Goal: Task Accomplishment & Management: Complete application form

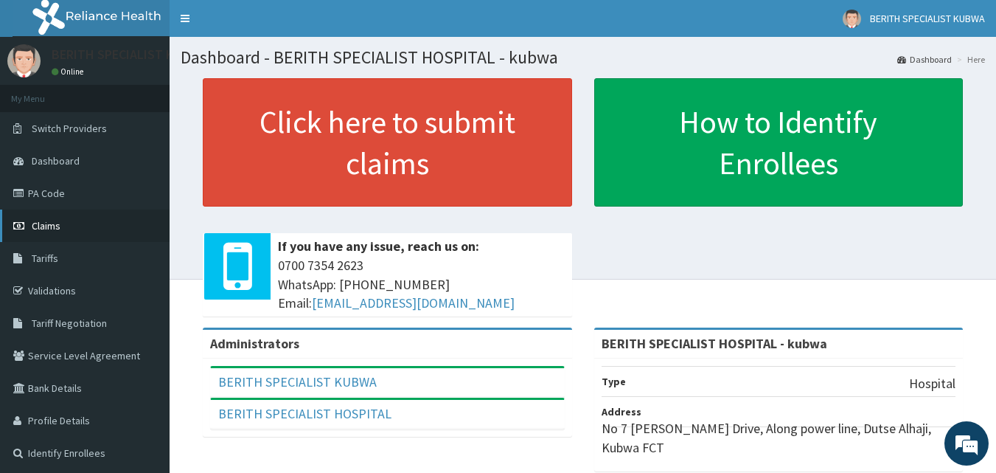
click at [17, 221] on icon at bounding box center [20, 226] width 15 height 10
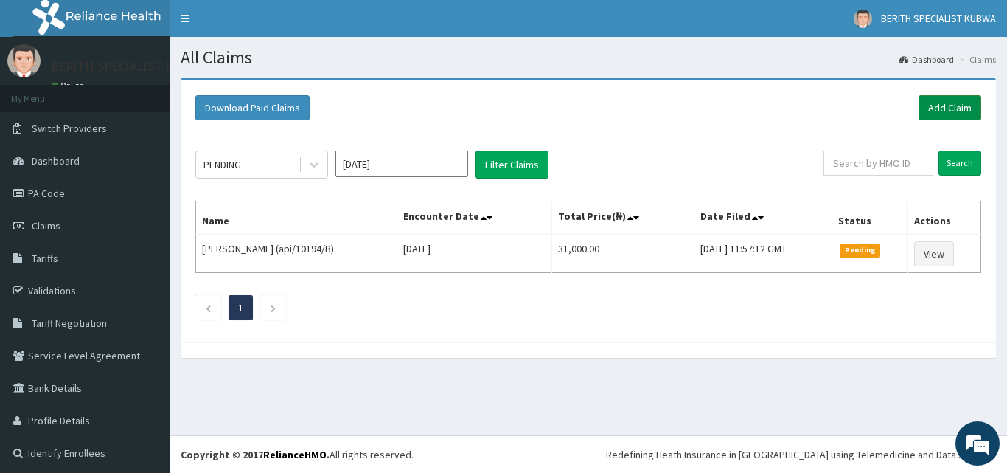
click at [934, 103] on link "Add Claim" at bounding box center [950, 107] width 63 height 25
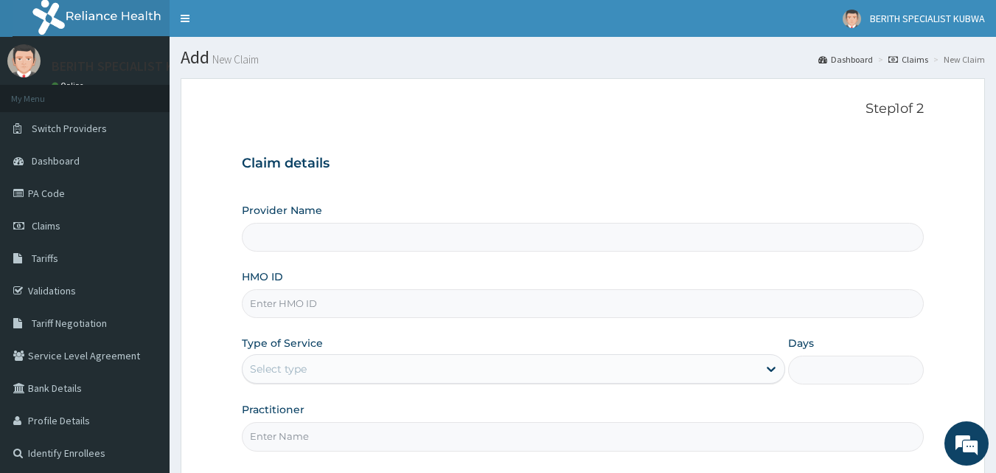
type input "BERITH SPECIALIST HOSPITAL - kubwa"
click at [258, 302] on input "HMO ID" at bounding box center [583, 303] width 683 height 29
type input "TSH/10064/A"
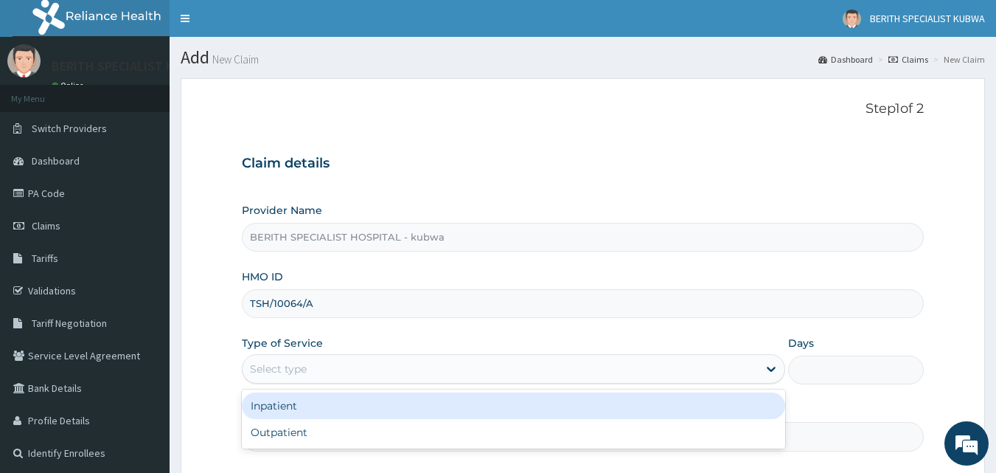
click at [257, 373] on div "Select type" at bounding box center [278, 368] width 57 height 15
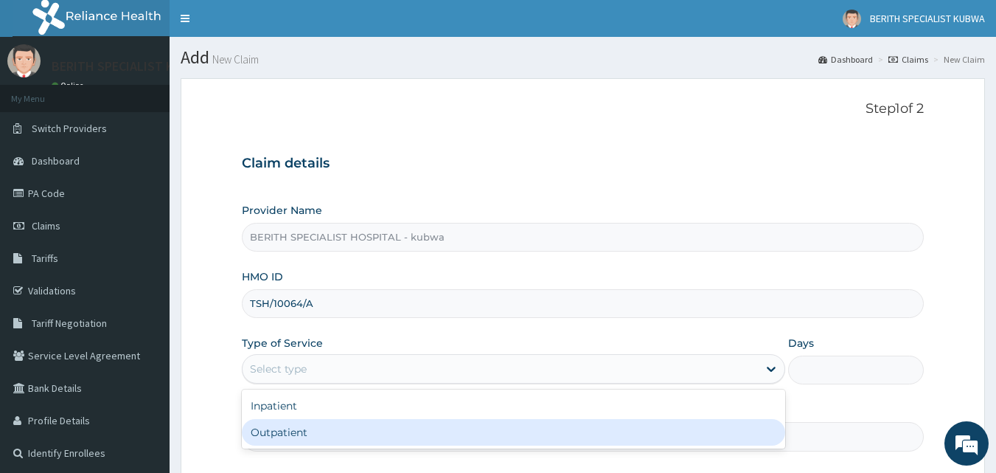
click at [291, 428] on div "Outpatient" at bounding box center [514, 432] width 544 height 27
type input "1"
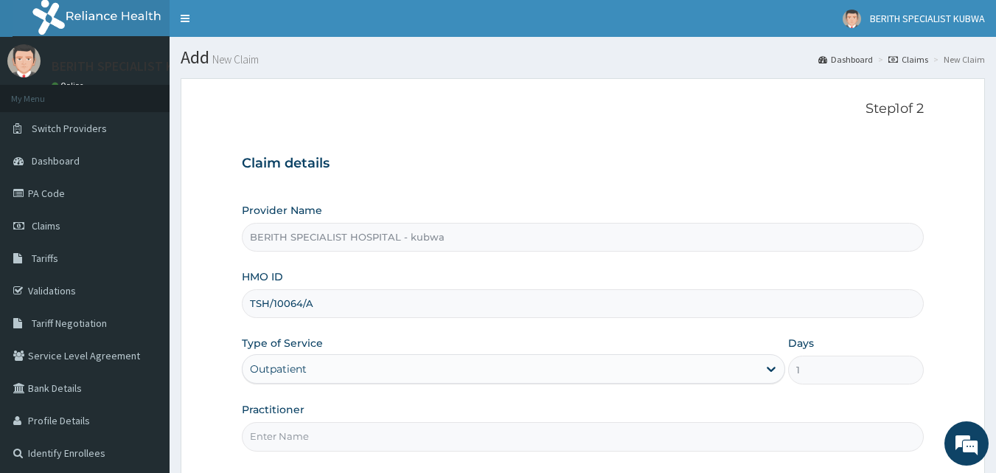
click at [283, 437] on input "Practitioner" at bounding box center [583, 436] width 683 height 29
type input "doctor [PERSON_NAME]"
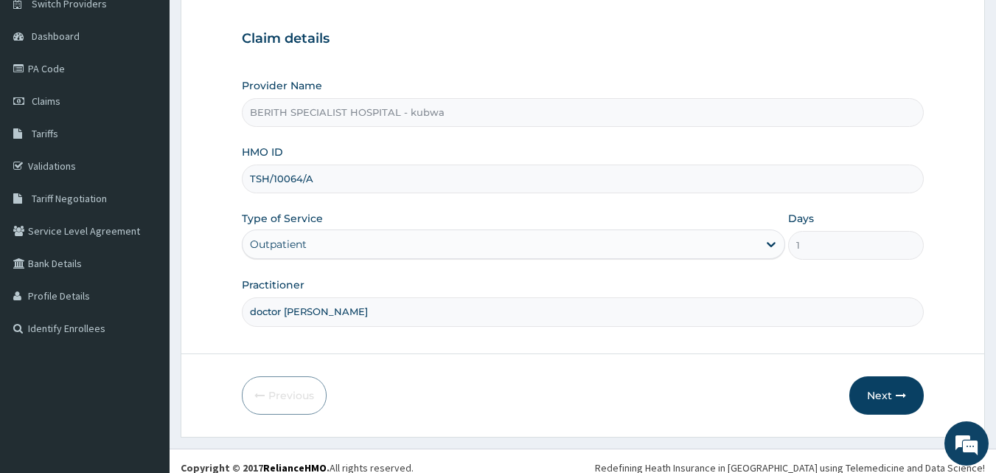
scroll to position [138, 0]
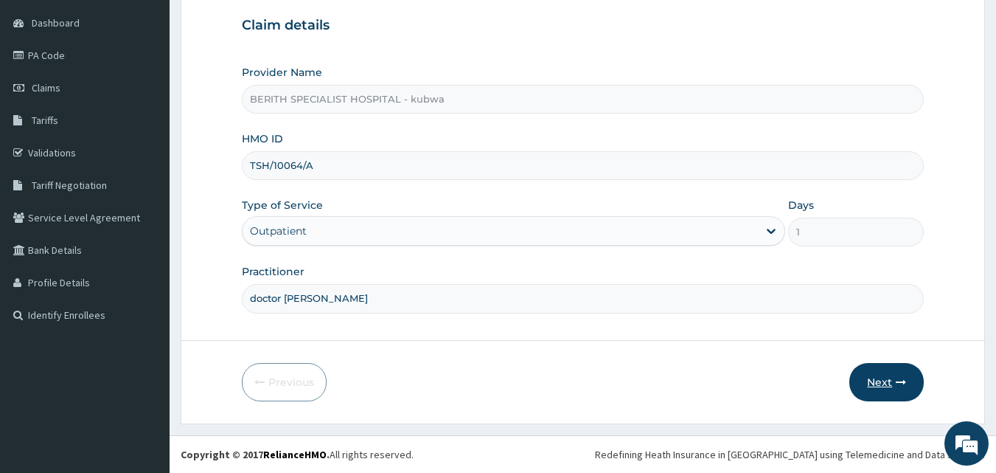
click at [880, 380] on button "Next" at bounding box center [887, 382] width 74 height 38
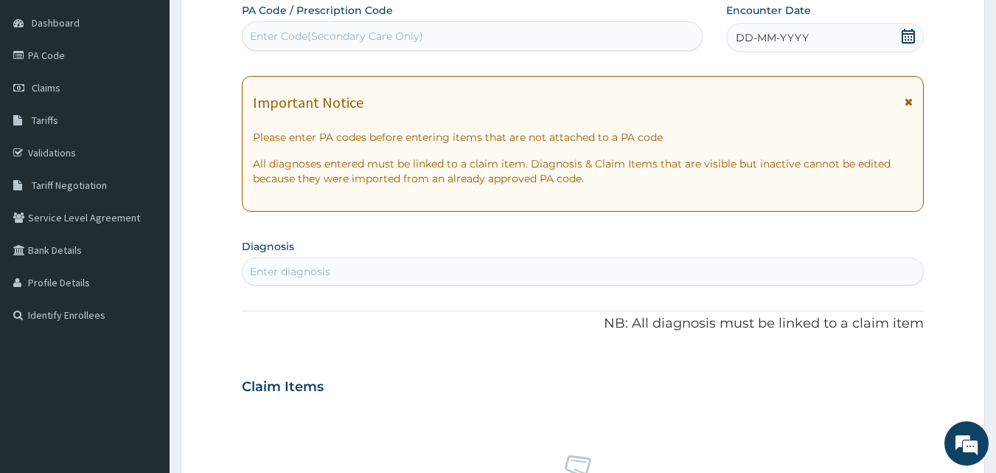
click at [906, 35] on icon at bounding box center [908, 36] width 15 height 15
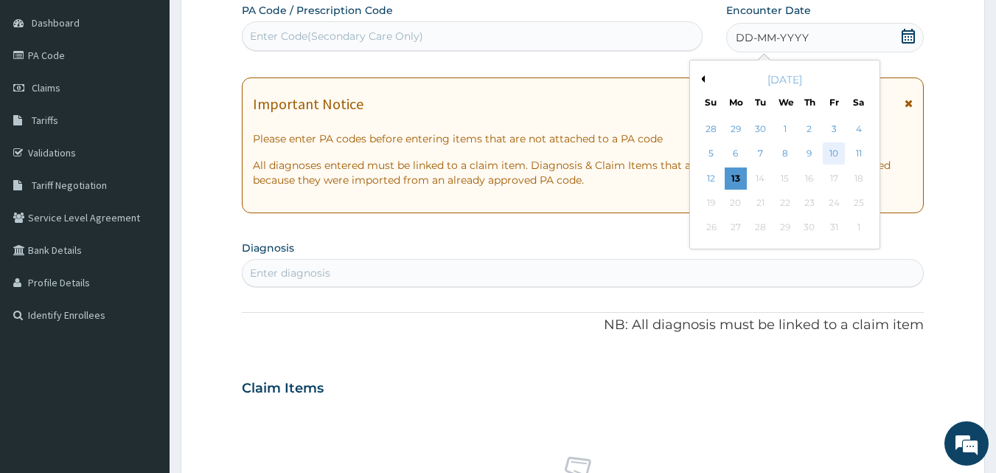
click at [833, 153] on div "10" at bounding box center [834, 154] width 22 height 22
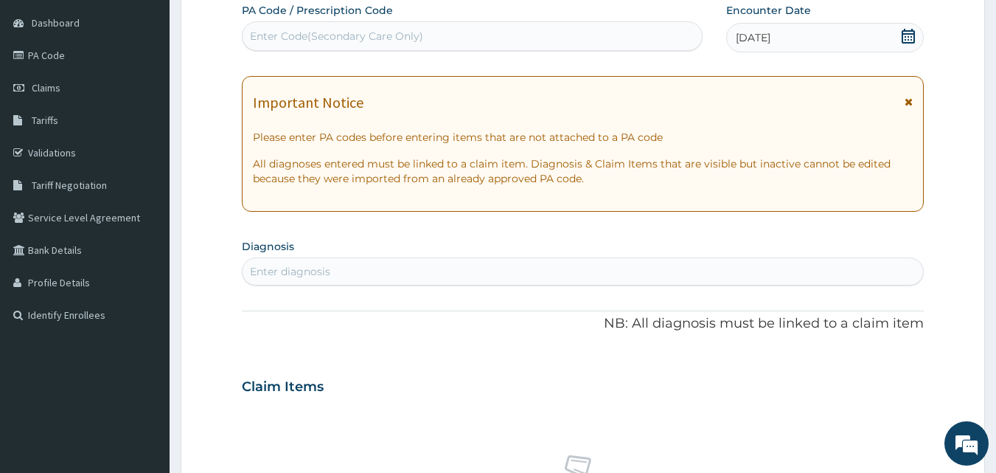
click at [274, 267] on div "Enter diagnosis" at bounding box center [290, 271] width 80 height 15
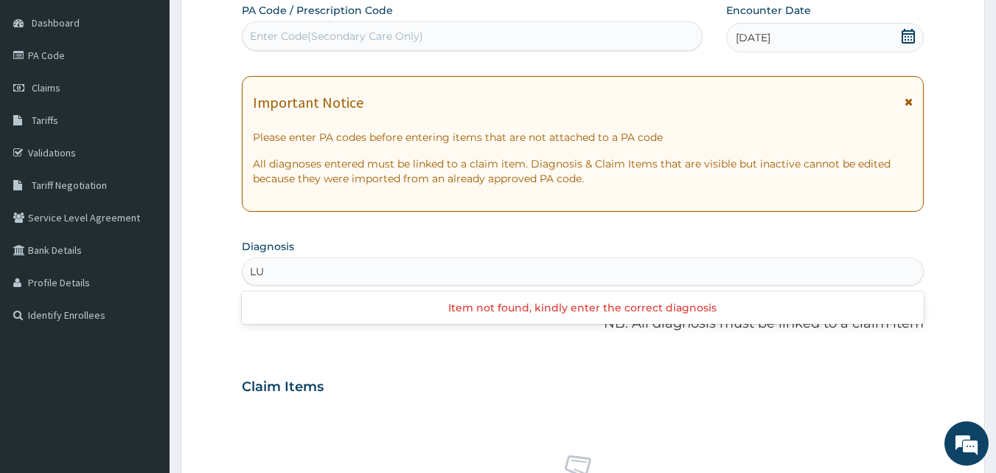
type input "L"
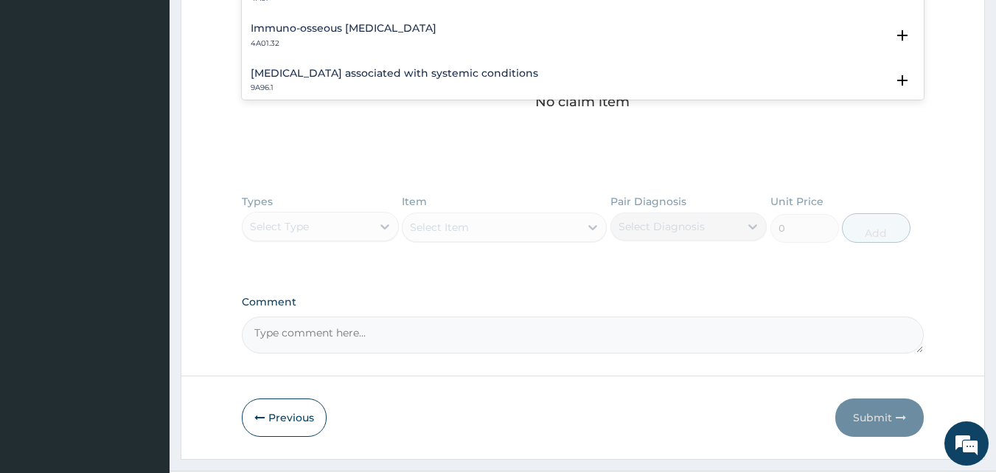
scroll to position [993, 0]
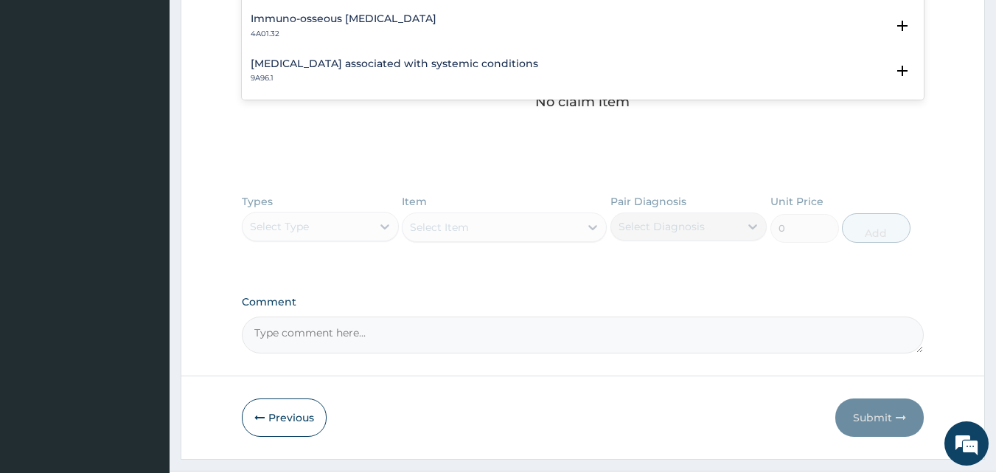
type input "SPONDYL"
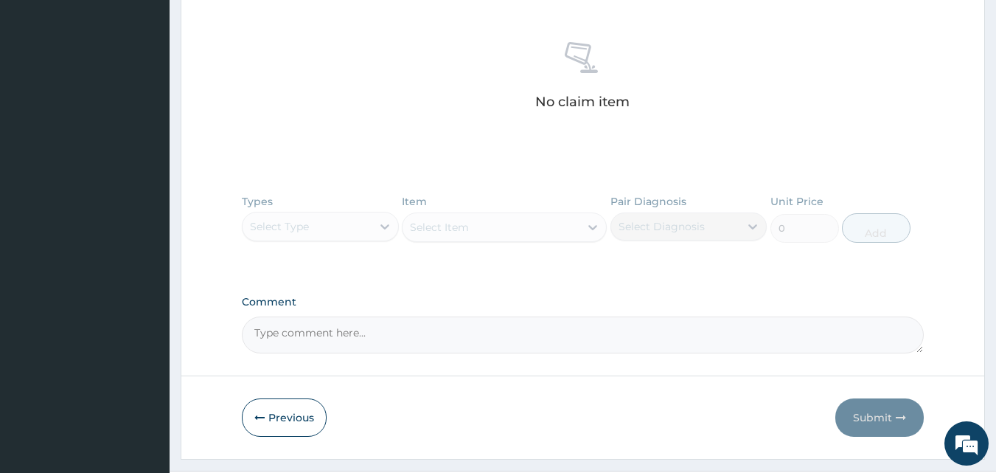
drag, startPoint x: 993, startPoint y: 3, endPoint x: 515, endPoint y: 308, distance: 566.7
click at [515, 308] on label "Comment" at bounding box center [583, 302] width 683 height 13
click at [515, 316] on textarea "Comment" at bounding box center [583, 334] width 683 height 37
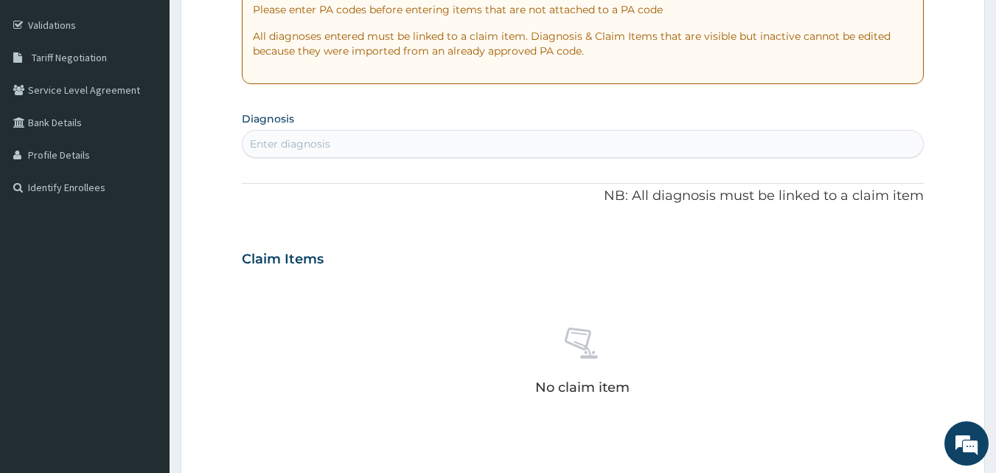
scroll to position [236, 0]
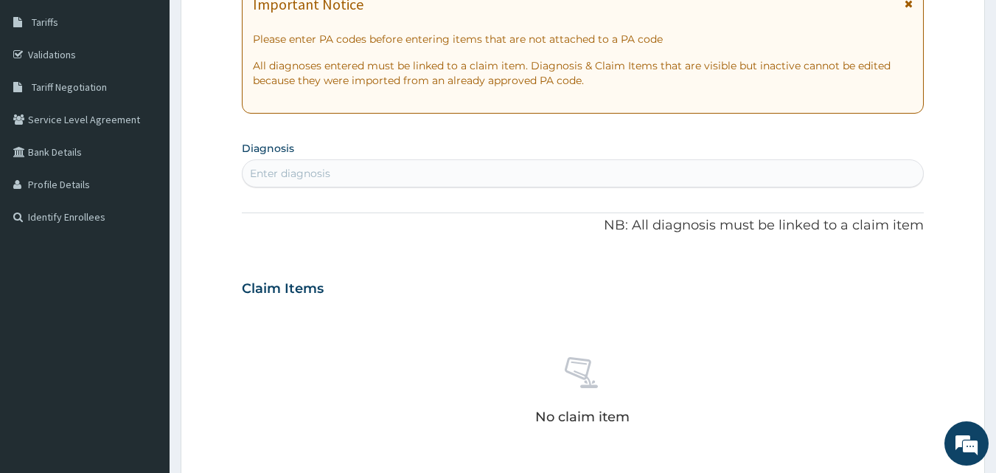
click at [285, 161] on div "Enter diagnosis" at bounding box center [583, 173] width 683 height 28
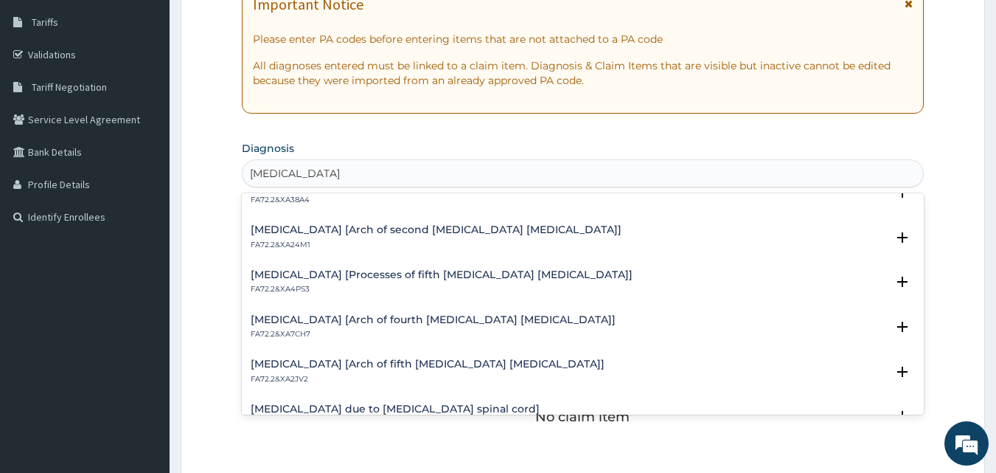
scroll to position [813, 0]
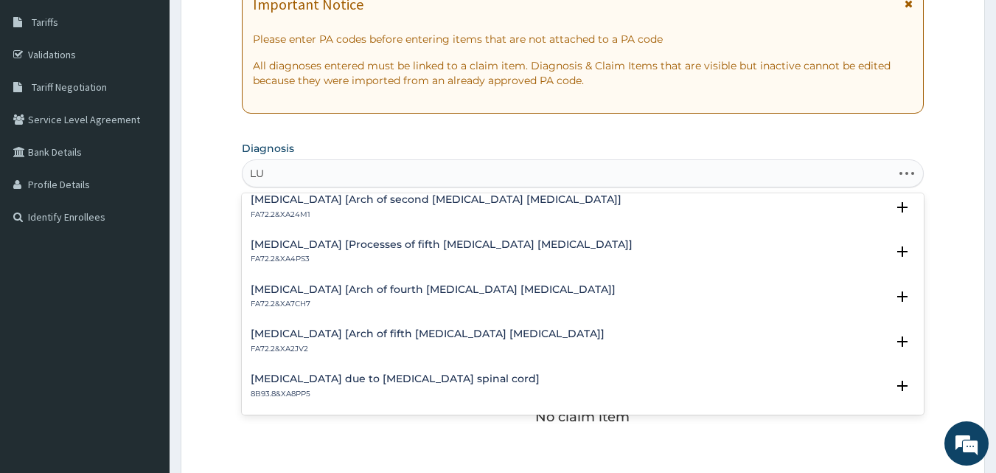
type input "L"
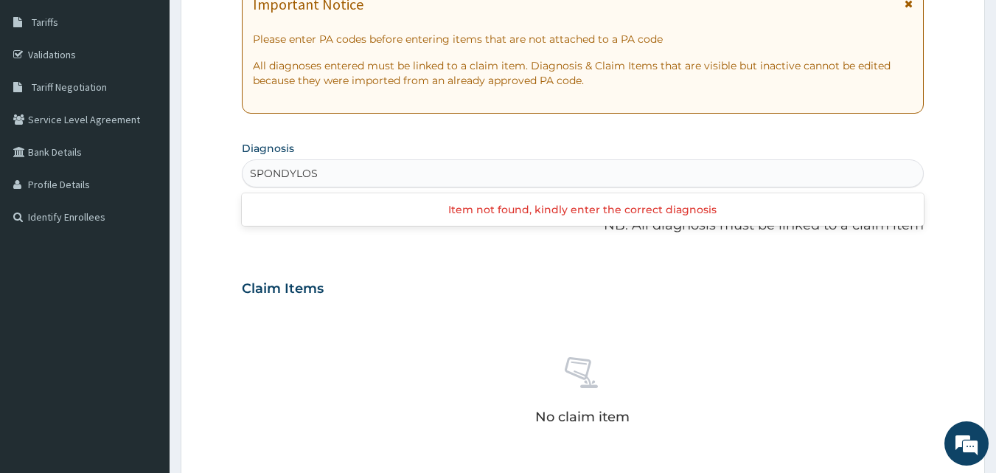
type input "SPONDYLO"
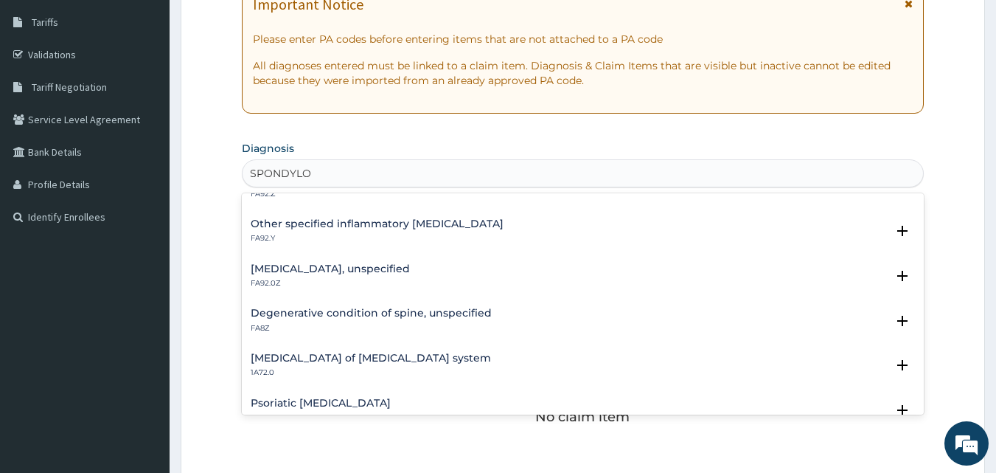
scroll to position [0, 0]
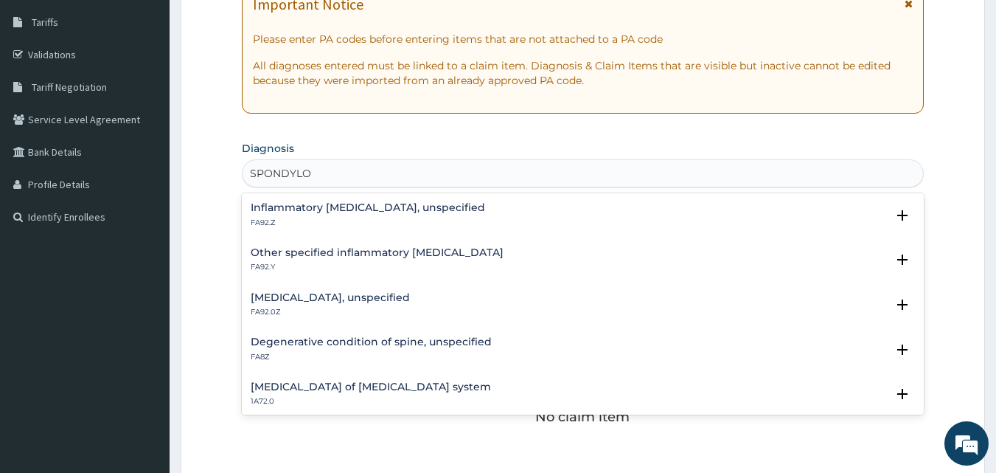
click at [456, 250] on h4 "Other specified inflammatory spondyloarthritis" at bounding box center [377, 252] width 253 height 11
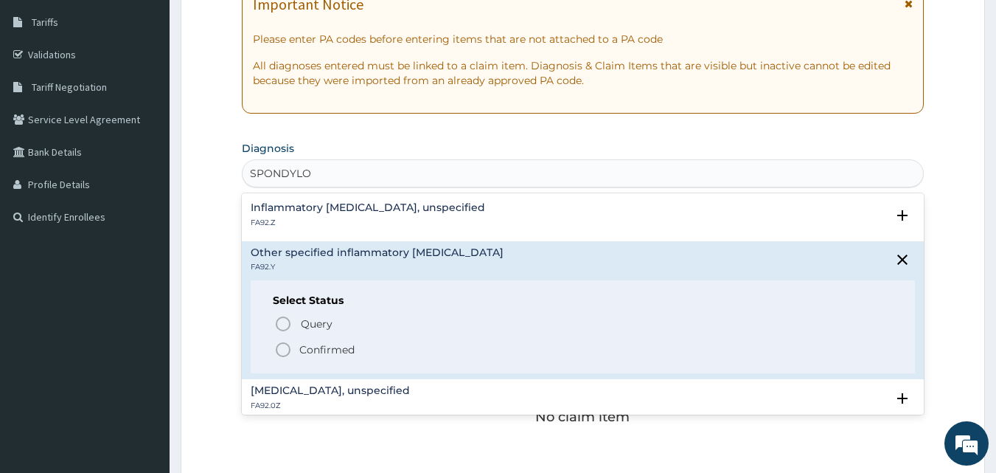
click at [284, 350] on icon "status option filled" at bounding box center [283, 350] width 18 height 18
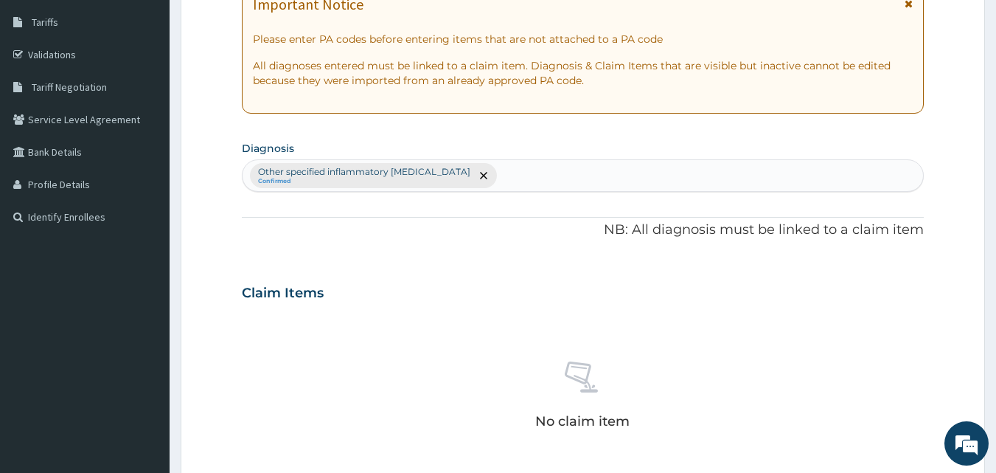
scroll to position [591, 0]
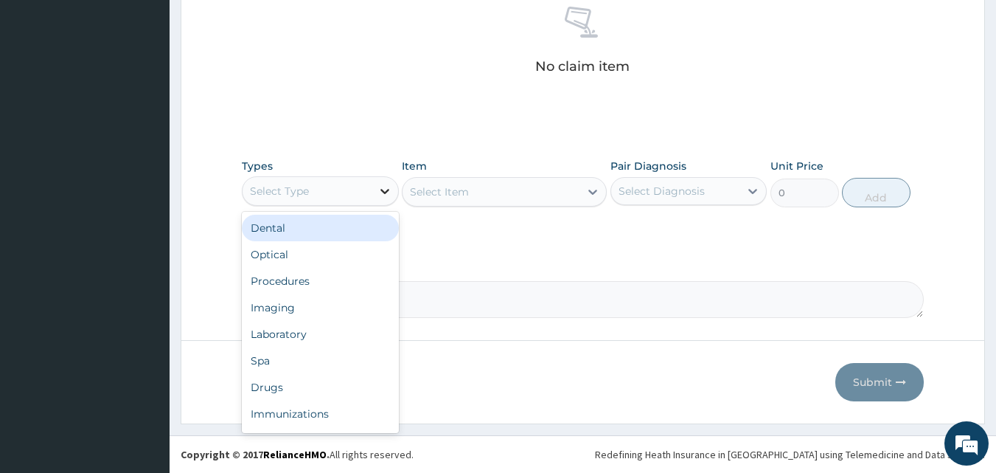
click at [388, 187] on icon at bounding box center [385, 191] width 15 height 15
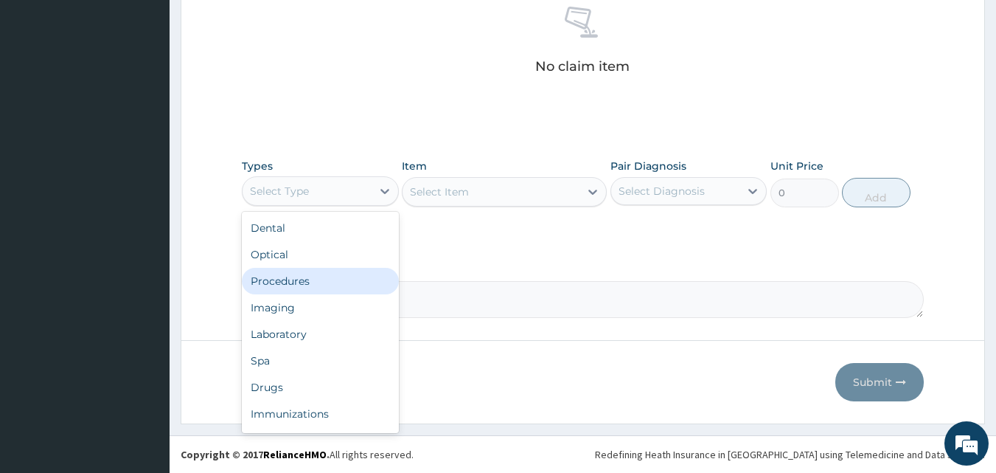
click at [293, 277] on div "Procedures" at bounding box center [320, 281] width 157 height 27
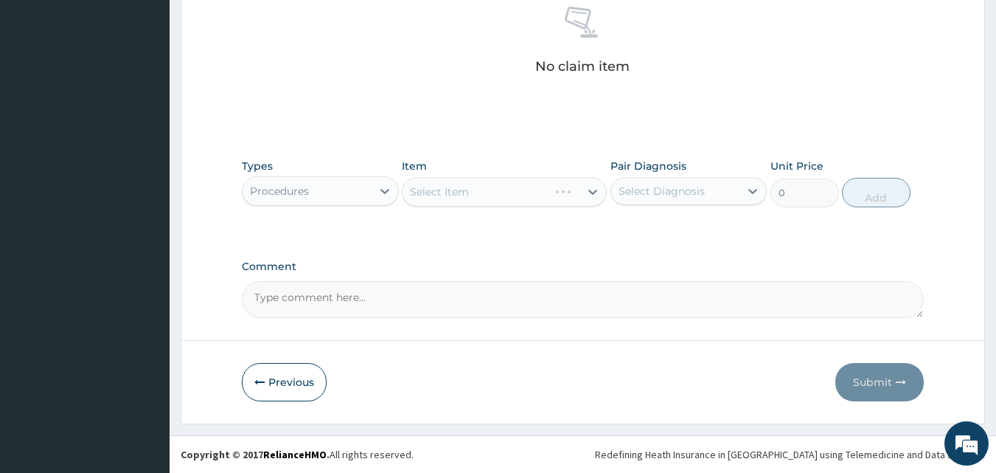
click at [592, 190] on div "Select Item" at bounding box center [504, 192] width 205 height 30
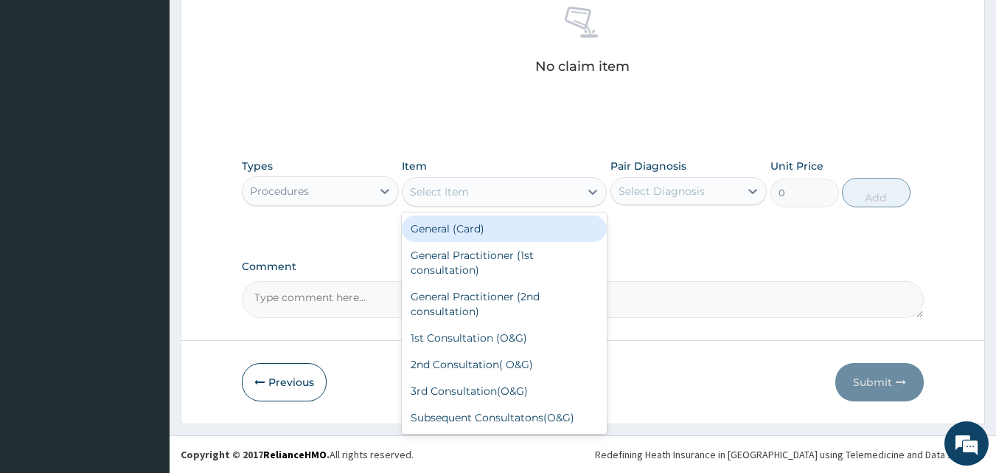
click at [592, 190] on icon at bounding box center [593, 191] width 15 height 15
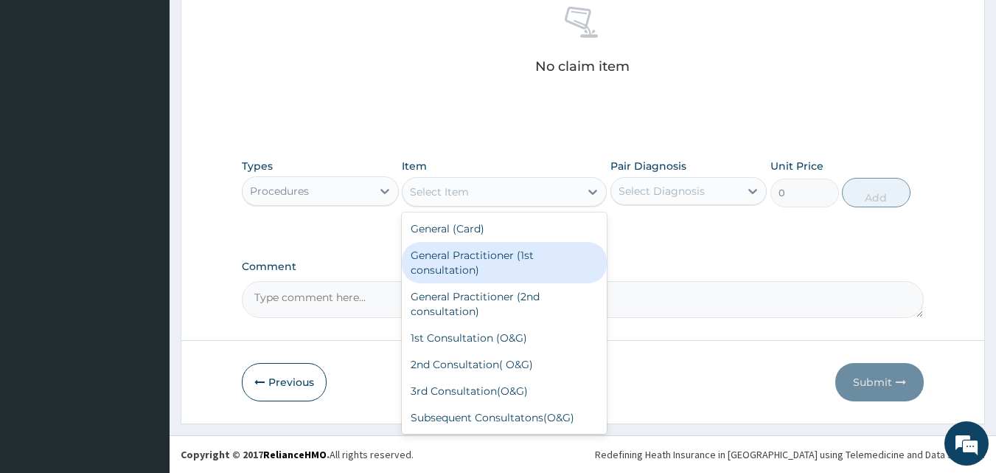
click at [513, 273] on div "General Practitioner (1st consultation)" at bounding box center [504, 262] width 205 height 41
type input "3000"
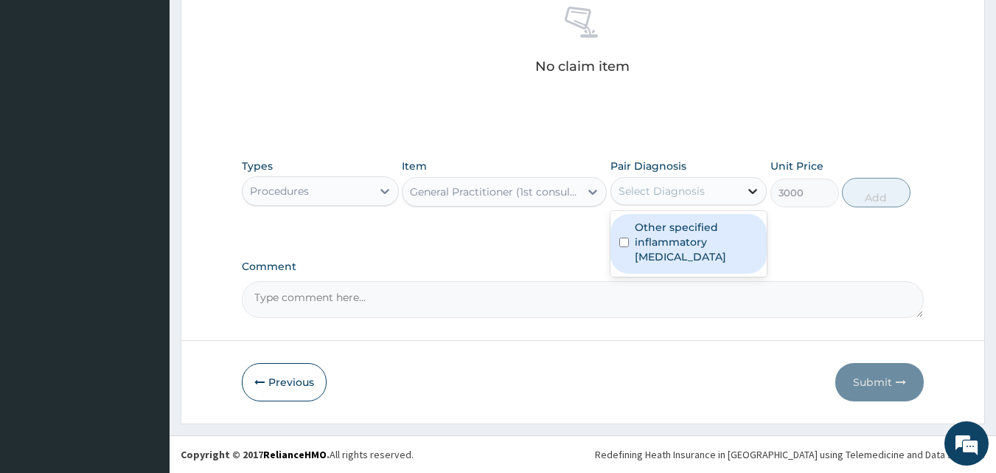
click at [749, 188] on icon at bounding box center [753, 191] width 15 height 15
click at [693, 240] on label "Other specified inflammatory spondyloarthritis" at bounding box center [697, 242] width 124 height 44
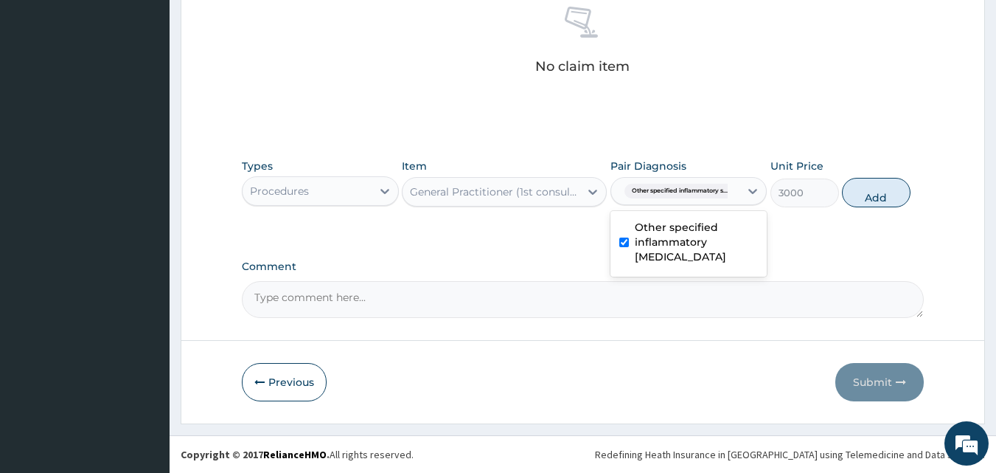
checkbox input "true"
click at [886, 186] on button "Add" at bounding box center [876, 193] width 69 height 30
type input "0"
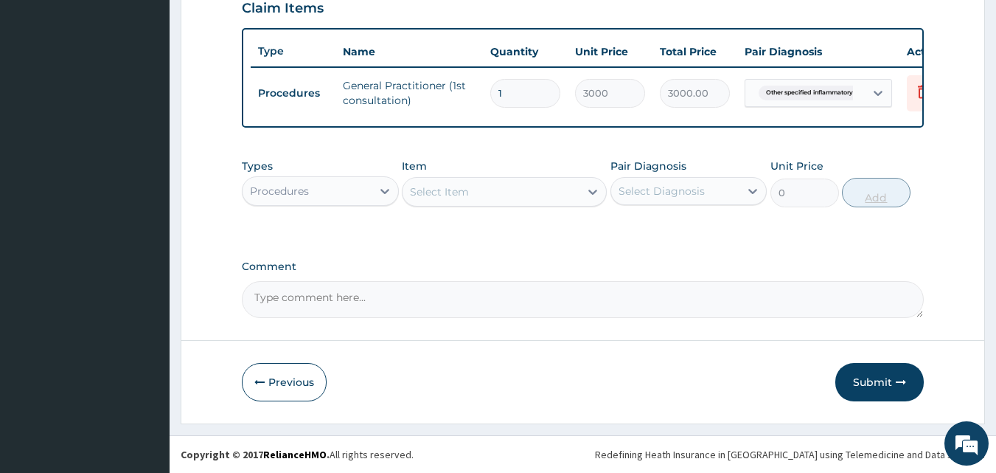
scroll to position [532, 0]
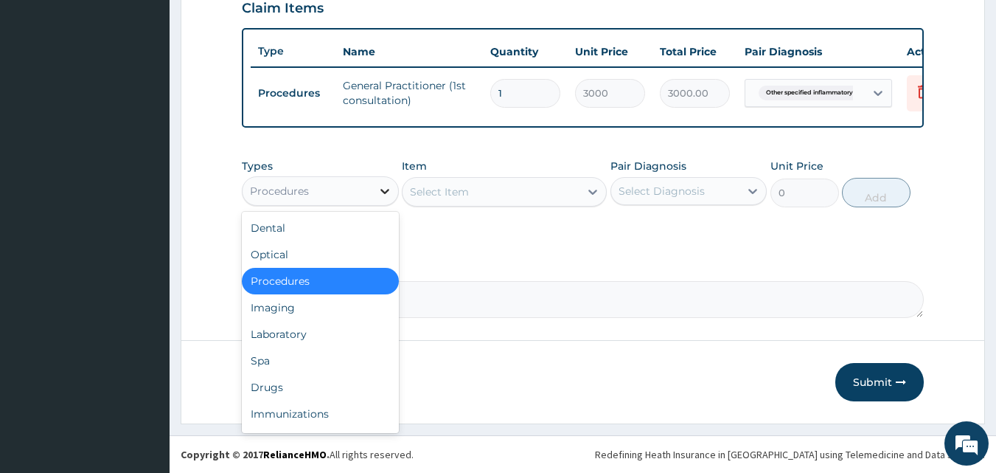
click at [384, 187] on icon at bounding box center [385, 191] width 15 height 15
click at [316, 383] on div "Drugs" at bounding box center [320, 387] width 157 height 27
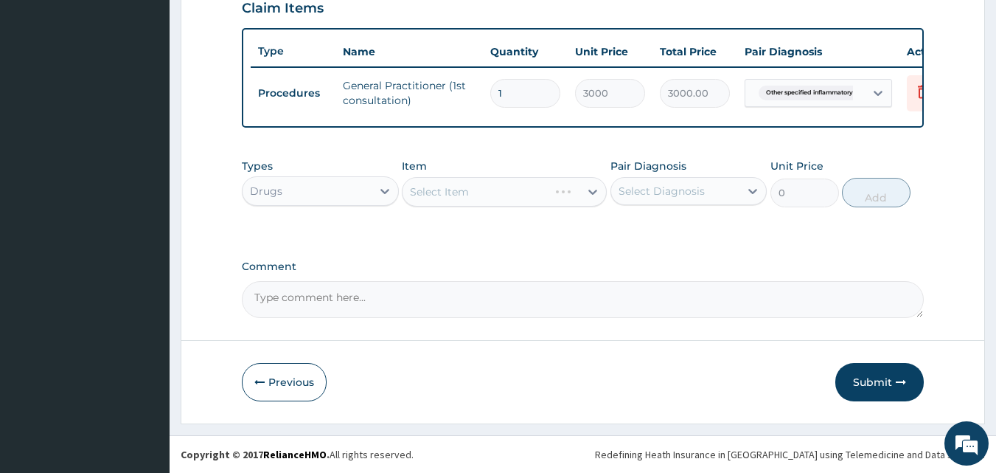
click at [593, 195] on div "Select Item" at bounding box center [504, 192] width 205 height 30
click at [591, 190] on icon at bounding box center [593, 191] width 15 height 15
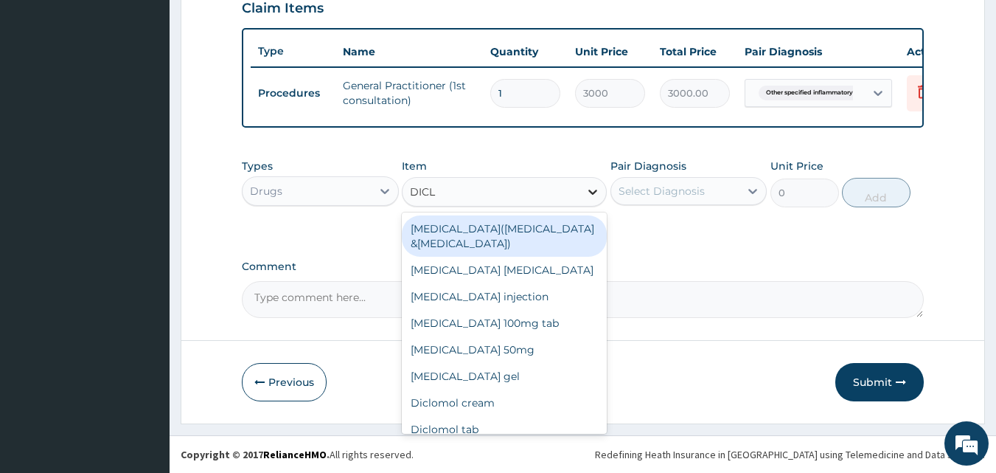
type input "DICLO"
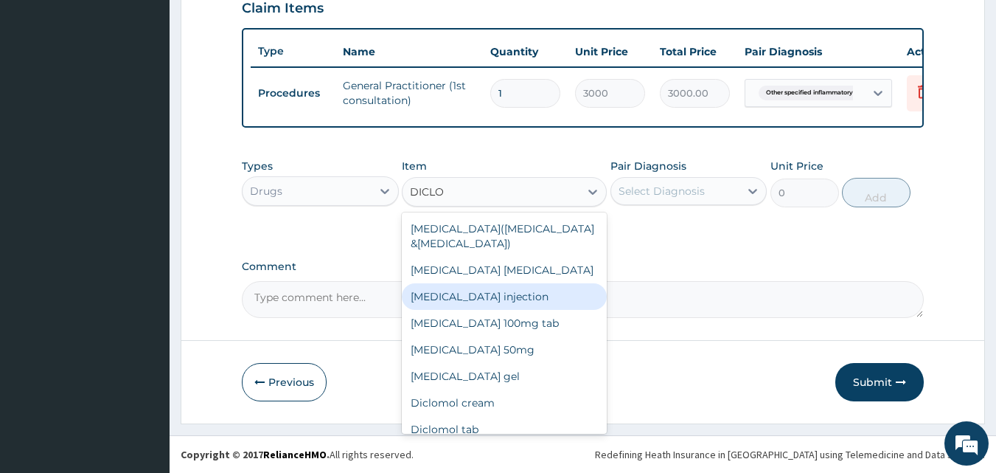
click at [434, 291] on div "[MEDICAL_DATA] injection" at bounding box center [504, 296] width 205 height 27
type input "240"
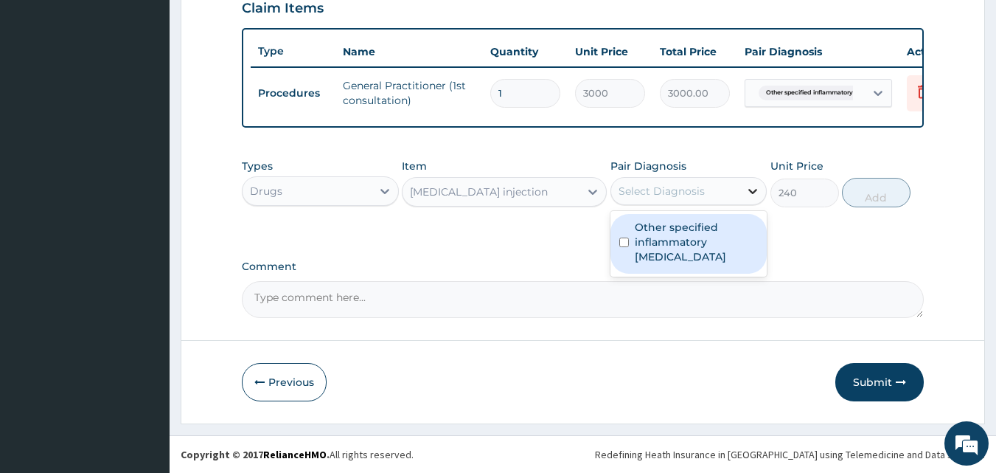
click at [754, 190] on icon at bounding box center [753, 191] width 15 height 15
click at [716, 237] on label "Other specified inflammatory spondyloarthritis" at bounding box center [697, 242] width 124 height 44
checkbox input "true"
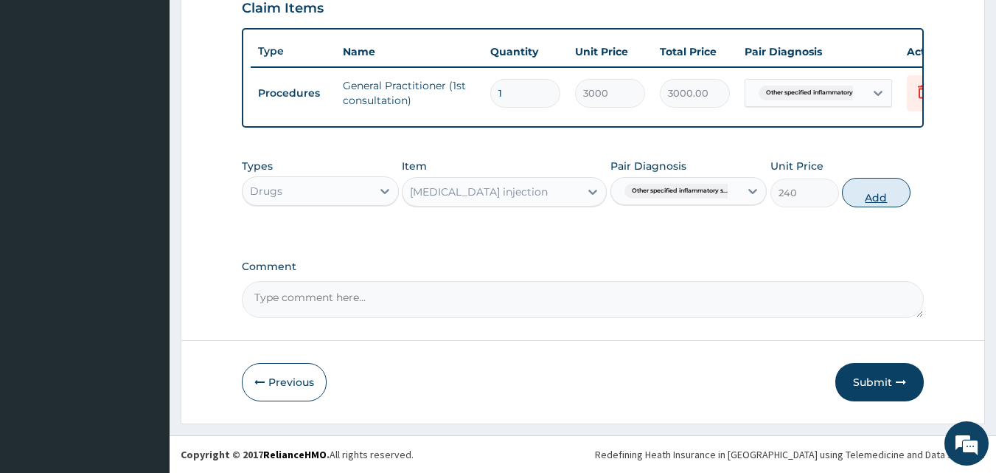
click at [874, 195] on button "Add" at bounding box center [876, 193] width 69 height 30
type input "0"
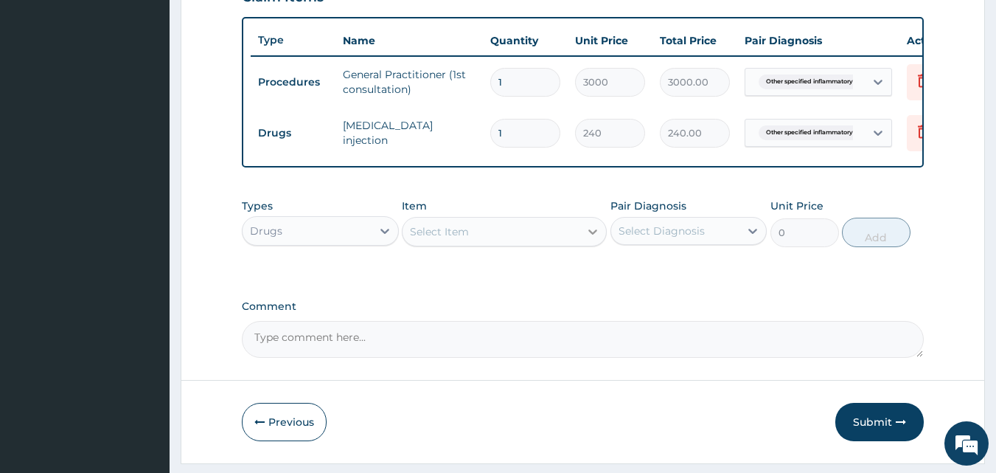
click at [591, 235] on icon at bounding box center [593, 231] width 9 height 5
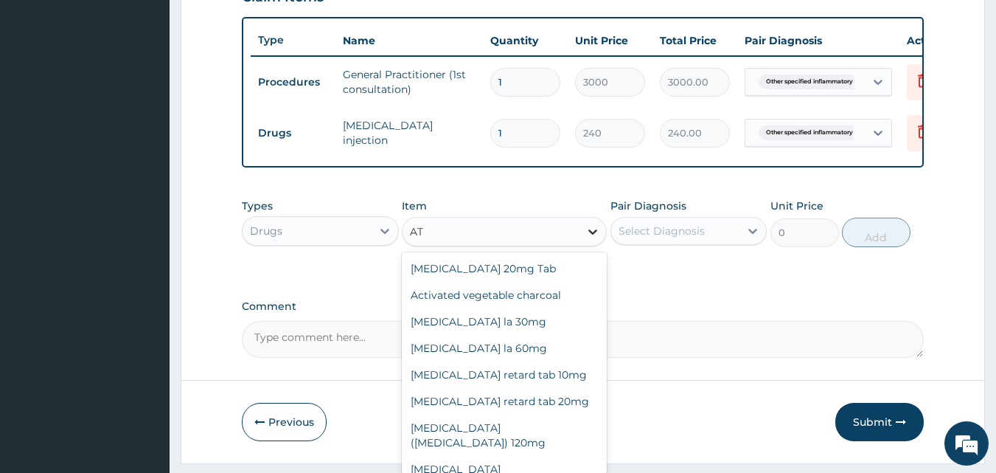
type input "A"
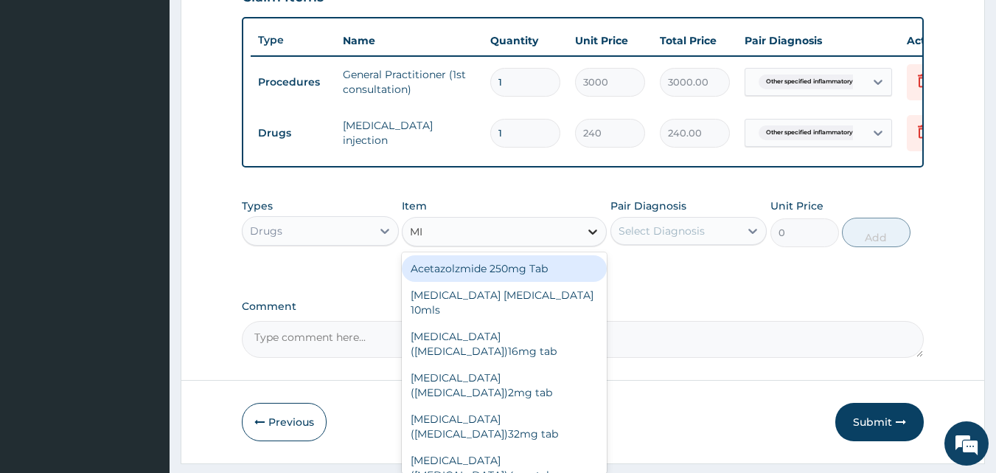
type input "MIS"
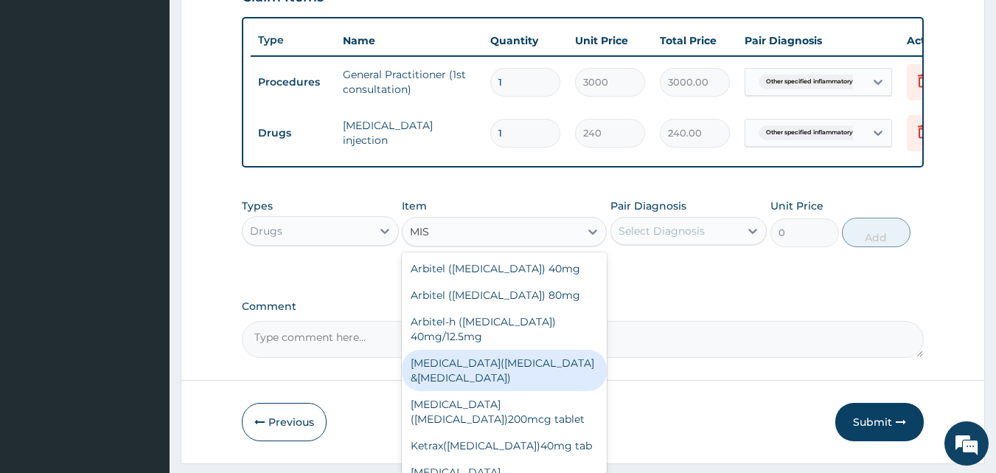
click at [485, 387] on div "[MEDICAL_DATA]([MEDICAL_DATA] &[MEDICAL_DATA])" at bounding box center [504, 370] width 205 height 41
type input "114"
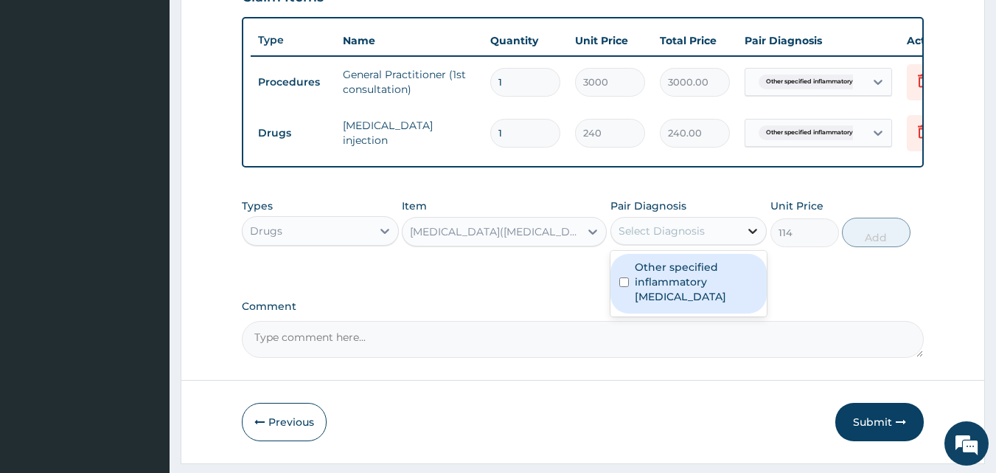
click at [752, 238] on icon at bounding box center [753, 230] width 15 height 15
click at [707, 294] on label "Other specified inflammatory spondyloarthritis" at bounding box center [697, 282] width 124 height 44
checkbox input "true"
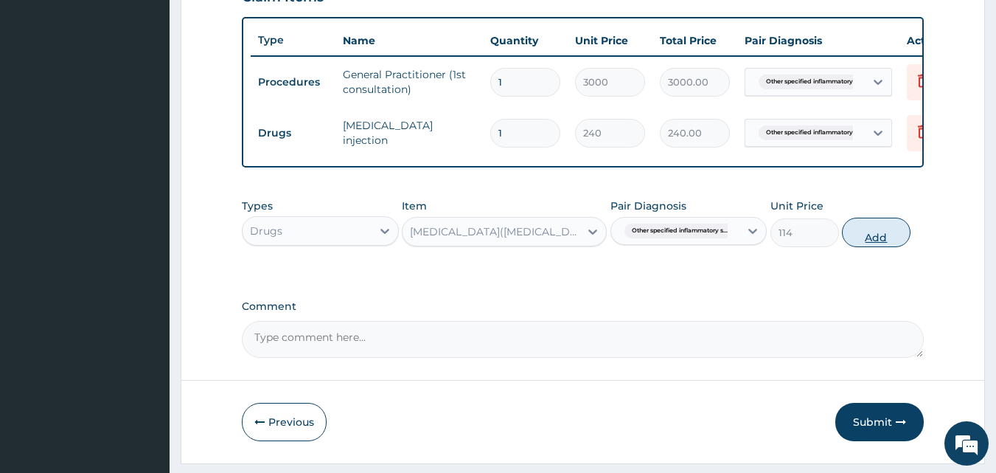
click at [882, 237] on button "Add" at bounding box center [876, 233] width 69 height 30
type input "0"
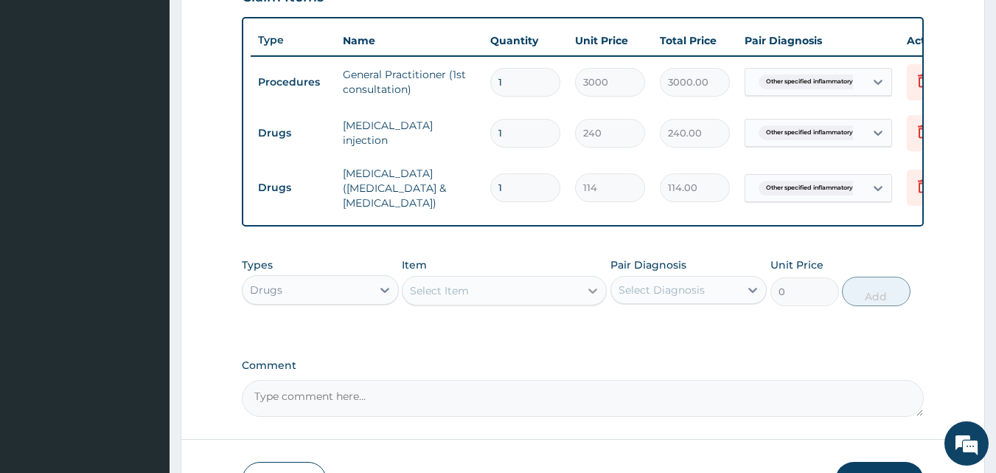
click at [590, 290] on icon at bounding box center [593, 290] width 15 height 15
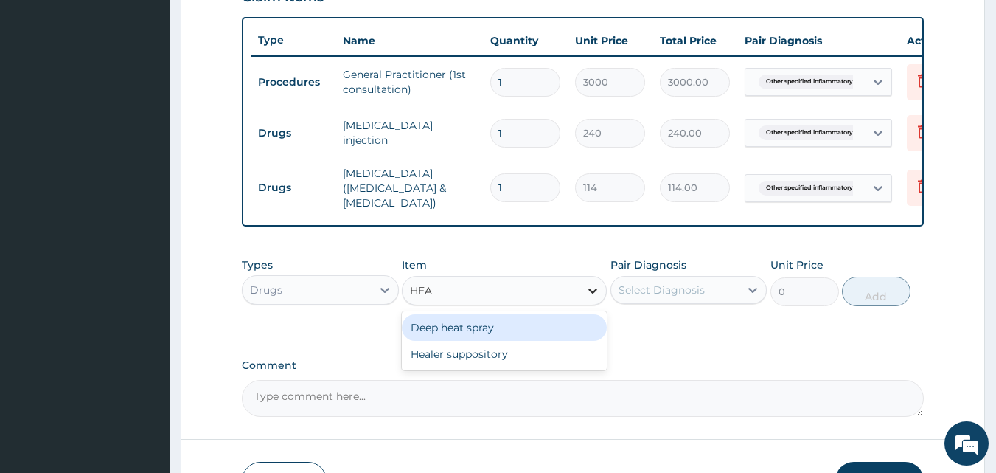
type input "HEAT"
click at [551, 334] on div "Deep heat spray" at bounding box center [504, 327] width 205 height 27
type input "2100"
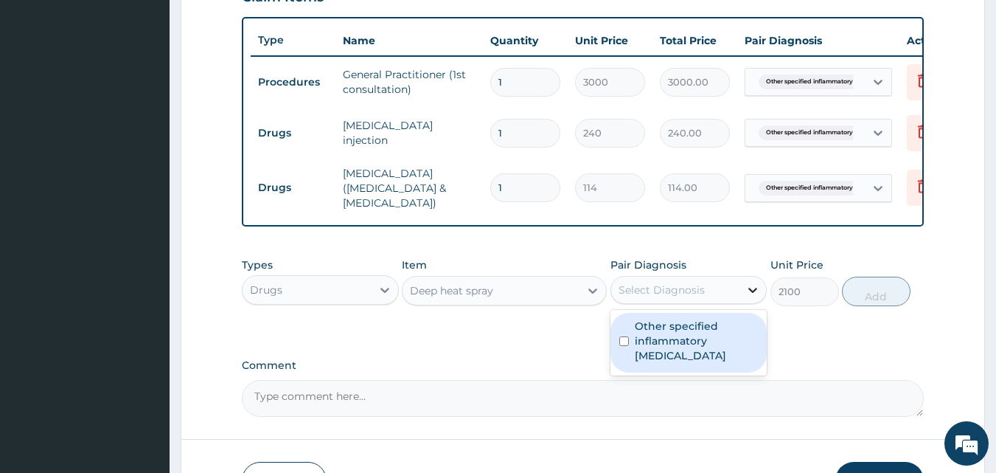
click at [752, 296] on icon at bounding box center [753, 289] width 15 height 15
click at [683, 370] on div "Other specified inflammatory spondyloarthritis" at bounding box center [689, 343] width 157 height 60
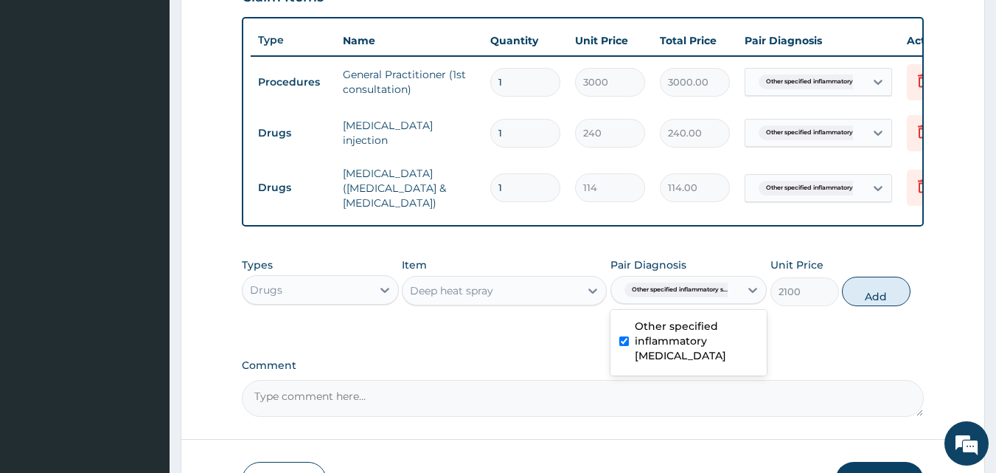
checkbox input "true"
click at [878, 288] on button "Add" at bounding box center [876, 292] width 69 height 30
type input "0"
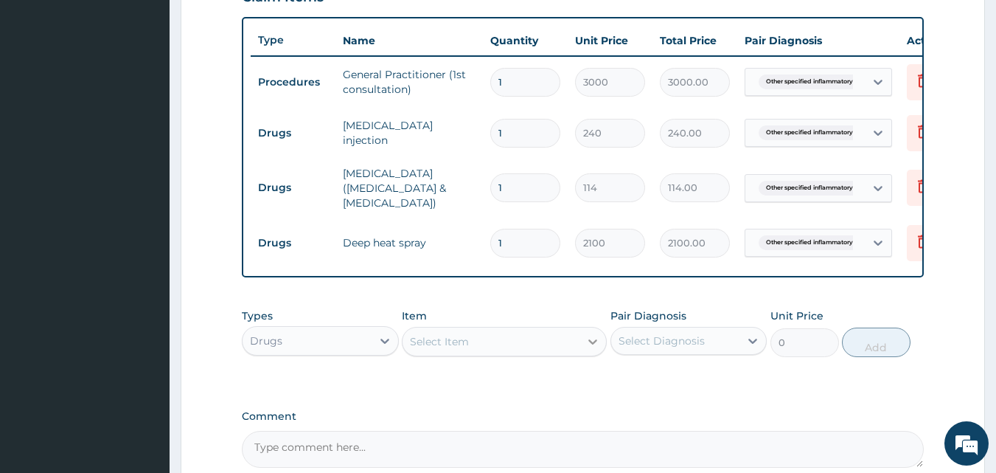
click at [593, 344] on icon at bounding box center [593, 341] width 15 height 15
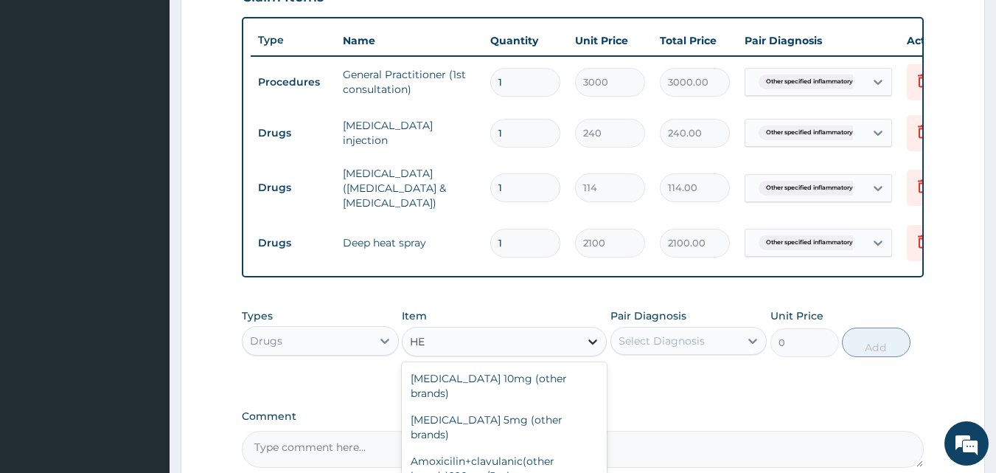
type input "H"
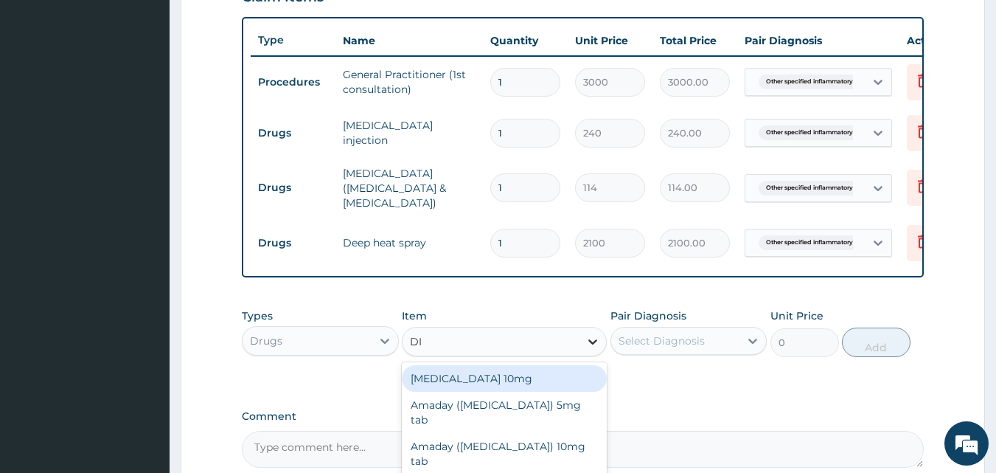
type input "DIC"
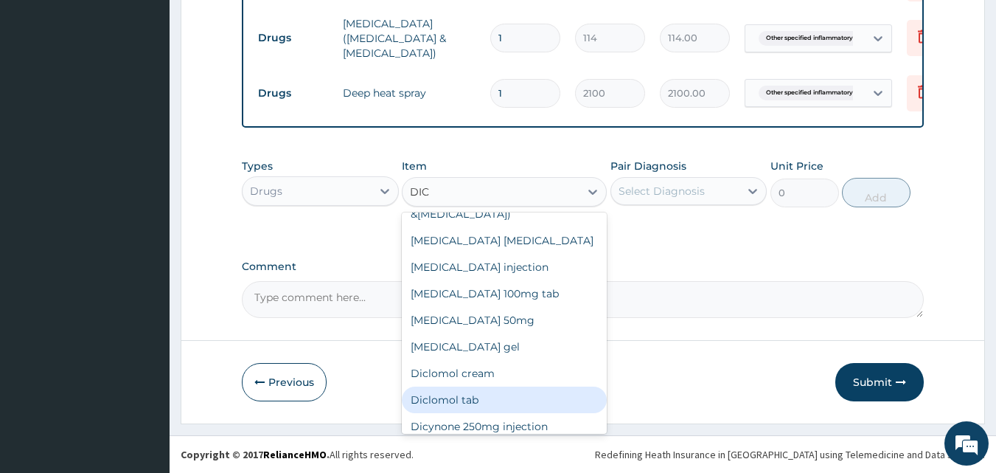
scroll to position [91, 0]
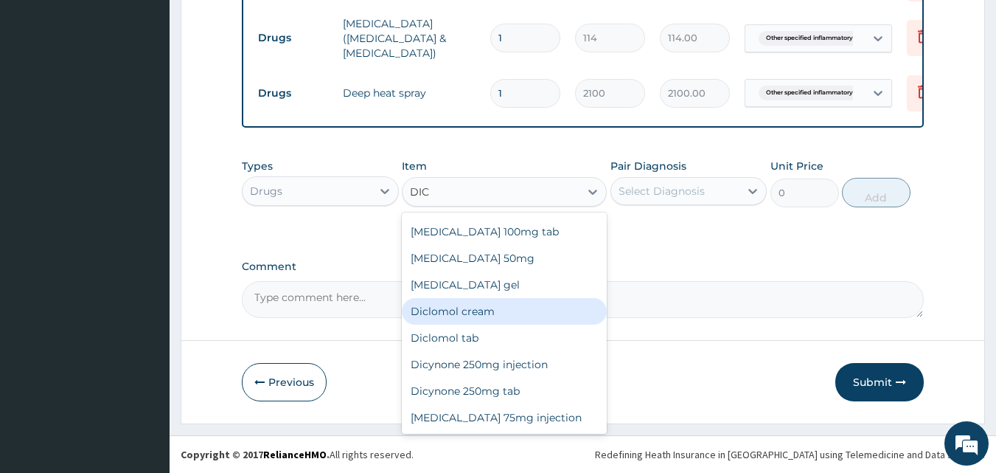
click at [453, 307] on div "Diclomol cream" at bounding box center [504, 311] width 205 height 27
type input "540"
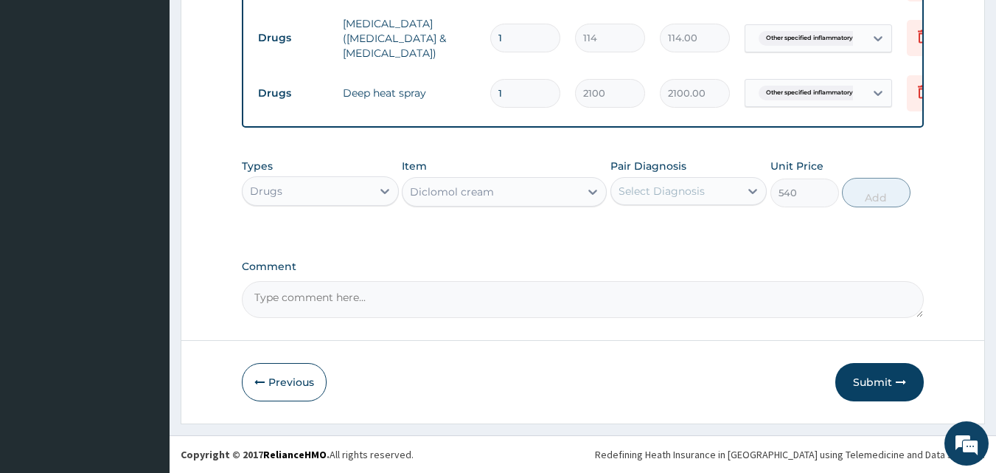
click at [510, 30] on input "1" at bounding box center [525, 38] width 70 height 29
type input "10"
type input "1140.00"
type input "1"
type input "114.00"
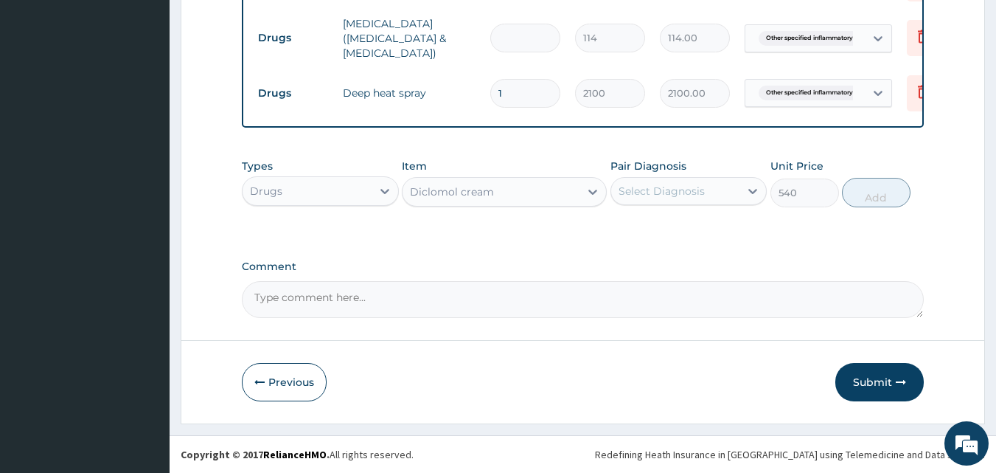
type input "0.00"
type input "2"
type input "228.00"
type input "20"
type input "2280.00"
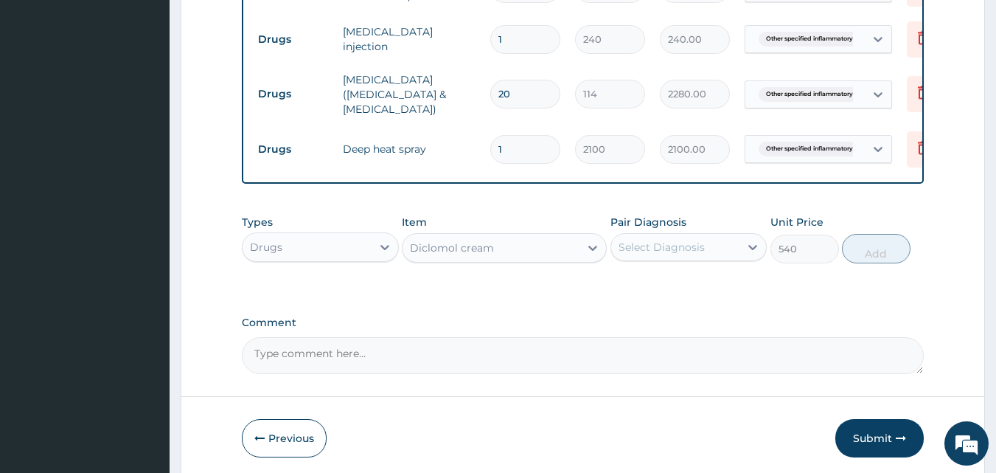
scroll to position [684, 0]
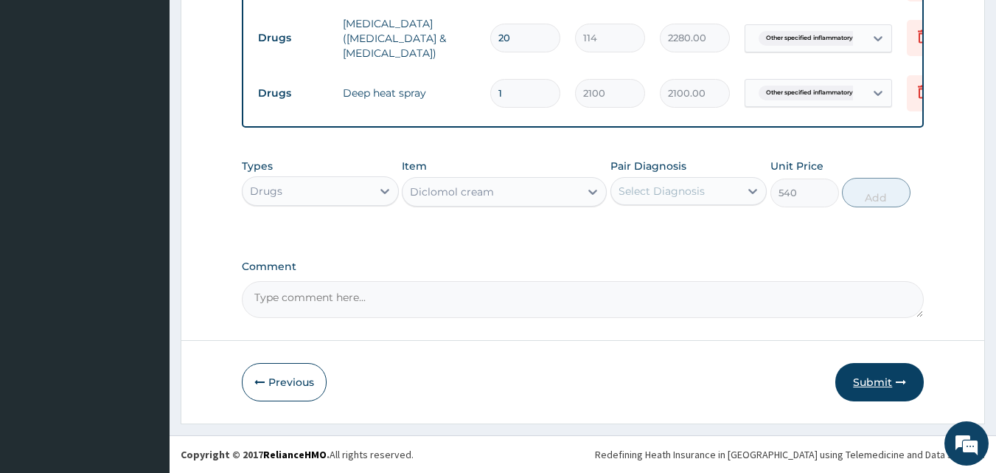
type input "20"
click at [876, 382] on button "Submit" at bounding box center [880, 382] width 89 height 38
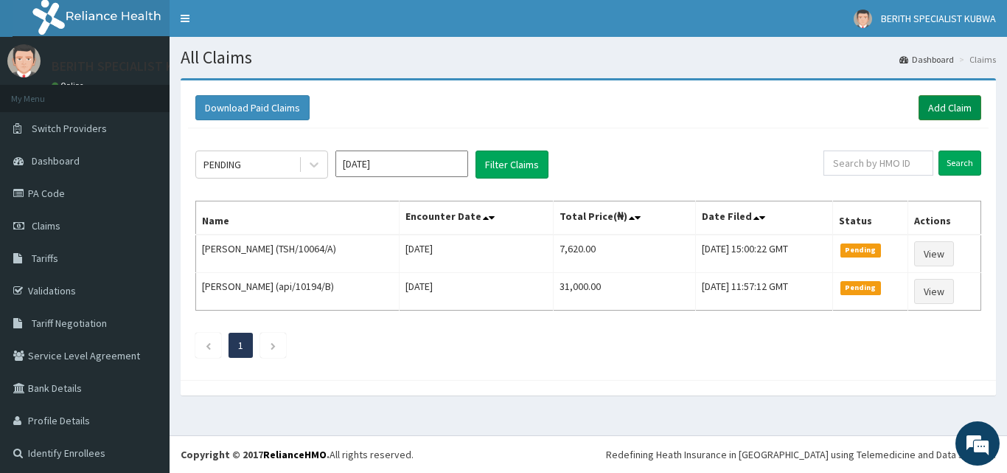
click at [931, 101] on link "Add Claim" at bounding box center [950, 107] width 63 height 25
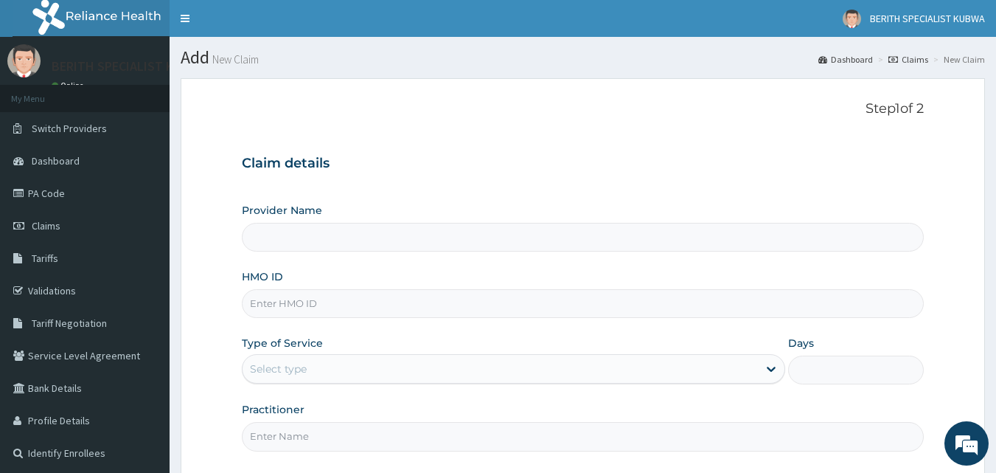
type input "BERITH SPECIALIST HOSPITAL - kubwa"
click at [299, 308] on input "HMO ID" at bounding box center [583, 303] width 683 height 29
type input "FMI/10279/D"
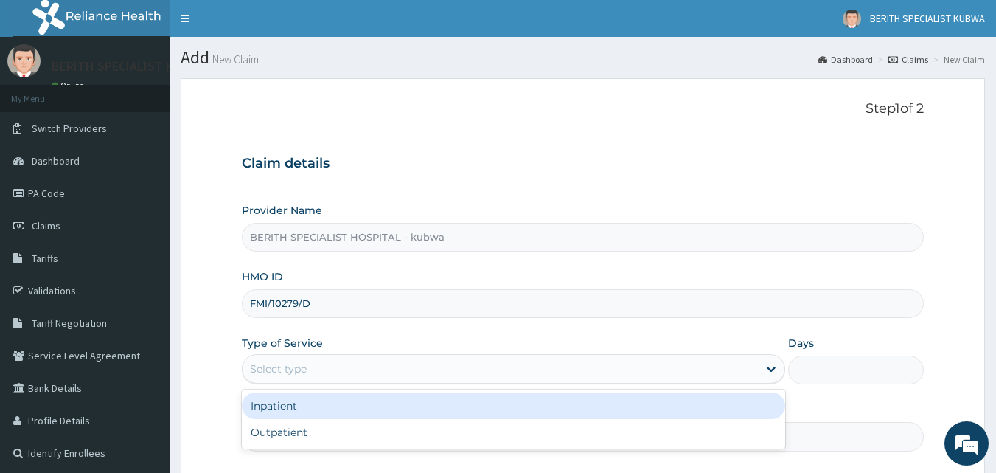
click at [282, 365] on div "Select type" at bounding box center [278, 368] width 57 height 15
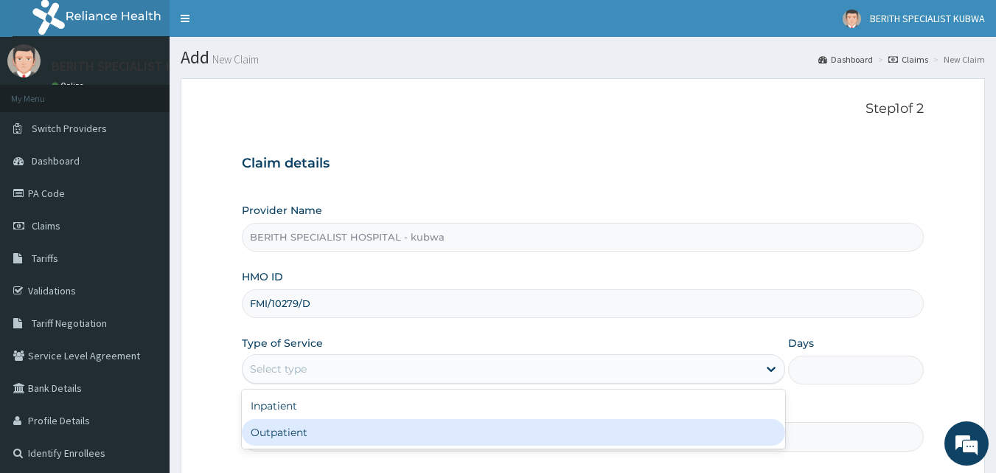
click at [272, 435] on div "Outpatient" at bounding box center [514, 432] width 544 height 27
type input "1"
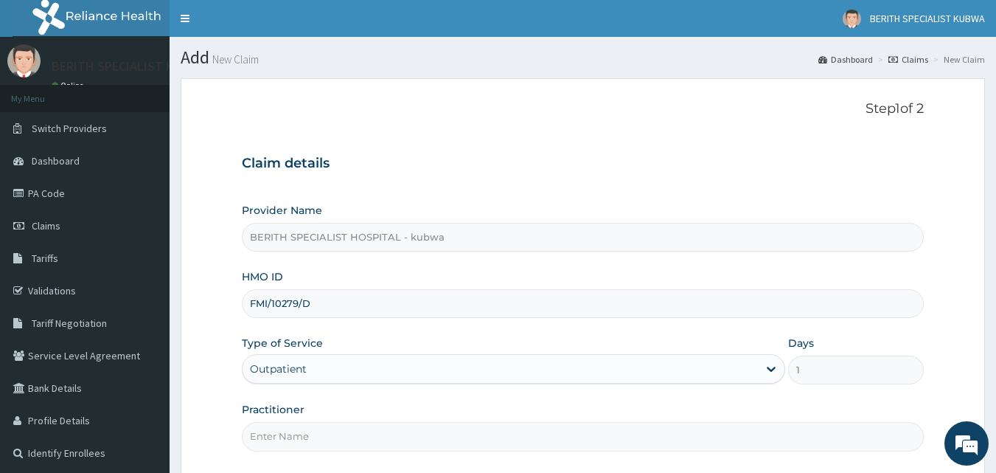
click at [272, 435] on input "Practitioner" at bounding box center [583, 436] width 683 height 29
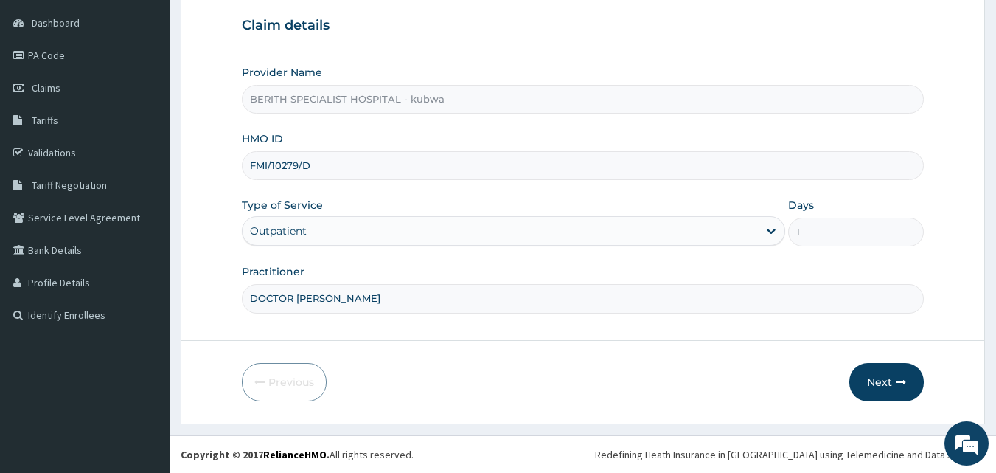
type input "DOCTOR HASSAN"
click at [881, 373] on button "Next" at bounding box center [887, 382] width 74 height 38
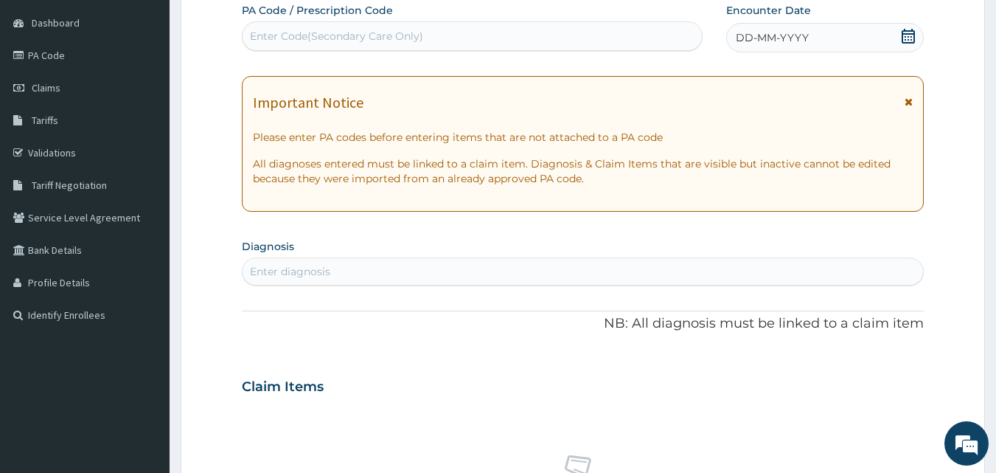
click at [910, 35] on icon at bounding box center [908, 36] width 15 height 15
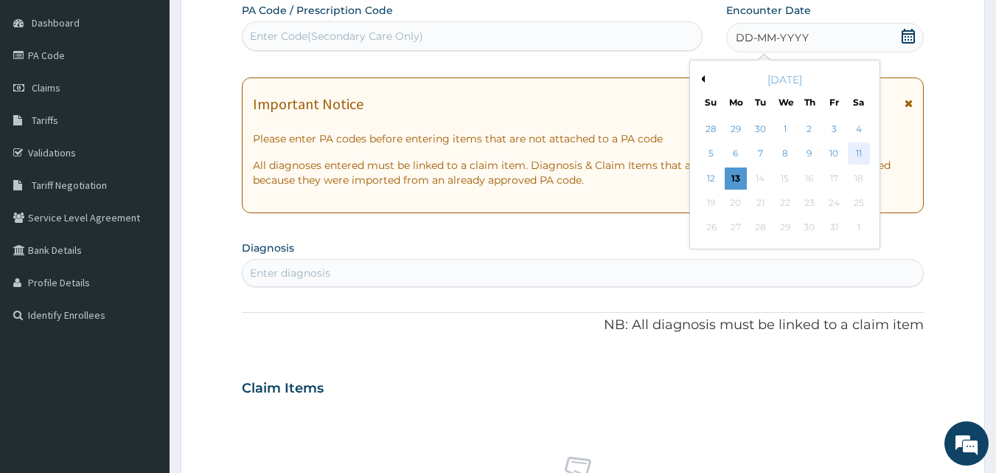
click at [858, 153] on div "11" at bounding box center [859, 154] width 22 height 22
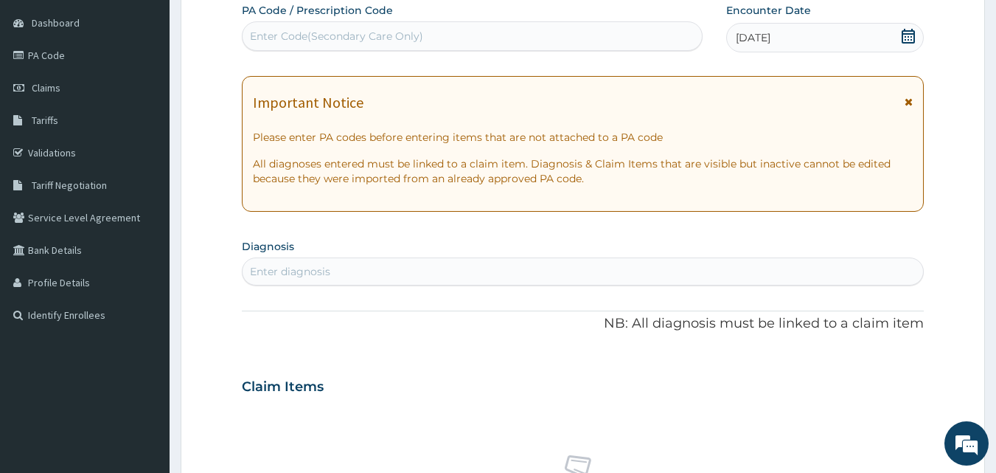
click at [280, 268] on div "Enter diagnosis" at bounding box center [290, 271] width 80 height 15
type input "TYPHOID"
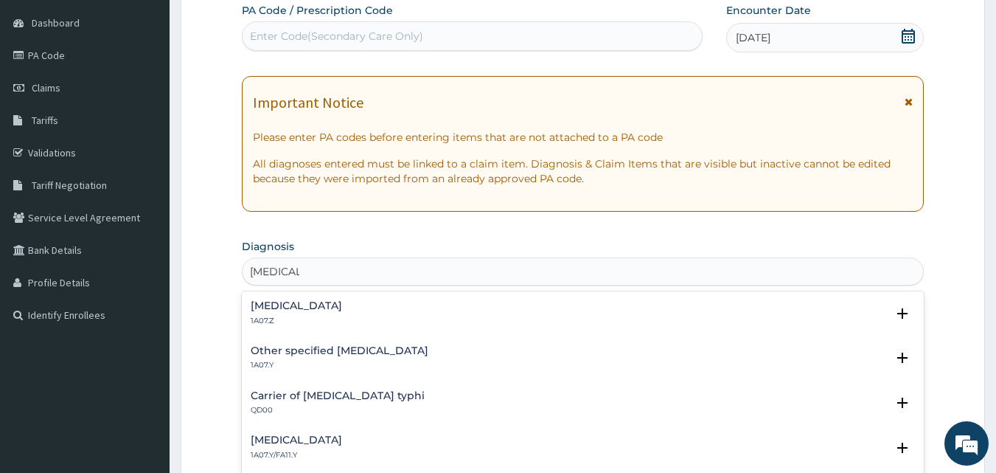
click at [282, 300] on h4 "[MEDICAL_DATA]" at bounding box center [296, 305] width 91 height 11
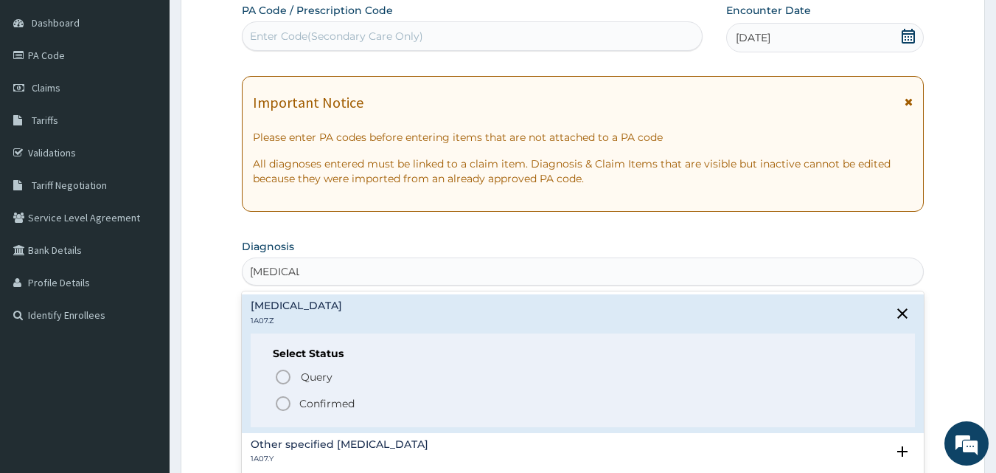
click at [284, 400] on icon "status option filled" at bounding box center [283, 404] width 18 height 18
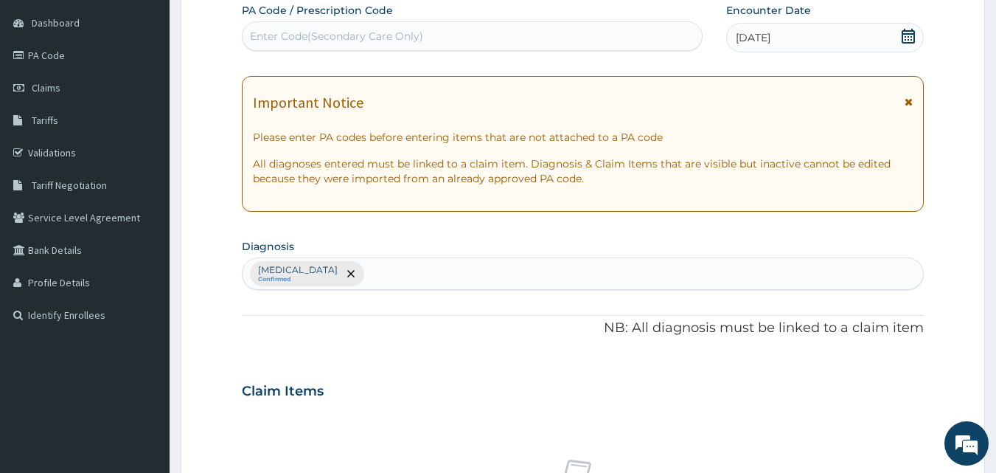
click at [416, 257] on section "Diagnosis Typhoid fever, unspecified Confirmed" at bounding box center [583, 262] width 683 height 55
click at [400, 263] on div "Typhoid fever, unspecified Confirmed" at bounding box center [583, 273] width 681 height 31
type input "PEPTIC"
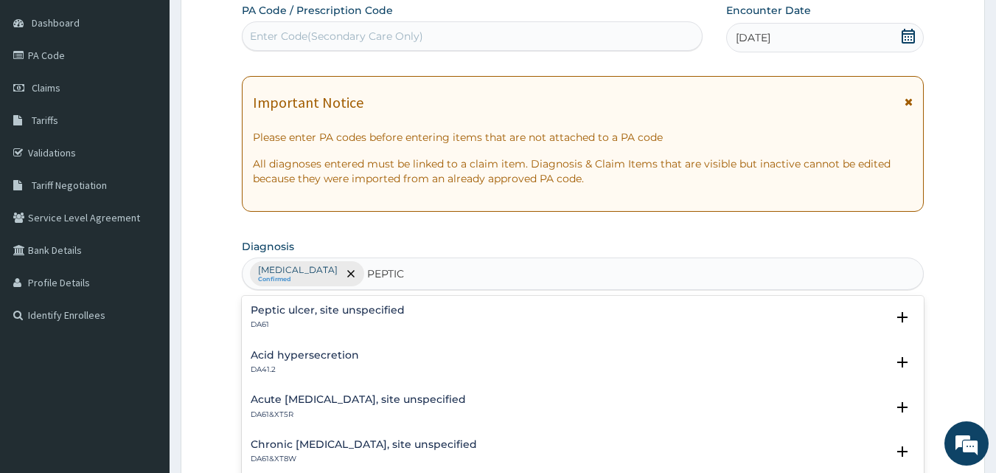
click at [295, 309] on h4 "Peptic ulcer, site unspecified" at bounding box center [328, 310] width 154 height 11
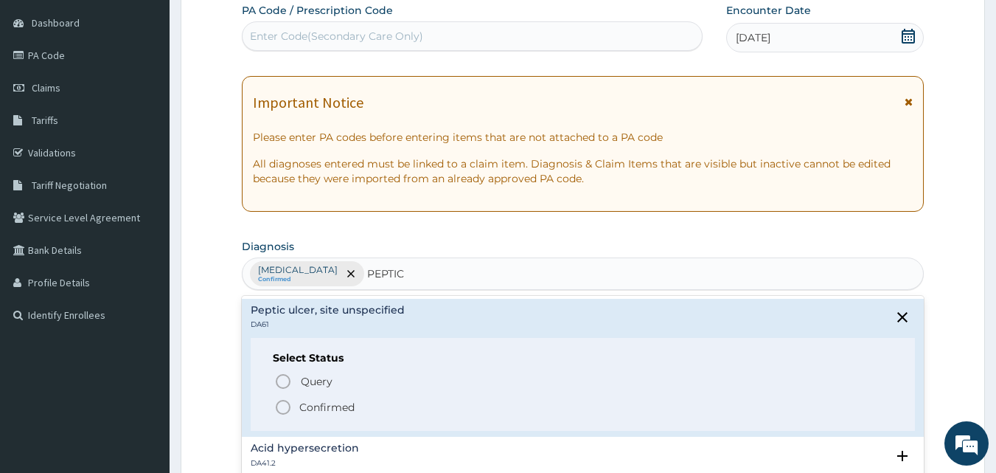
click at [284, 404] on icon "status option filled" at bounding box center [283, 407] width 18 height 18
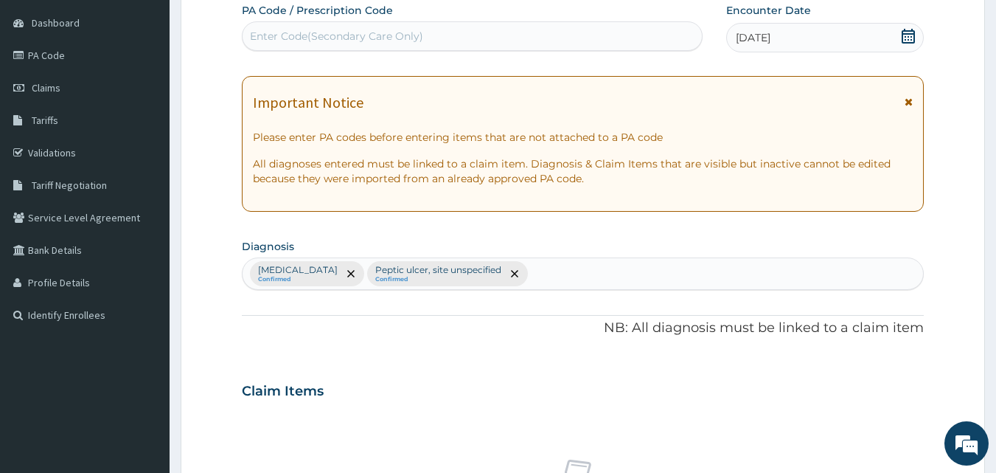
scroll to position [551, 0]
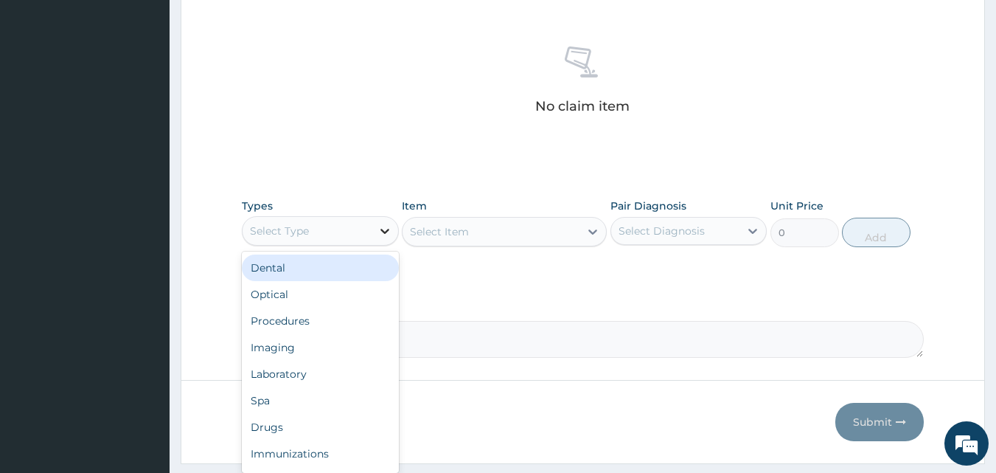
click at [384, 230] on icon at bounding box center [385, 230] width 15 height 15
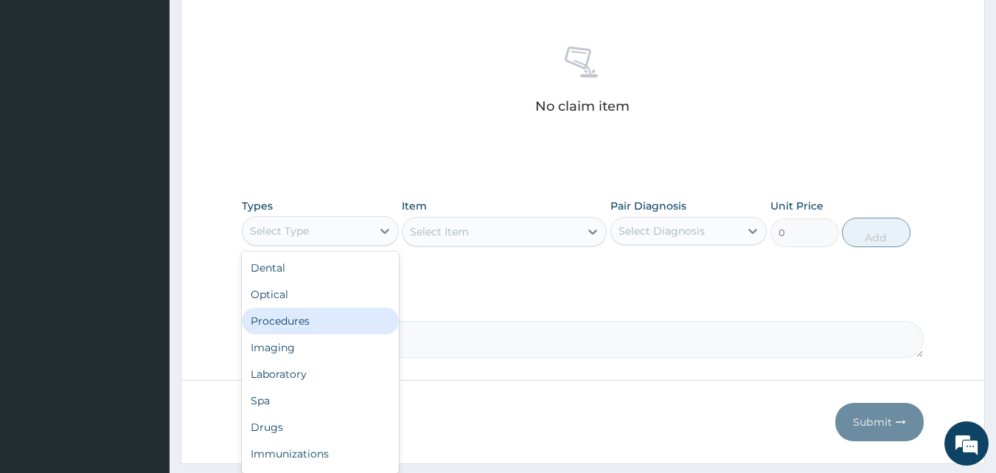
click at [339, 319] on div "Procedures" at bounding box center [320, 321] width 157 height 27
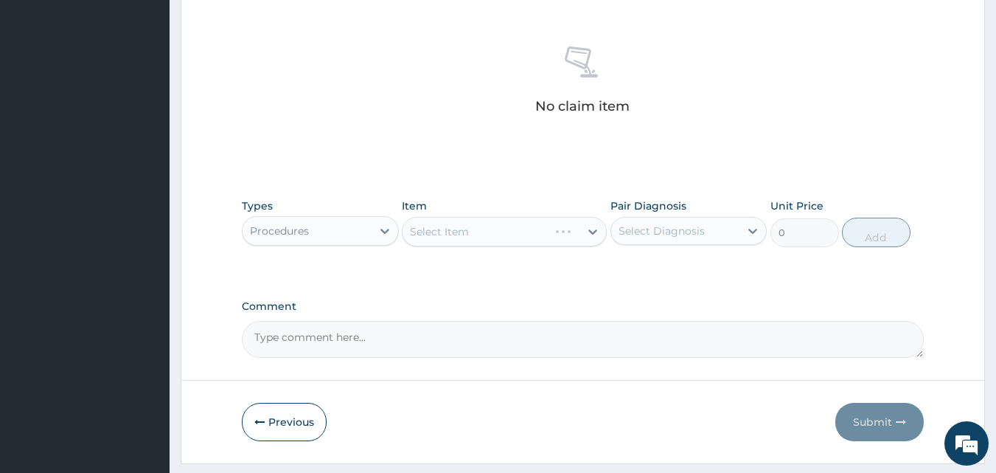
click at [593, 232] on div "Select Item" at bounding box center [504, 232] width 205 height 30
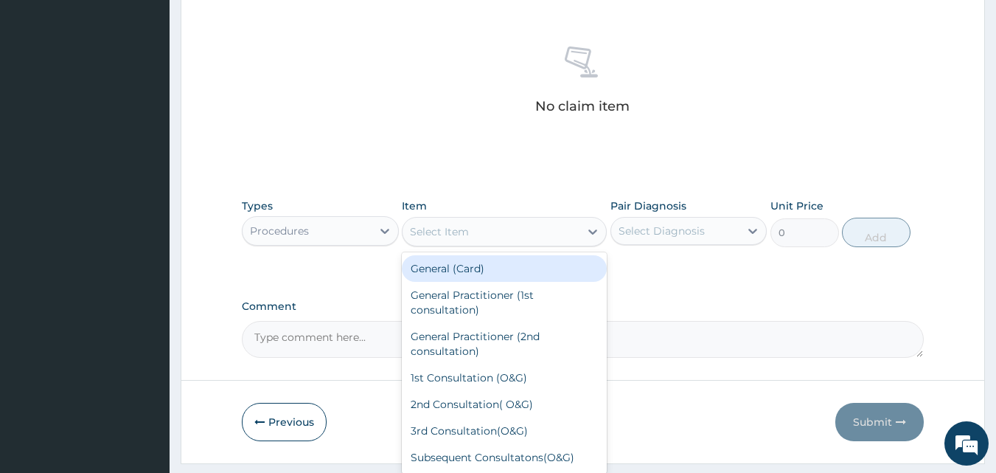
click at [593, 232] on icon at bounding box center [593, 231] width 15 height 15
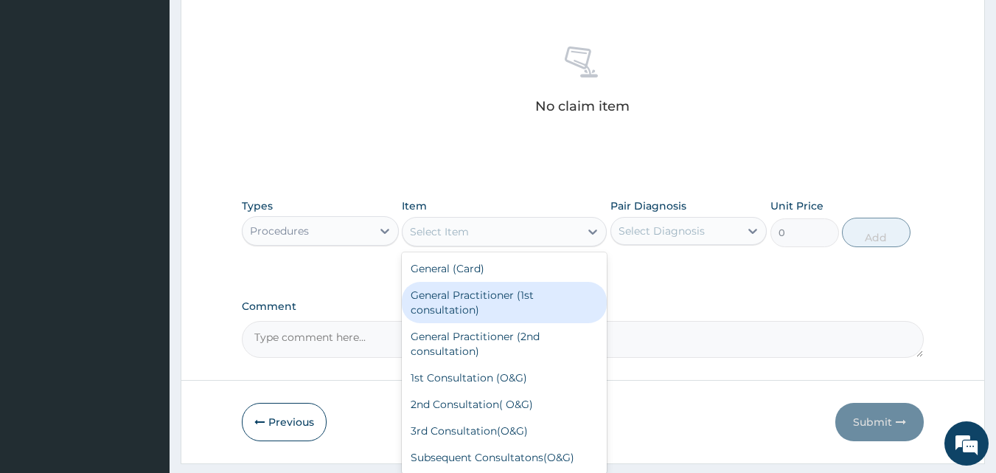
click at [513, 290] on div "General Practitioner (1st consultation)" at bounding box center [504, 302] width 205 height 41
type input "3000"
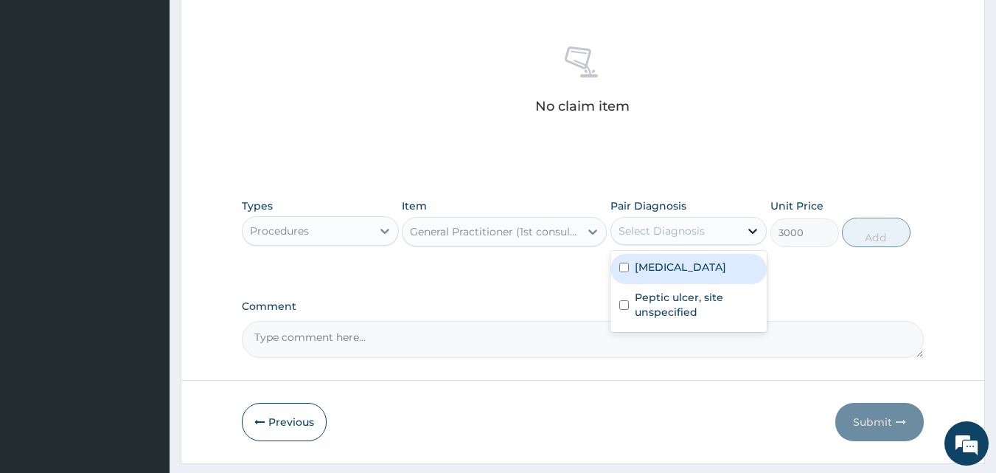
click at [751, 231] on icon at bounding box center [753, 231] width 9 height 5
click at [703, 267] on label "[MEDICAL_DATA]" at bounding box center [680, 267] width 91 height 15
checkbox input "true"
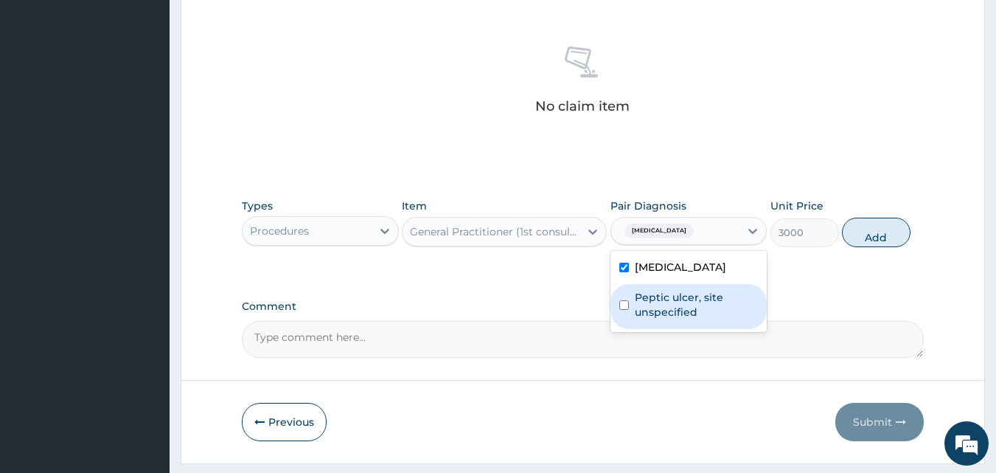
click at [700, 312] on label "Peptic ulcer, site unspecified" at bounding box center [697, 305] width 124 height 30
checkbox input "true"
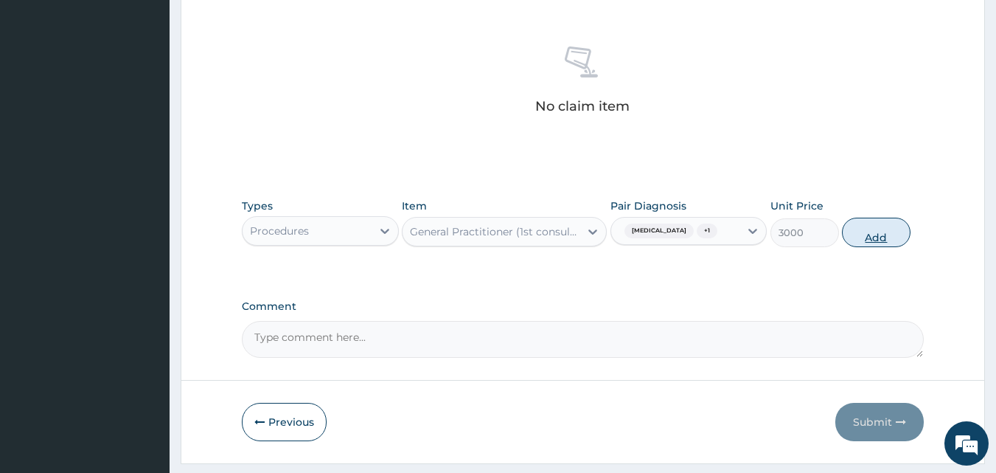
click at [881, 243] on button "Add" at bounding box center [876, 233] width 69 height 30
type input "0"
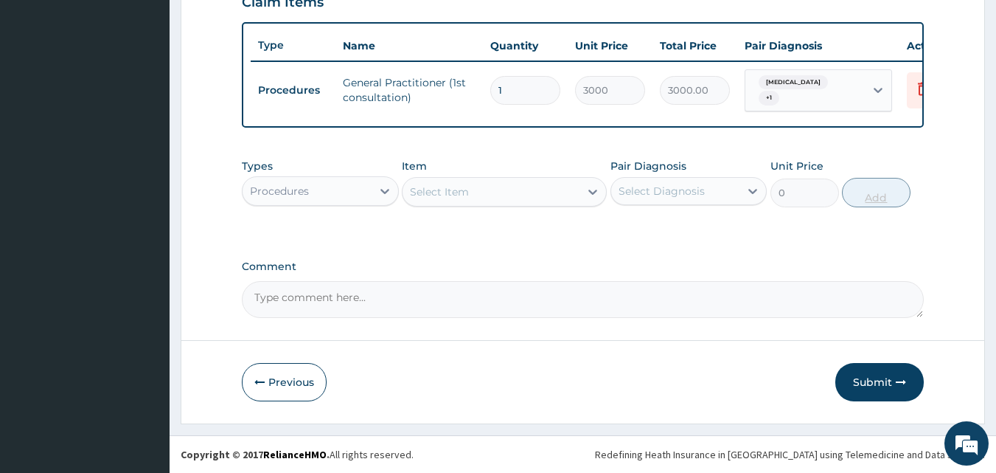
scroll to position [538, 0]
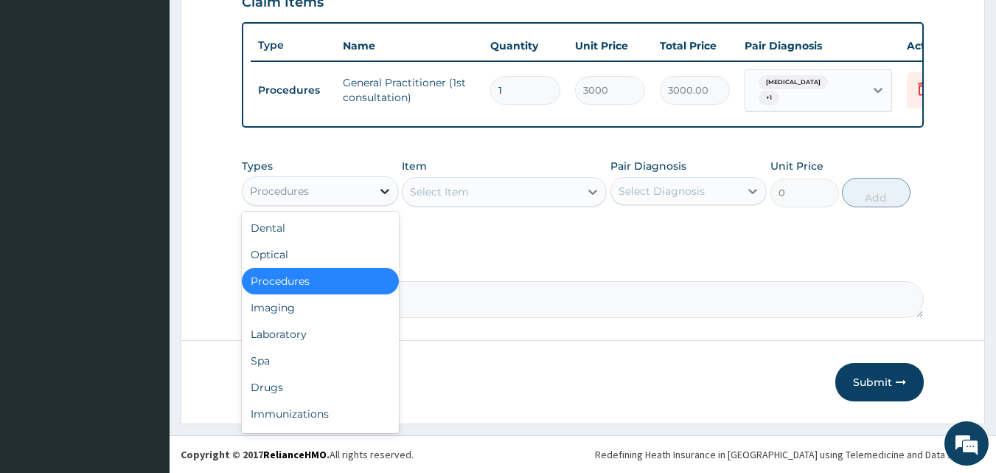
click at [384, 190] on icon at bounding box center [385, 191] width 15 height 15
click at [330, 327] on div "Laboratory" at bounding box center [320, 334] width 157 height 27
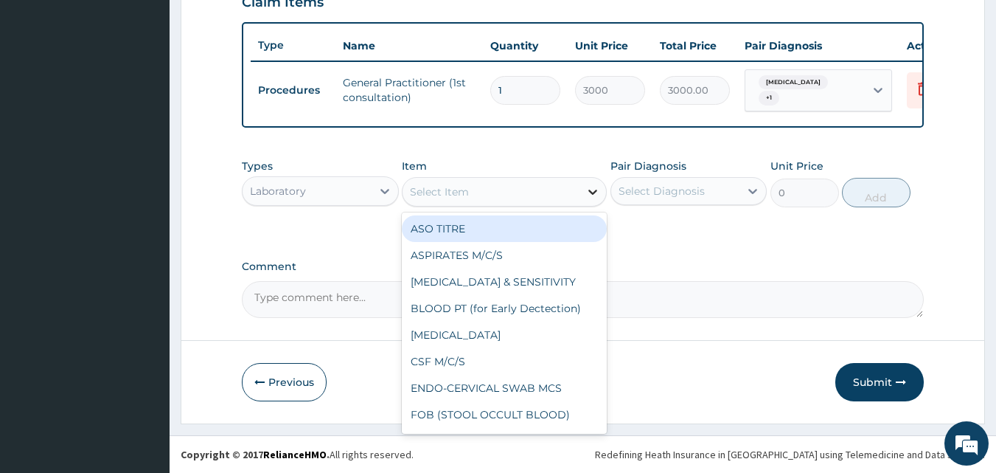
click at [591, 191] on icon at bounding box center [593, 191] width 15 height 15
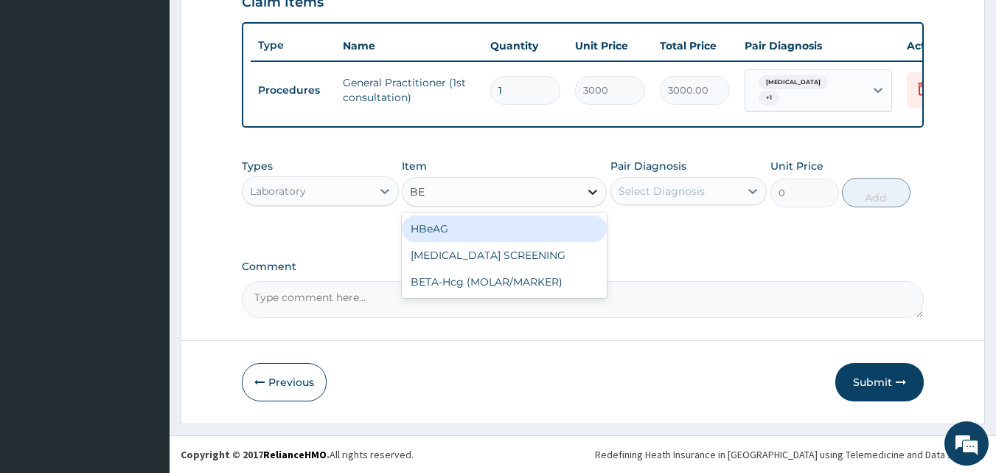
type input "B"
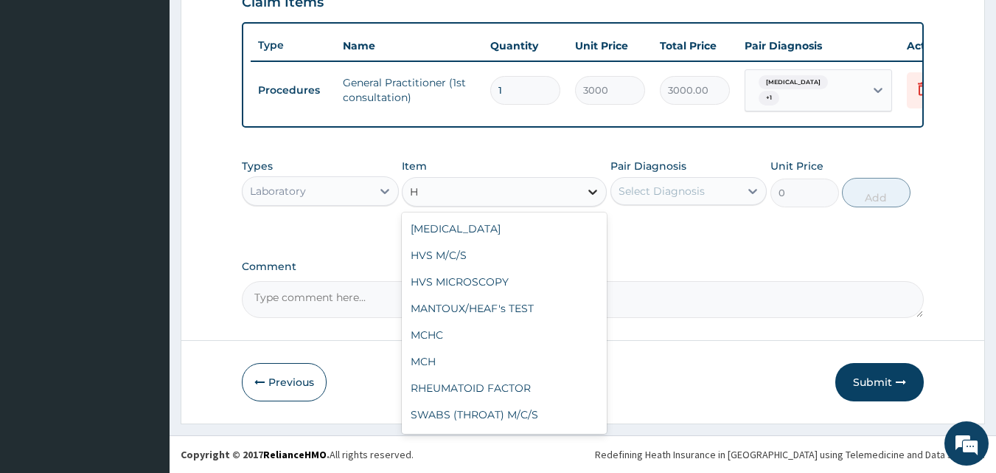
type input "HE"
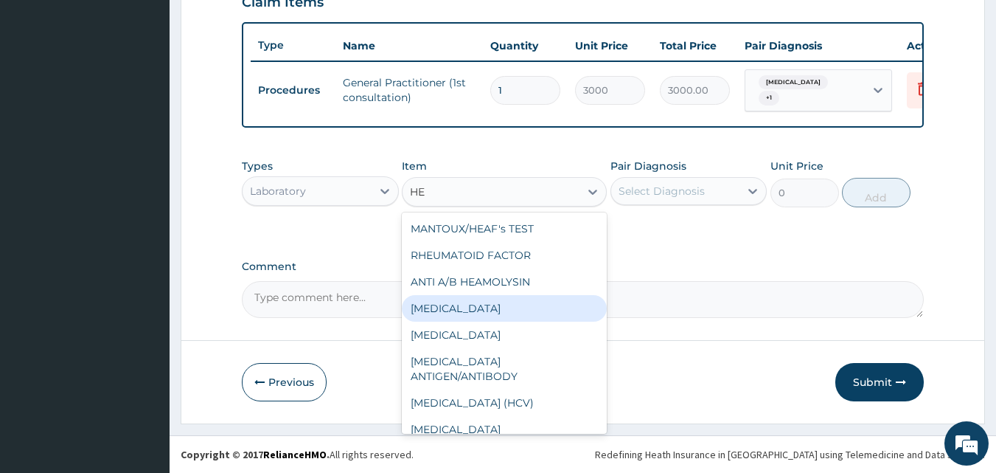
click at [492, 302] on div "[MEDICAL_DATA]" at bounding box center [504, 308] width 205 height 27
type input "8500"
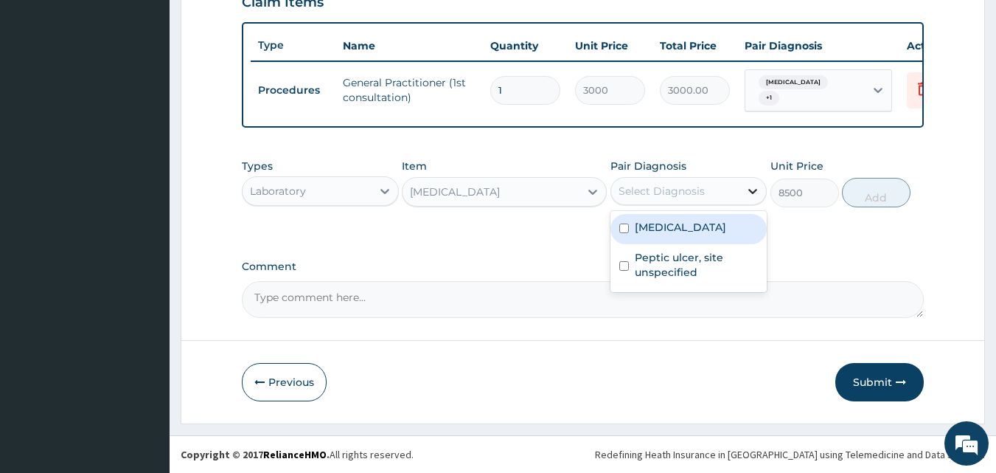
click at [754, 190] on icon at bounding box center [753, 191] width 15 height 15
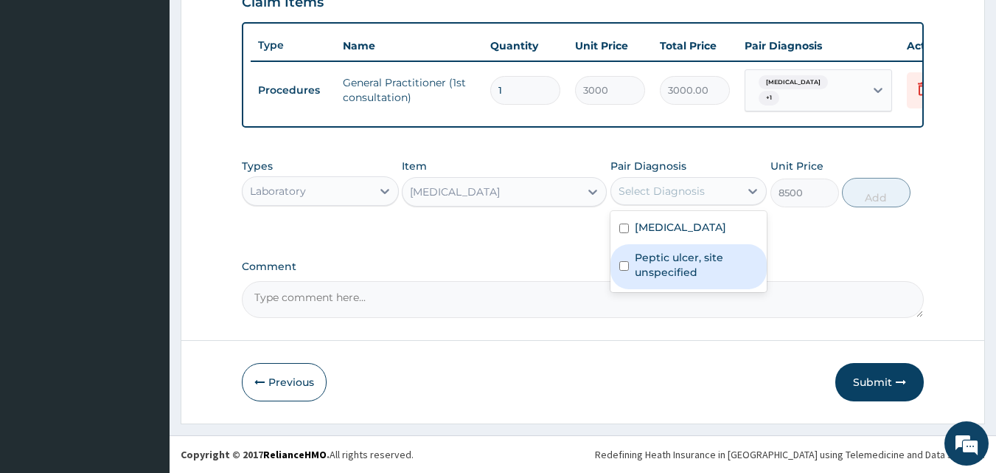
click at [684, 267] on label "Peptic ulcer, site unspecified" at bounding box center [697, 265] width 124 height 30
checkbox input "true"
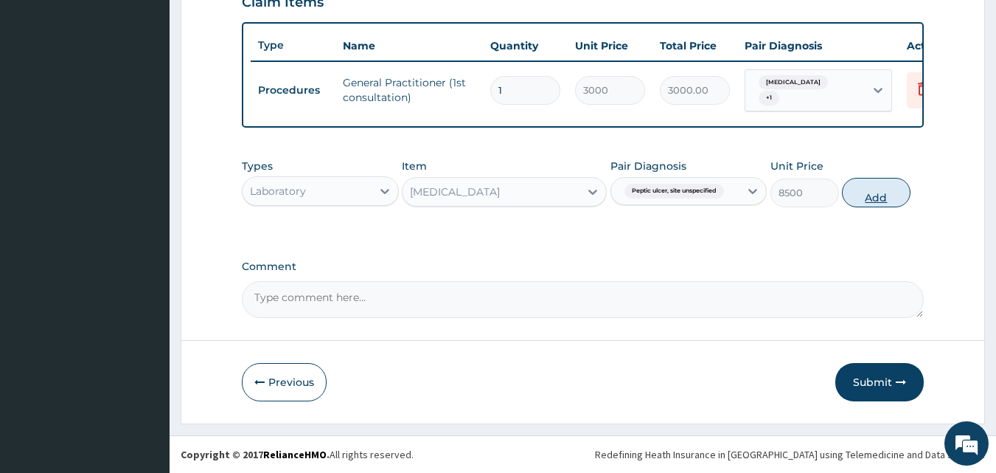
click at [873, 192] on button "Add" at bounding box center [876, 193] width 69 height 30
type input "0"
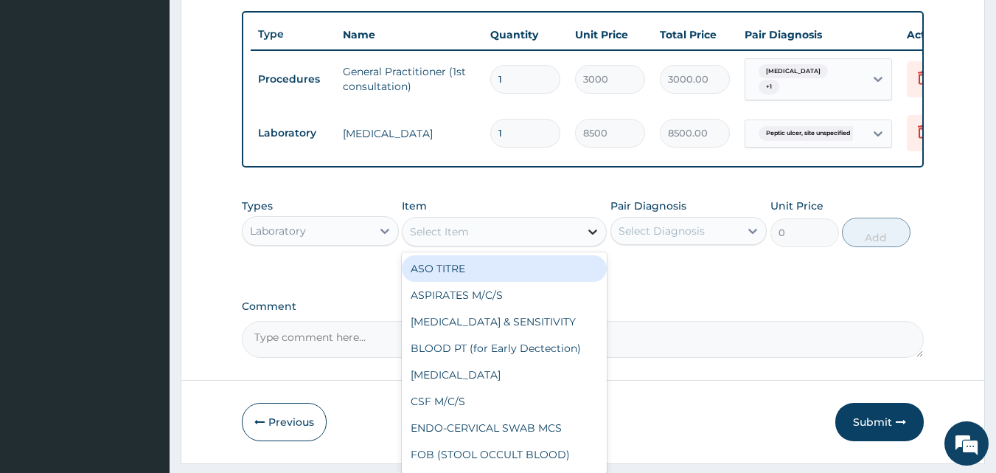
click at [592, 239] on icon at bounding box center [593, 231] width 15 height 15
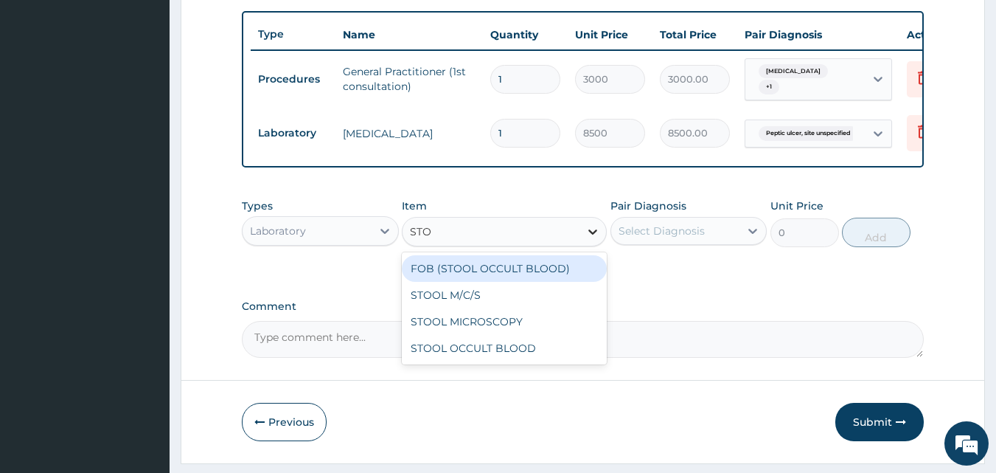
type input "STOO"
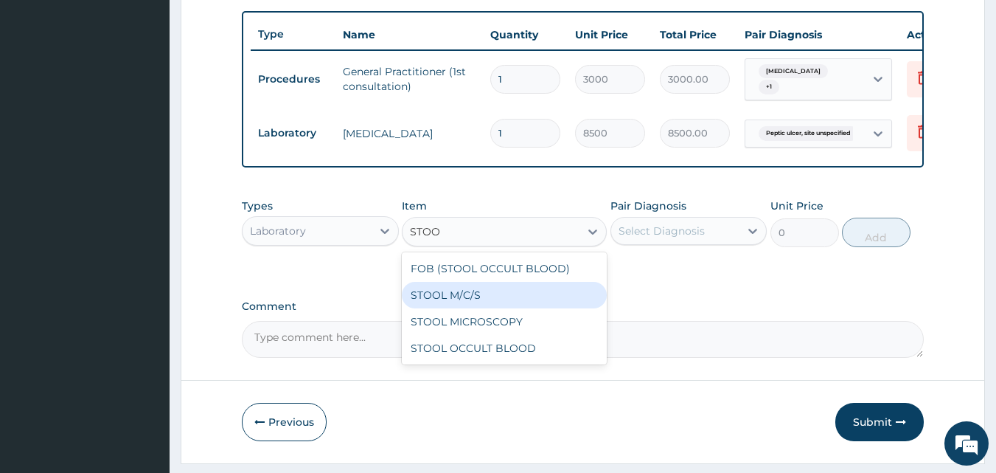
click at [505, 308] on div "STOOL M/C/S" at bounding box center [504, 295] width 205 height 27
type input "3500"
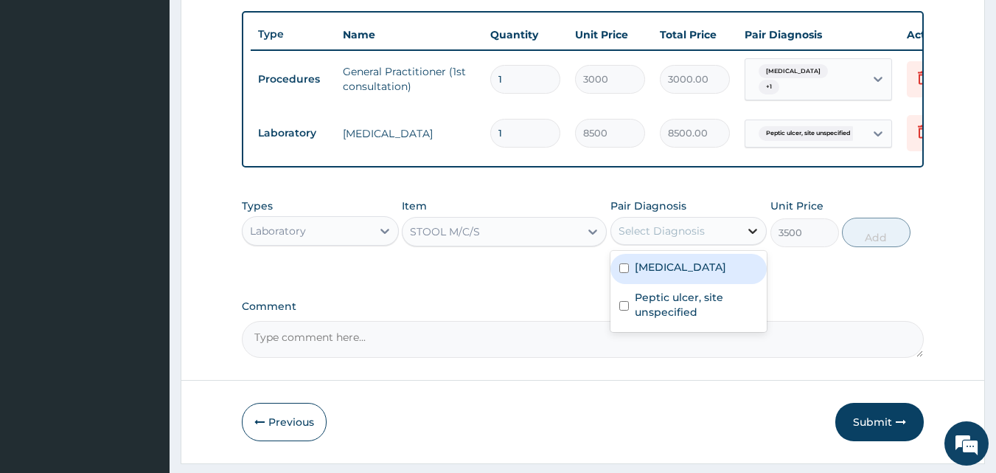
click at [752, 238] on icon at bounding box center [753, 230] width 15 height 15
click at [708, 274] on label "Typhoid fever, unspecified" at bounding box center [680, 267] width 91 height 15
checkbox input "true"
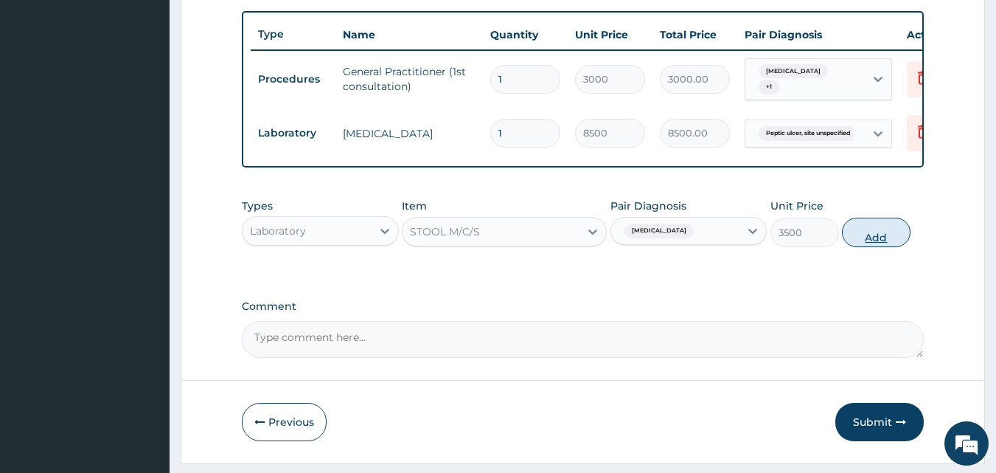
click at [858, 244] on button "Add" at bounding box center [876, 233] width 69 height 30
type input "0"
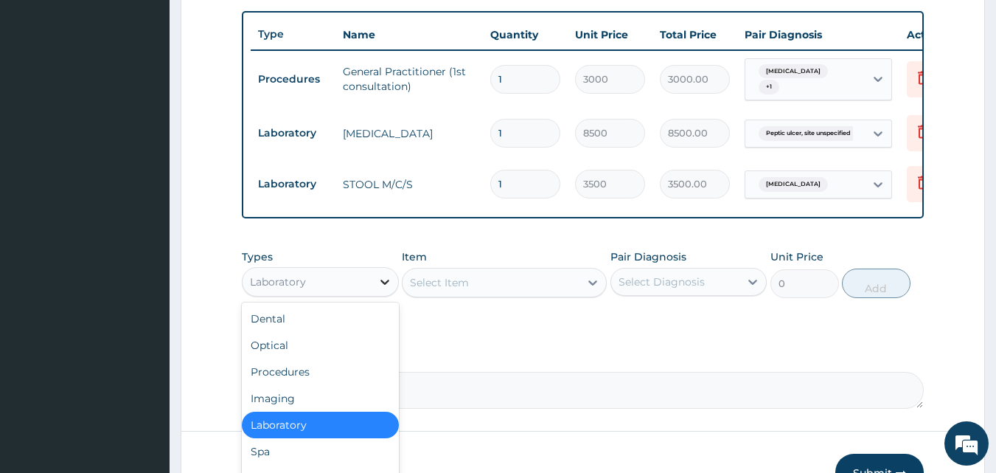
click at [381, 289] on icon at bounding box center [385, 281] width 15 height 15
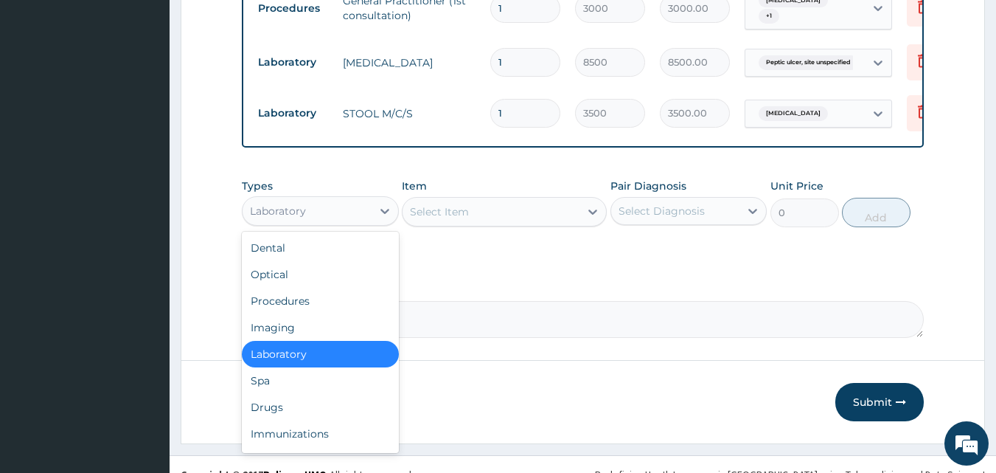
scroll to position [639, 0]
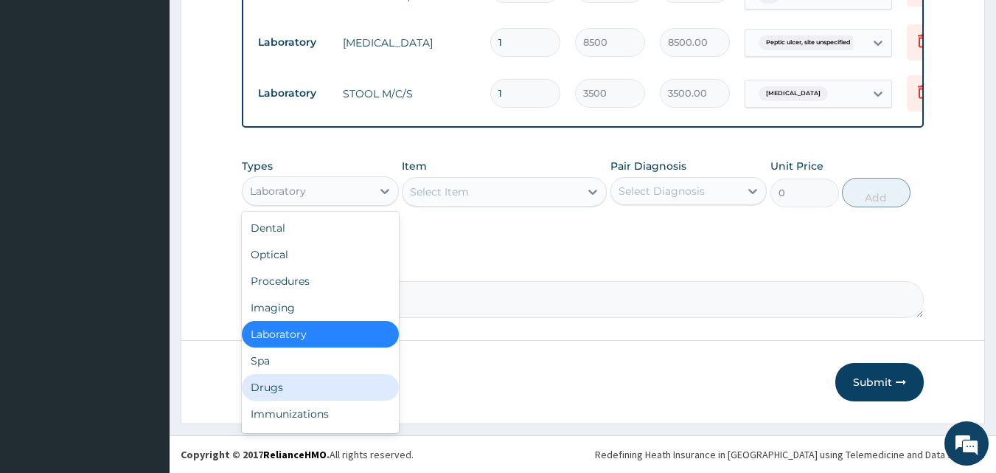
click at [280, 387] on div "Drugs" at bounding box center [320, 387] width 157 height 27
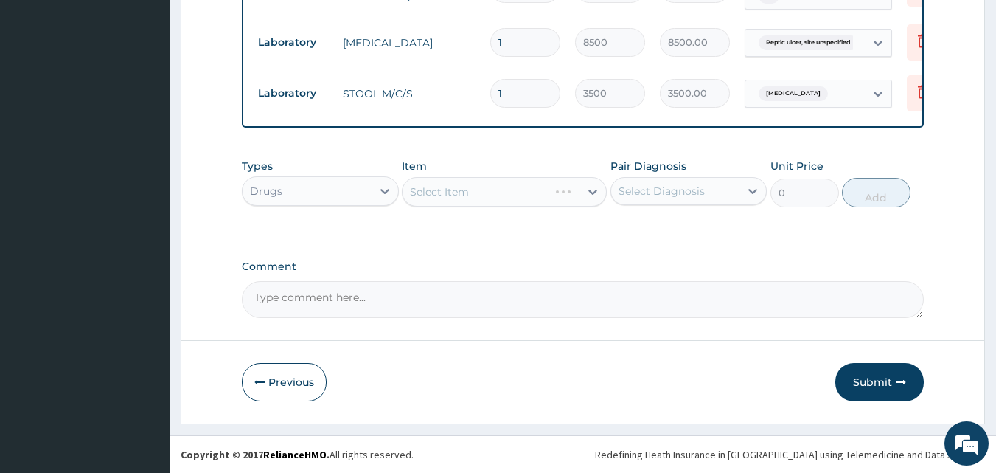
click at [591, 191] on div "Select Item" at bounding box center [504, 192] width 205 height 30
click at [589, 190] on icon at bounding box center [593, 192] width 9 height 5
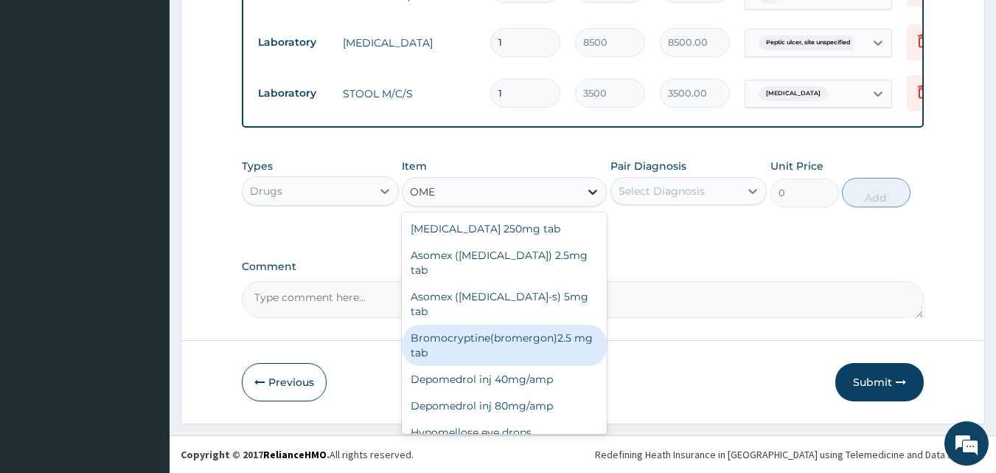
type input "OMEP"
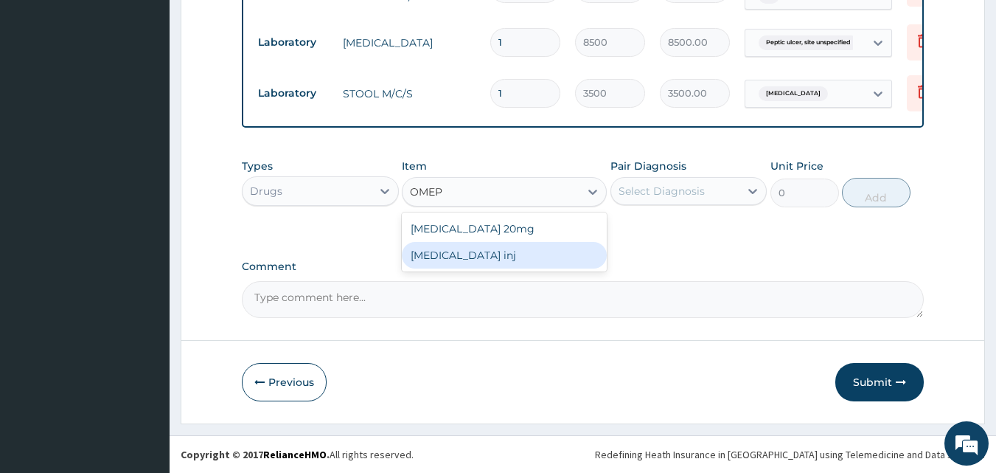
click at [573, 253] on div "[MEDICAL_DATA] inj" at bounding box center [504, 255] width 205 height 27
type input "800"
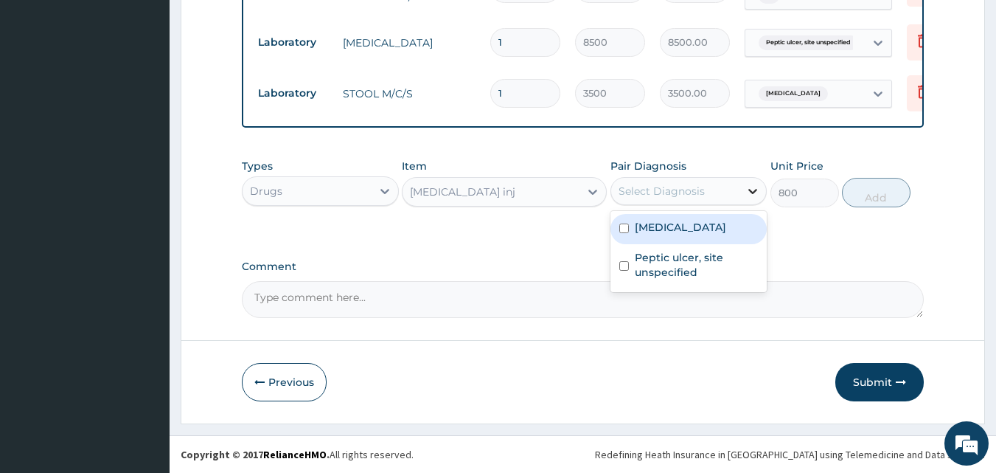
click at [747, 190] on icon at bounding box center [753, 191] width 15 height 15
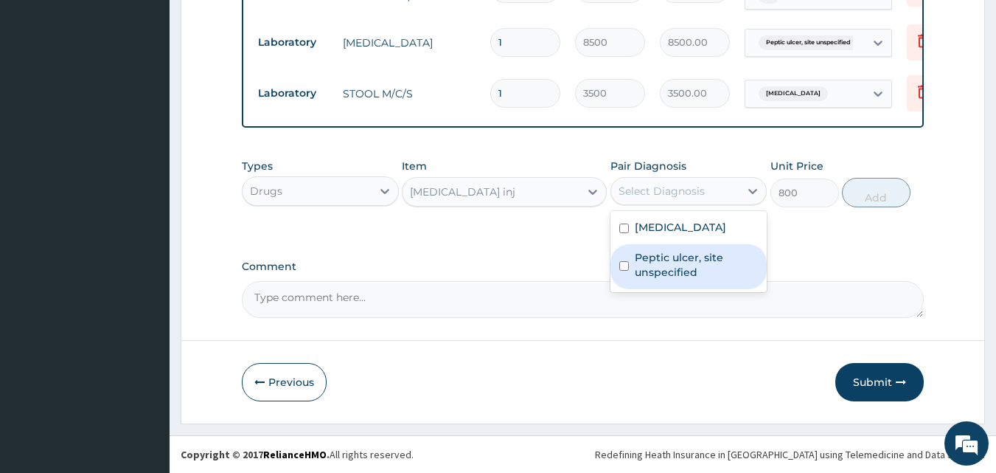
click at [704, 266] on label "Peptic ulcer, site unspecified" at bounding box center [697, 265] width 124 height 30
checkbox input "true"
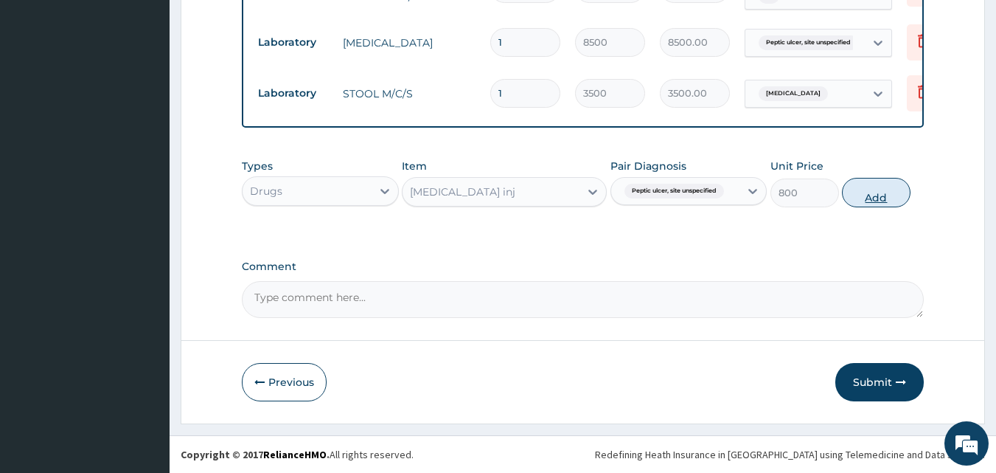
click at [874, 192] on button "Add" at bounding box center [876, 193] width 69 height 30
type input "0"
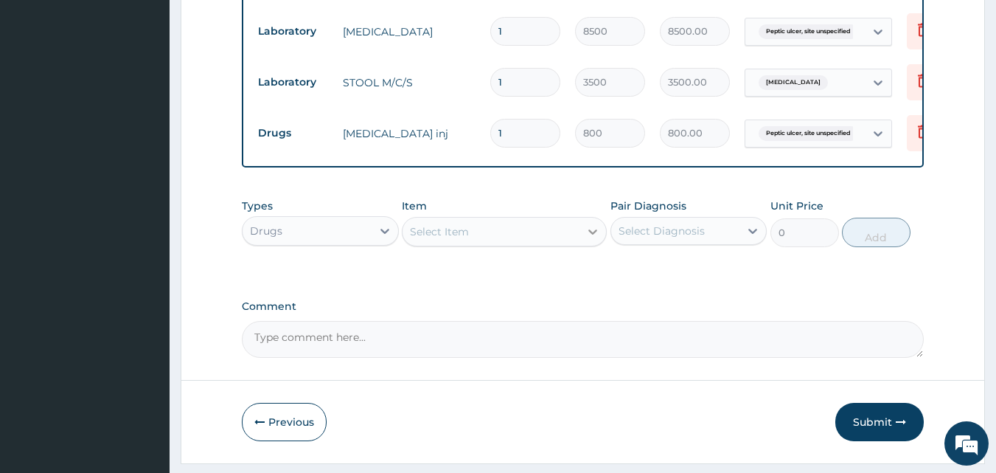
click at [589, 239] on icon at bounding box center [593, 231] width 15 height 15
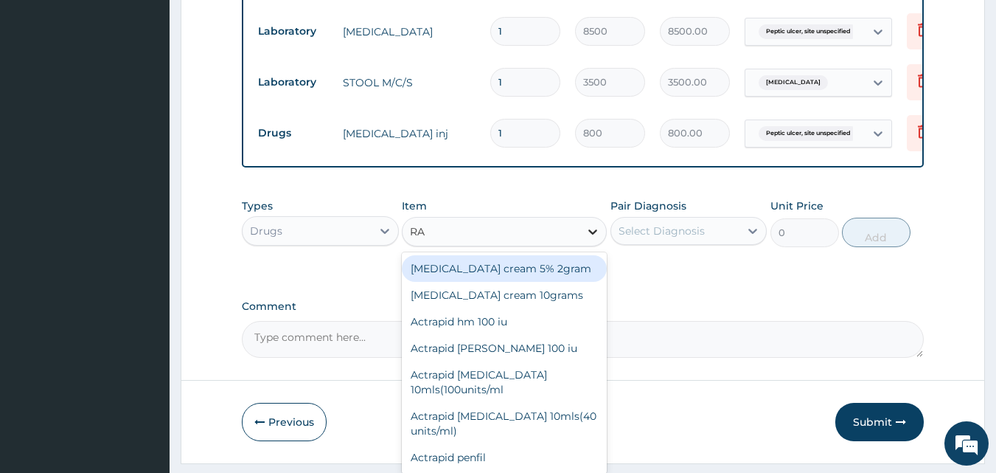
type input "RAB"
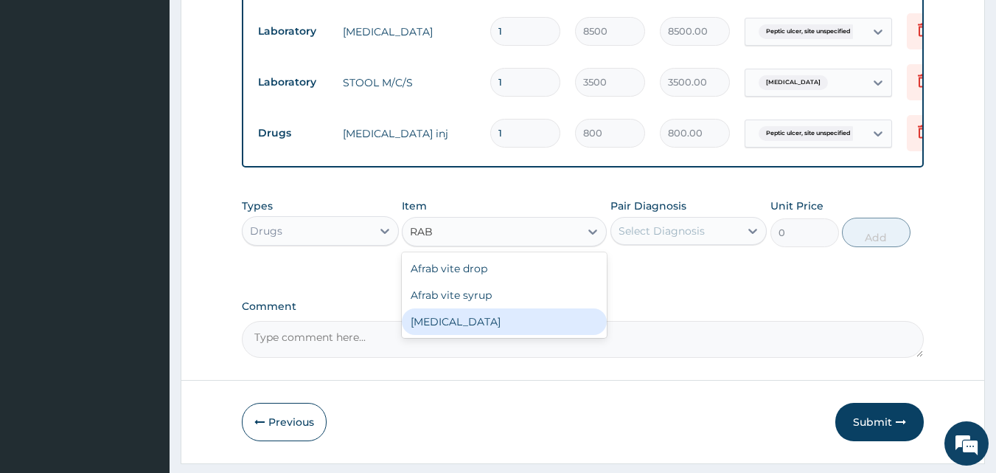
click at [474, 330] on div "[MEDICAL_DATA]" at bounding box center [504, 321] width 205 height 27
type input "102"
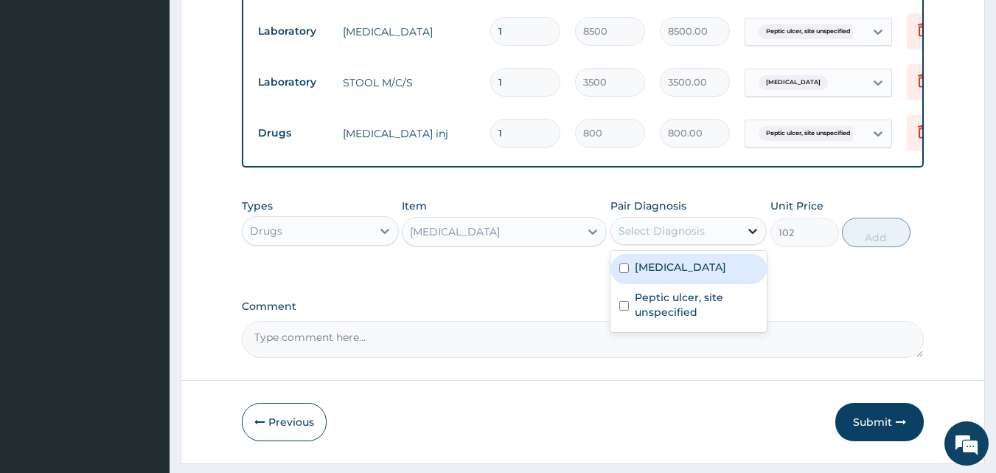
click at [751, 238] on icon at bounding box center [753, 230] width 15 height 15
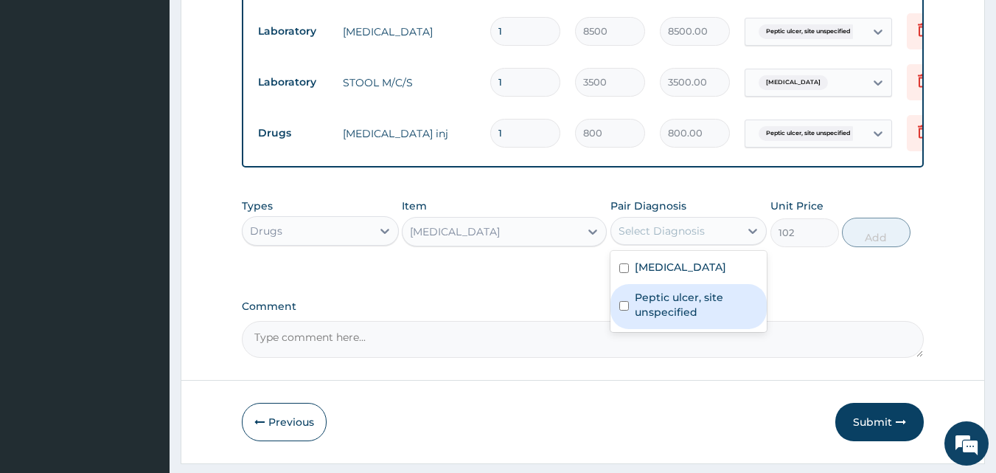
click at [701, 319] on label "Peptic ulcer, site unspecified" at bounding box center [697, 305] width 124 height 30
checkbox input "true"
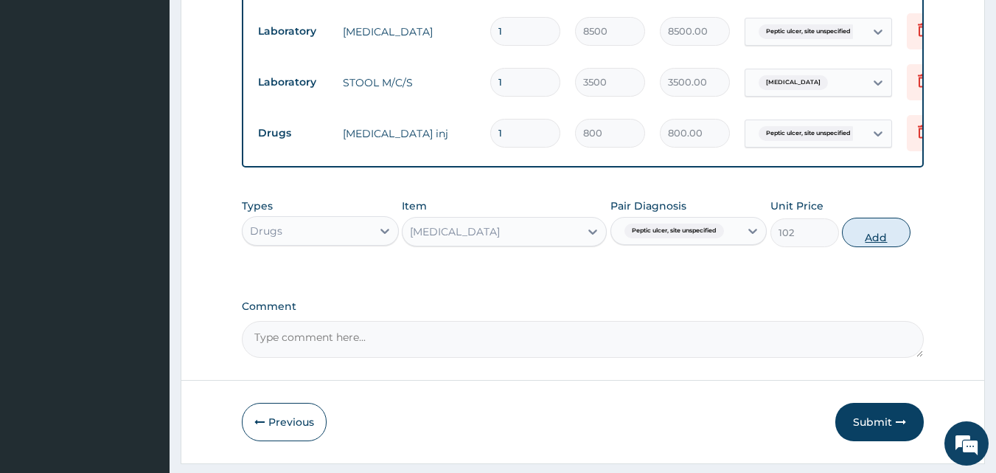
click at [875, 247] on button "Add" at bounding box center [876, 233] width 69 height 30
type input "0"
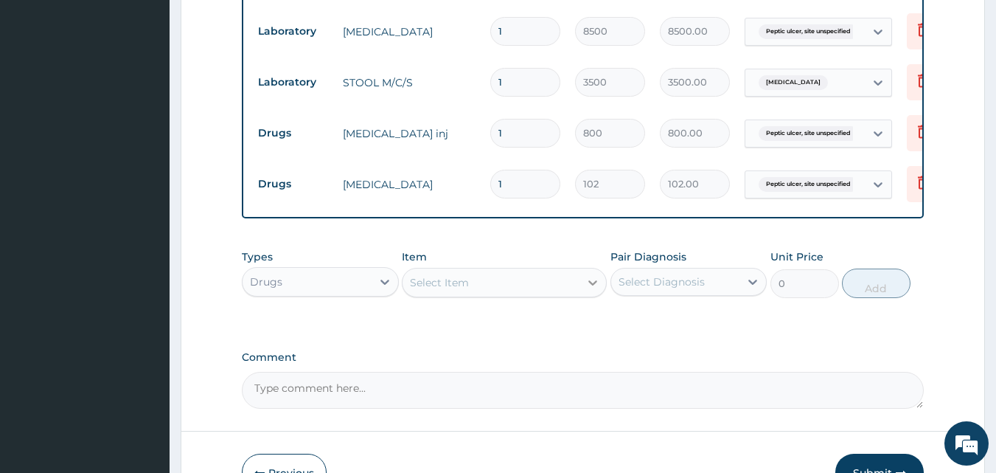
click at [589, 285] on icon at bounding box center [593, 282] width 9 height 5
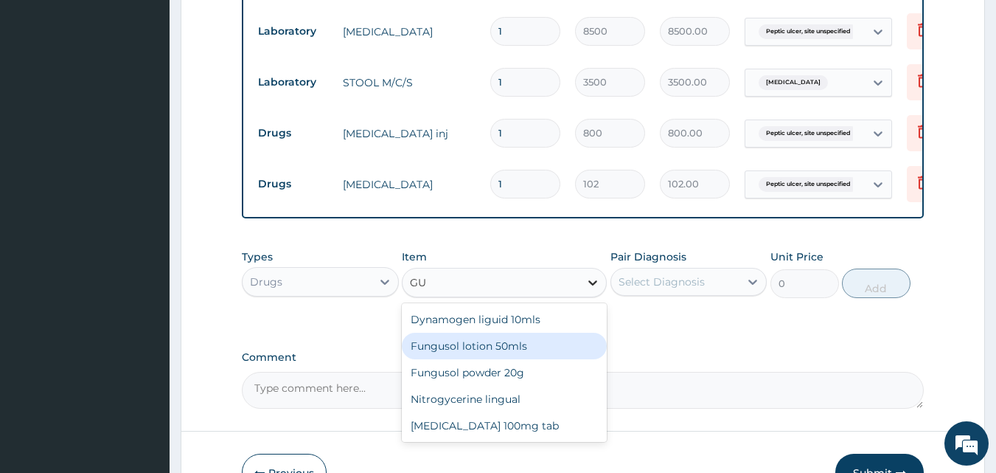
type input "G"
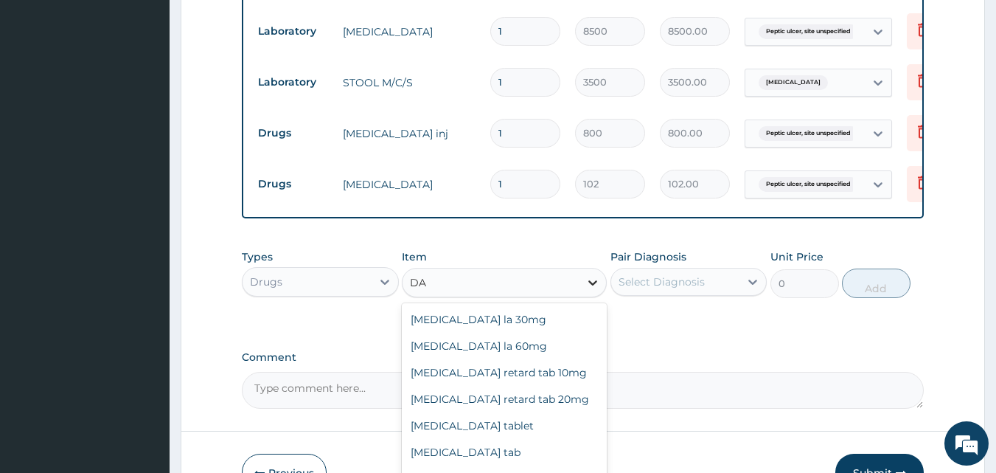
type input "D"
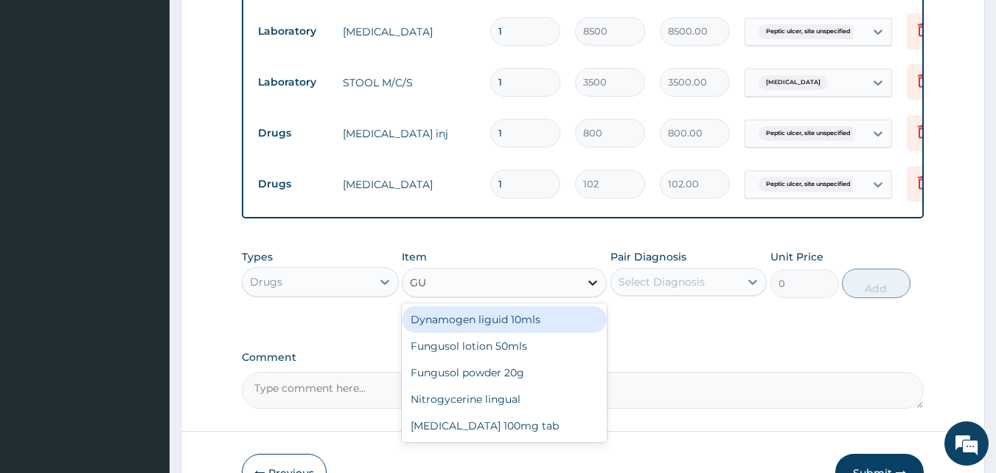
type input "G"
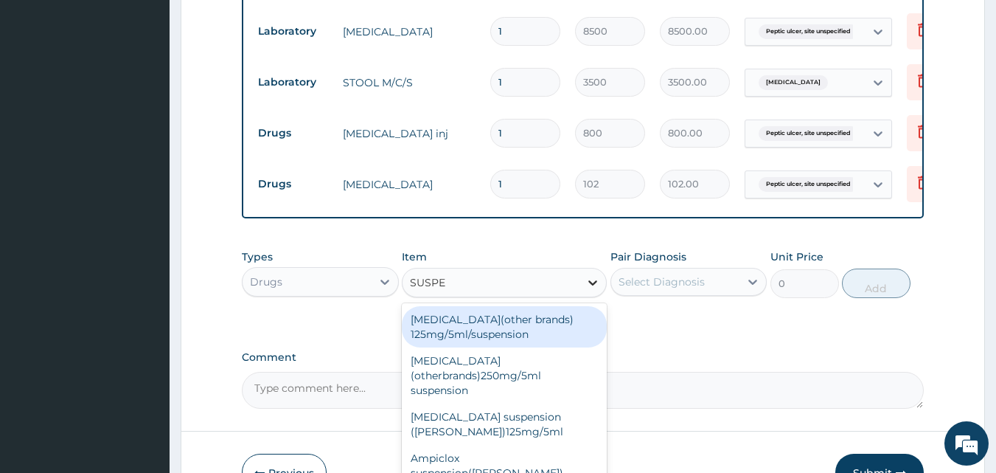
type input "SUSPEN"
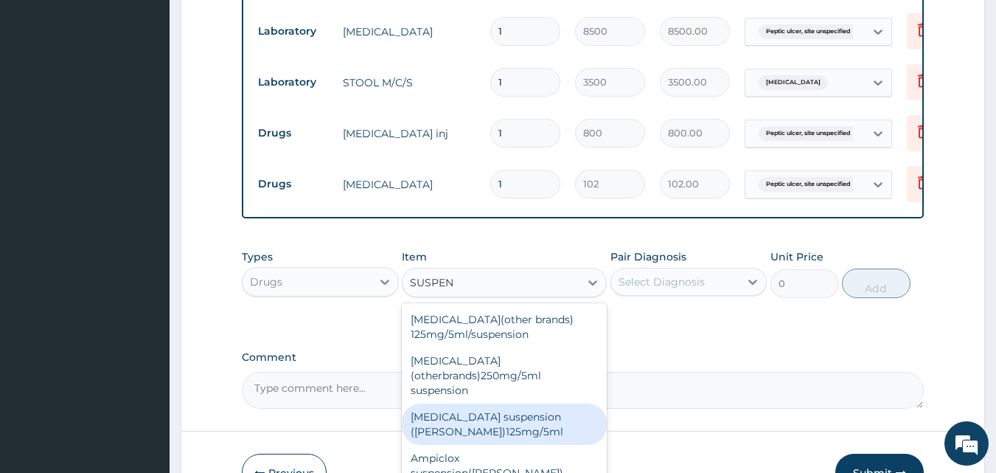
scroll to position [193, 0]
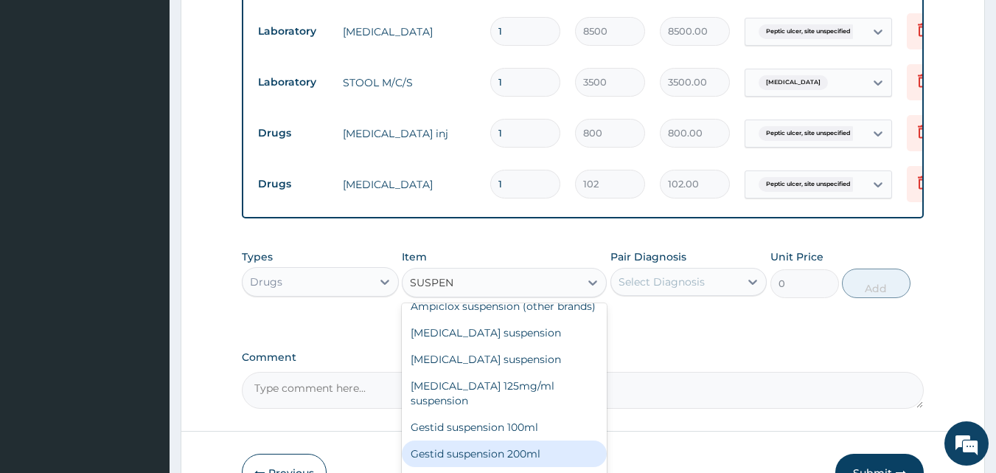
click at [535, 449] on div "Gestid suspension 200ml" at bounding box center [504, 453] width 205 height 27
type input "900"
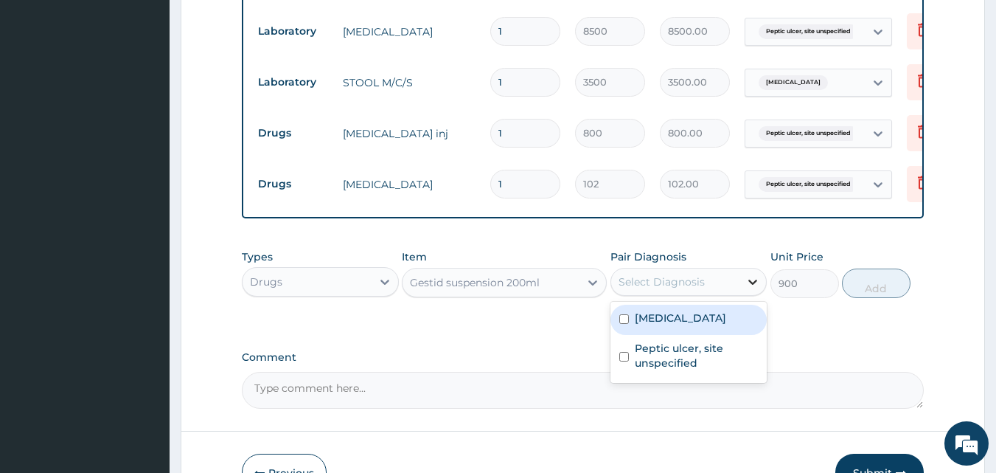
click at [752, 289] on icon at bounding box center [753, 281] width 15 height 15
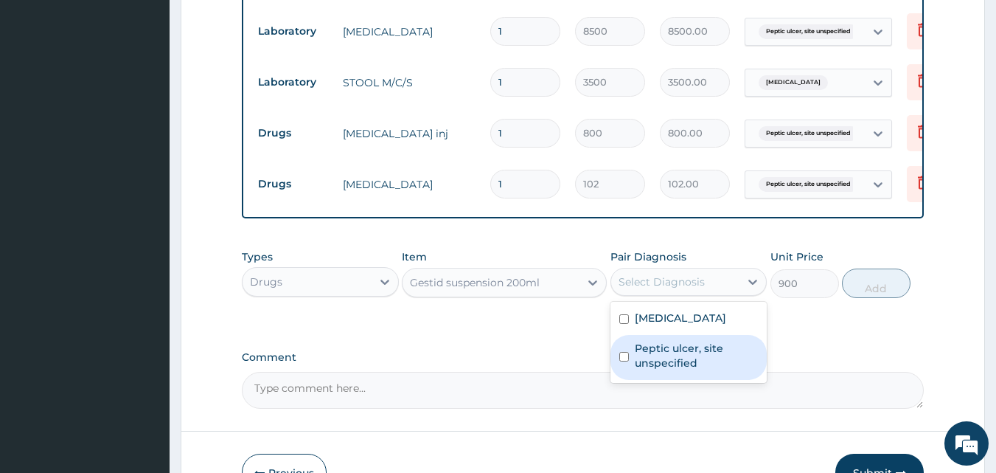
click at [693, 370] on label "Peptic ulcer, site unspecified" at bounding box center [697, 356] width 124 height 30
checkbox input "true"
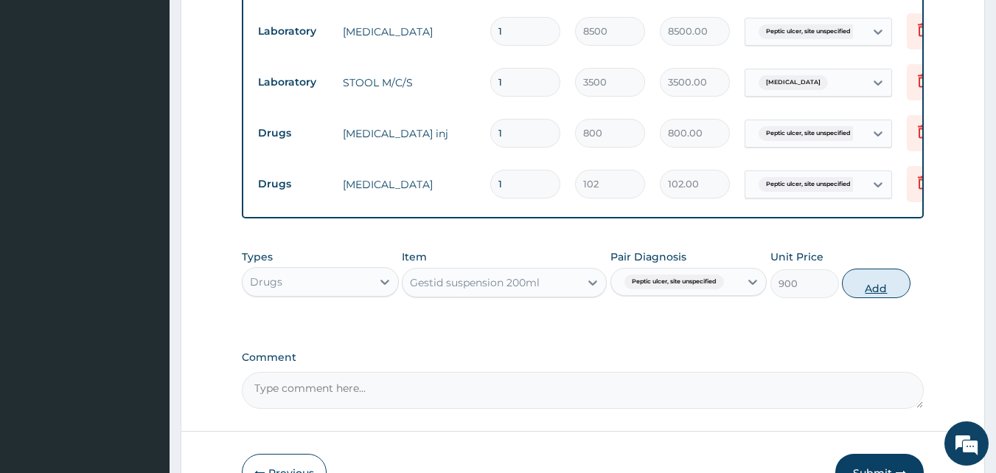
click at [881, 295] on button "Add" at bounding box center [876, 283] width 69 height 30
type input "0"
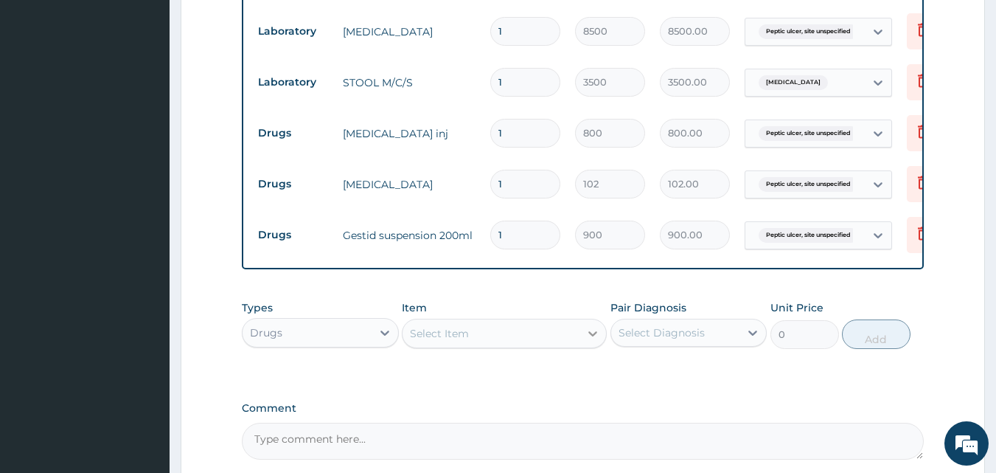
click at [597, 341] on icon at bounding box center [593, 333] width 15 height 15
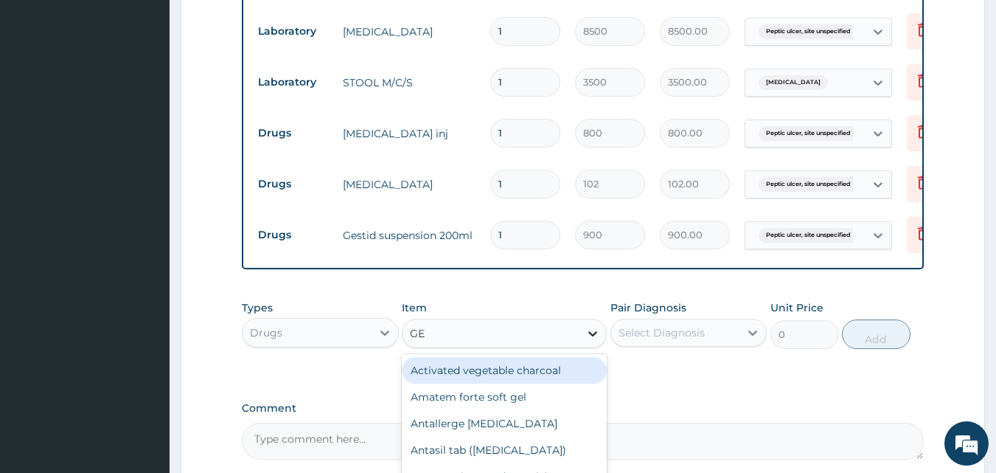
type input "GES"
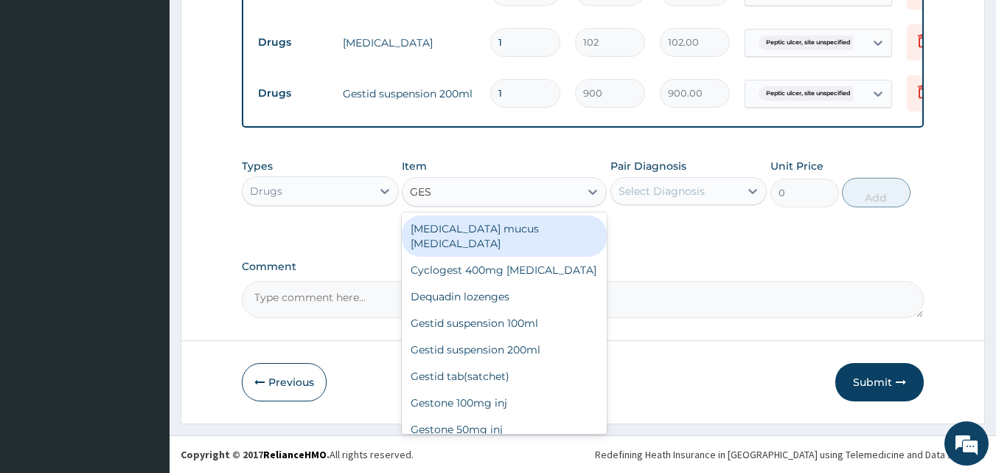
scroll to position [792, 0]
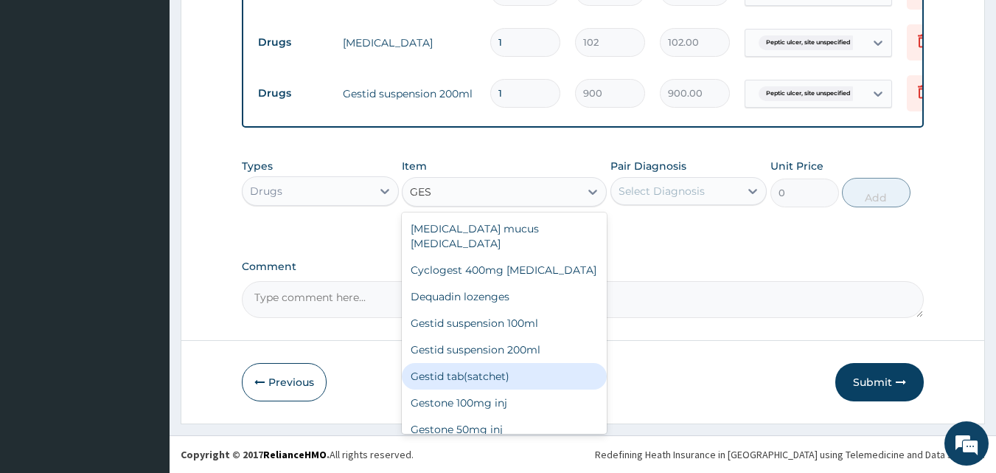
click at [483, 363] on div "Gestid tab(satchet)" at bounding box center [504, 376] width 205 height 27
type input "40.8"
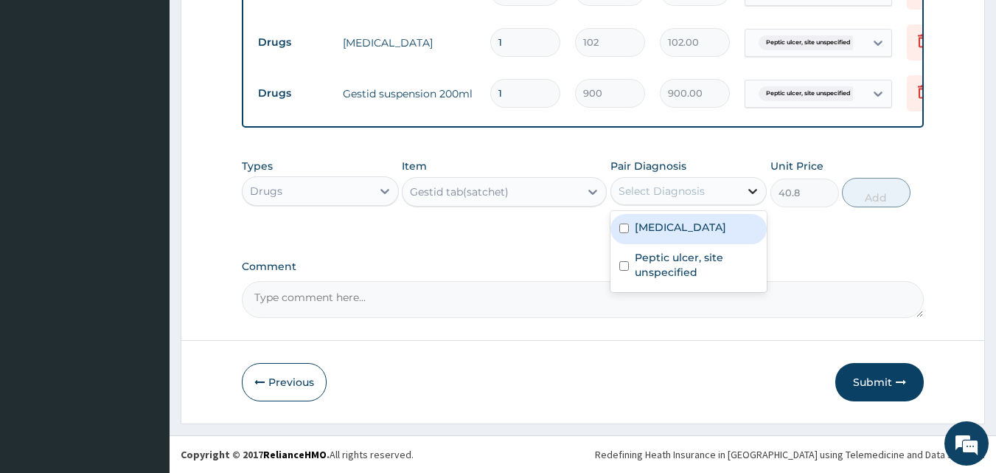
click at [752, 191] on icon at bounding box center [753, 191] width 9 height 5
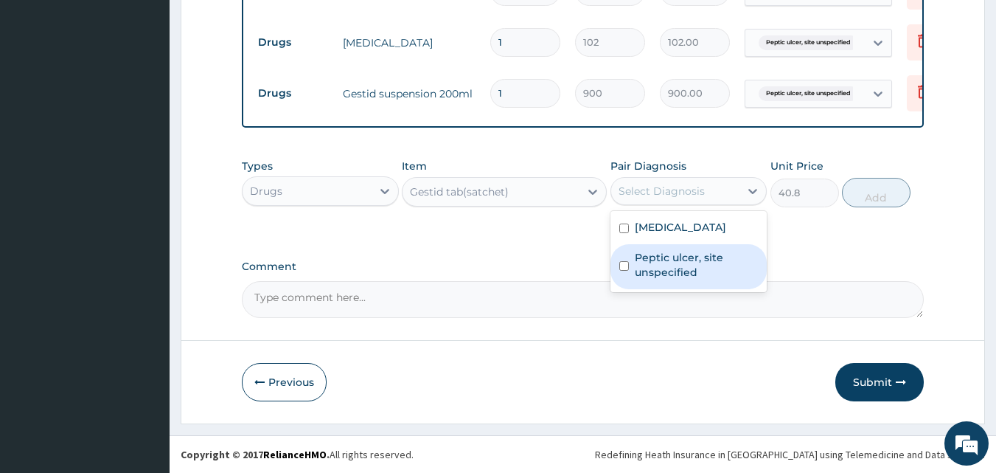
click at [705, 268] on label "Peptic ulcer, site unspecified" at bounding box center [697, 265] width 124 height 30
checkbox input "true"
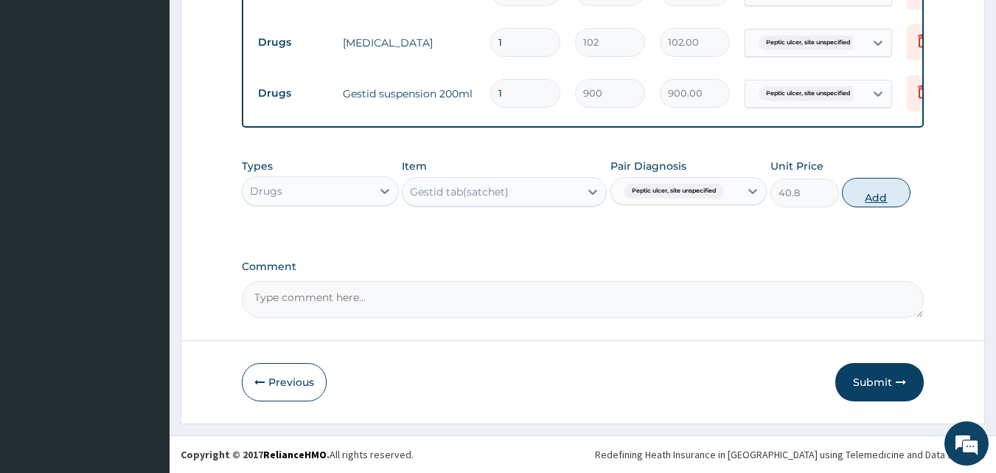
click at [872, 192] on button "Add" at bounding box center [876, 193] width 69 height 30
type input "0"
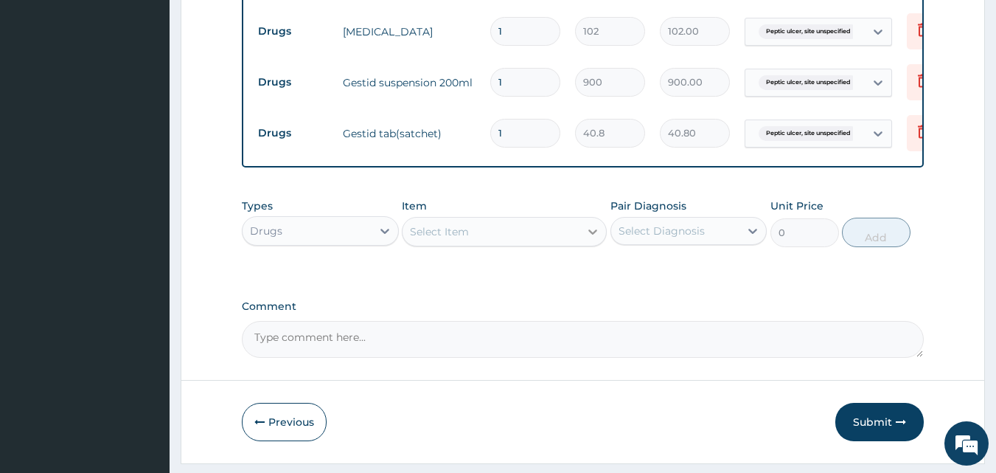
click at [590, 239] on icon at bounding box center [593, 231] width 15 height 15
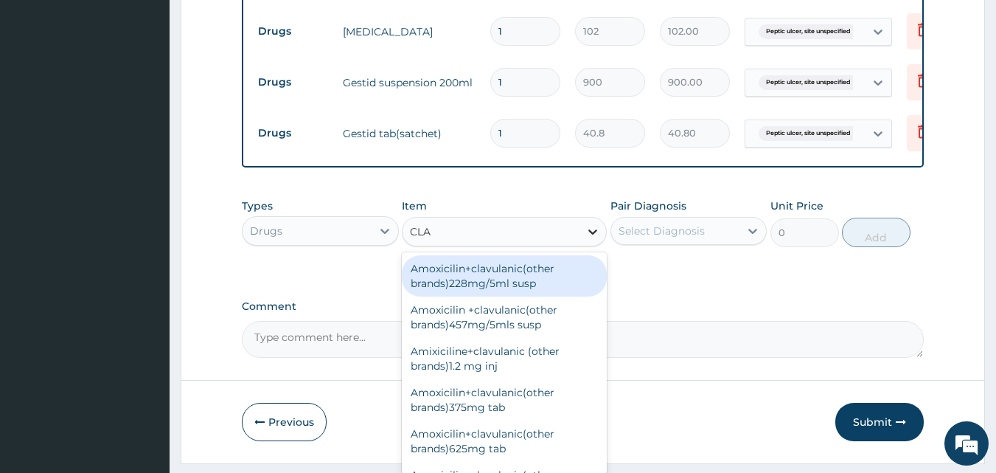
type input "CLAR"
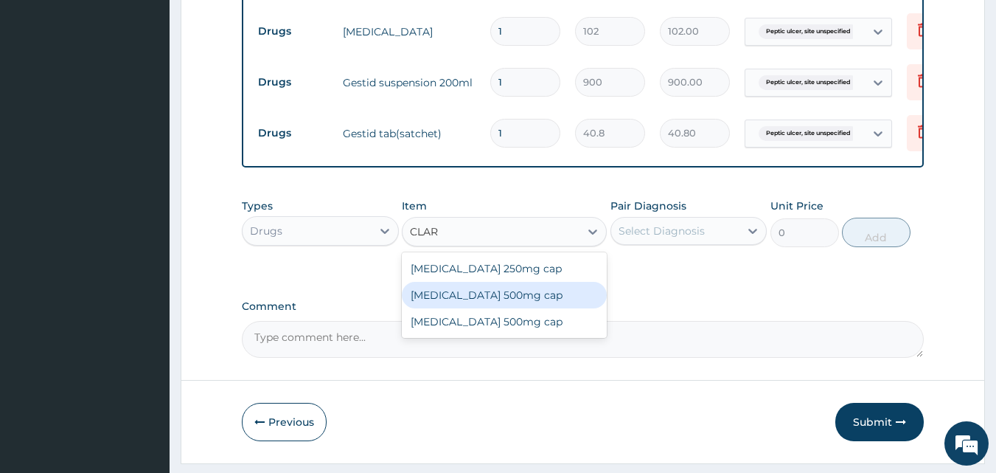
click at [552, 302] on div "[MEDICAL_DATA] 500mg cap" at bounding box center [504, 295] width 205 height 27
type input "276"
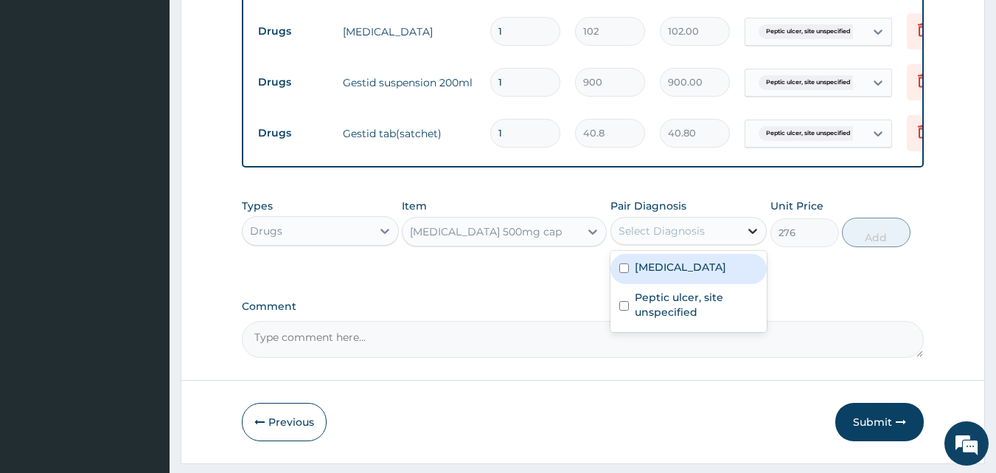
click at [749, 238] on icon at bounding box center [753, 230] width 15 height 15
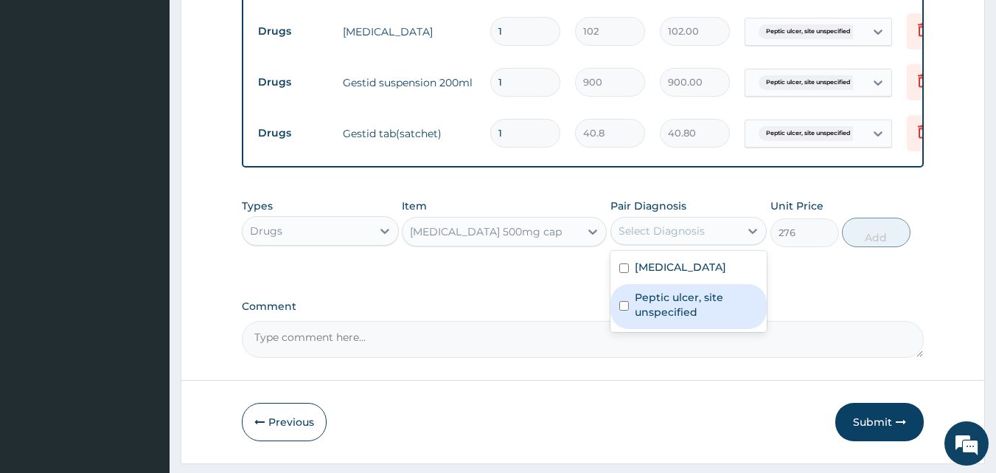
click at [687, 319] on label "Peptic ulcer, site unspecified" at bounding box center [697, 305] width 124 height 30
checkbox input "true"
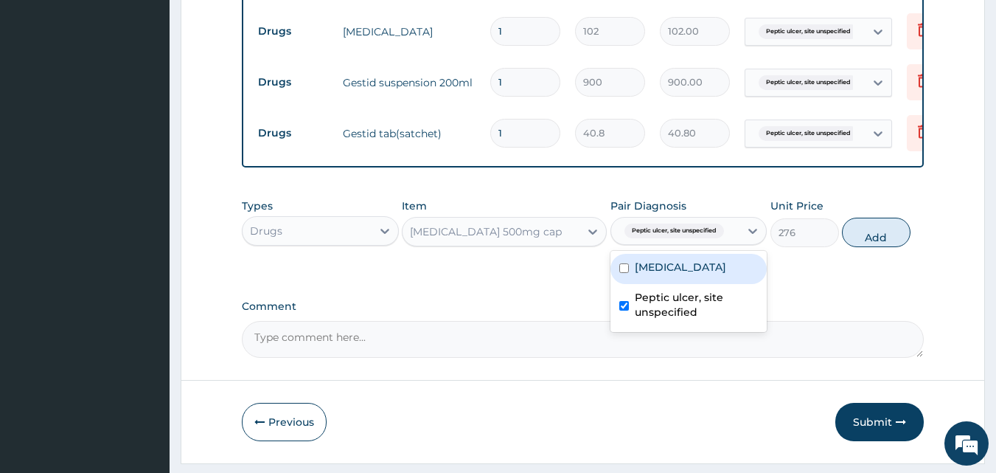
click at [698, 274] on label "Typhoid fever, unspecified" at bounding box center [680, 267] width 91 height 15
checkbox input "true"
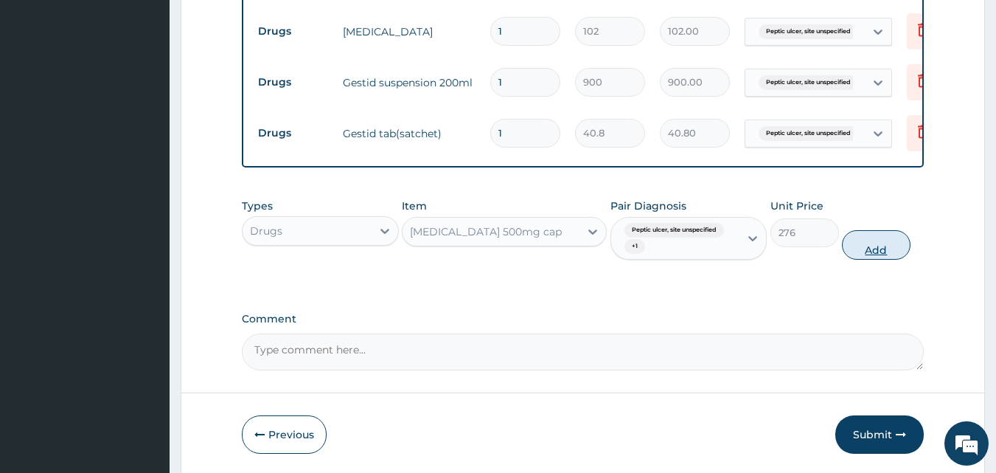
click at [875, 258] on button "Add" at bounding box center [876, 245] width 69 height 30
type input "0"
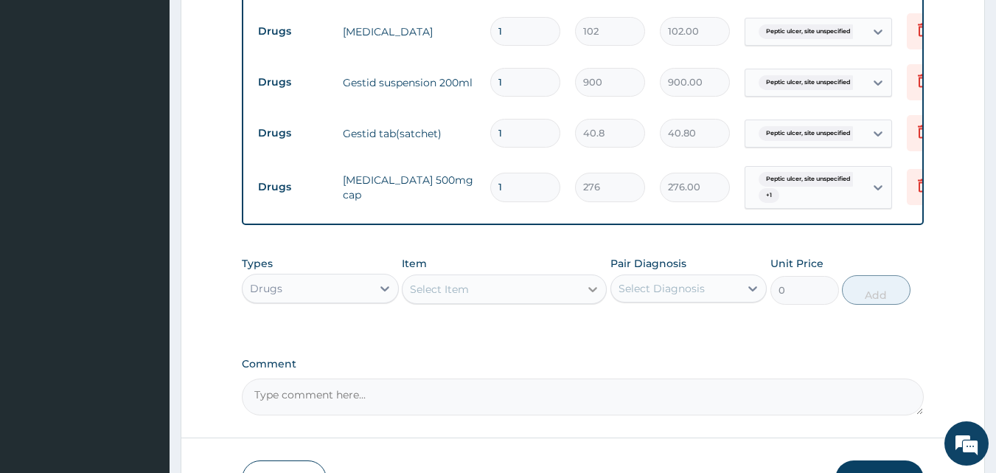
click at [587, 296] on icon at bounding box center [593, 289] width 15 height 15
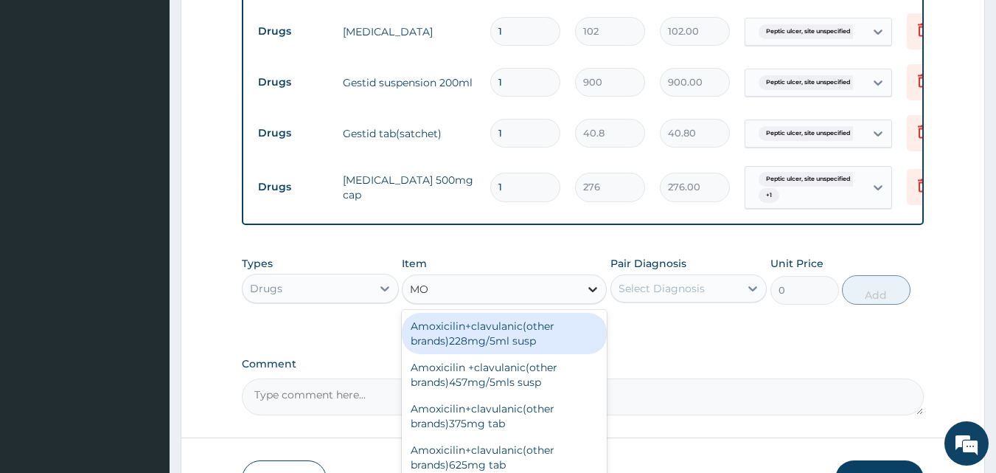
type input "MOX"
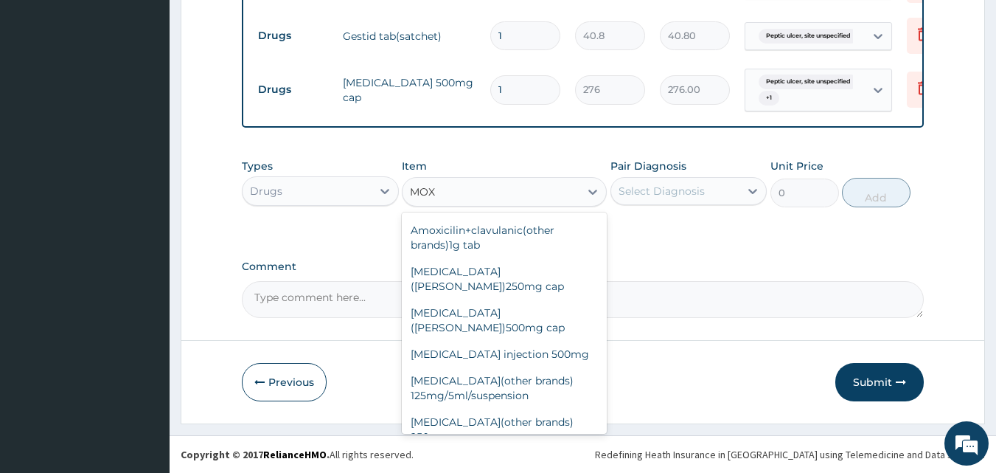
scroll to position [157, 0]
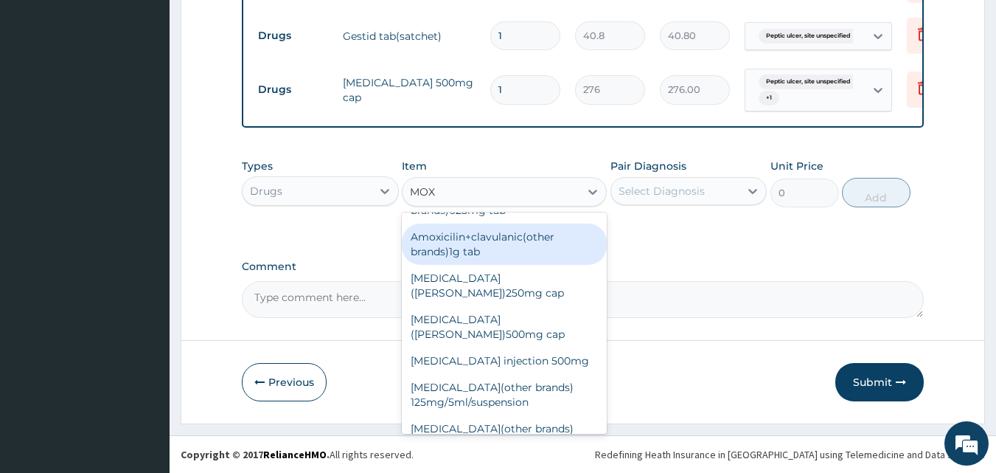
click at [487, 247] on div "Amoxicilin+clavulanic(other brands)1g tab" at bounding box center [504, 243] width 205 height 41
type input "192"
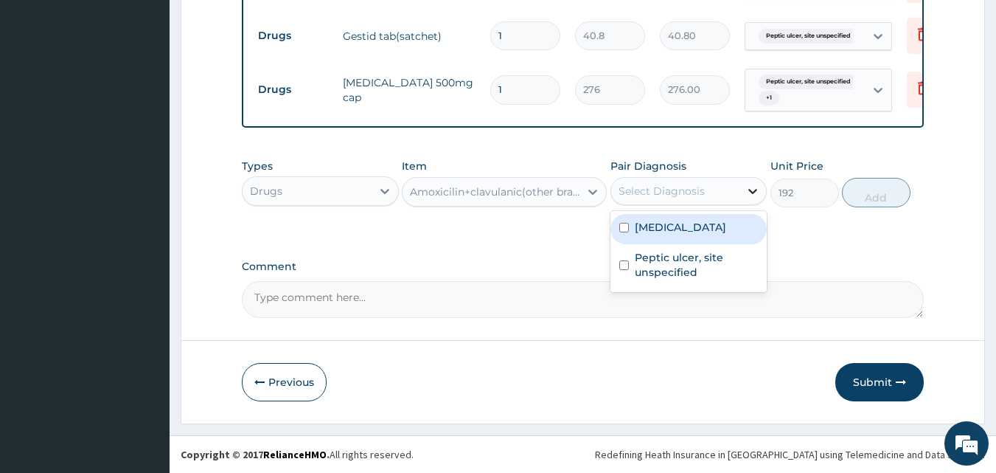
click at [751, 188] on icon at bounding box center [753, 191] width 15 height 15
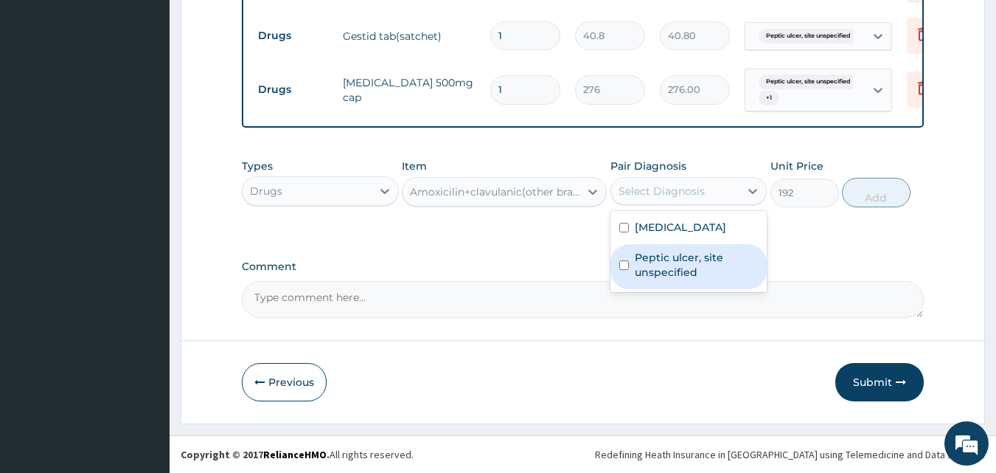
click at [689, 279] on label "Peptic ulcer, site unspecified" at bounding box center [697, 265] width 124 height 30
checkbox input "true"
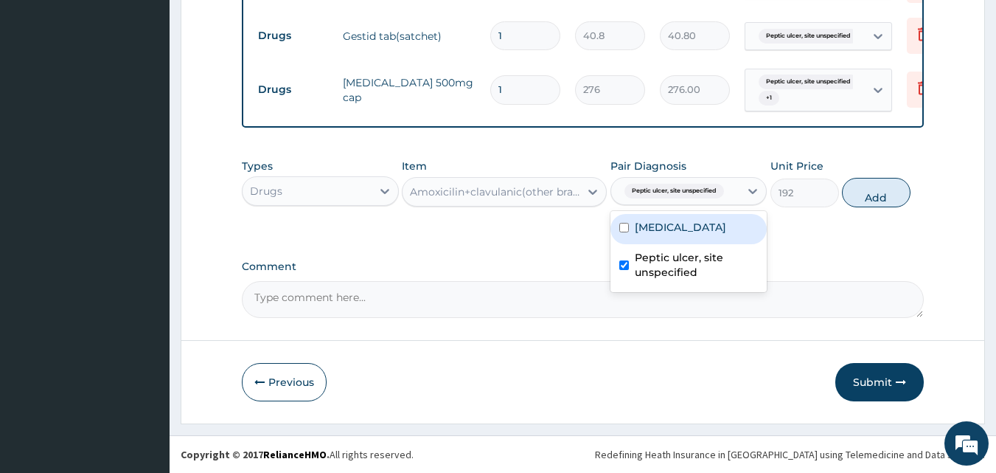
click at [682, 224] on label "Typhoid fever, unspecified" at bounding box center [680, 227] width 91 height 15
checkbox input "true"
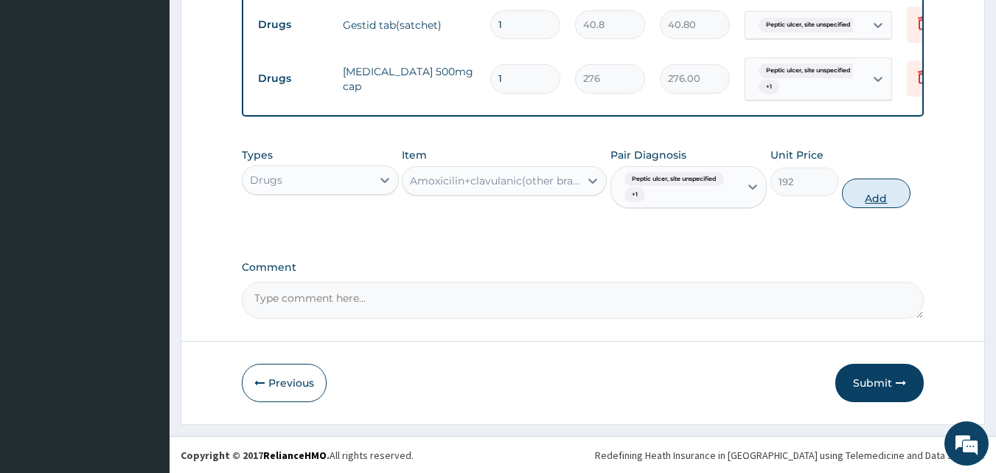
click at [881, 199] on button "Add" at bounding box center [876, 193] width 69 height 30
type input "0"
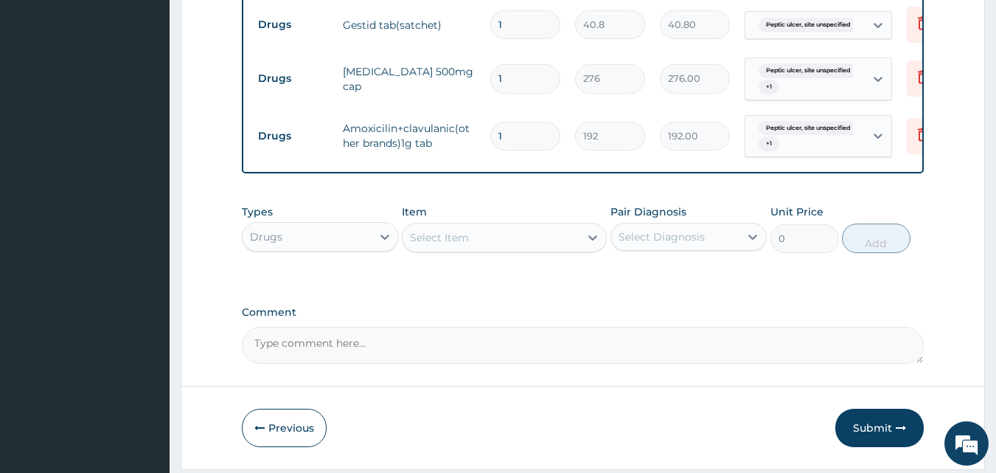
click at [514, 134] on input "1" at bounding box center [525, 136] width 70 height 29
type input "0.00"
type input "2"
type input "384.00"
type input "28"
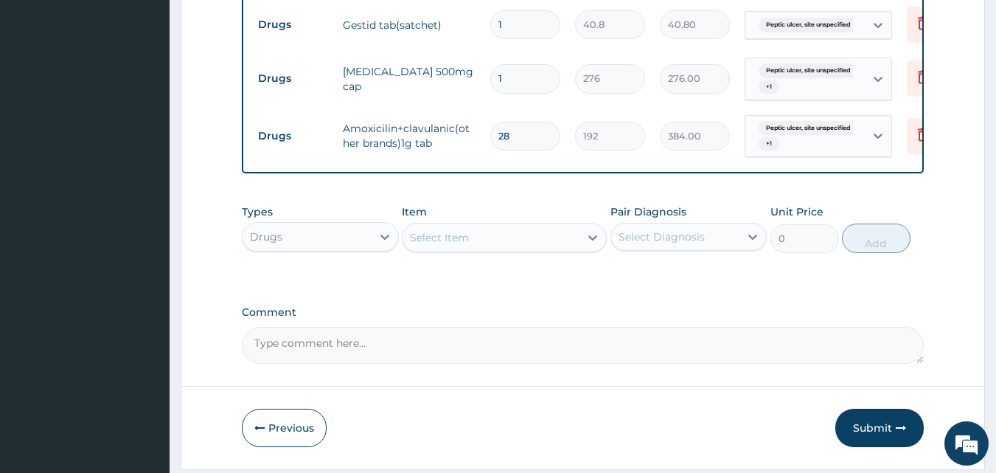
type input "5376.00"
type input "28"
click at [506, 78] on input "1" at bounding box center [525, 78] width 70 height 29
type input "10"
type input "2760.00"
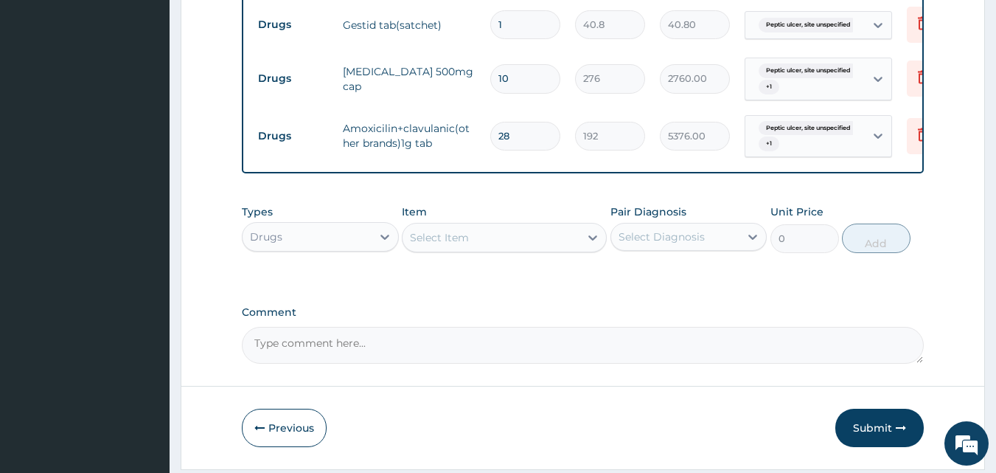
type input "10"
click at [508, 24] on input "1" at bounding box center [525, 24] width 70 height 29
type input "15"
type input "612.00"
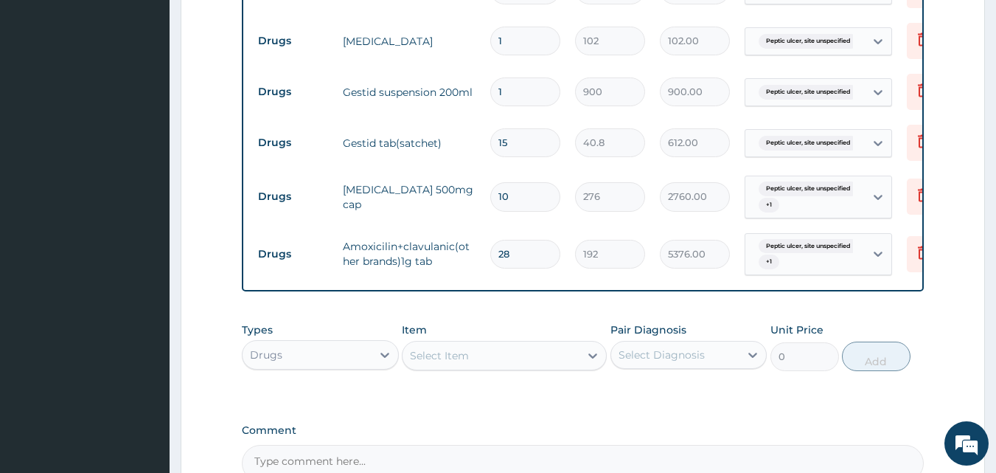
scroll to position [753, 0]
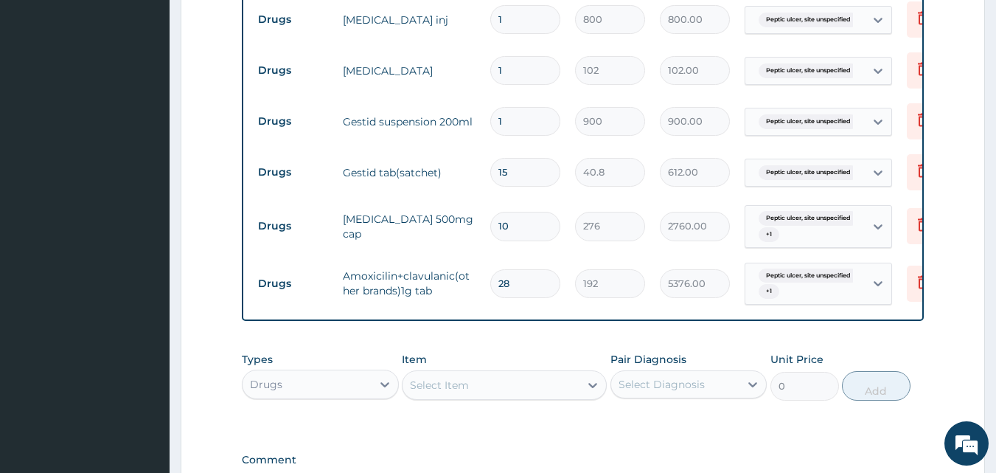
type input "15"
click at [511, 74] on input "1" at bounding box center [525, 70] width 70 height 29
type input "15"
type input "1530.00"
type input "1"
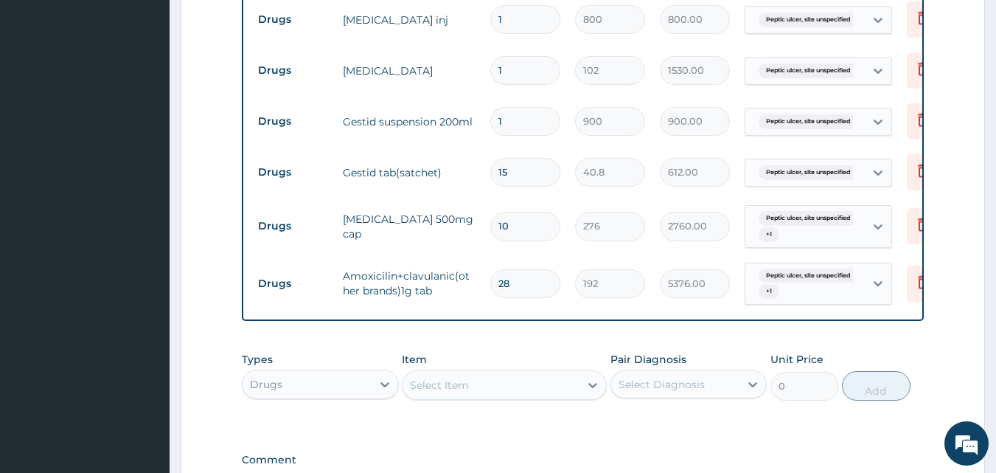
type input "102.00"
type input "0.00"
type input "2"
type input "204.00"
type input "20"
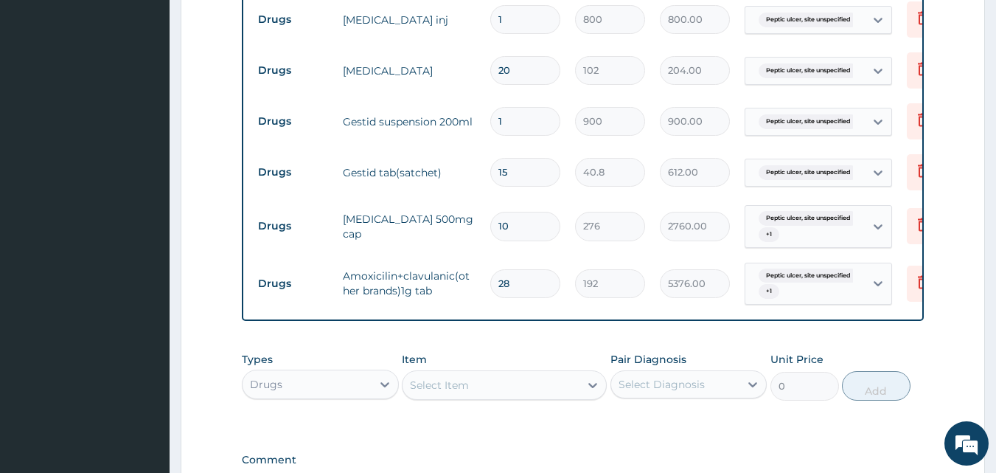
type input "2040.00"
type input "20"
click at [591, 392] on icon at bounding box center [593, 385] width 15 height 15
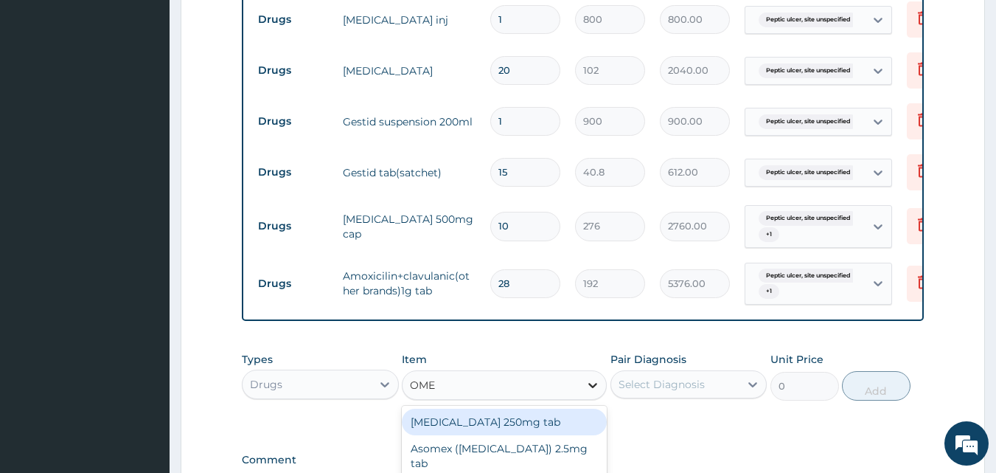
type input "OMEP"
click at [555, 431] on div "Omeprazole 20mg" at bounding box center [504, 422] width 205 height 27
type input "90"
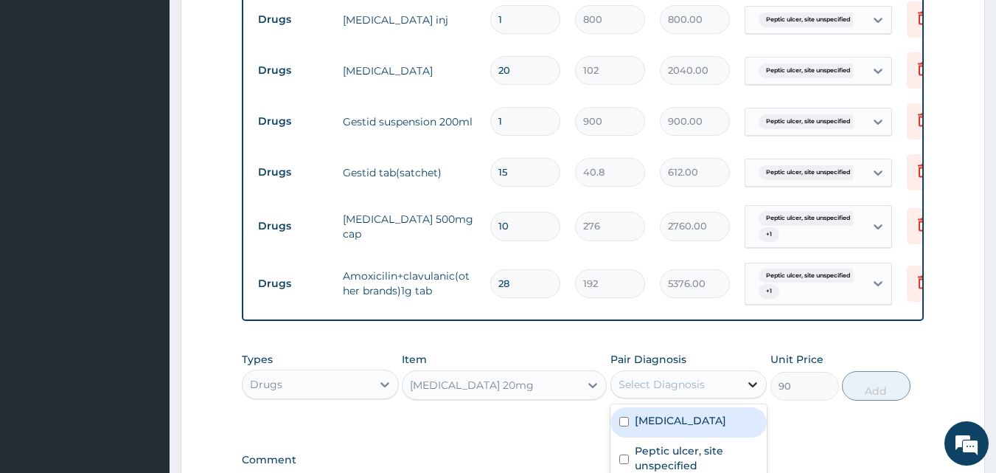
click at [753, 392] on icon at bounding box center [753, 384] width 15 height 15
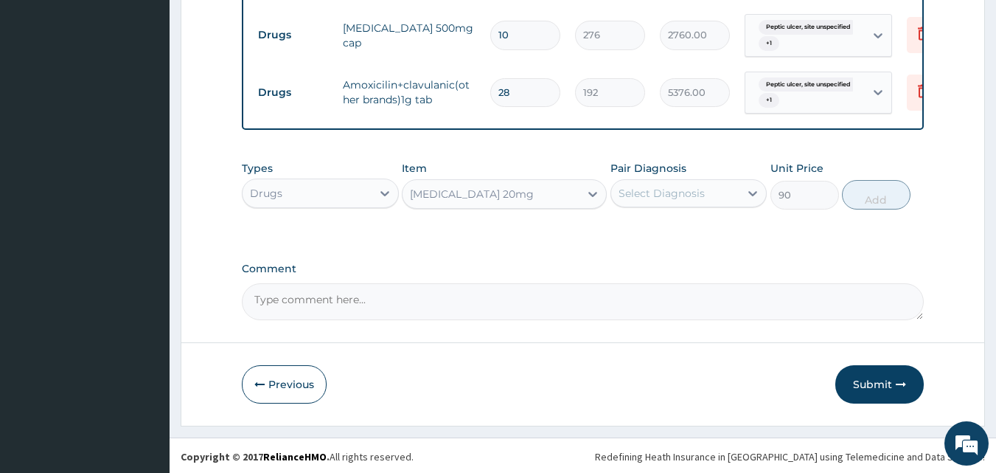
scroll to position [957, 0]
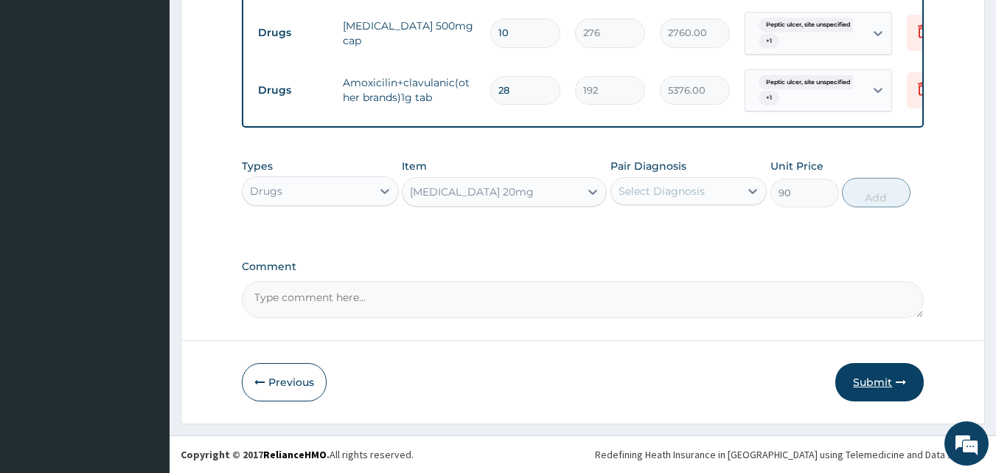
click at [878, 376] on button "Submit" at bounding box center [880, 382] width 89 height 38
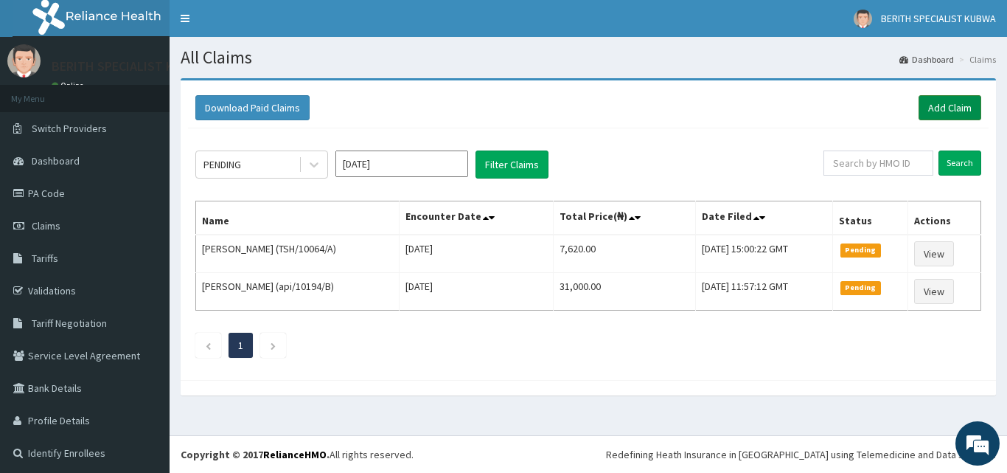
click at [944, 99] on link "Add Claim" at bounding box center [950, 107] width 63 height 25
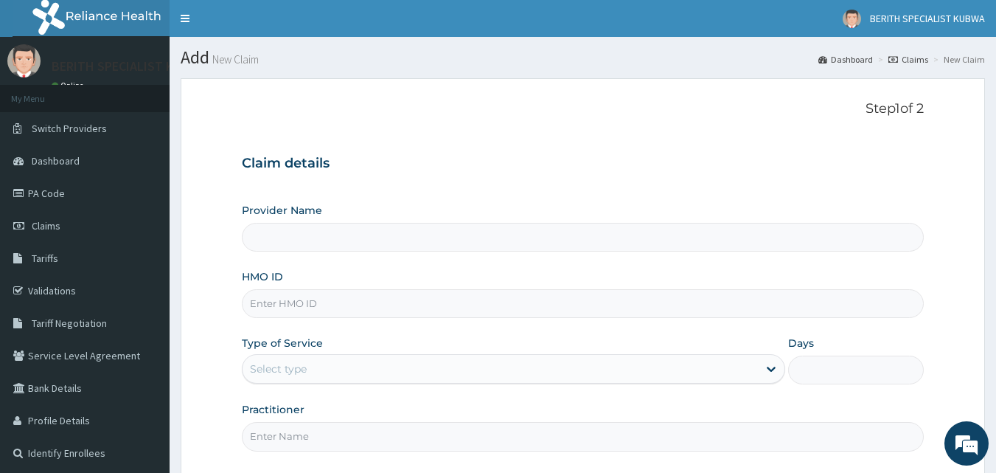
type input "BERITH SPECIALIST HOSPITAL - kubwa"
click at [283, 307] on input "HMO ID" at bounding box center [583, 303] width 683 height 29
type input "ANS/10098/D"
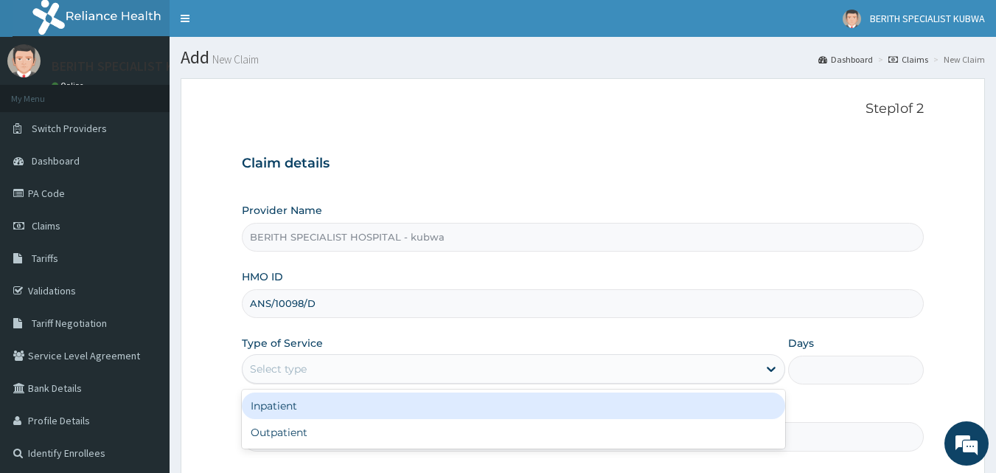
click at [259, 366] on div "Select type" at bounding box center [278, 368] width 57 height 15
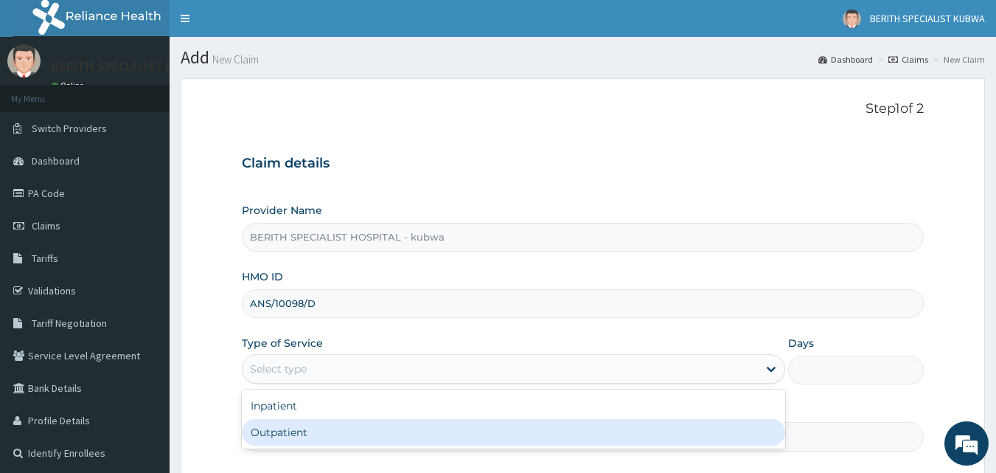
click at [269, 435] on div "Outpatient" at bounding box center [514, 432] width 544 height 27
type input "1"
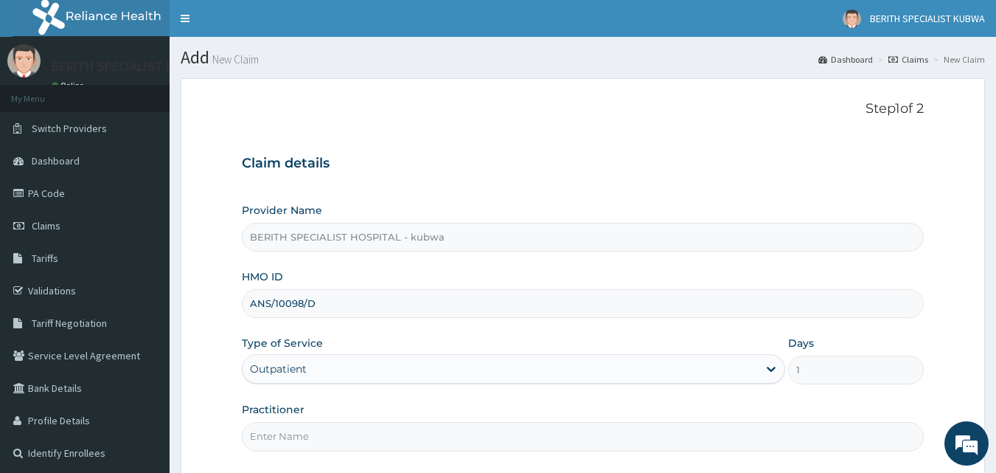
click at [269, 434] on input "Practitioner" at bounding box center [583, 436] width 683 height 29
type input "doctor umeh"
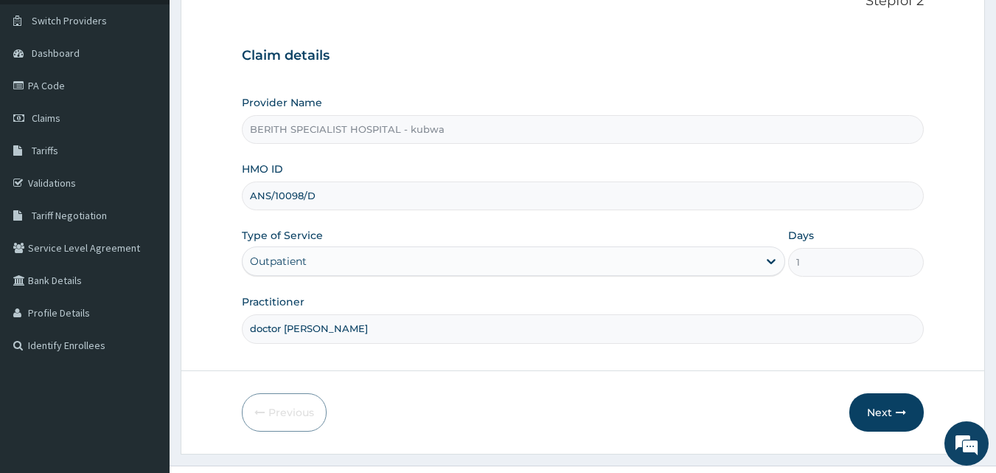
scroll to position [138, 0]
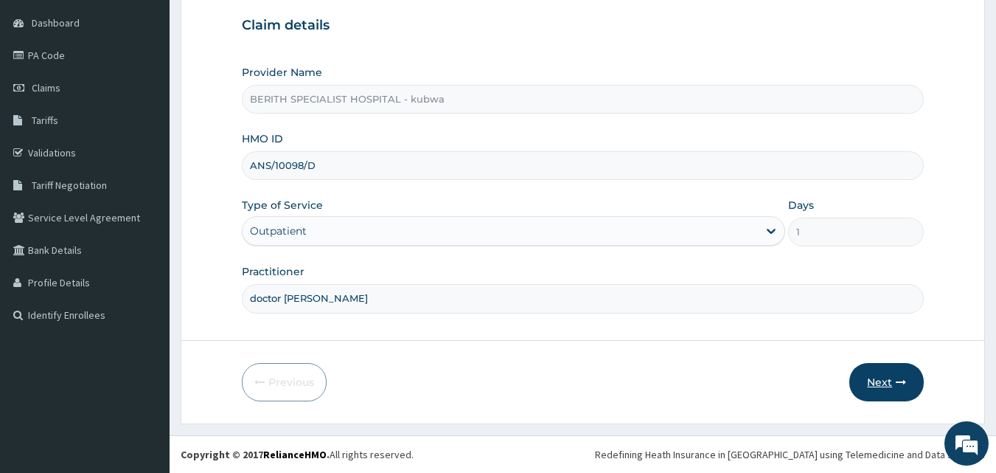
click at [879, 375] on button "Next" at bounding box center [887, 382] width 74 height 38
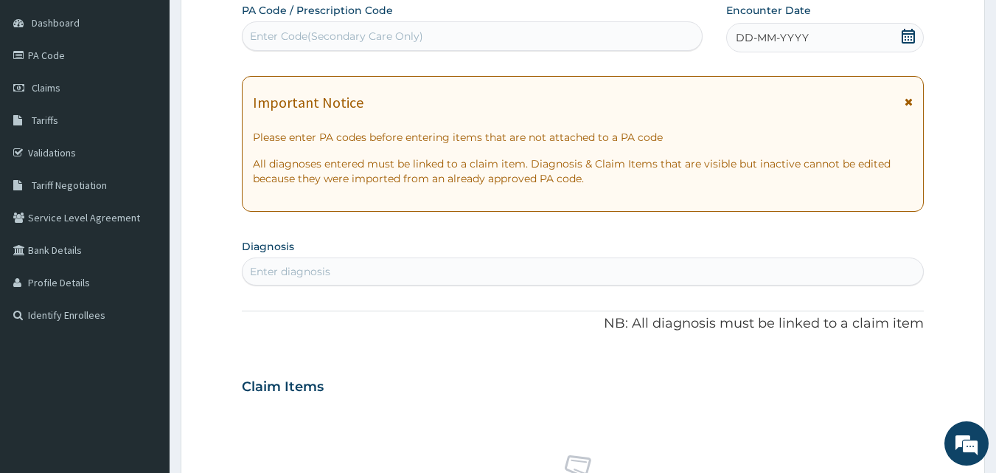
click at [905, 32] on icon at bounding box center [908, 36] width 15 height 15
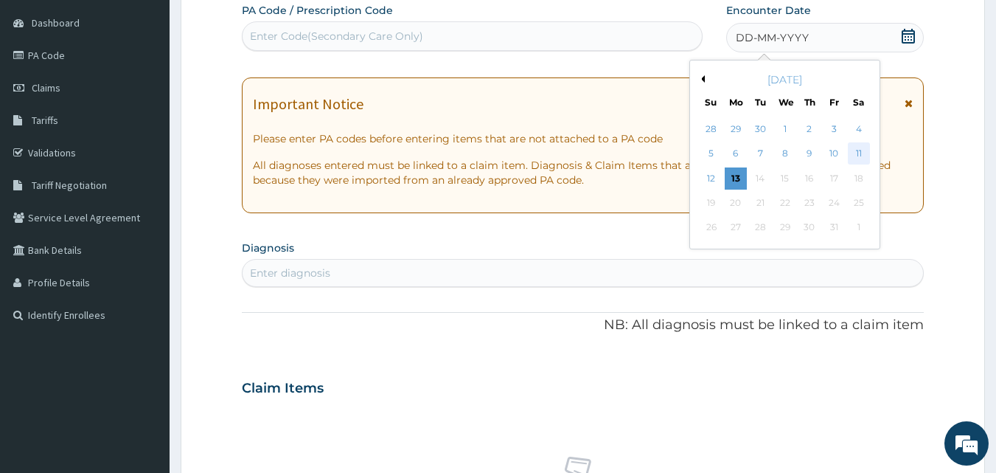
click at [861, 151] on div "11" at bounding box center [859, 154] width 22 height 22
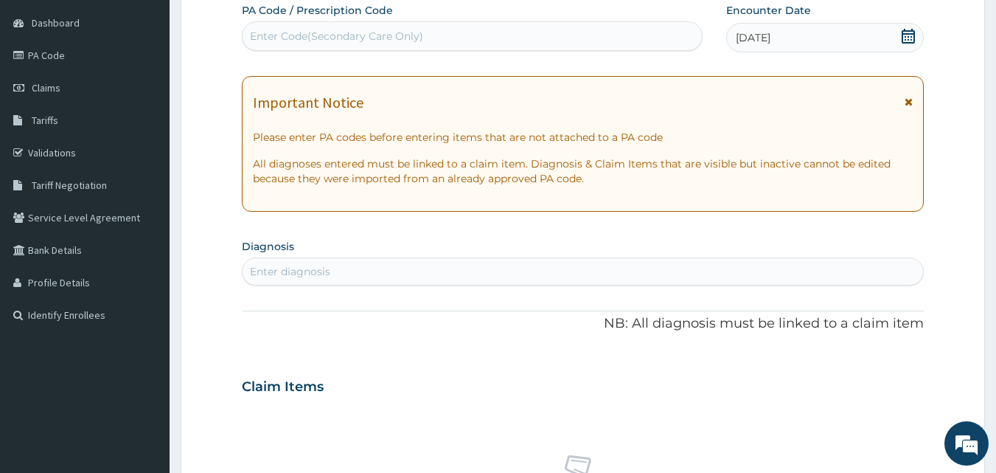
click at [268, 262] on div "Enter diagnosis" at bounding box center [583, 272] width 681 height 24
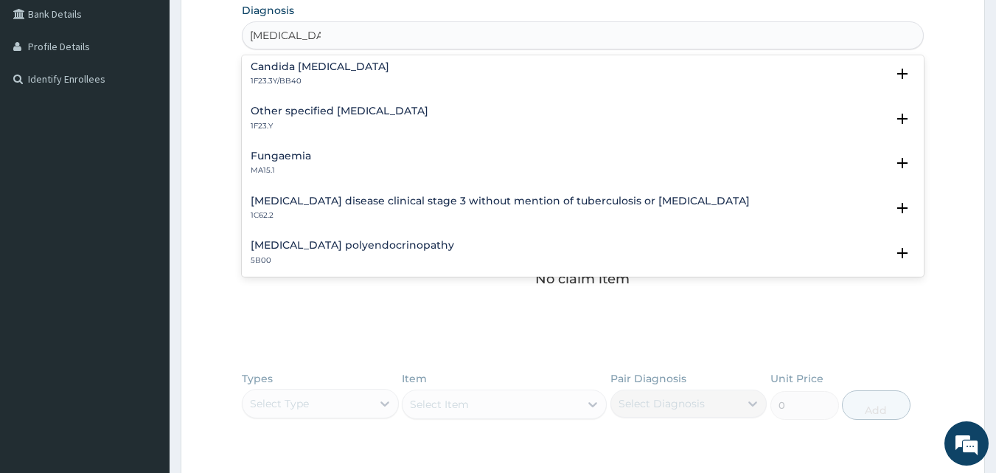
scroll to position [769, 0]
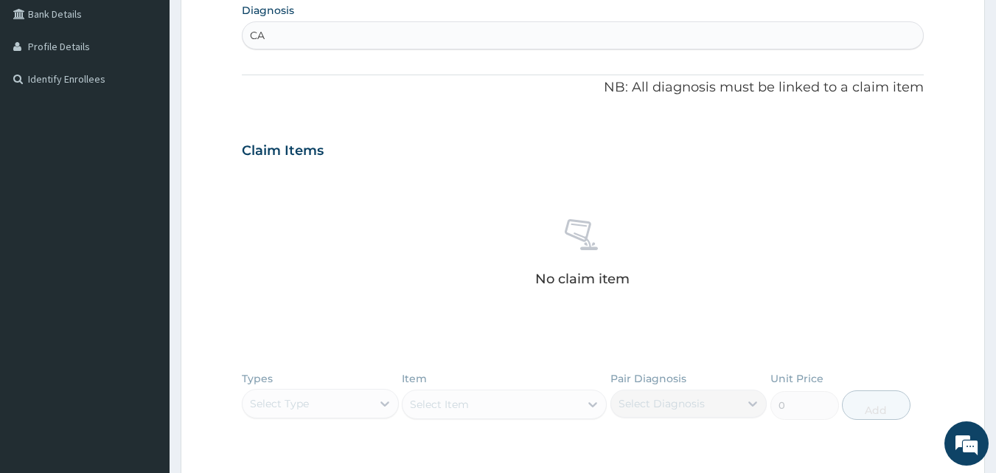
type input "C"
type input "VAGINA CANDID"
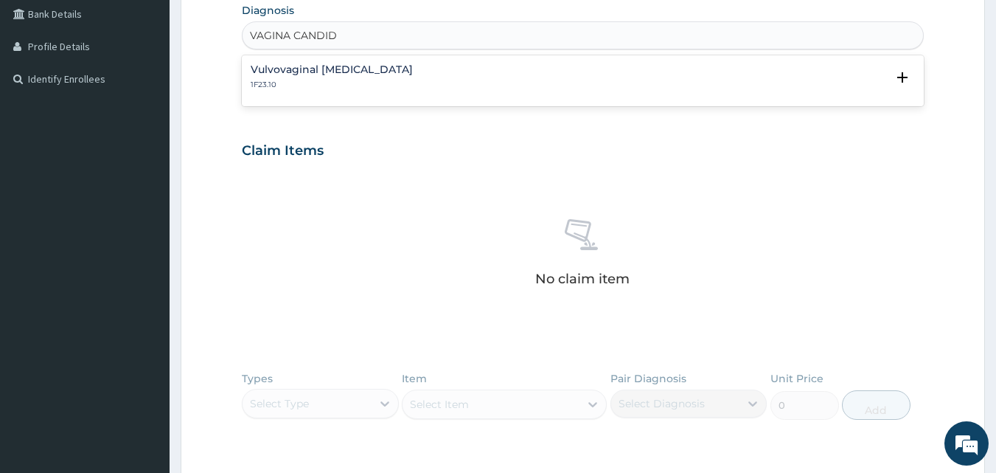
click at [401, 70] on div "Vulvovaginal candidosis 1F23.10" at bounding box center [583, 77] width 665 height 26
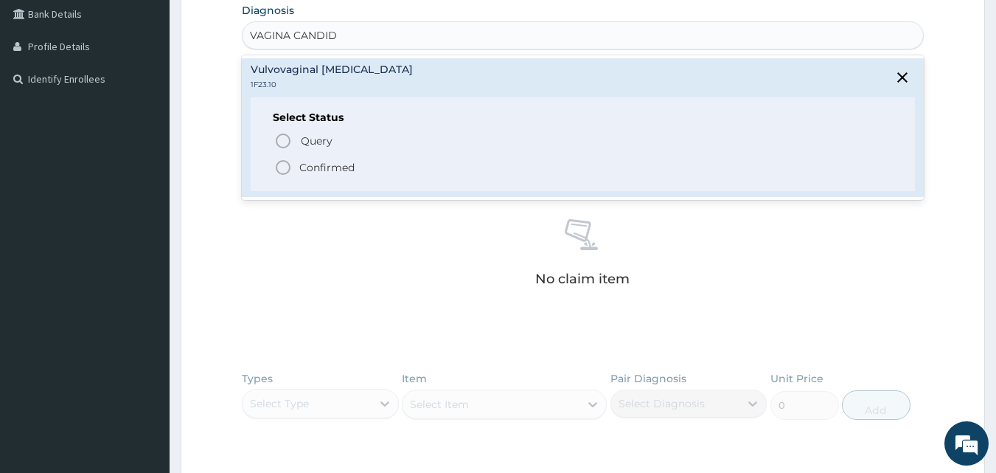
click at [281, 163] on icon "status option filled" at bounding box center [283, 168] width 18 height 18
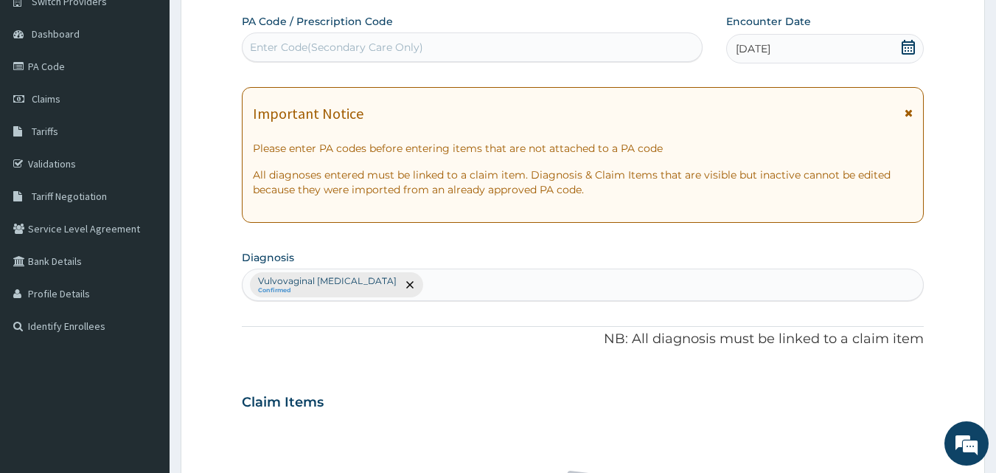
scroll to position [108, 0]
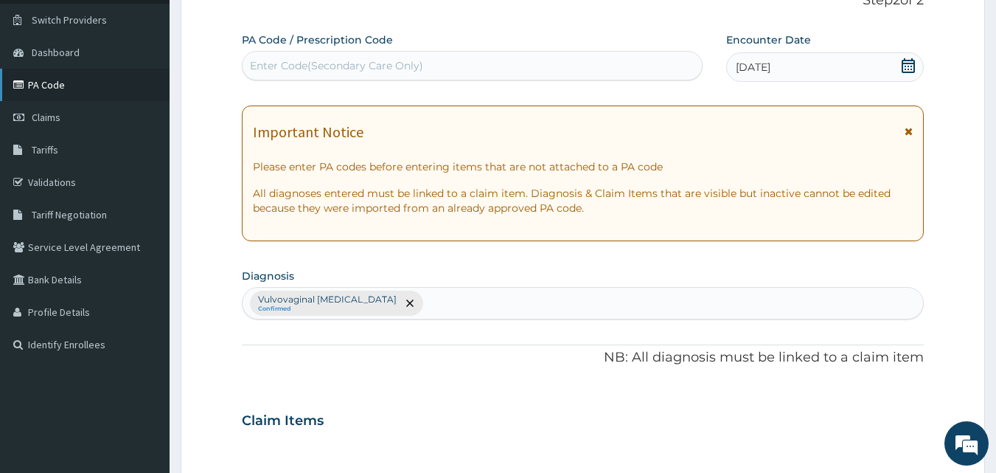
click at [18, 80] on icon at bounding box center [20, 85] width 15 height 10
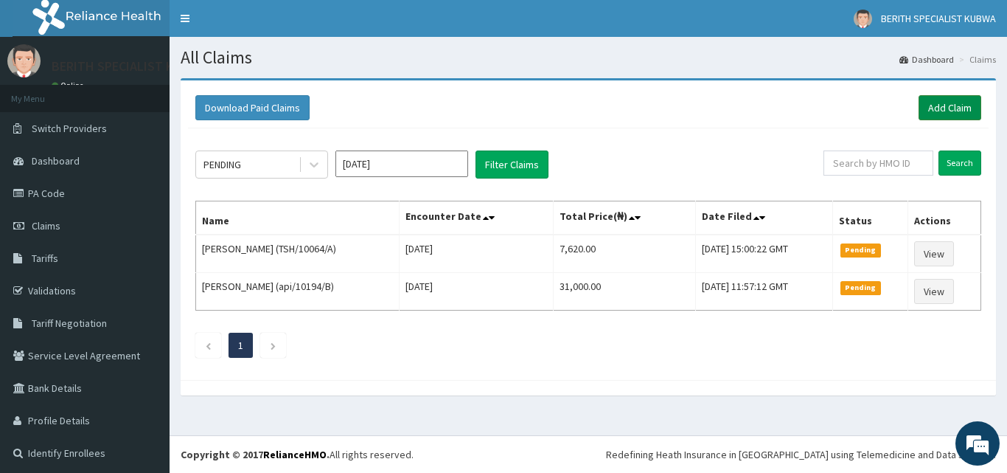
click at [932, 97] on link "Add Claim" at bounding box center [950, 107] width 63 height 25
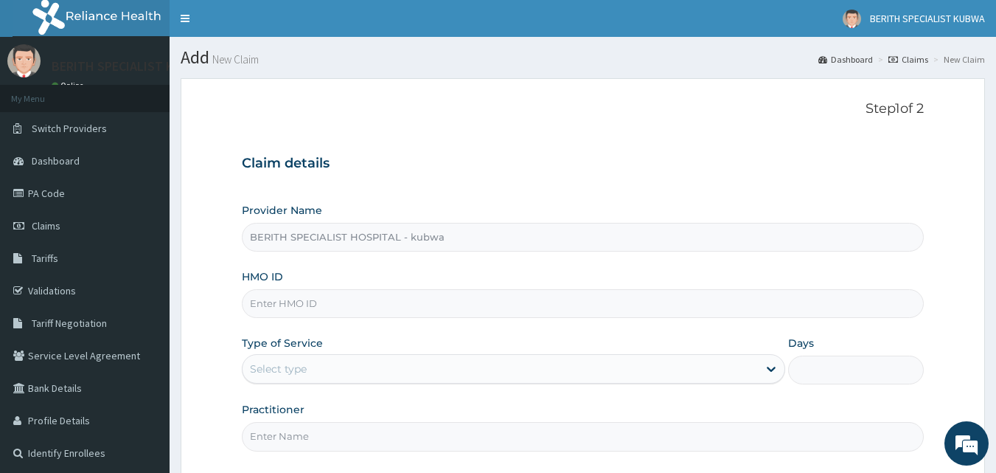
type input "BERITH SPECIALIST HOSPITAL - kubwa"
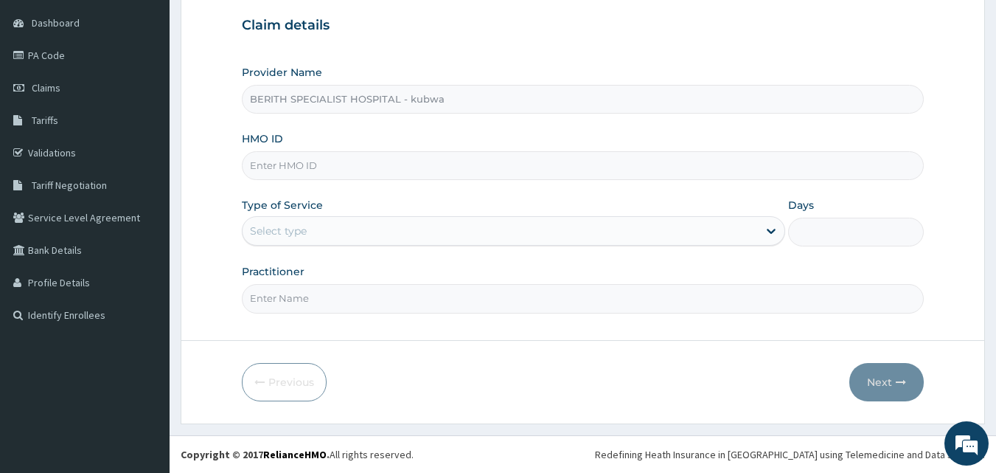
click at [294, 168] on input "HMO ID" at bounding box center [583, 165] width 683 height 29
type input "ans/10098/A"
drag, startPoint x: 331, startPoint y: 202, endPoint x: 314, endPoint y: 229, distance: 31.5
click at [314, 229] on div "Type of Service Select type" at bounding box center [514, 222] width 544 height 49
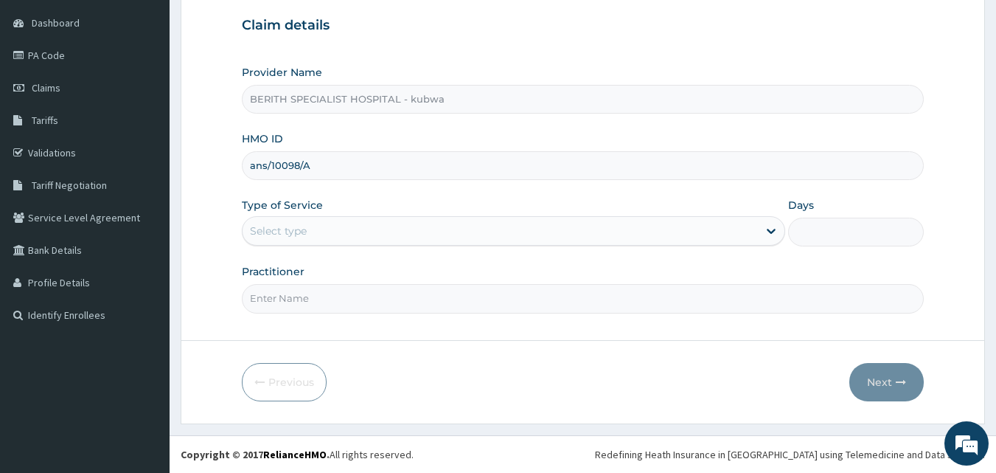
click at [314, 229] on div "Select type" at bounding box center [501, 231] width 516 height 24
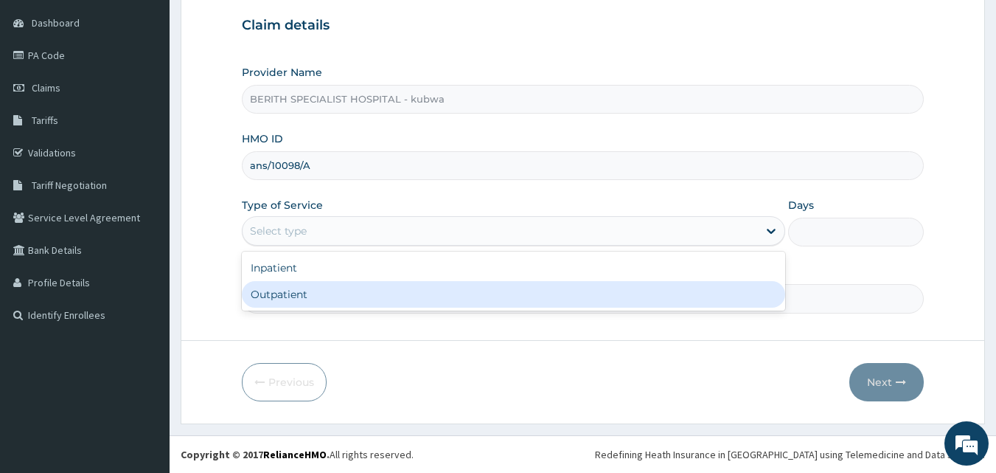
click at [292, 295] on div "Outpatient" at bounding box center [514, 294] width 544 height 27
type input "1"
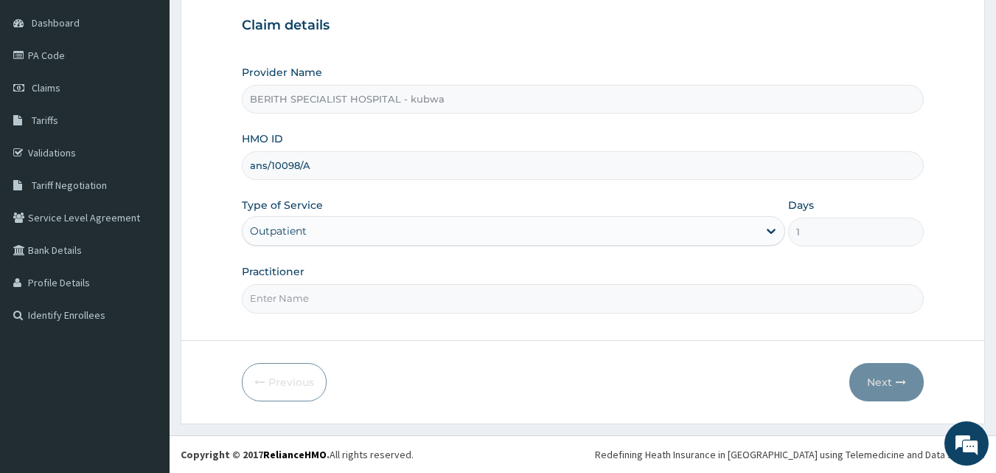
click at [292, 295] on input "Practitioner" at bounding box center [583, 298] width 683 height 29
type input "DOCTOR [PERSON_NAME]"
click at [875, 381] on button "Next" at bounding box center [887, 382] width 74 height 38
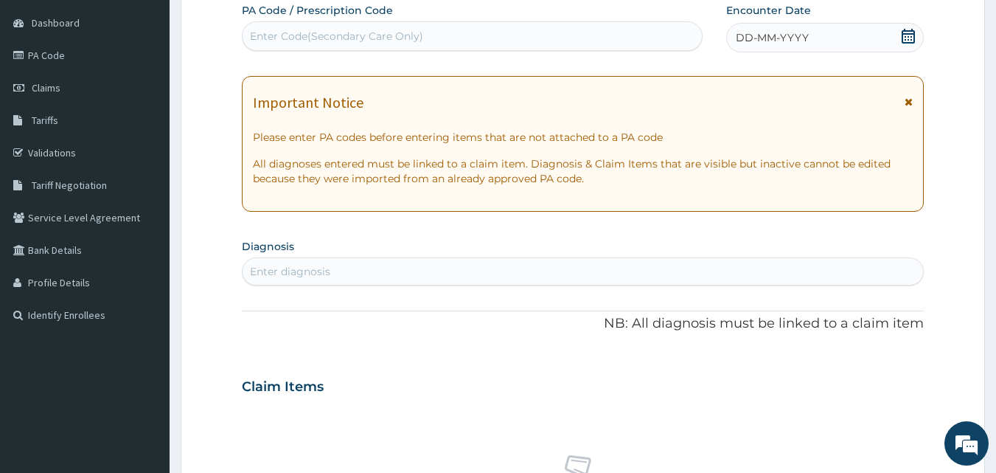
click at [271, 274] on div "Enter diagnosis" at bounding box center [290, 271] width 80 height 15
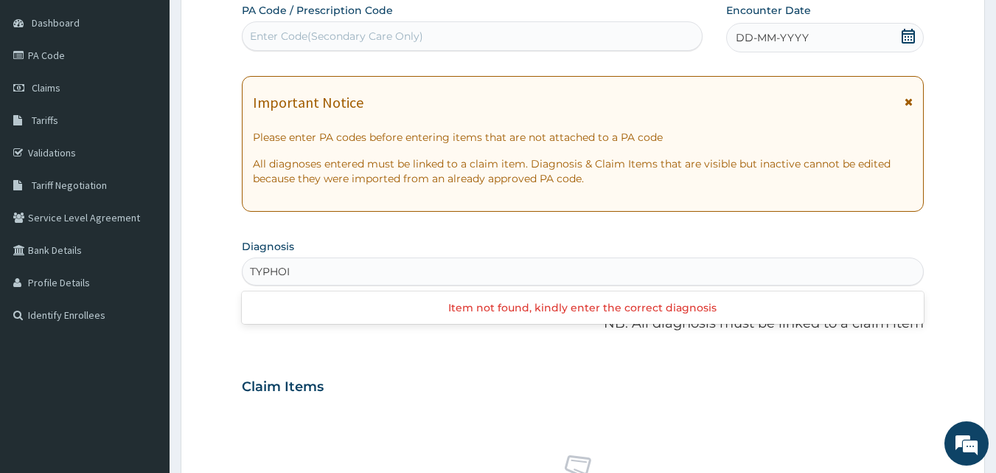
type input "[MEDICAL_DATA]"
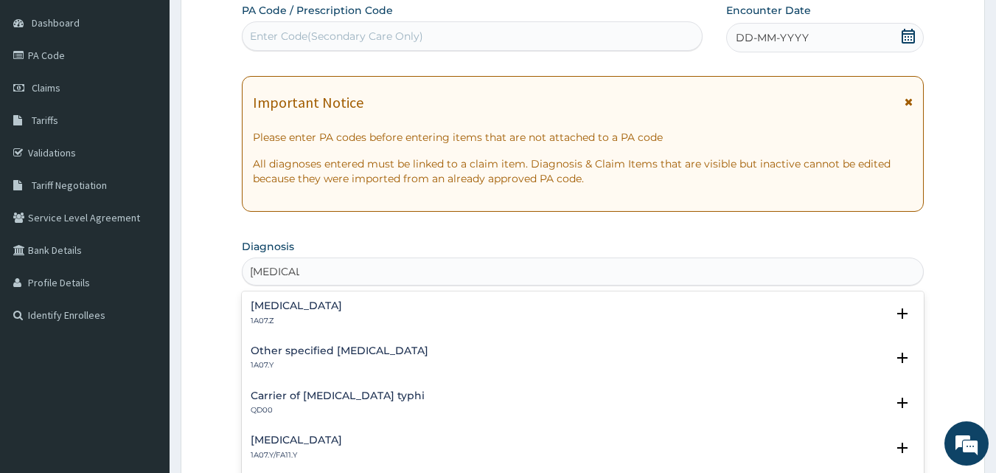
click at [277, 297] on div "[MEDICAL_DATA] 1A07.Z Select Status Query Query covers suspected (?), Keep in v…" at bounding box center [583, 316] width 683 height 45
click at [277, 302] on h4 "[MEDICAL_DATA]" at bounding box center [296, 305] width 91 height 11
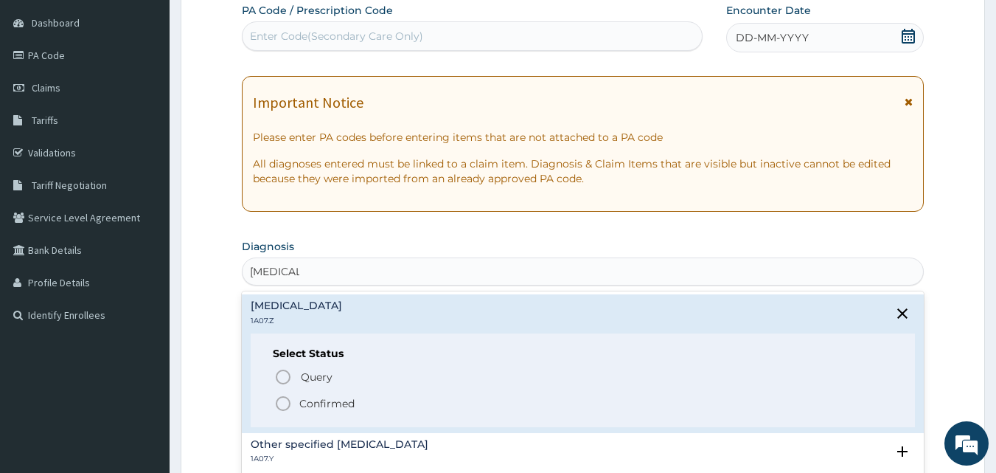
click at [284, 402] on icon "status option filled" at bounding box center [283, 404] width 18 height 18
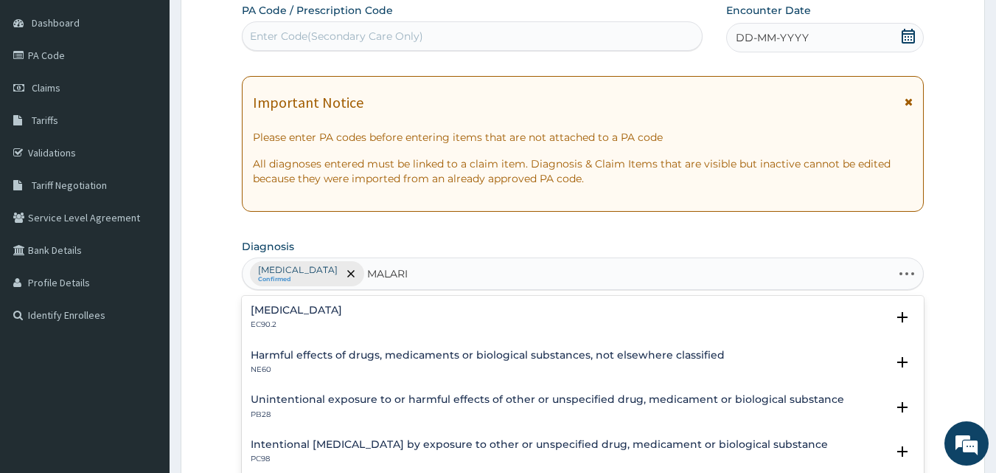
type input "[MEDICAL_DATA]"
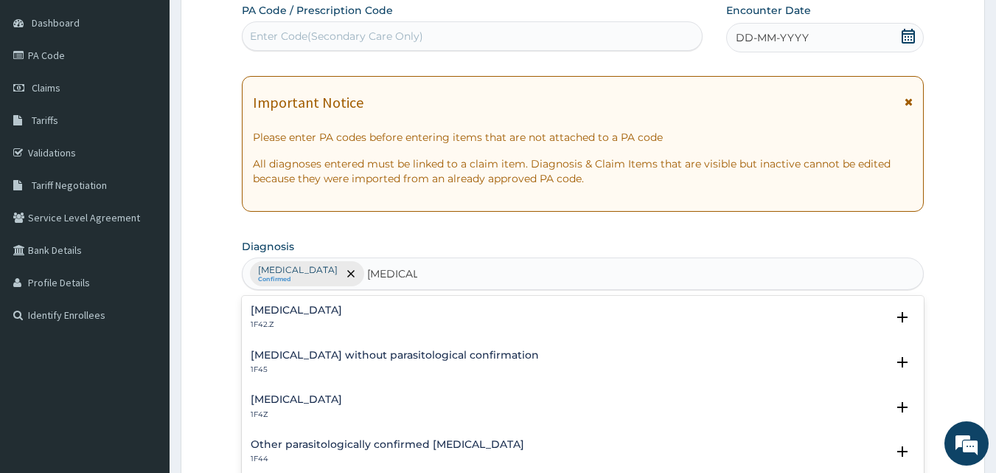
scroll to position [193, 0]
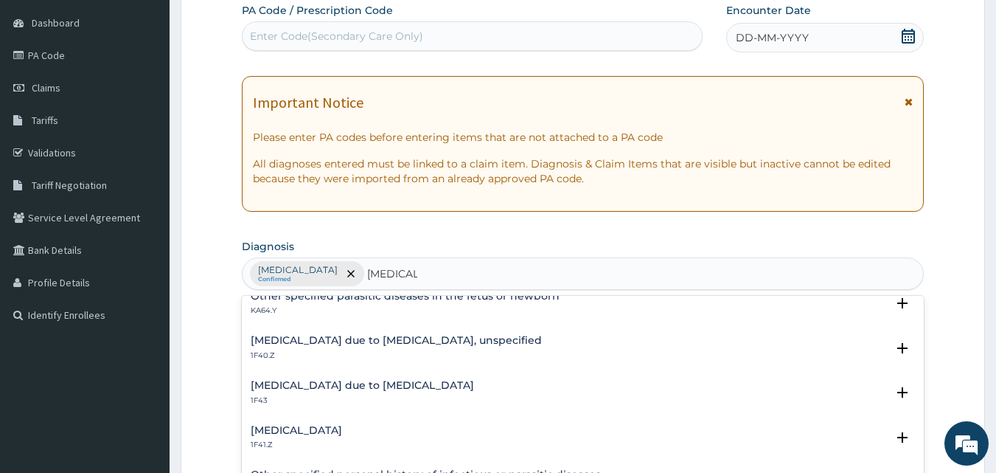
click at [509, 339] on h4 "[MEDICAL_DATA] due to [MEDICAL_DATA], unspecified" at bounding box center [396, 340] width 291 height 11
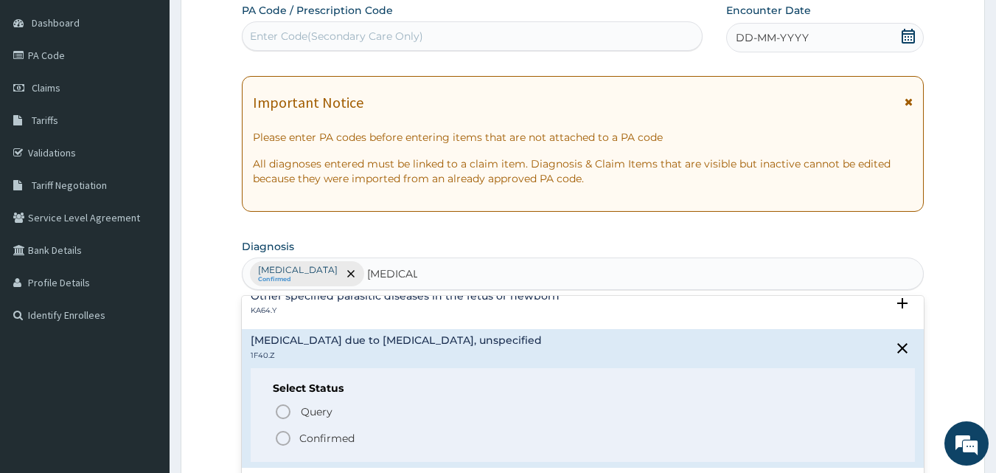
click at [280, 434] on icon "status option filled" at bounding box center [283, 438] width 18 height 18
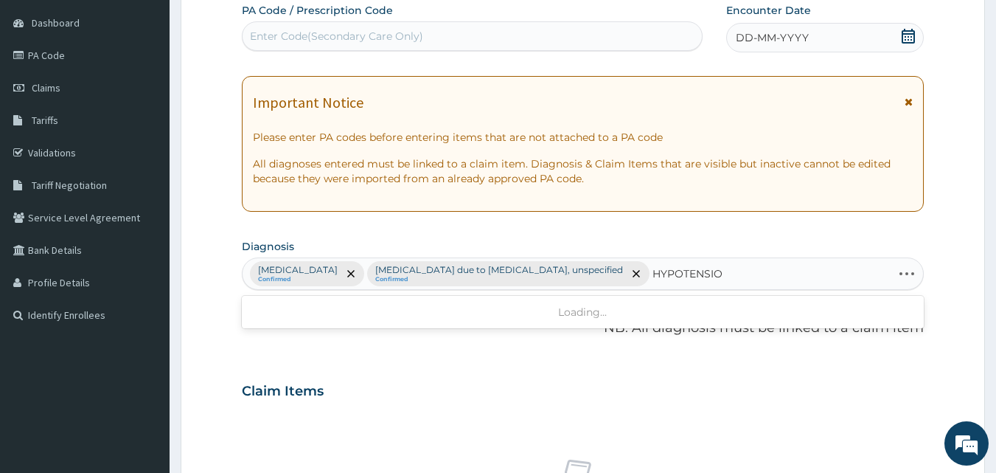
type input "[MEDICAL_DATA]"
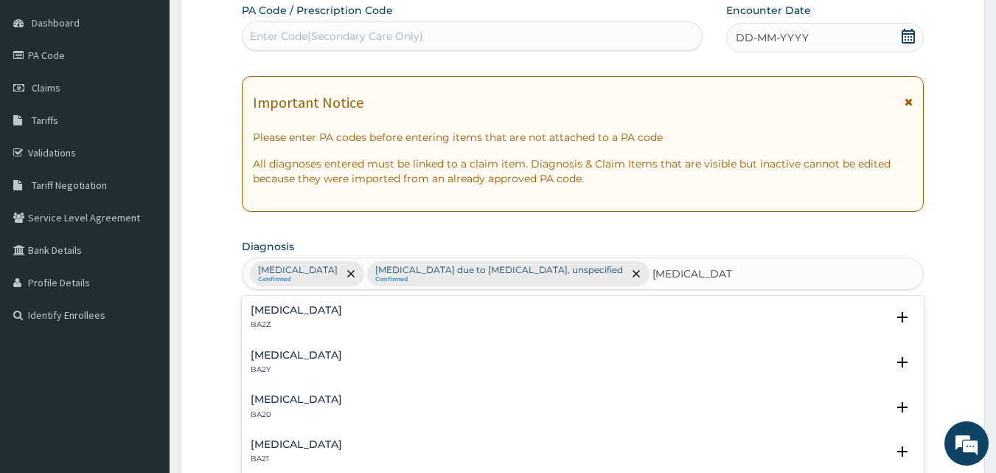
click at [342, 306] on h4 "[MEDICAL_DATA]" at bounding box center [296, 310] width 91 height 11
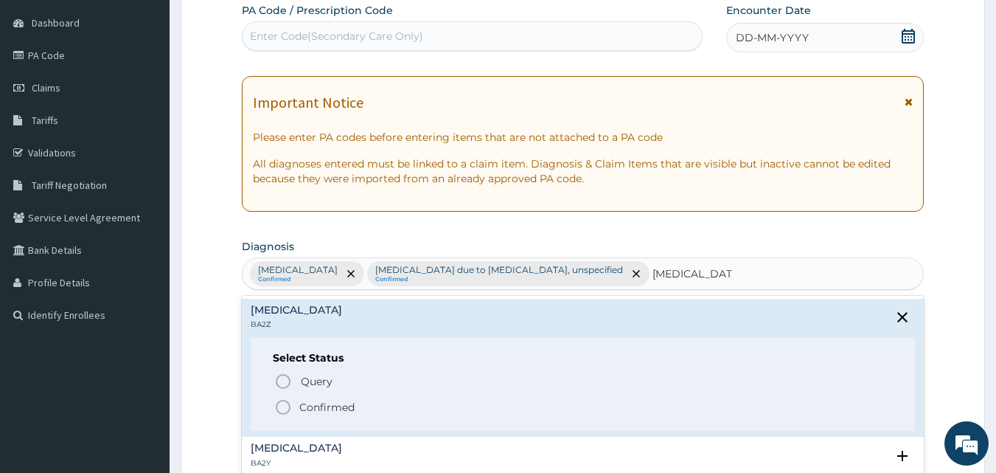
click at [280, 405] on icon "status option filled" at bounding box center [283, 407] width 18 height 18
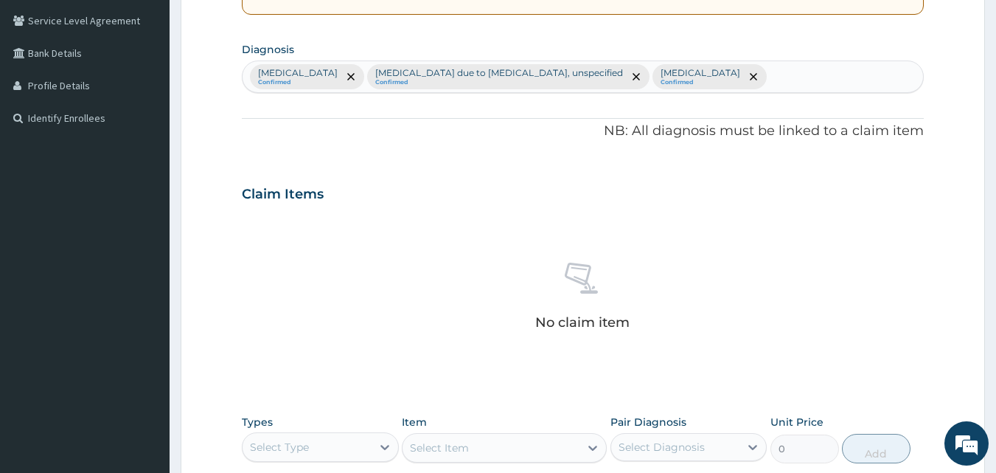
scroll to position [591, 0]
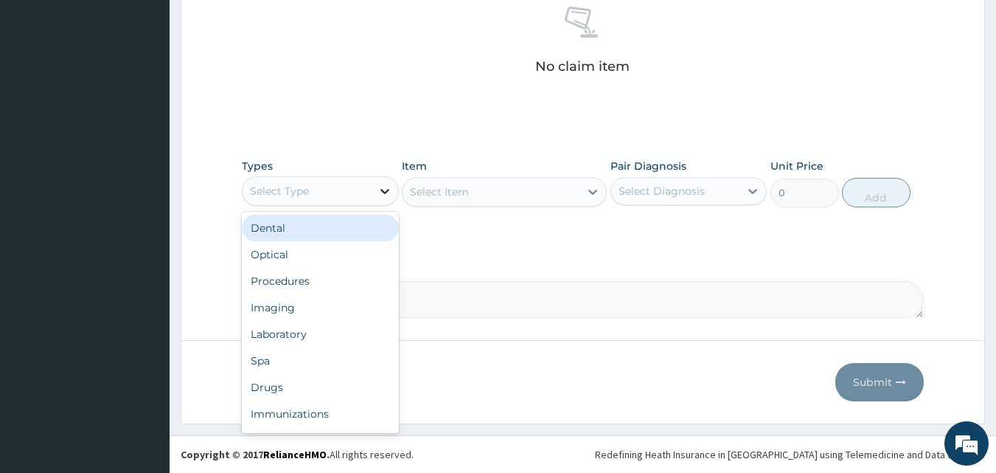
click at [384, 192] on icon at bounding box center [385, 191] width 9 height 5
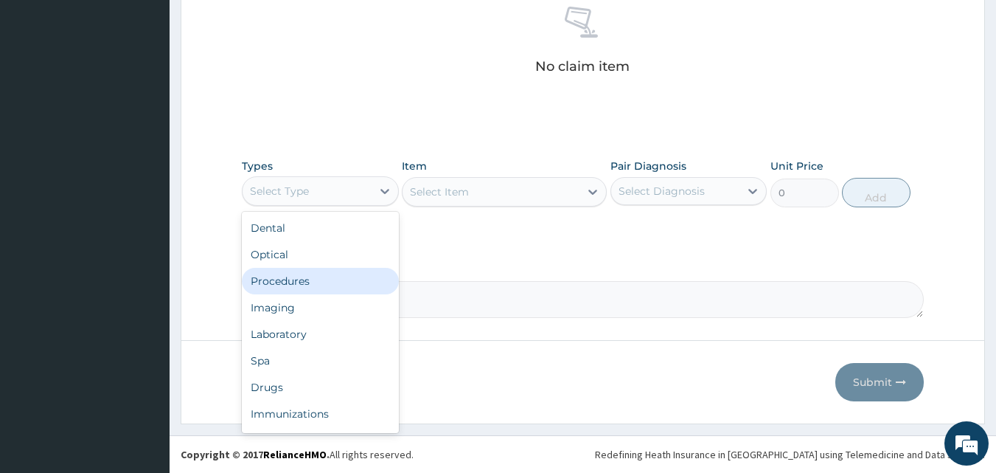
click at [290, 272] on div "Procedures" at bounding box center [320, 281] width 157 height 27
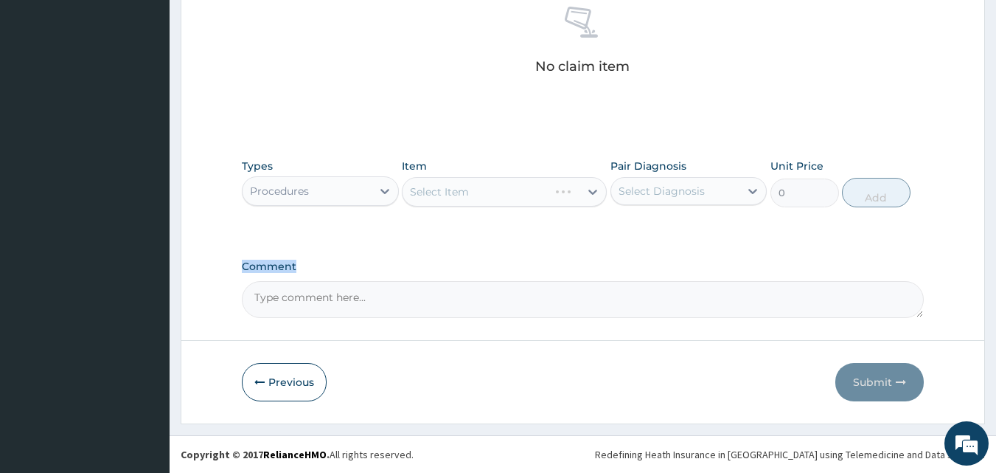
click at [290, 272] on label "Comment" at bounding box center [583, 266] width 683 height 13
click at [290, 281] on textarea "Comment" at bounding box center [583, 299] width 683 height 37
click at [526, 212] on div "Types Procedures Item Select Item Pair Diagnosis Select Diagnosis Unit Price 0 …" at bounding box center [583, 182] width 683 height 63
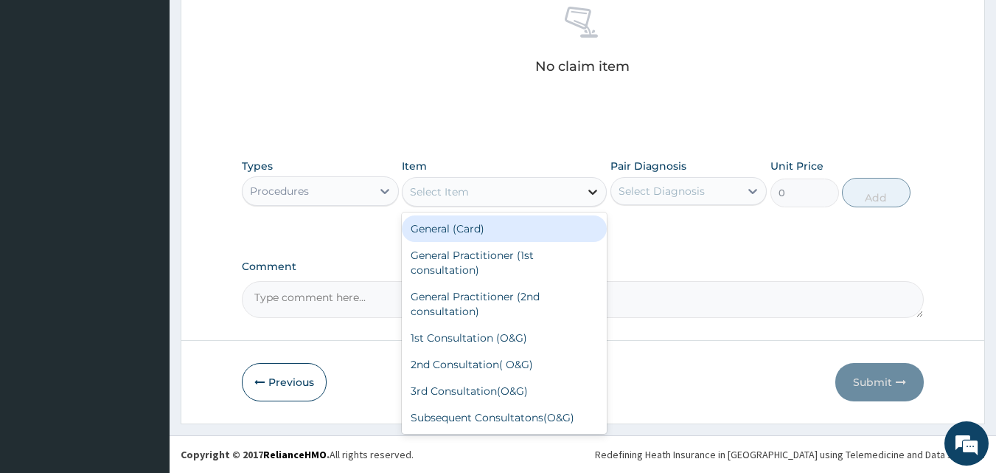
click at [594, 191] on icon at bounding box center [593, 191] width 15 height 15
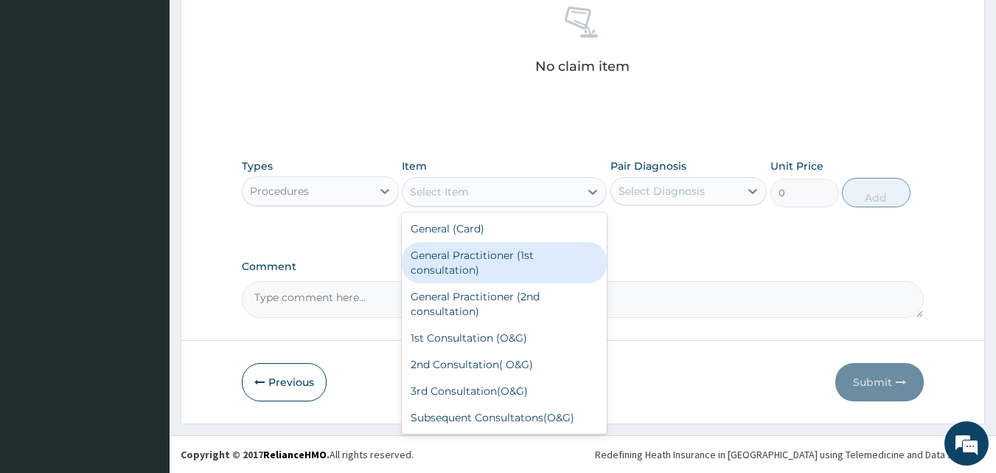
click at [437, 255] on div "General Practitioner (1st consultation)" at bounding box center [504, 262] width 205 height 41
type input "3000"
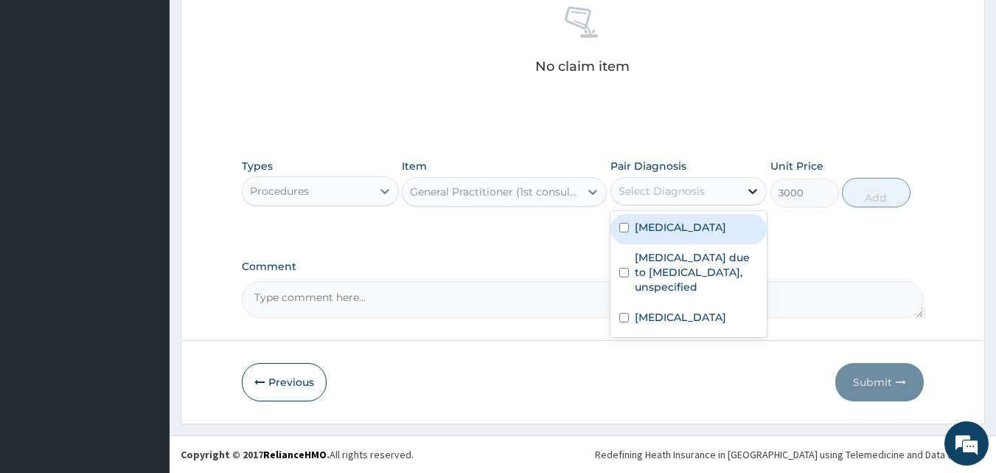
click at [753, 190] on icon at bounding box center [753, 191] width 15 height 15
click at [690, 235] on label "Typhoid fever, unspecified" at bounding box center [680, 227] width 91 height 15
checkbox input "true"
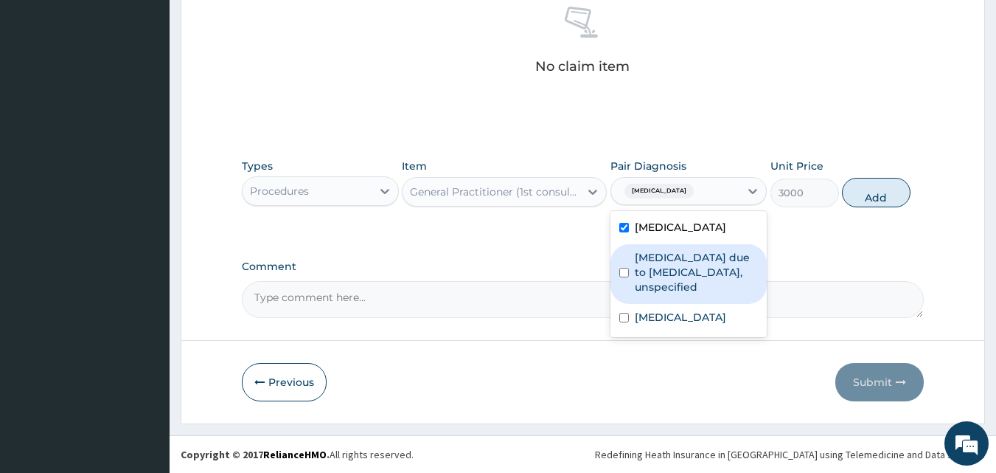
click at [687, 266] on label "Malaria due to Plasmodium falciparum, unspecified" at bounding box center [697, 272] width 124 height 44
checkbox input "true"
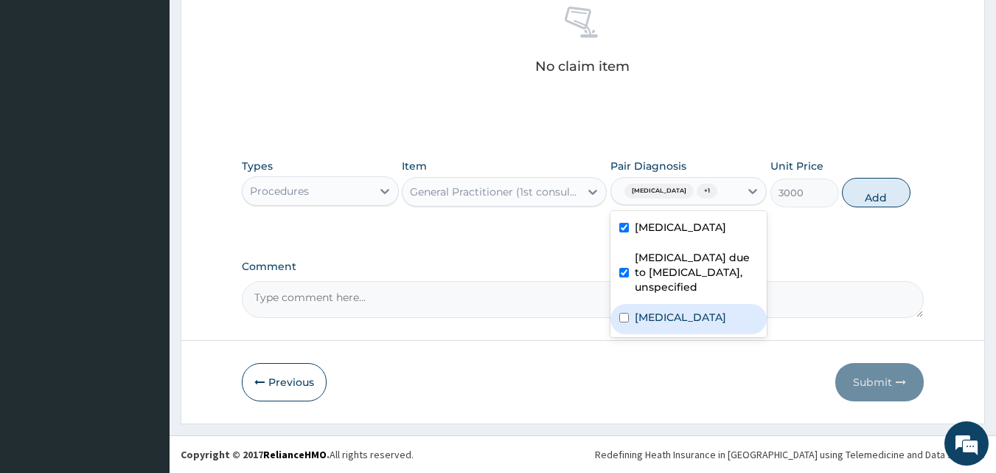
click at [684, 325] on label "Hypotension, unspecified" at bounding box center [680, 317] width 91 height 15
checkbox input "true"
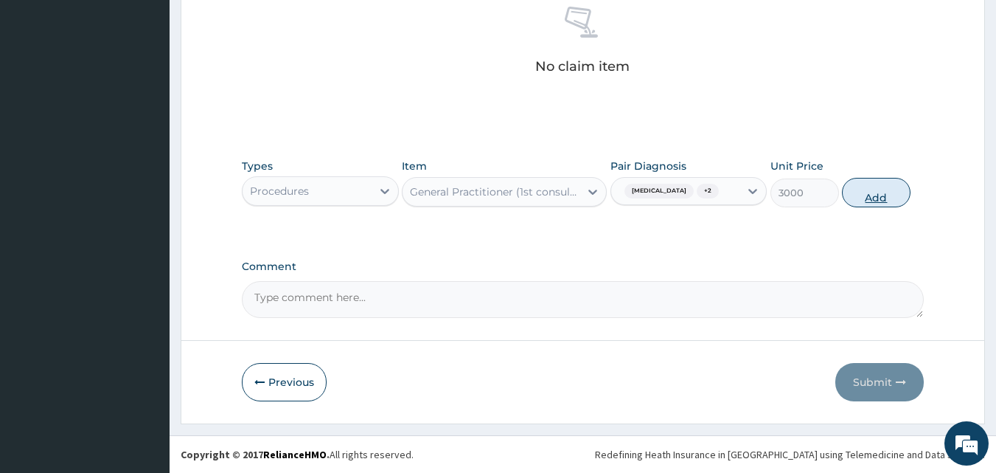
click at [876, 205] on button "Add" at bounding box center [876, 193] width 69 height 30
type input "0"
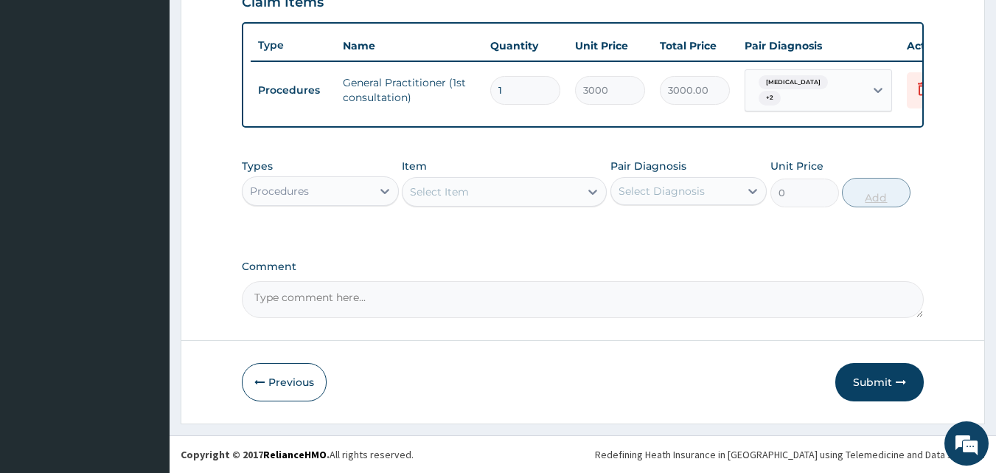
scroll to position [538, 0]
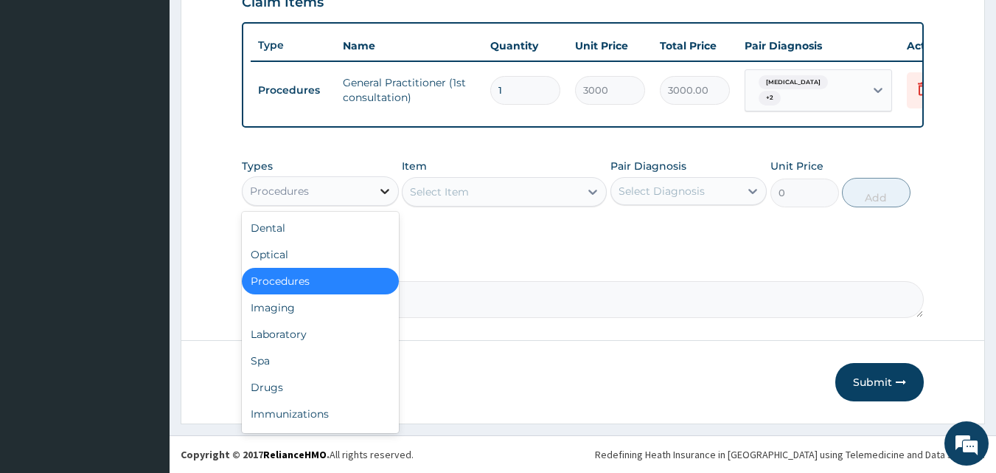
click at [384, 189] on icon at bounding box center [385, 191] width 15 height 15
click at [265, 330] on div "Laboratory" at bounding box center [320, 334] width 157 height 27
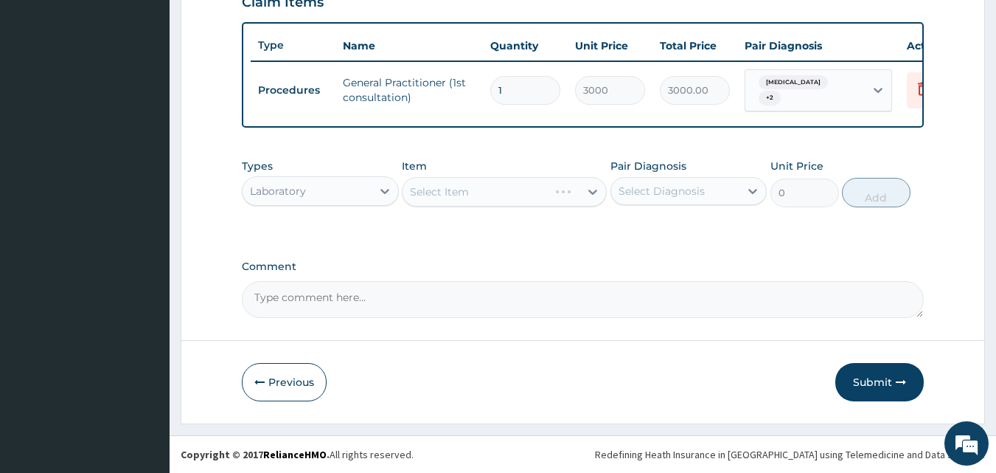
click at [590, 190] on div "Select Item" at bounding box center [504, 192] width 205 height 30
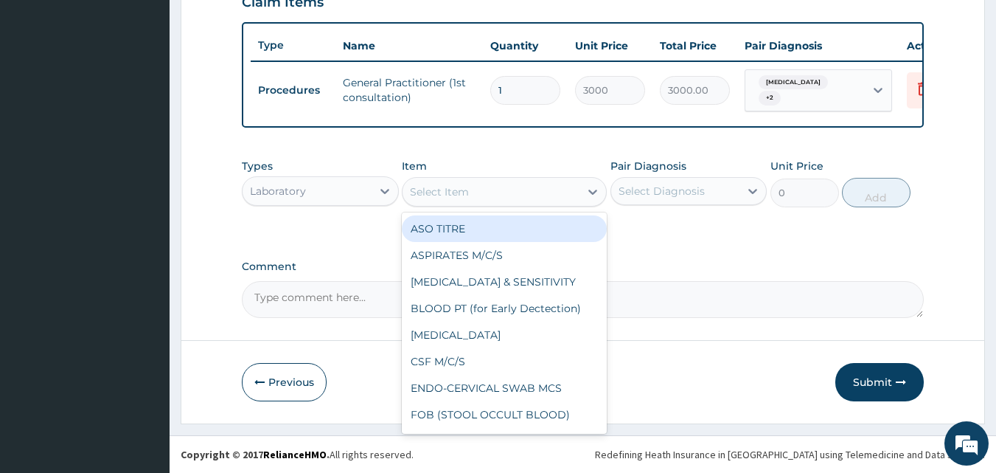
click at [590, 190] on icon at bounding box center [593, 192] width 9 height 5
type input "MP"
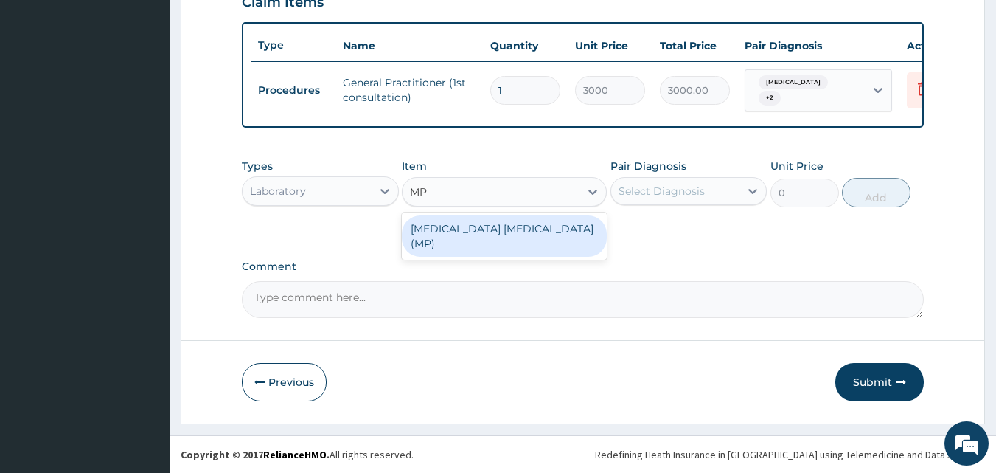
click at [513, 225] on div "MALARIA PARASITE (MP)" at bounding box center [504, 235] width 205 height 41
type input "1400"
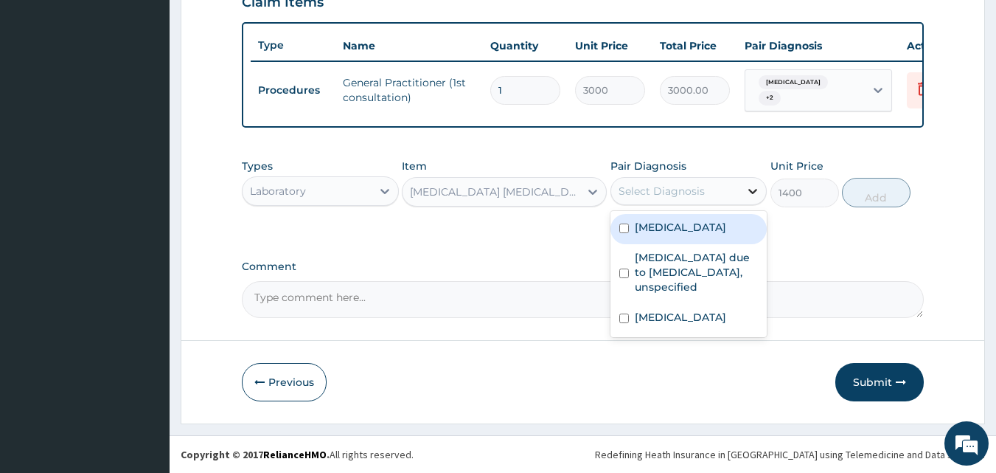
click at [752, 187] on icon at bounding box center [753, 191] width 15 height 15
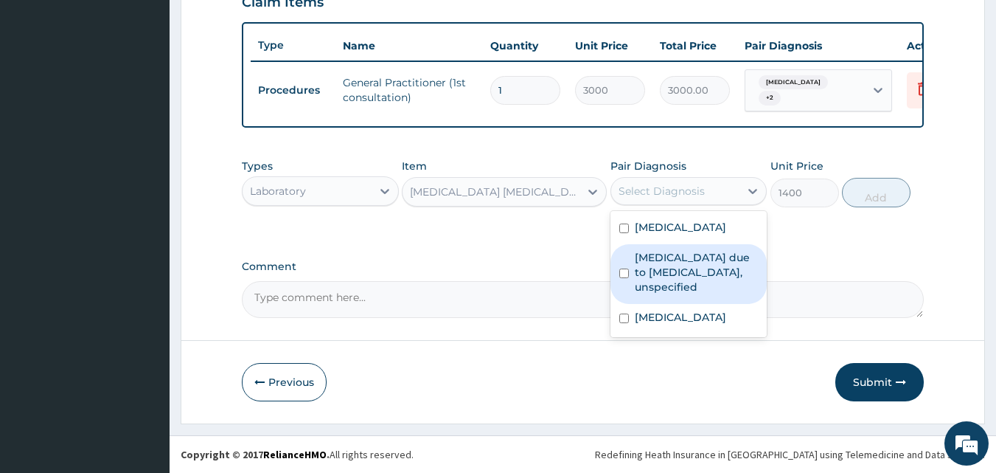
click at [650, 273] on label "Malaria due to Plasmodium falciparum, unspecified" at bounding box center [697, 272] width 124 height 44
checkbox input "true"
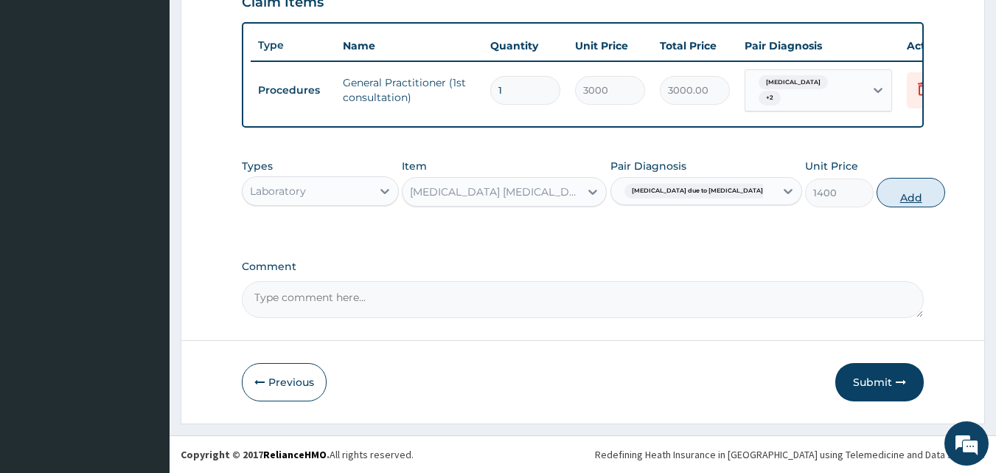
click at [877, 194] on button "Add" at bounding box center [911, 193] width 69 height 30
type input "0"
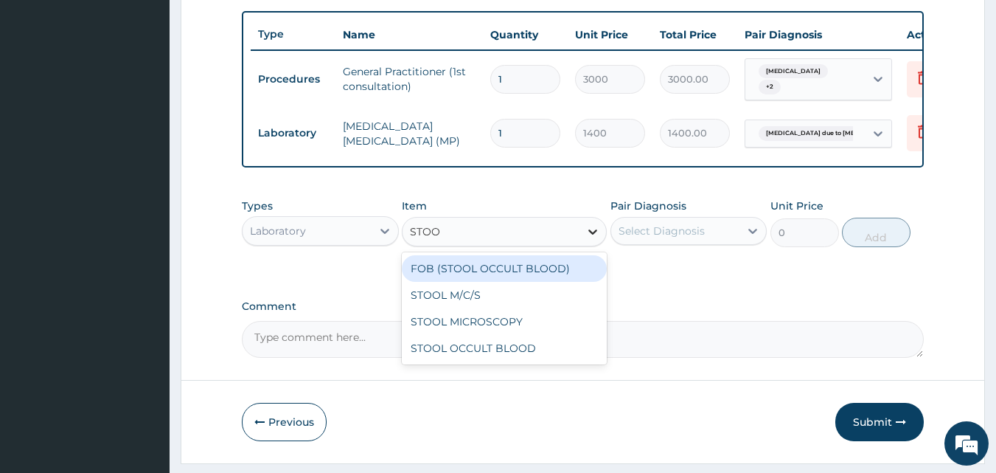
type input "STOOL"
click at [592, 239] on icon at bounding box center [593, 231] width 15 height 15
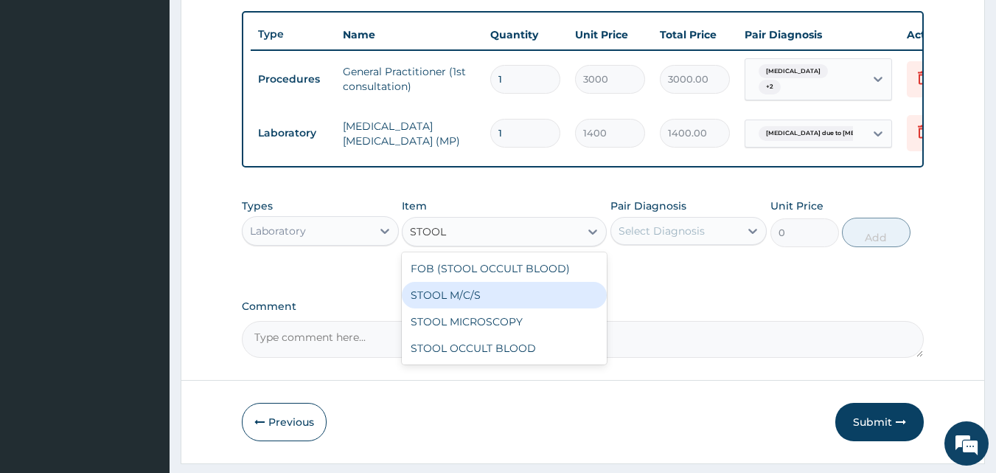
click at [426, 299] on div "STOOL M/C/S" at bounding box center [504, 295] width 205 height 27
type input "3500"
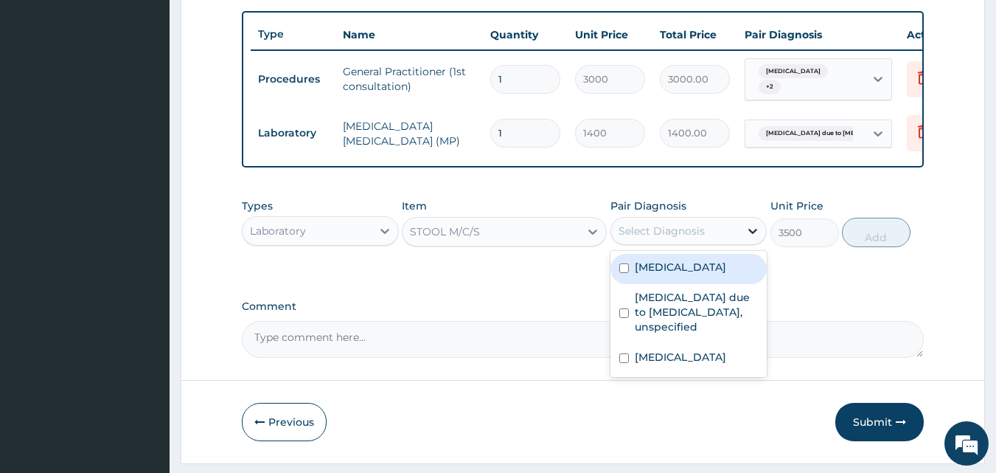
click at [752, 238] on icon at bounding box center [753, 230] width 15 height 15
click at [716, 274] on label "Typhoid fever, unspecified" at bounding box center [680, 267] width 91 height 15
checkbox input "true"
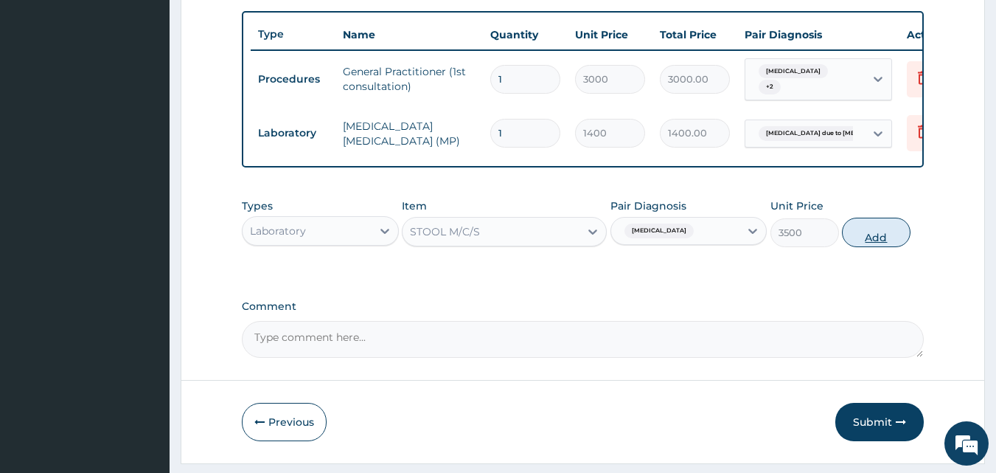
click at [881, 247] on button "Add" at bounding box center [876, 233] width 69 height 30
type input "0"
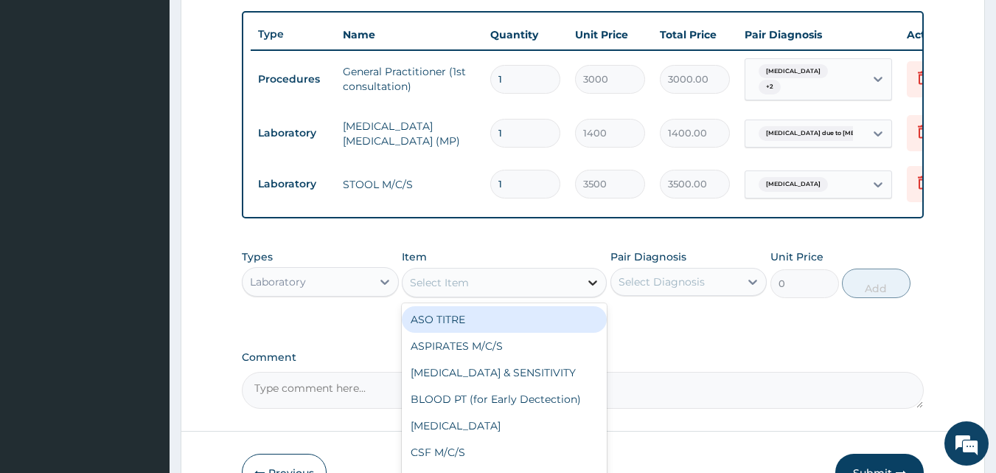
click at [593, 290] on icon at bounding box center [593, 282] width 15 height 15
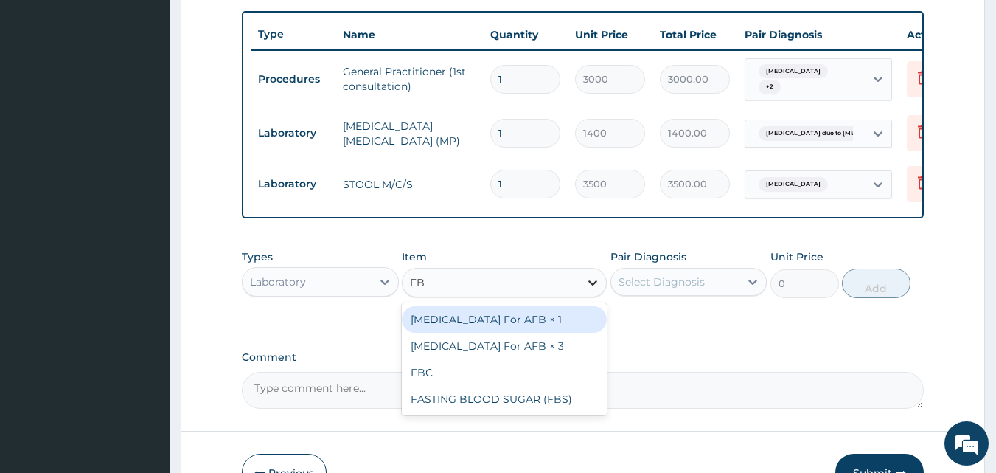
type input "FBC"
click at [561, 327] on div "FBC" at bounding box center [504, 319] width 205 height 27
type input "4000"
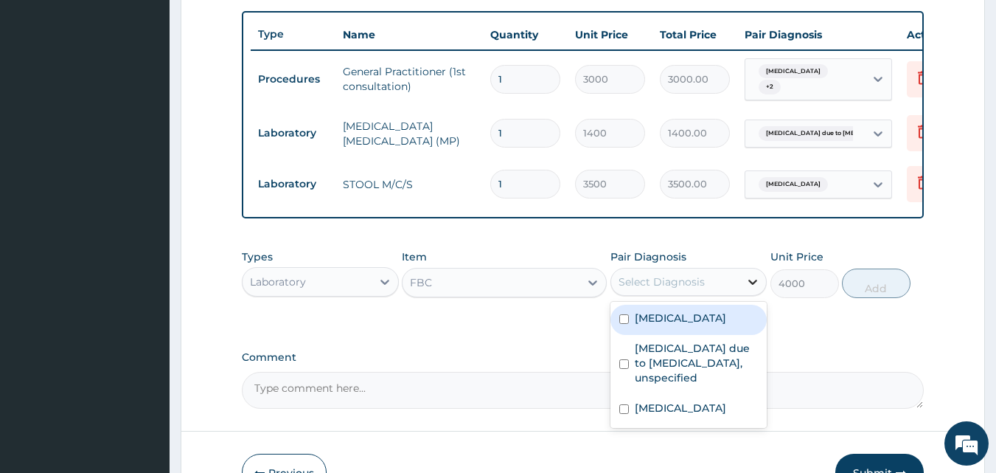
click at [750, 285] on icon at bounding box center [753, 282] width 9 height 5
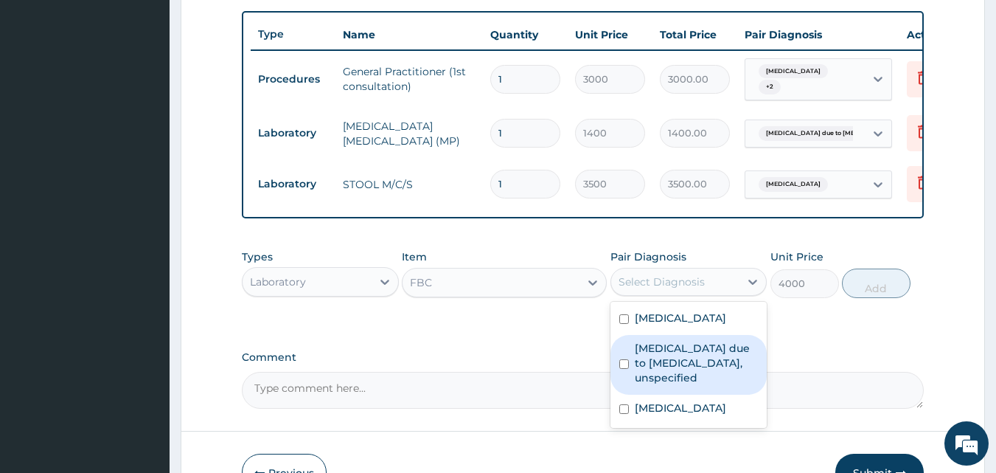
click at [686, 367] on label "[MEDICAL_DATA] due to [MEDICAL_DATA], unspecified" at bounding box center [697, 363] width 124 height 44
checkbox input "true"
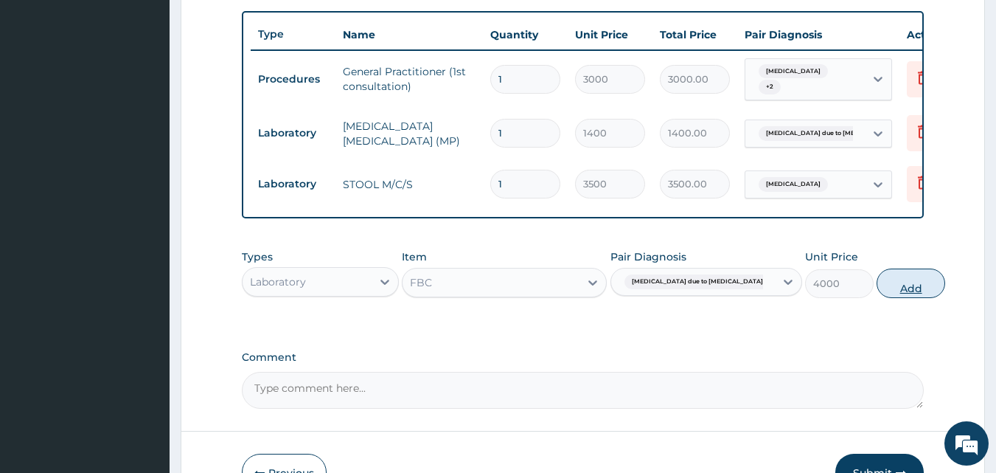
click at [877, 289] on button "Add" at bounding box center [911, 283] width 69 height 30
type input "0"
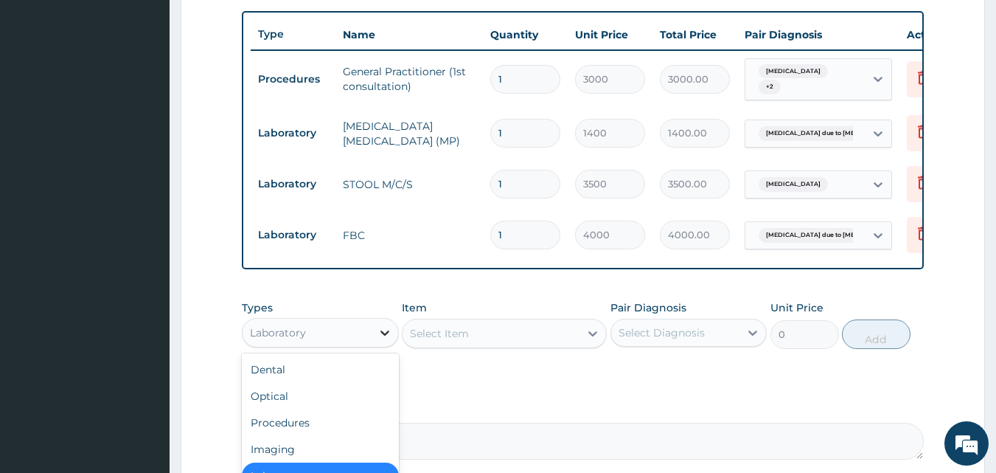
click at [386, 336] on icon at bounding box center [385, 332] width 9 height 5
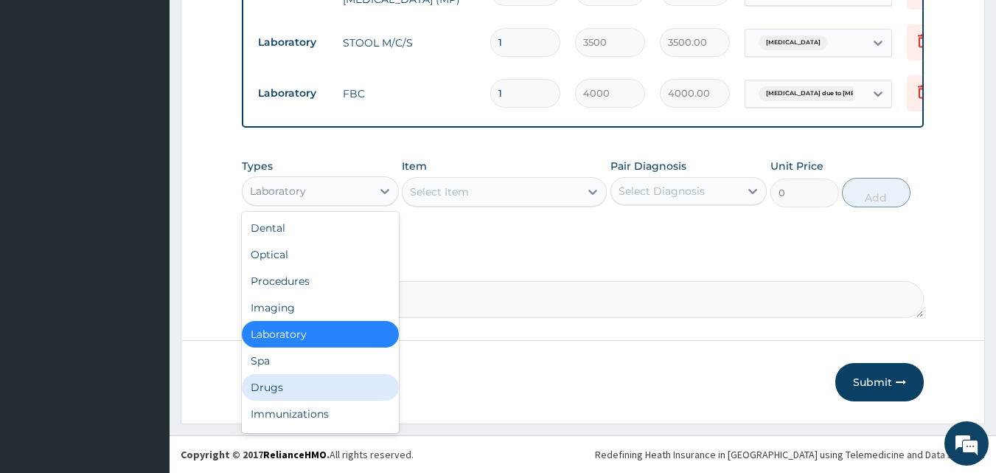
click at [297, 382] on div "Drugs" at bounding box center [320, 387] width 157 height 27
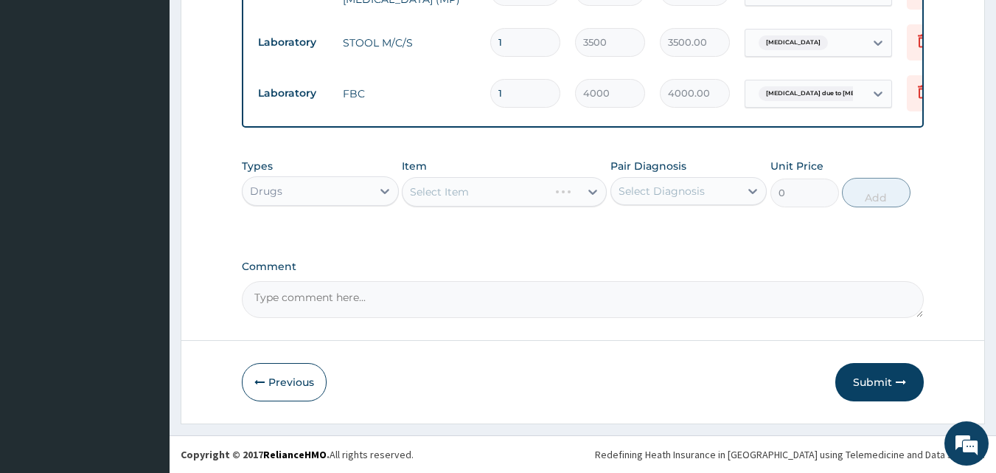
click at [593, 189] on div "Select Item" at bounding box center [504, 192] width 205 height 30
click at [591, 191] on div "Select Item" at bounding box center [504, 192] width 205 height 30
click at [591, 192] on icon at bounding box center [593, 192] width 9 height 5
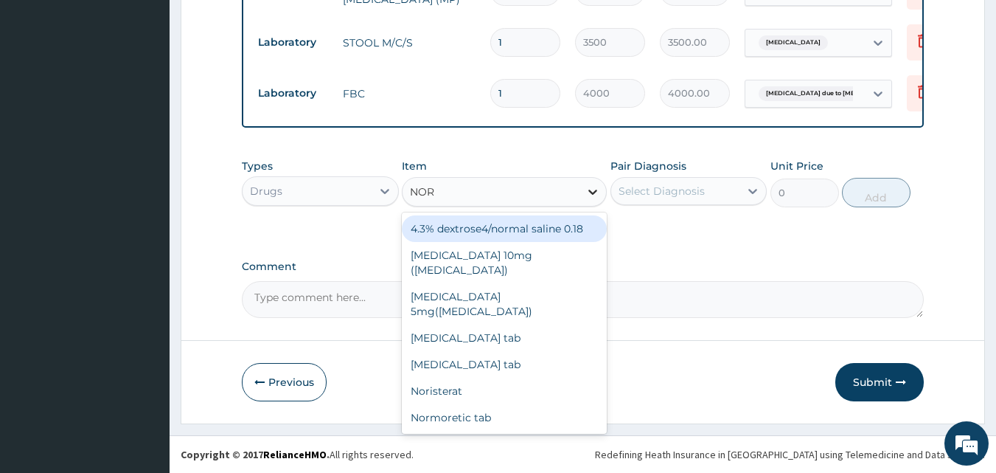
type input "NORM"
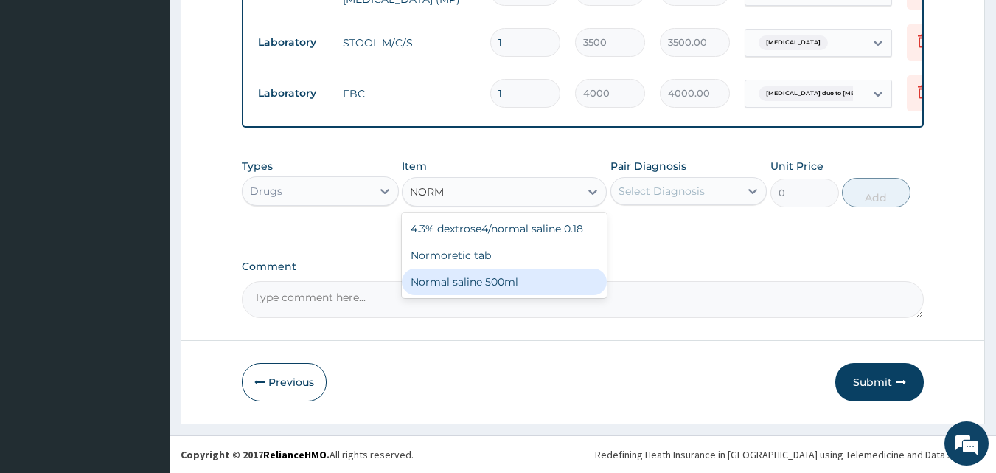
click at [516, 275] on div "Normal saline 500ml" at bounding box center [504, 281] width 205 height 27
type input "1700"
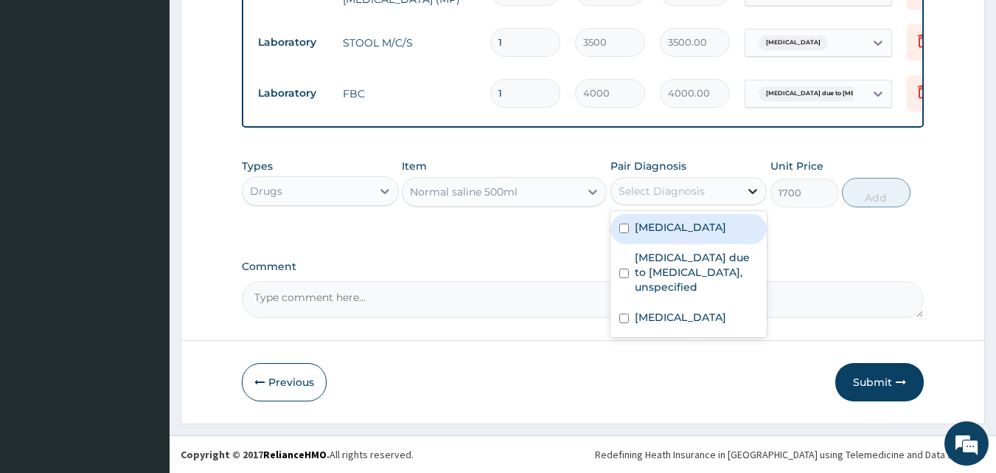
click at [752, 192] on icon at bounding box center [753, 191] width 9 height 5
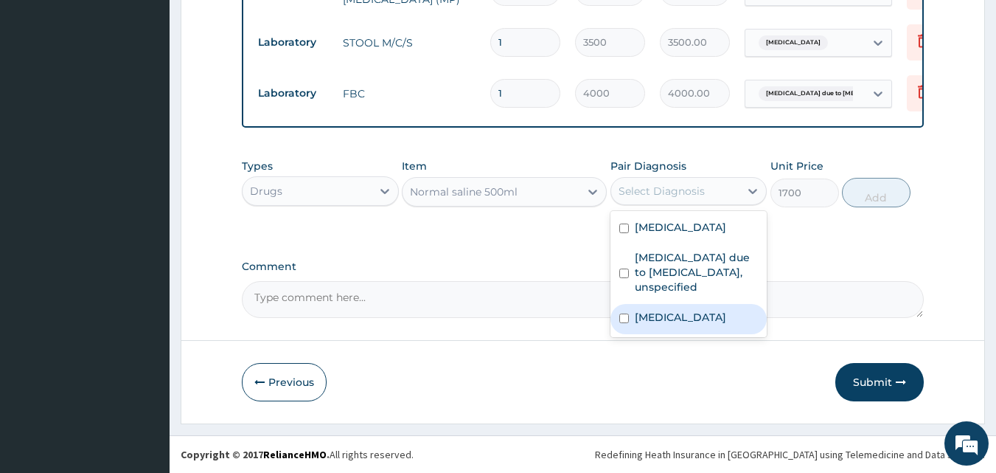
click at [653, 325] on label "Hypotension, unspecified" at bounding box center [680, 317] width 91 height 15
checkbox input "true"
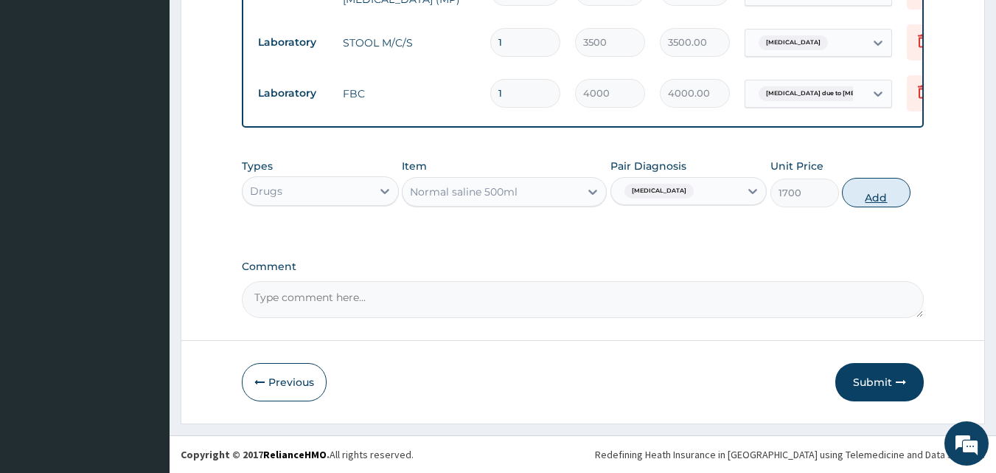
click at [878, 193] on button "Add" at bounding box center [876, 193] width 69 height 30
type input "0"
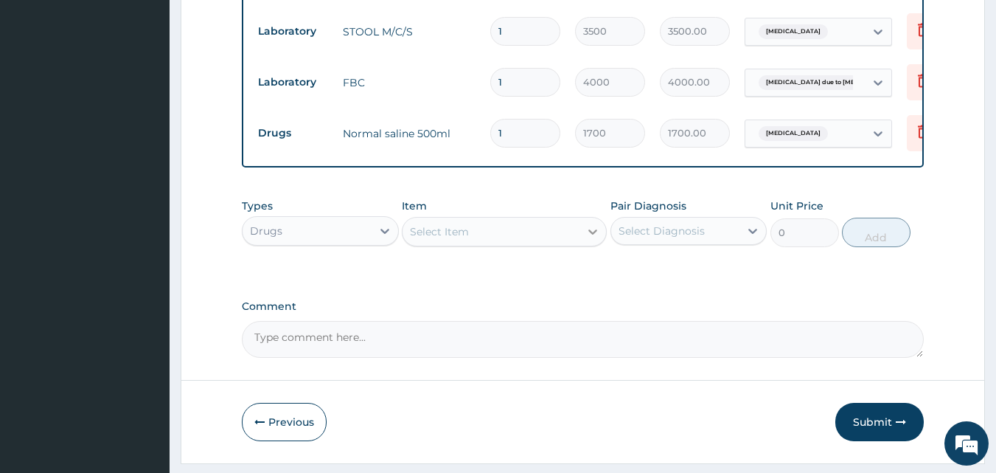
click at [592, 239] on icon at bounding box center [593, 231] width 15 height 15
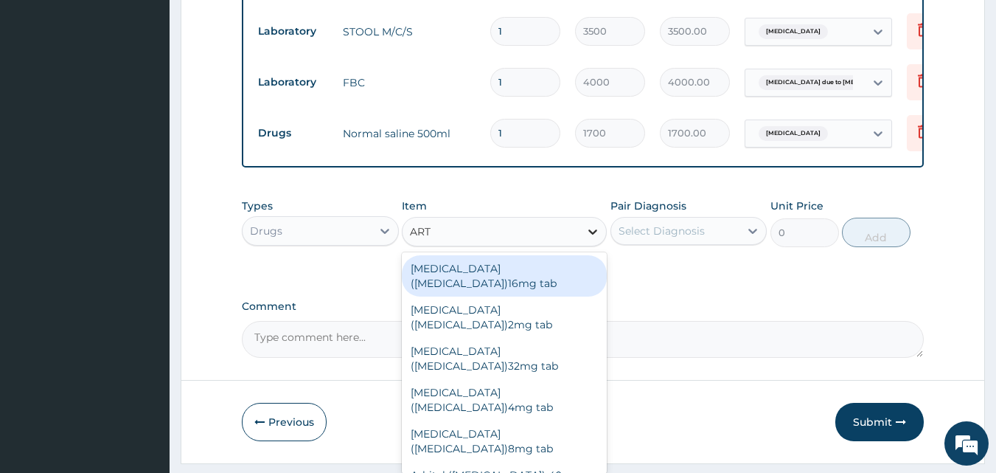
type input "ARTE"
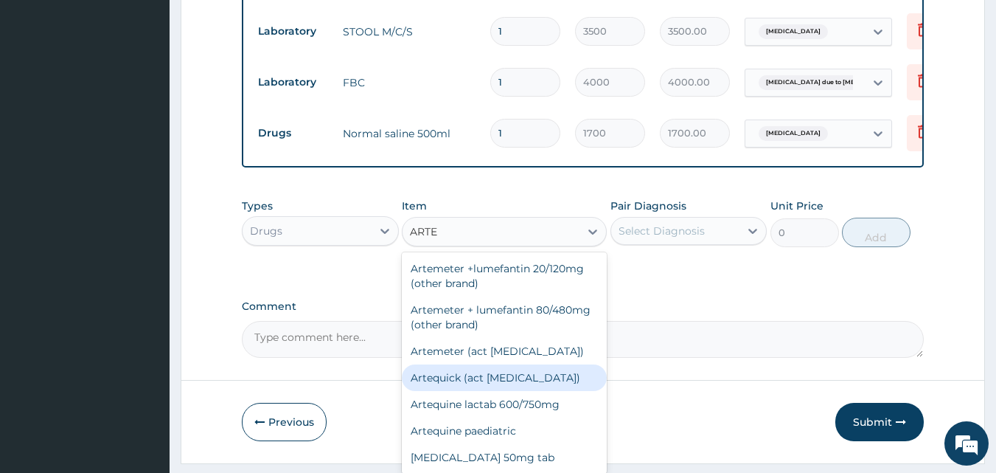
scroll to position [162, 0]
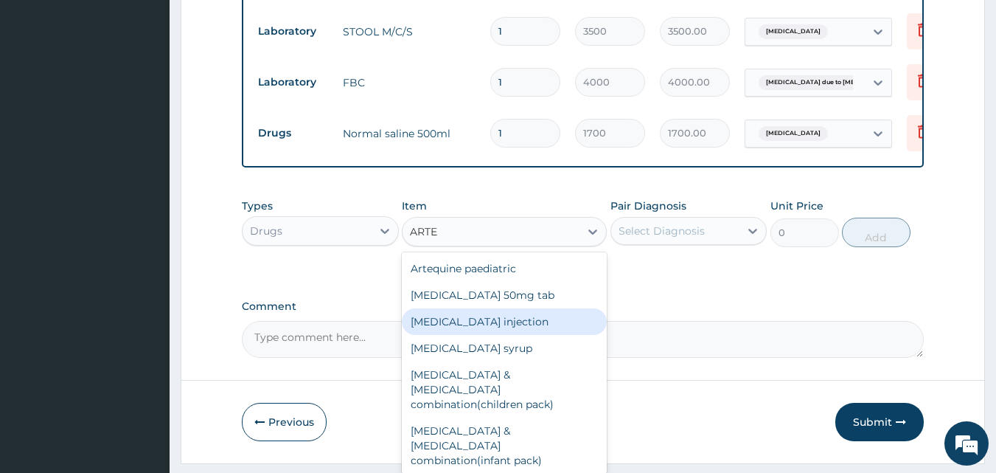
click at [518, 332] on div "[MEDICAL_DATA] injection" at bounding box center [504, 321] width 205 height 27
type input "1140"
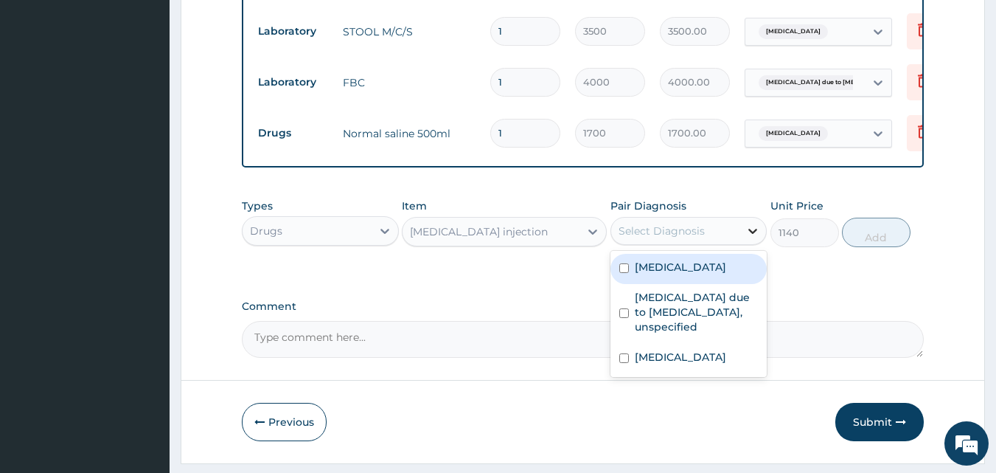
click at [750, 238] on icon at bounding box center [753, 230] width 15 height 15
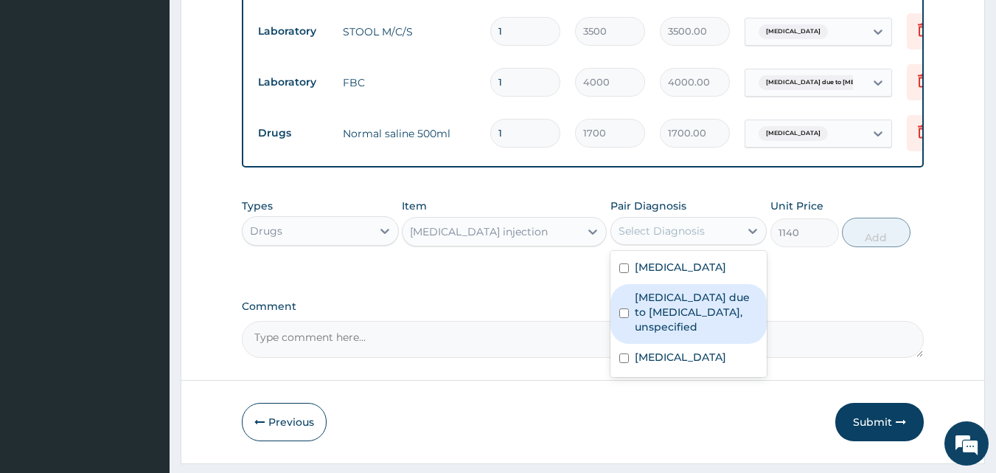
click at [698, 334] on label "[MEDICAL_DATA] due to [MEDICAL_DATA], unspecified" at bounding box center [697, 312] width 124 height 44
checkbox input "true"
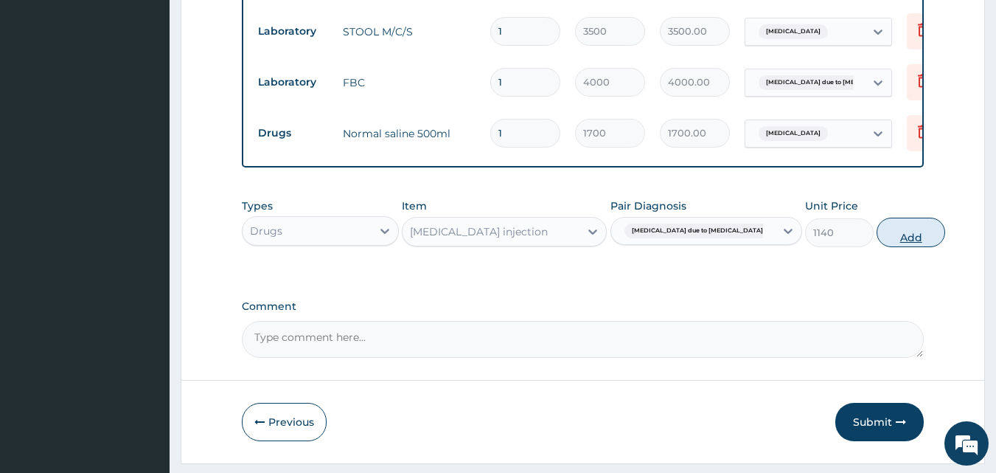
click at [877, 236] on button "Add" at bounding box center [911, 233] width 69 height 30
type input "0"
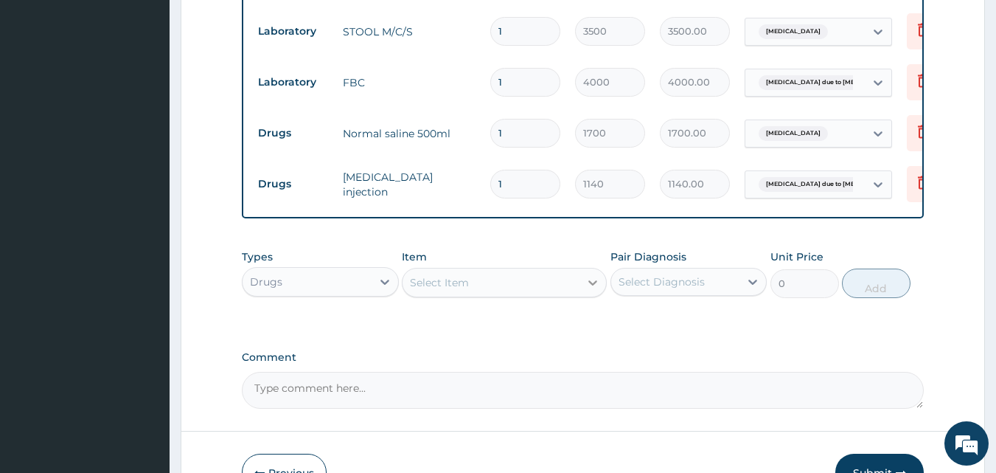
click at [590, 285] on div at bounding box center [593, 282] width 27 height 27
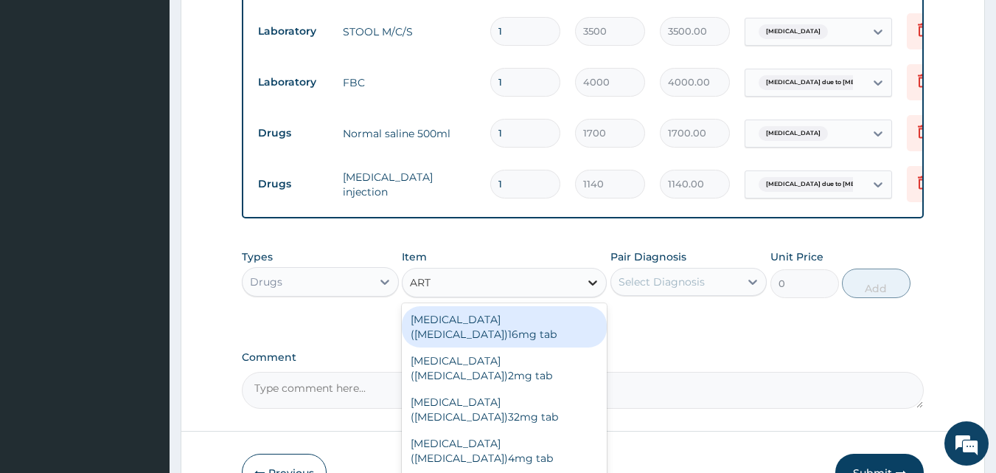
type input "ARTE"
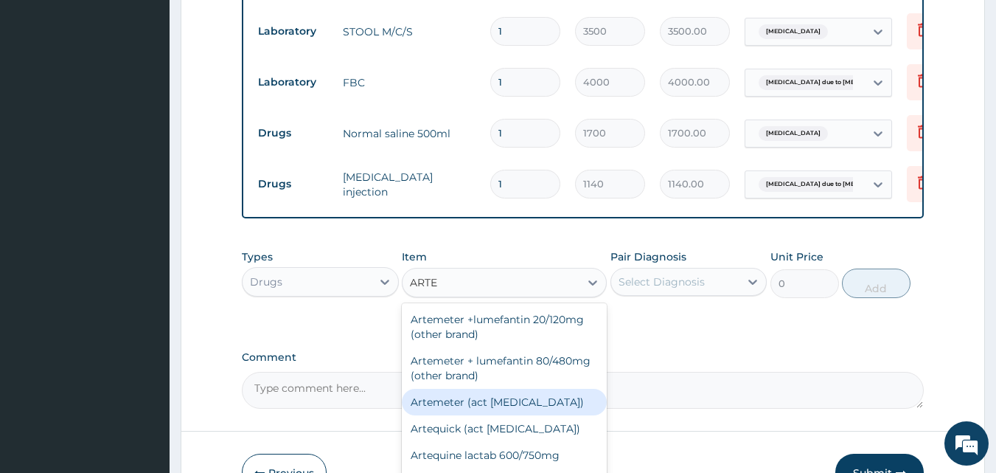
click at [457, 413] on div "Artemeter (act [MEDICAL_DATA])" at bounding box center [504, 402] width 205 height 27
type input "396"
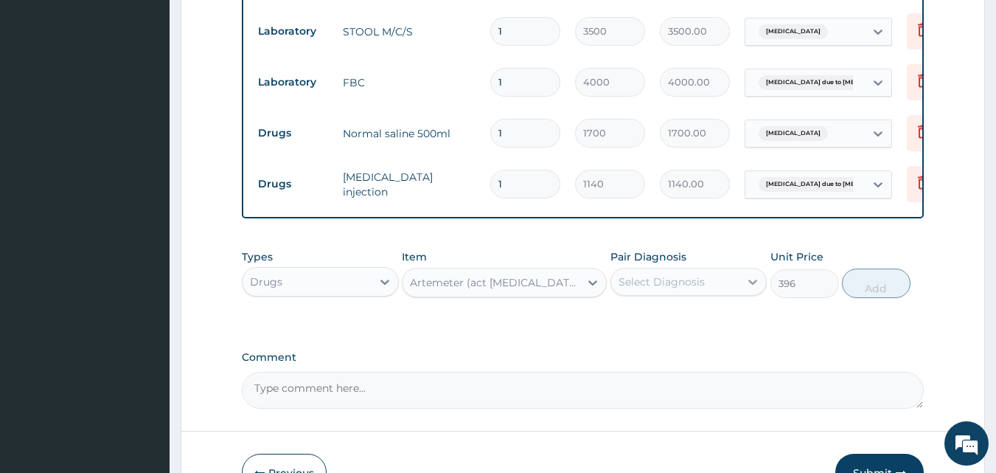
click at [750, 285] on icon at bounding box center [753, 282] width 9 height 5
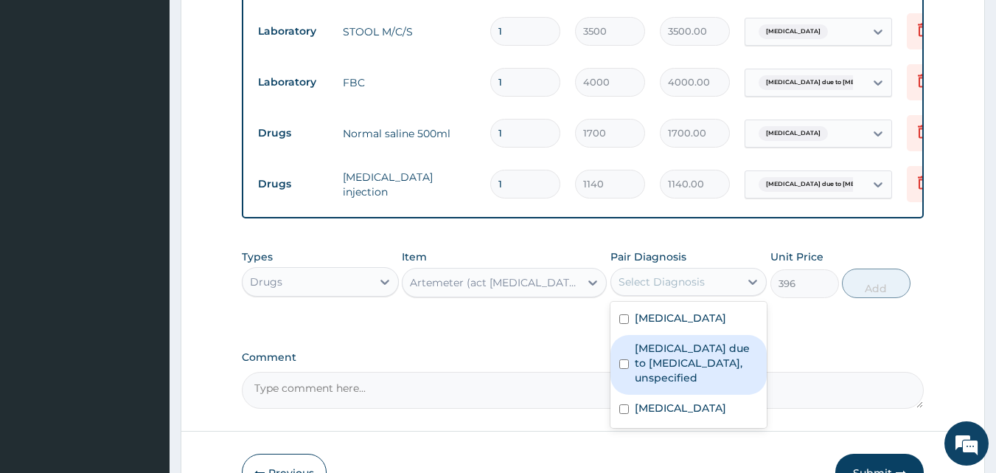
click at [647, 385] on label "[MEDICAL_DATA] due to [MEDICAL_DATA], unspecified" at bounding box center [697, 363] width 124 height 44
checkbox input "true"
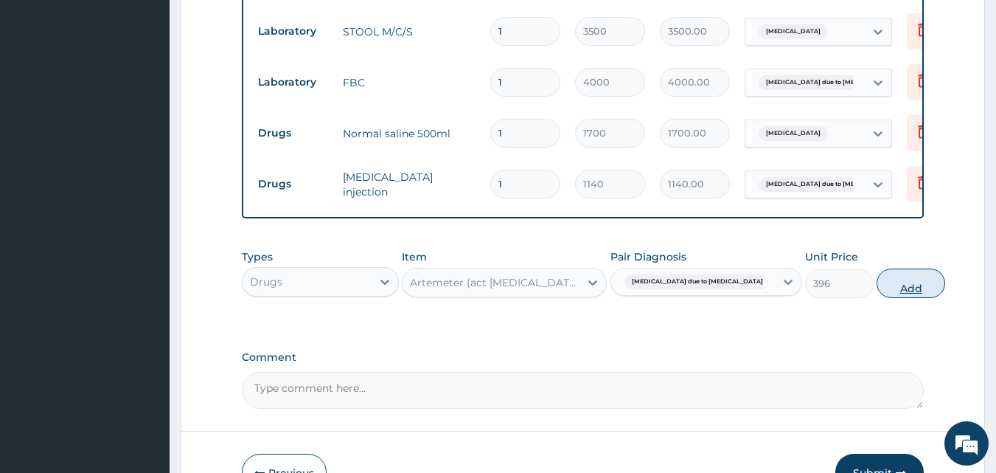
click at [877, 294] on button "Add" at bounding box center [911, 283] width 69 height 30
type input "0"
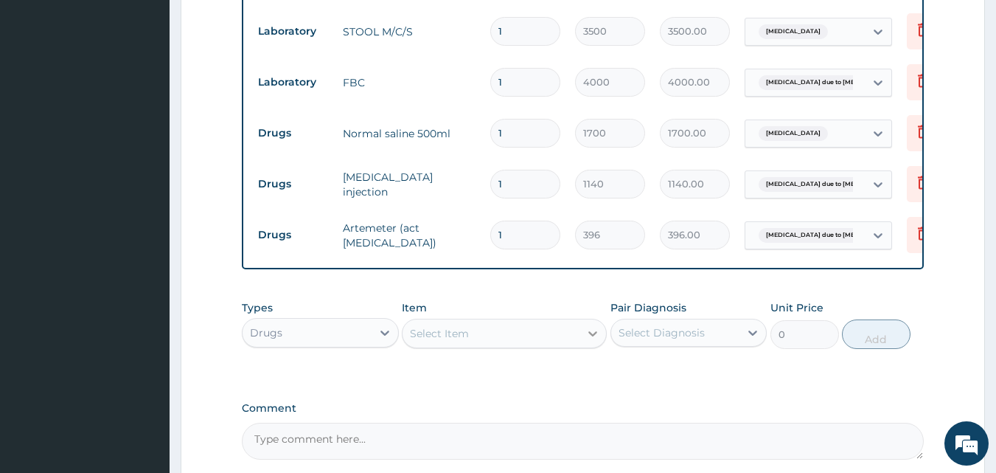
click at [591, 341] on icon at bounding box center [593, 333] width 15 height 15
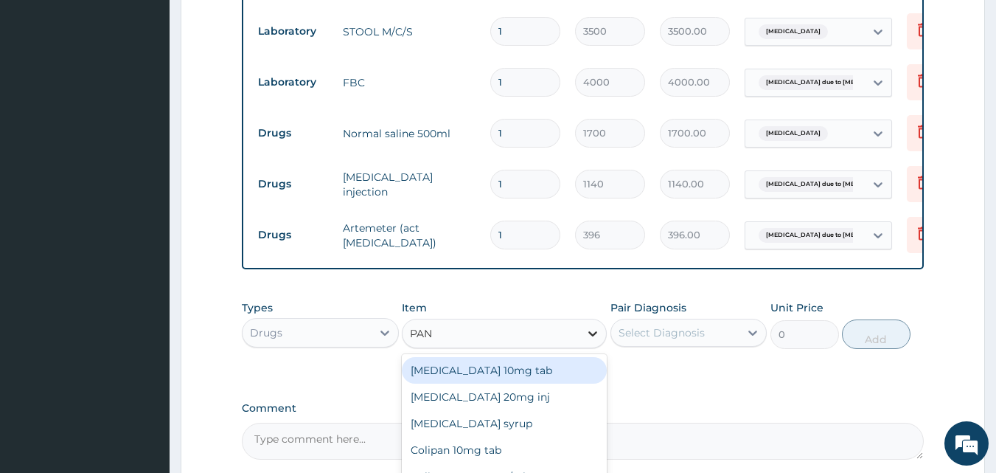
type input "PANA"
click at [467, 377] on div "[MEDICAL_DATA] tab 500mg" at bounding box center [504, 370] width 205 height 27
type input "25"
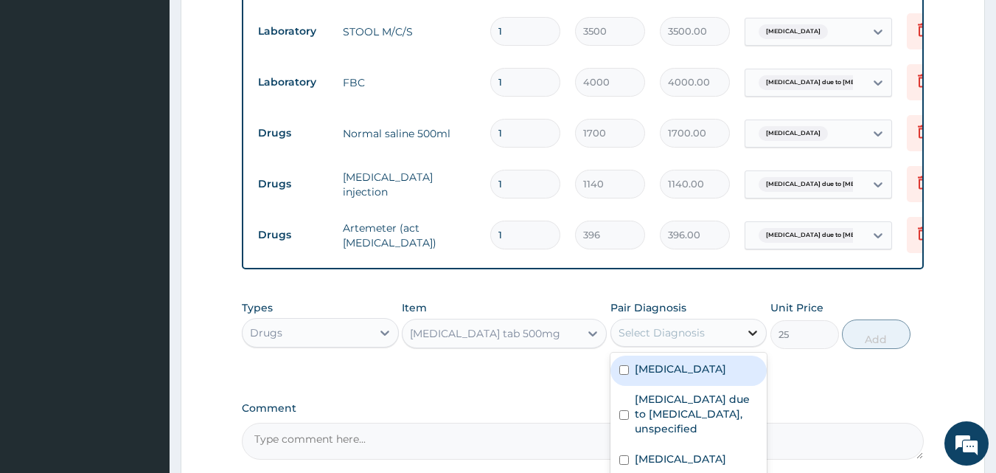
click at [748, 340] on icon at bounding box center [753, 332] width 15 height 15
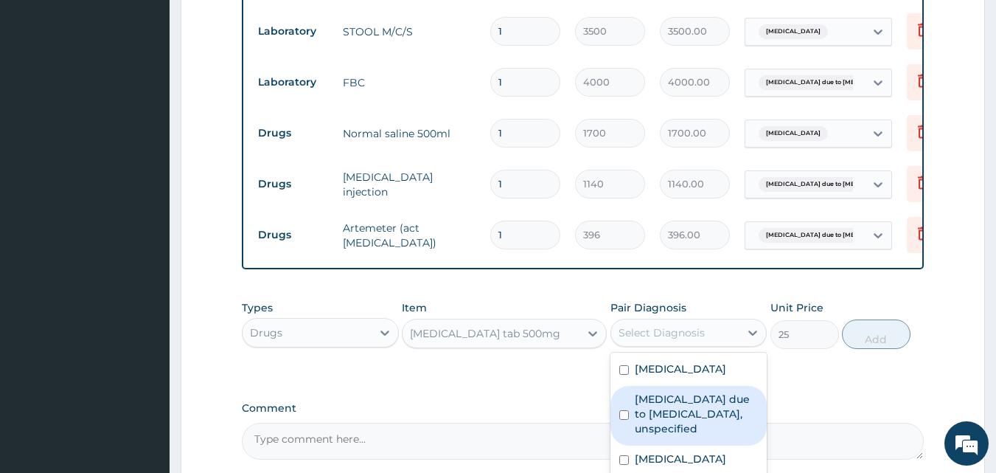
click at [657, 436] on label "[MEDICAL_DATA] due to [MEDICAL_DATA], unspecified" at bounding box center [697, 414] width 124 height 44
checkbox input "true"
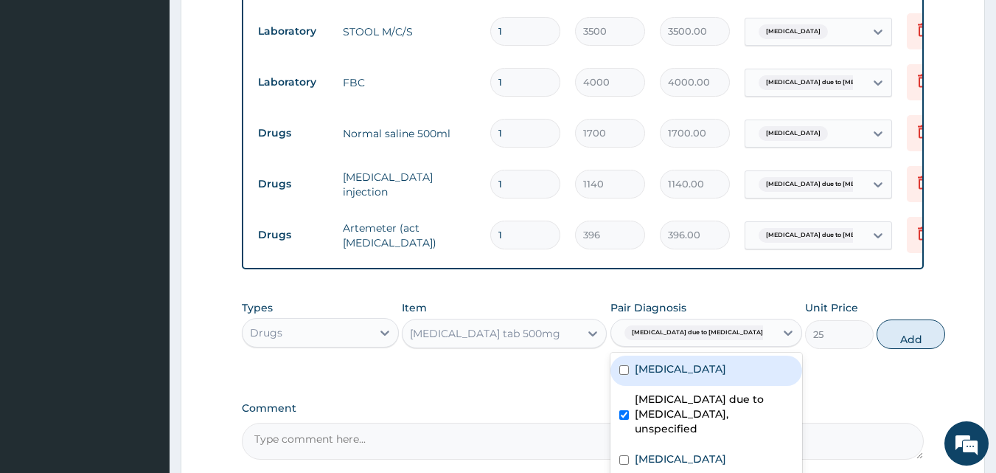
click at [704, 376] on label "Typhoid fever, unspecified" at bounding box center [680, 368] width 91 height 15
checkbox input "true"
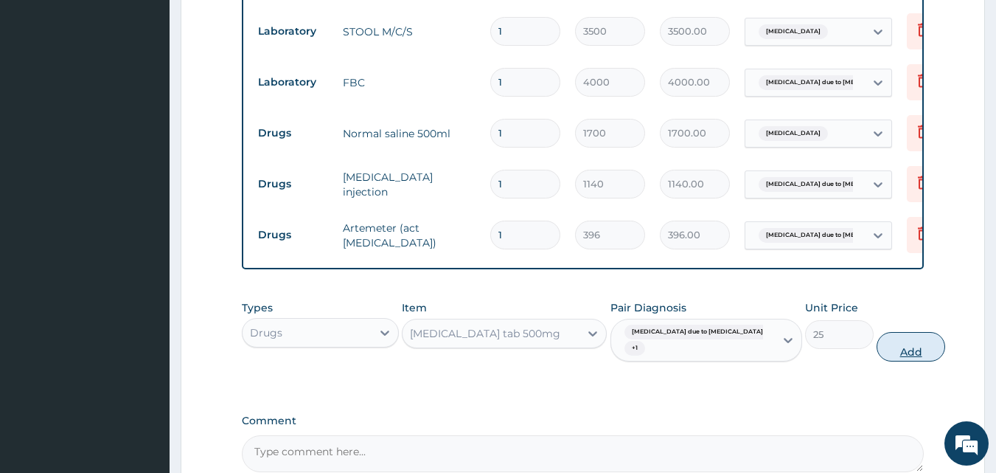
click at [877, 352] on button "Add" at bounding box center [911, 347] width 69 height 30
type input "0"
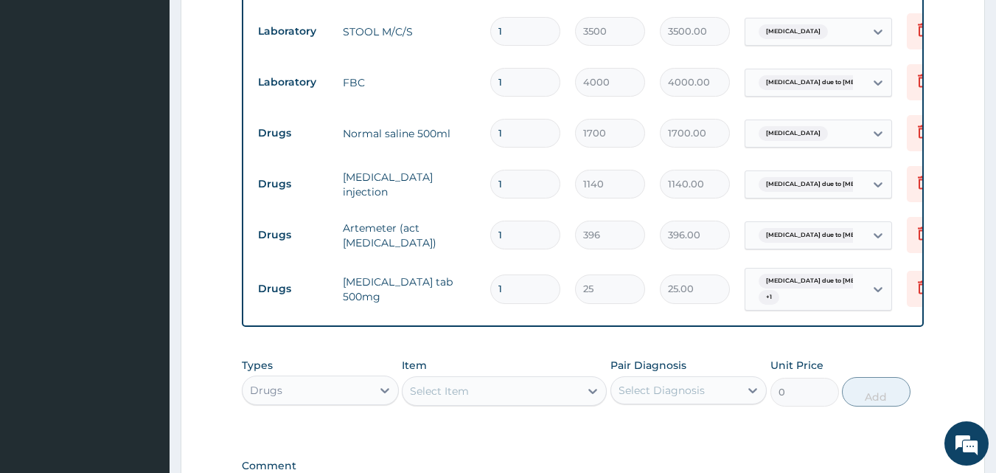
scroll to position [900, 0]
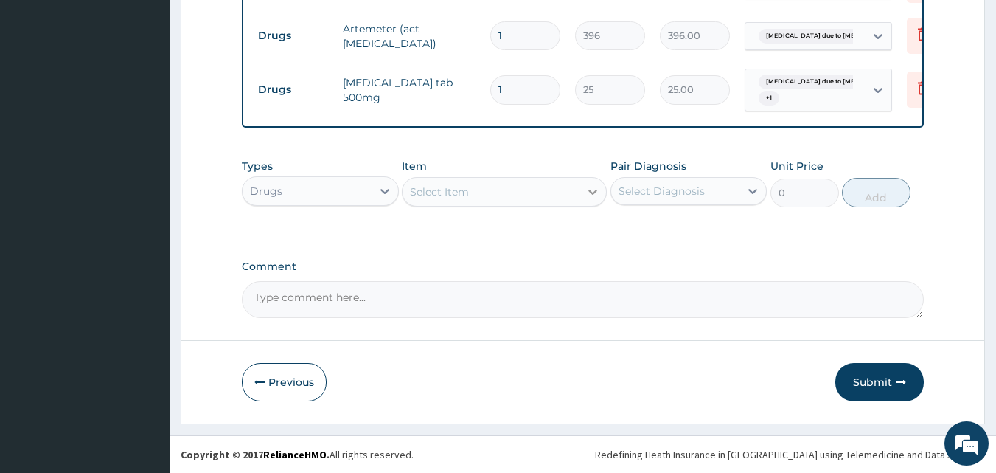
click at [592, 190] on icon at bounding box center [593, 191] width 15 height 15
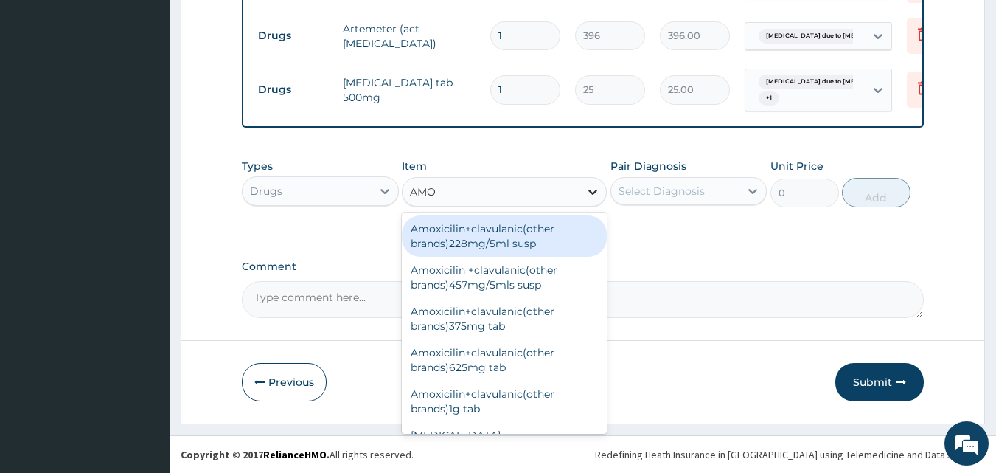
type input "AMOX"
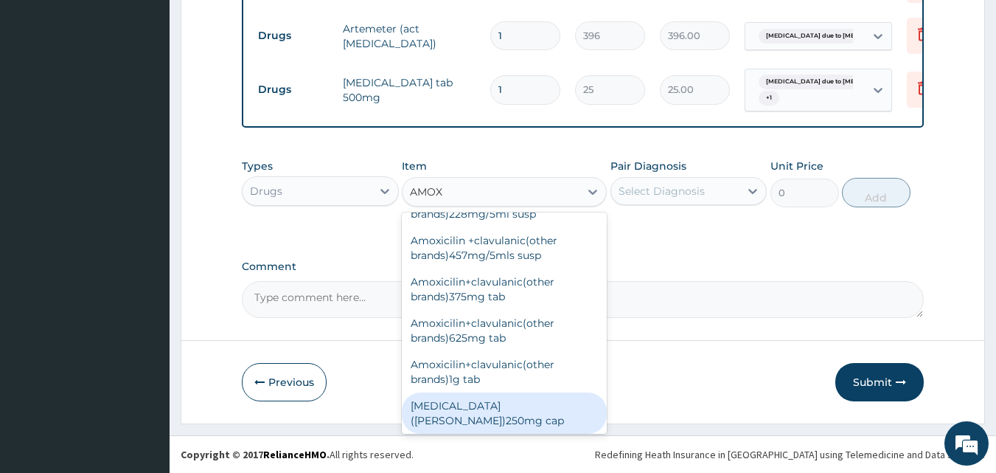
scroll to position [59, 0]
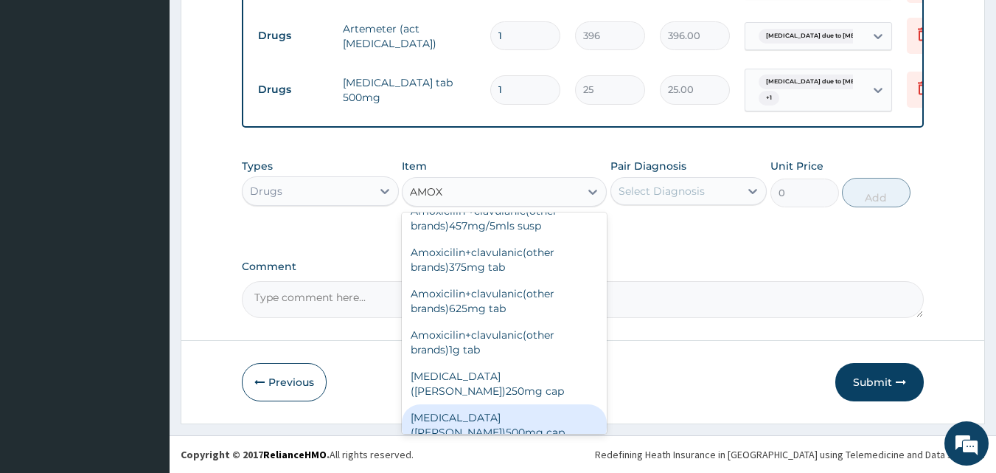
click at [537, 404] on div "[MEDICAL_DATA] ([PERSON_NAME])500mg cap" at bounding box center [504, 424] width 205 height 41
type input "102"
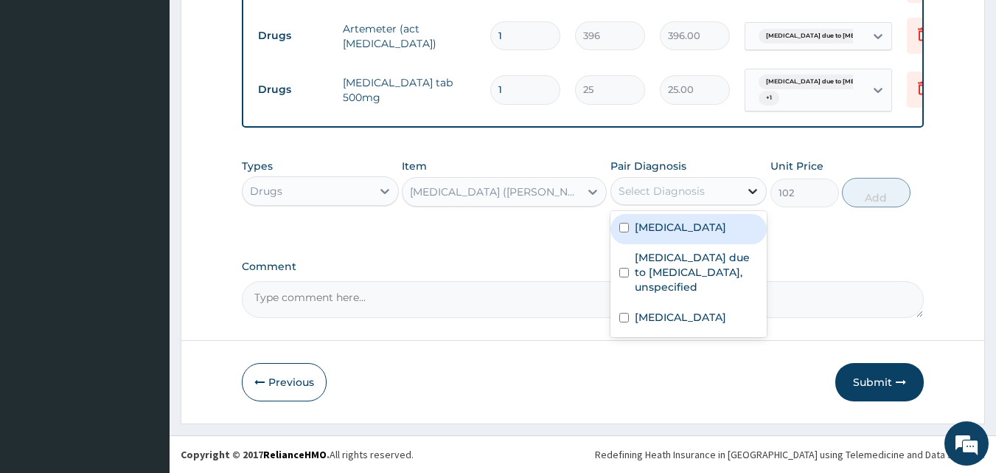
click at [749, 182] on div at bounding box center [753, 191] width 27 height 27
click at [648, 235] on label "Typhoid fever, unspecified" at bounding box center [680, 227] width 91 height 15
checkbox input "true"
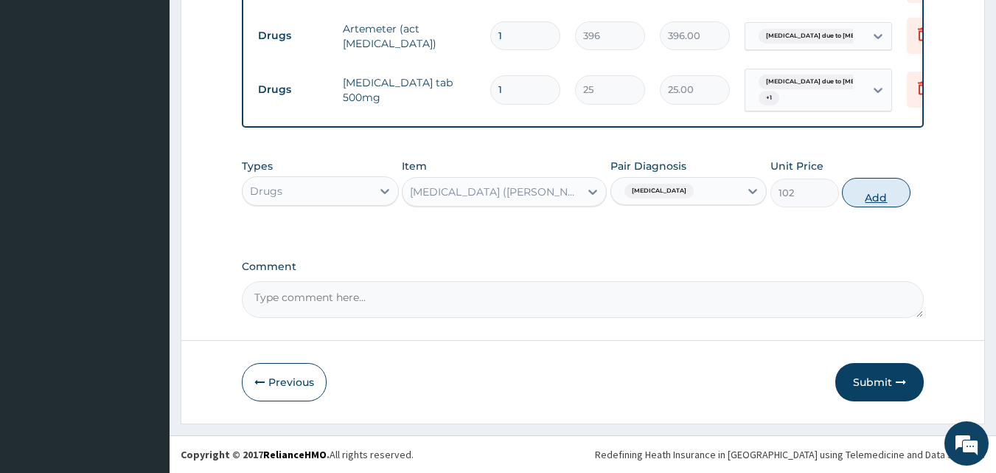
click at [869, 204] on button "Add" at bounding box center [876, 193] width 69 height 30
type input "0"
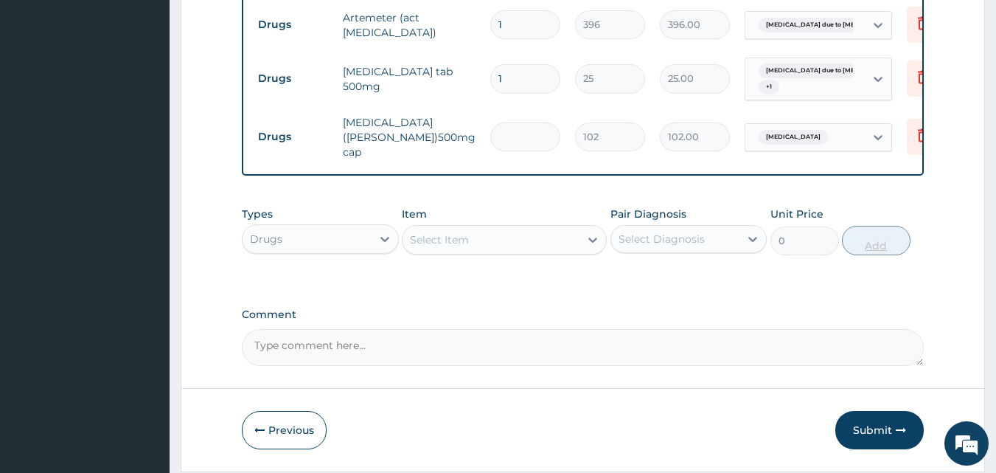
type input "0.00"
type input "2"
type input "204.00"
type input "20"
type input "2040.00"
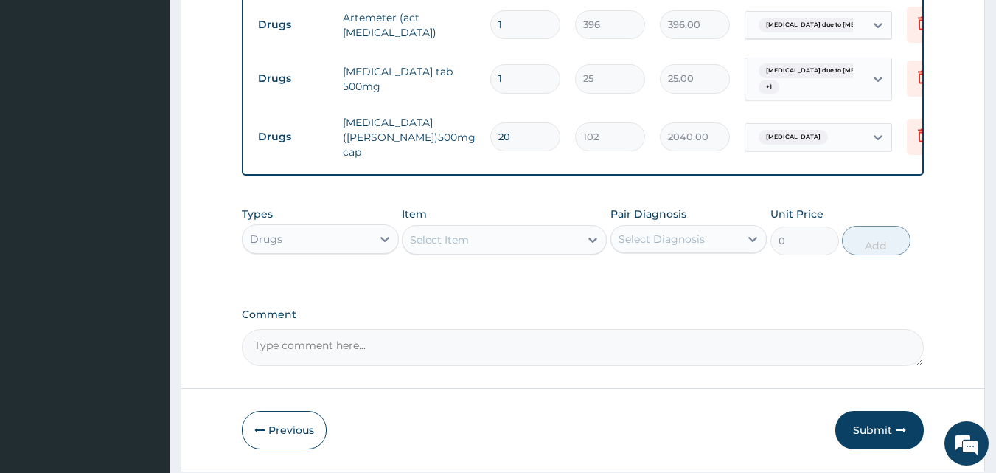
type input "20"
click at [509, 73] on input "1" at bounding box center [525, 78] width 70 height 29
type input "18"
type input "450.00"
type input "18"
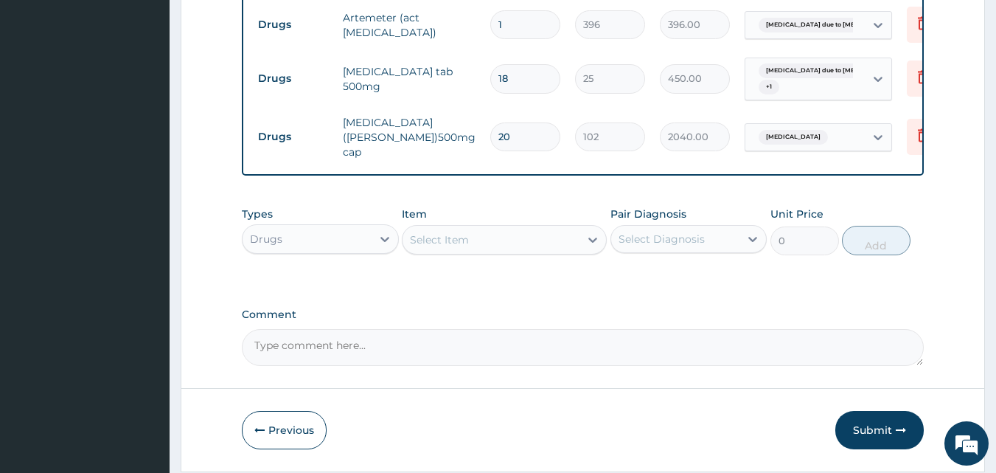
click at [503, 23] on input "1" at bounding box center [525, 24] width 70 height 29
type input "0.00"
type input "6"
type input "2376.00"
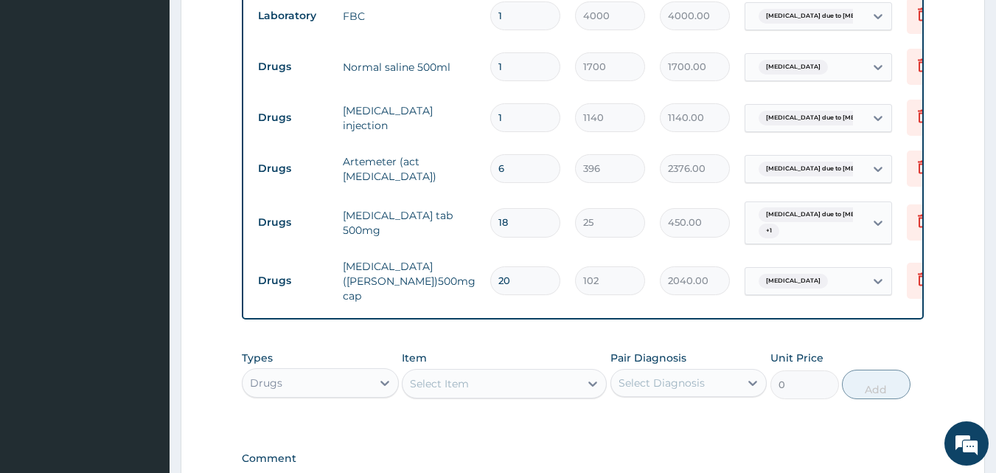
scroll to position [753, 0]
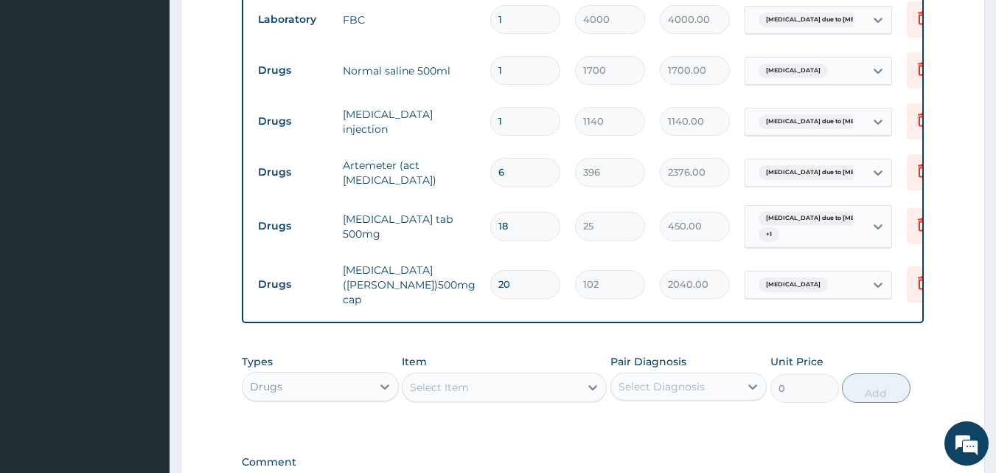
type input "6"
click at [502, 121] on input "1" at bounding box center [525, 121] width 70 height 29
type input "0.00"
type input "3"
type input "3420.00"
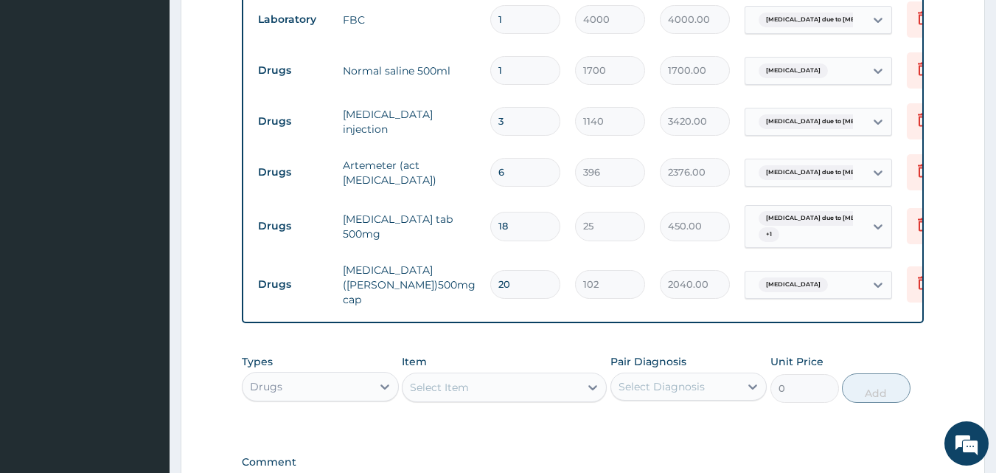
type input "3"
click at [504, 72] on input "1" at bounding box center [525, 70] width 70 height 29
type input "0.00"
type input "3"
type input "5100.00"
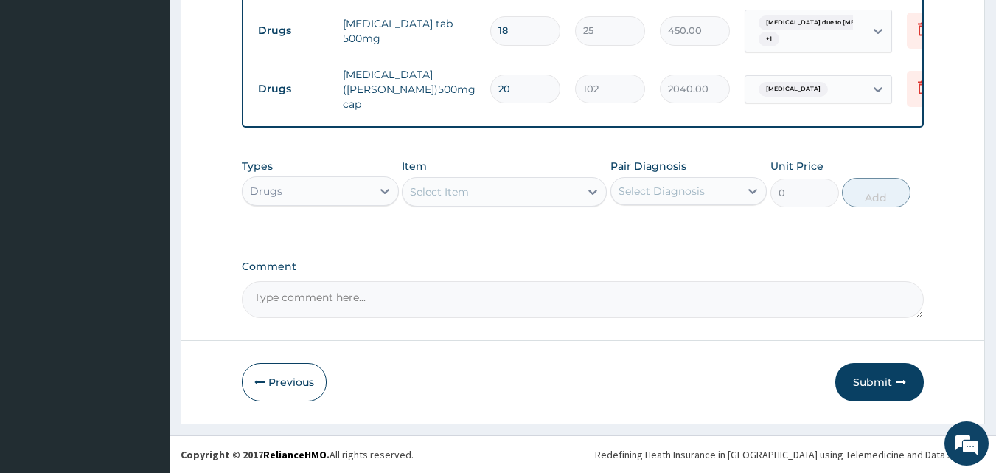
scroll to position [951, 0]
type input "3"
click at [591, 188] on icon at bounding box center [593, 191] width 15 height 15
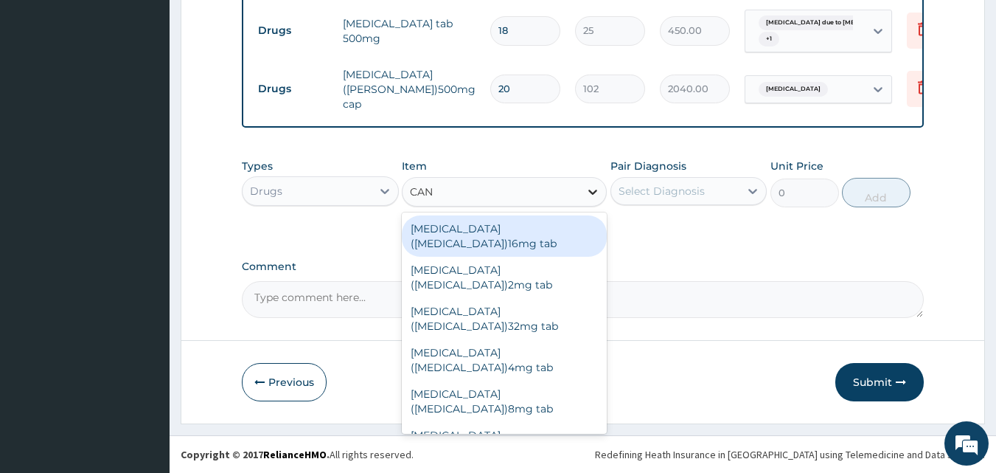
type input "CANU"
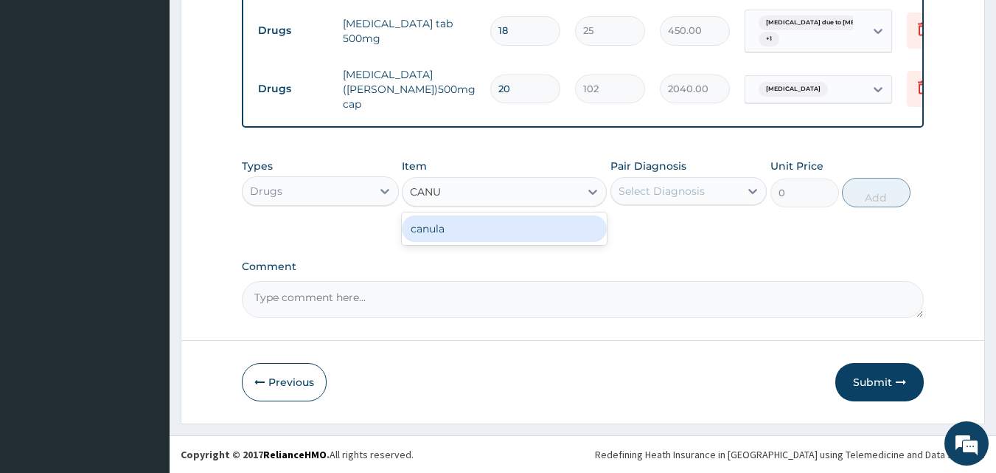
click at [471, 234] on div "canula" at bounding box center [504, 228] width 205 height 27
type input "300"
click at [747, 187] on icon at bounding box center [753, 191] width 15 height 15
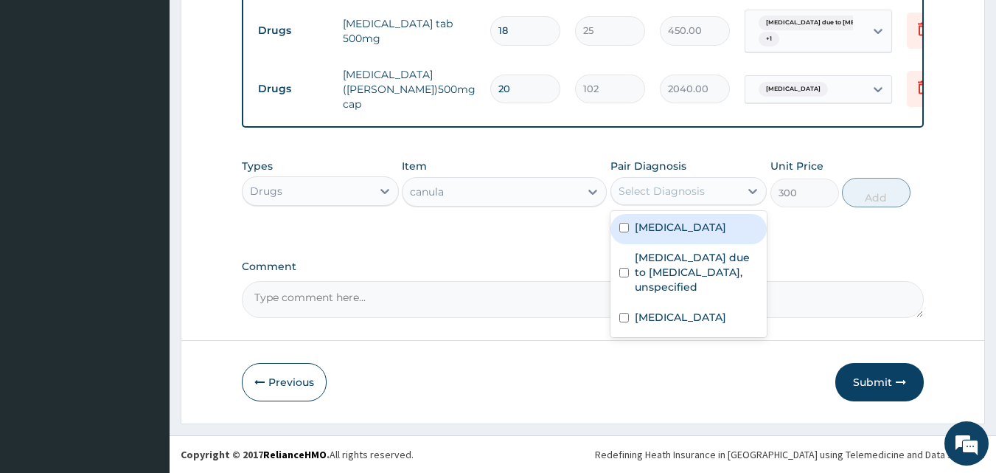
click at [688, 231] on label "Typhoid fever, unspecified" at bounding box center [680, 227] width 91 height 15
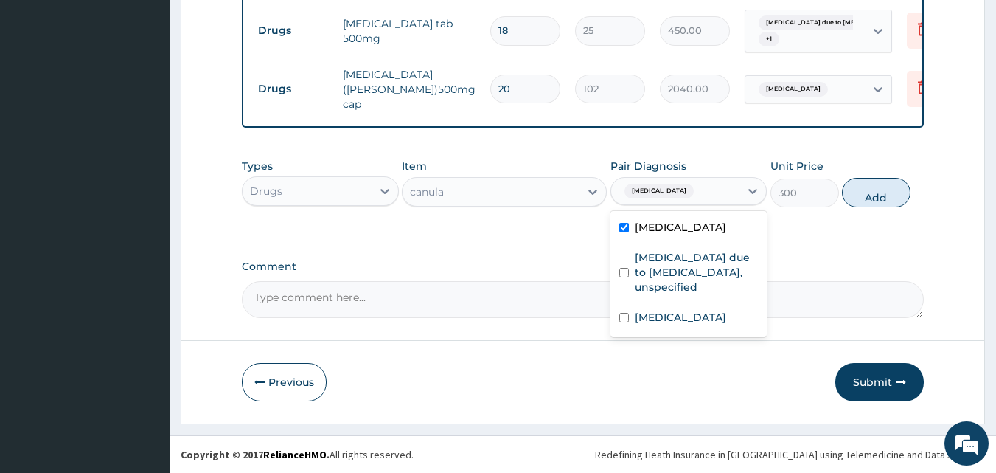
click at [687, 229] on label "Typhoid fever, unspecified" at bounding box center [680, 227] width 91 height 15
checkbox input "false"
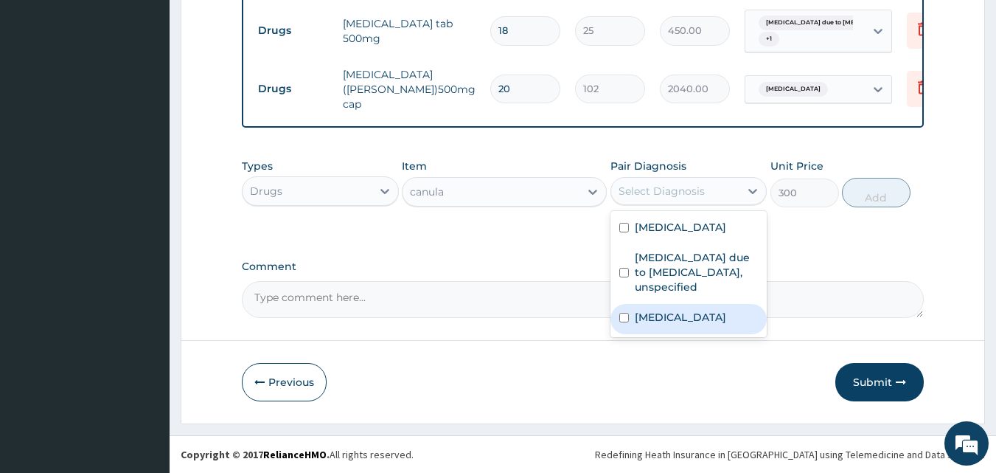
click at [635, 325] on label "Hypotension, unspecified" at bounding box center [680, 317] width 91 height 15
checkbox input "true"
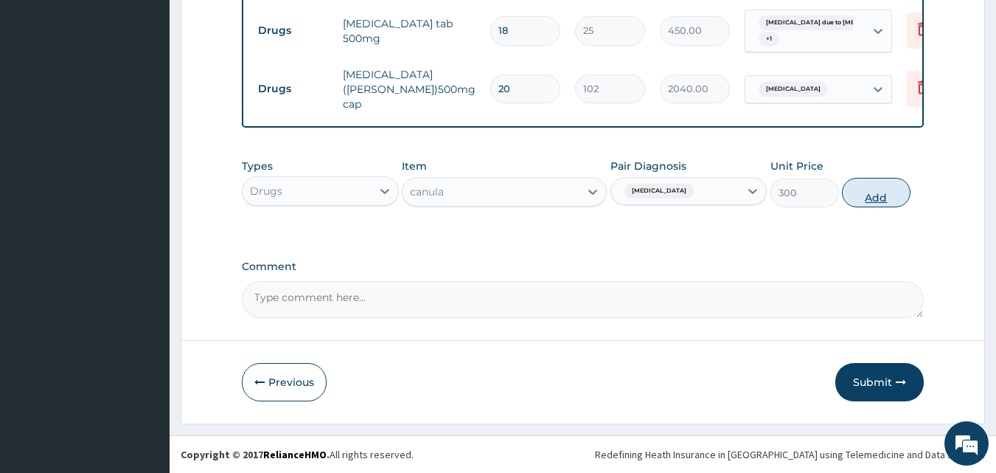
click at [871, 183] on button "Add" at bounding box center [876, 193] width 69 height 30
type input "0"
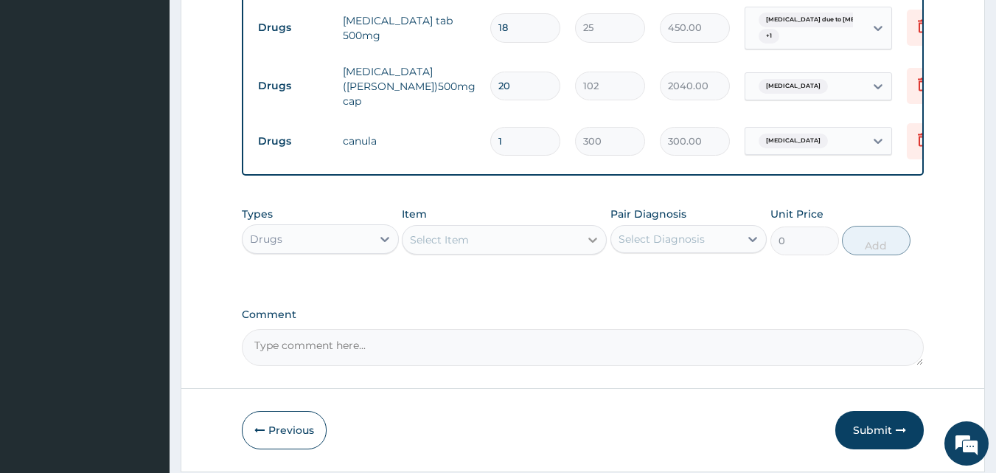
click at [593, 240] on icon at bounding box center [593, 239] width 15 height 15
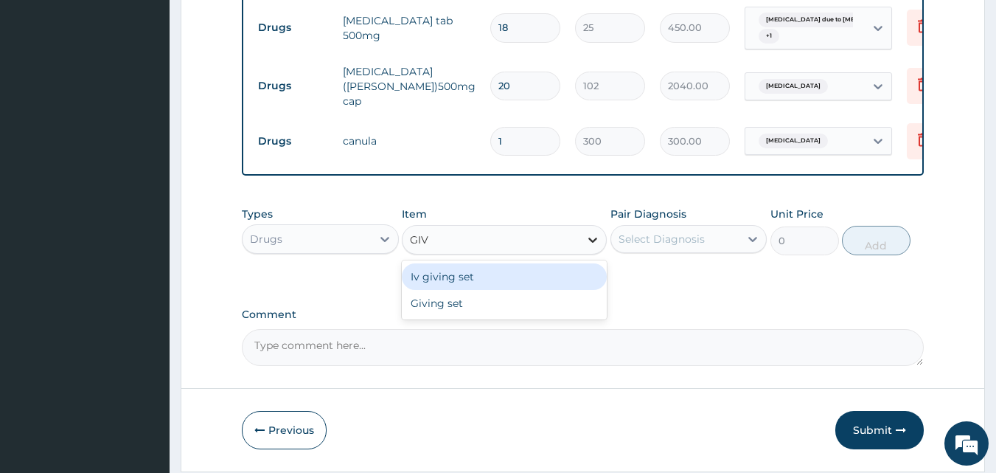
type input "GIVI"
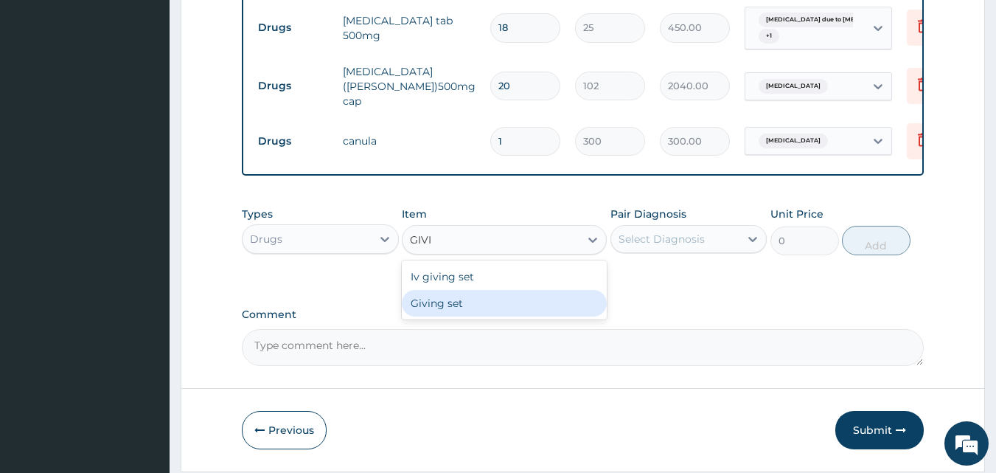
click at [538, 299] on div "Giving set" at bounding box center [504, 303] width 205 height 27
type input "300"
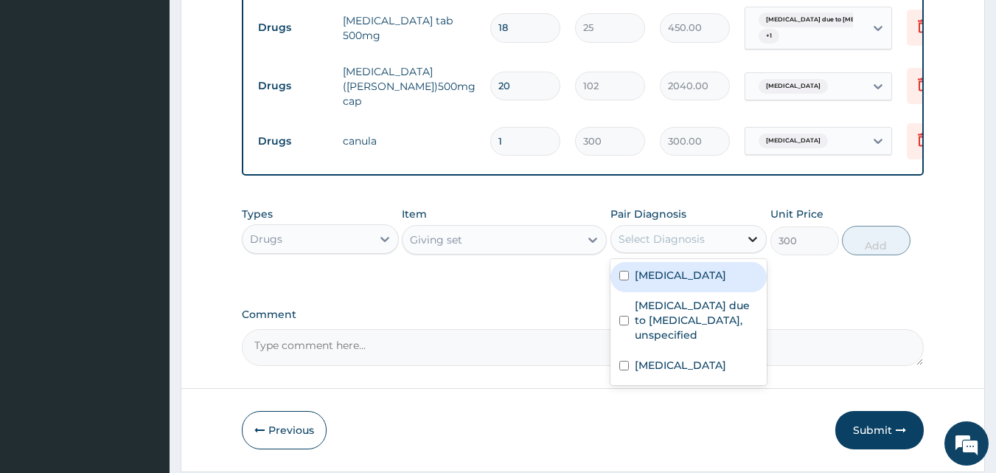
click at [751, 241] on icon at bounding box center [753, 239] width 9 height 5
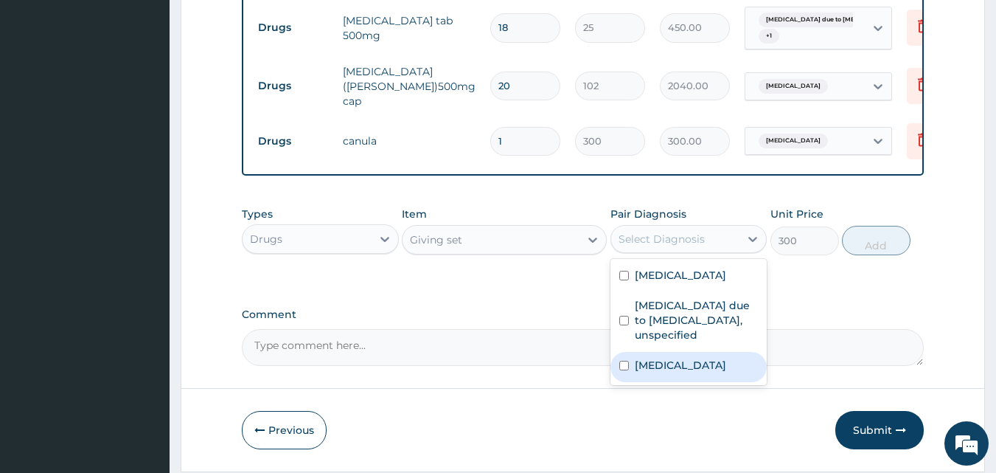
click at [635, 372] on label "Hypotension, unspecified" at bounding box center [680, 365] width 91 height 15
checkbox input "true"
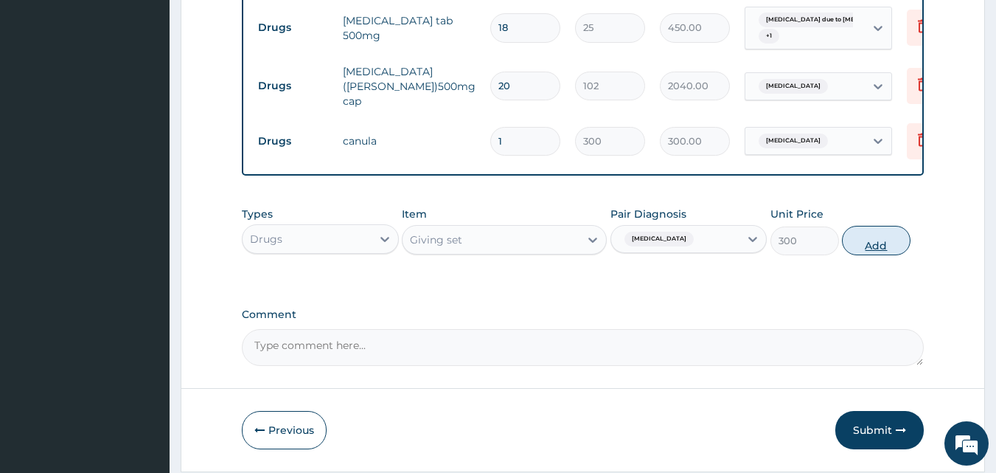
click at [876, 246] on button "Add" at bounding box center [876, 241] width 69 height 30
type input "0"
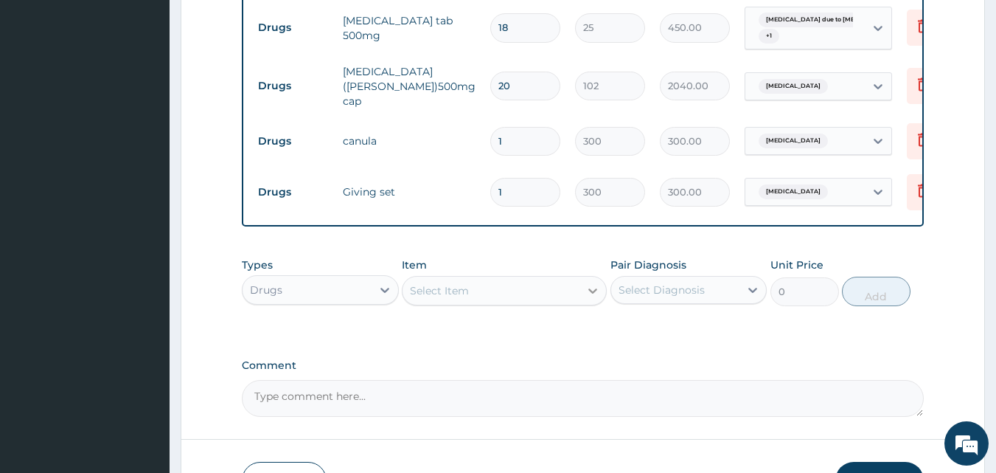
click at [592, 294] on icon at bounding box center [593, 290] width 9 height 5
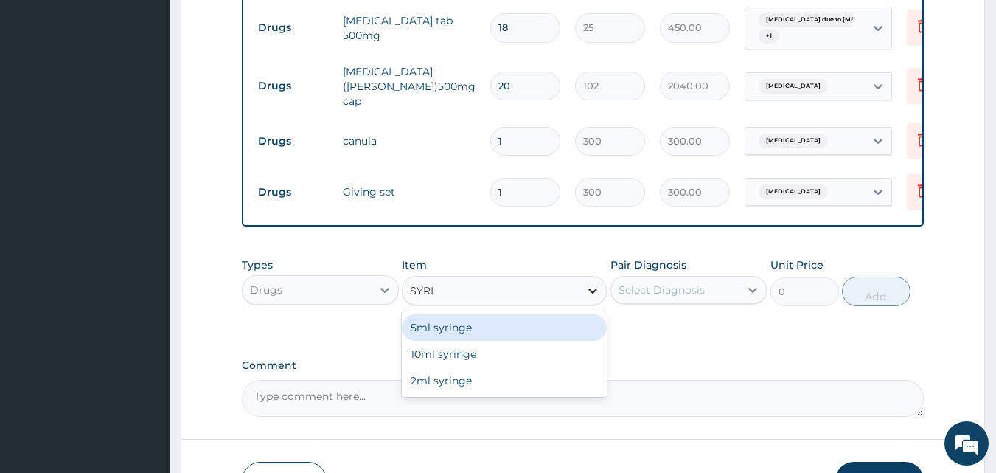
type input "SYRIN"
click at [516, 333] on div "5ml syringe" at bounding box center [504, 327] width 205 height 27
type input "100"
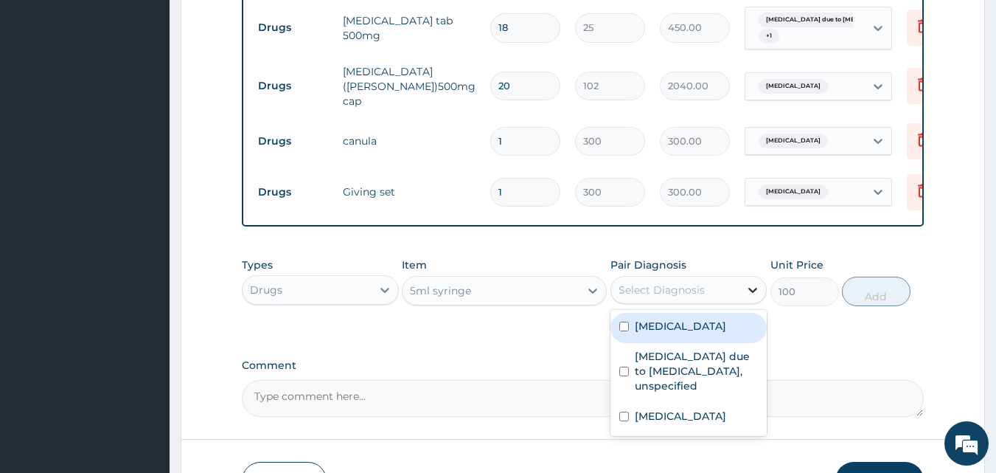
click at [752, 293] on icon at bounding box center [753, 290] width 9 height 5
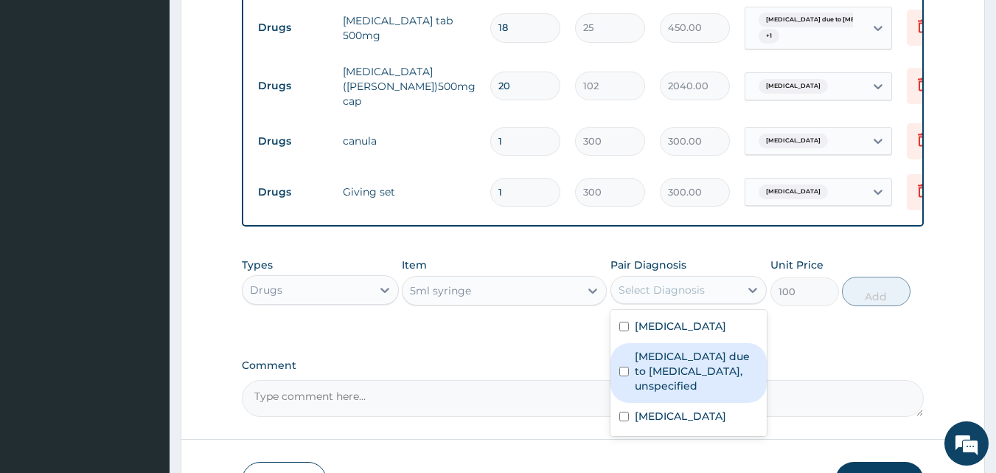
click at [625, 376] on input "checkbox" at bounding box center [625, 372] width 10 height 10
checkbox input "true"
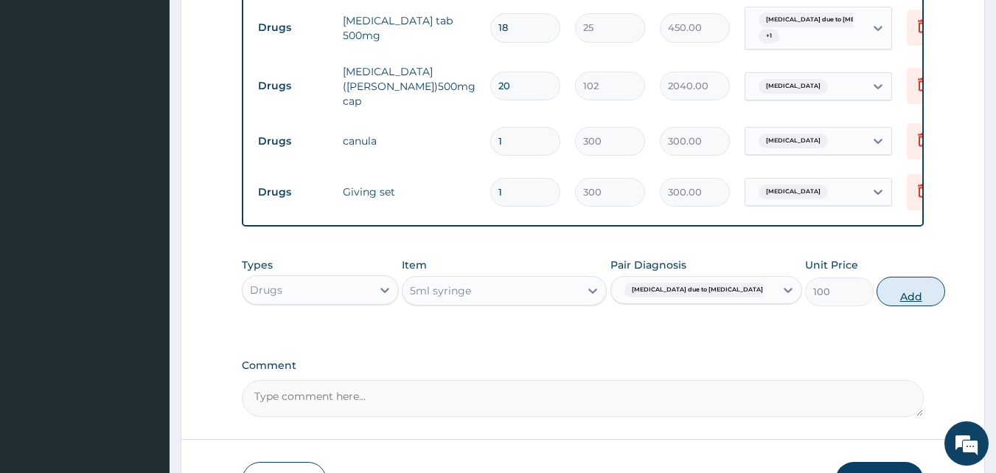
click at [877, 293] on button "Add" at bounding box center [911, 292] width 69 height 30
type input "0"
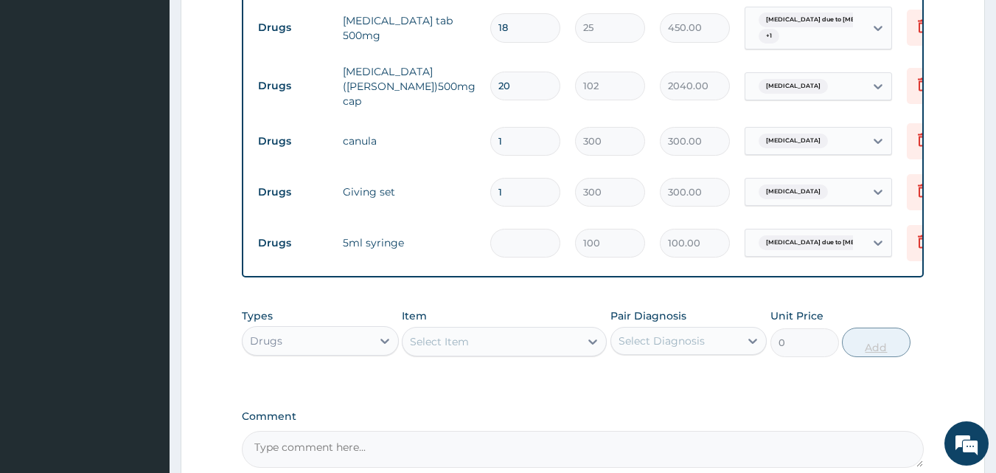
type input "0.00"
type input "3"
type input "300.00"
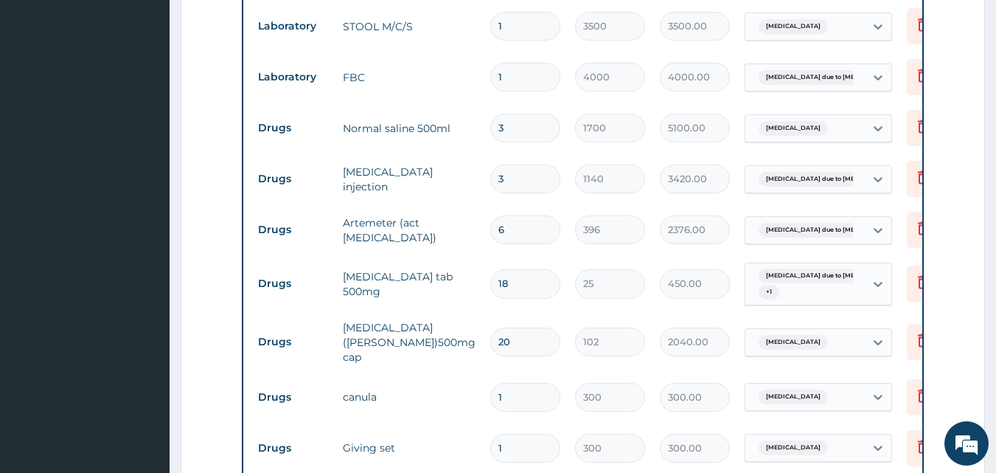
scroll to position [1104, 0]
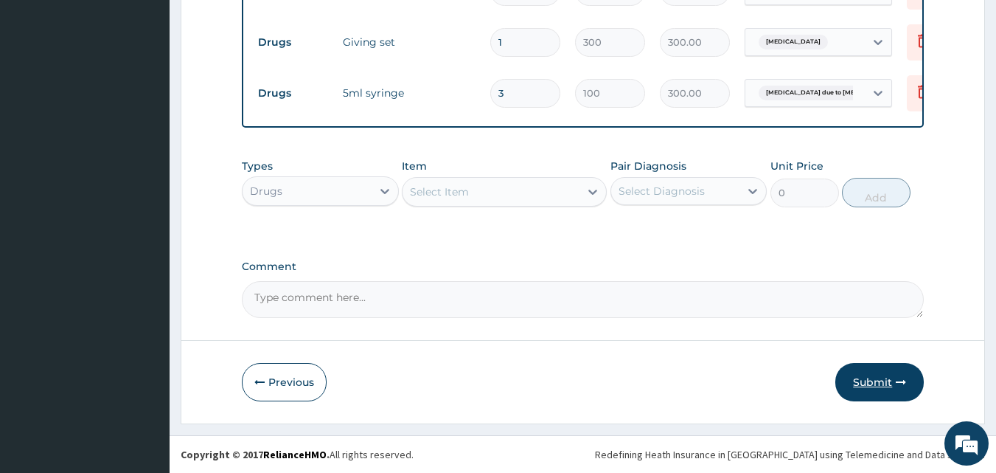
type input "3"
click at [871, 381] on button "Submit" at bounding box center [880, 382] width 89 height 38
click at [868, 376] on button "Submit" at bounding box center [880, 382] width 89 height 38
click at [868, 381] on button "Submit" at bounding box center [880, 382] width 89 height 38
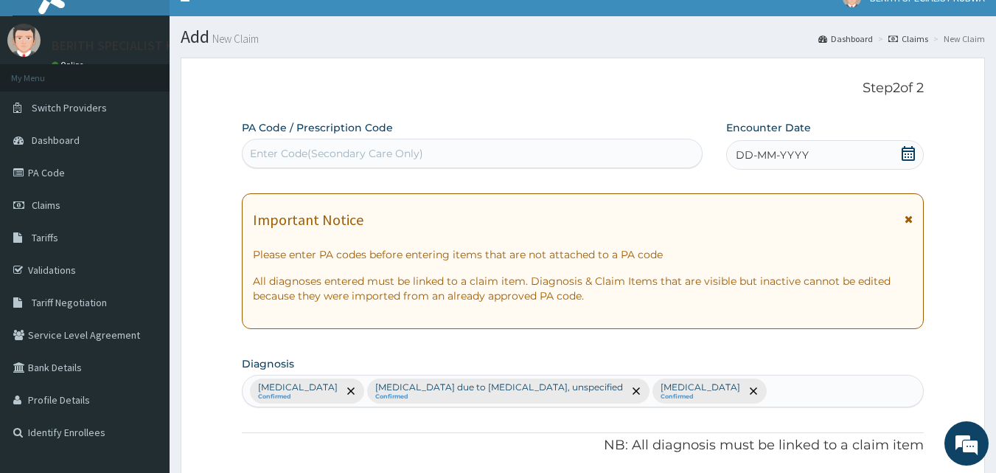
scroll to position [3, 0]
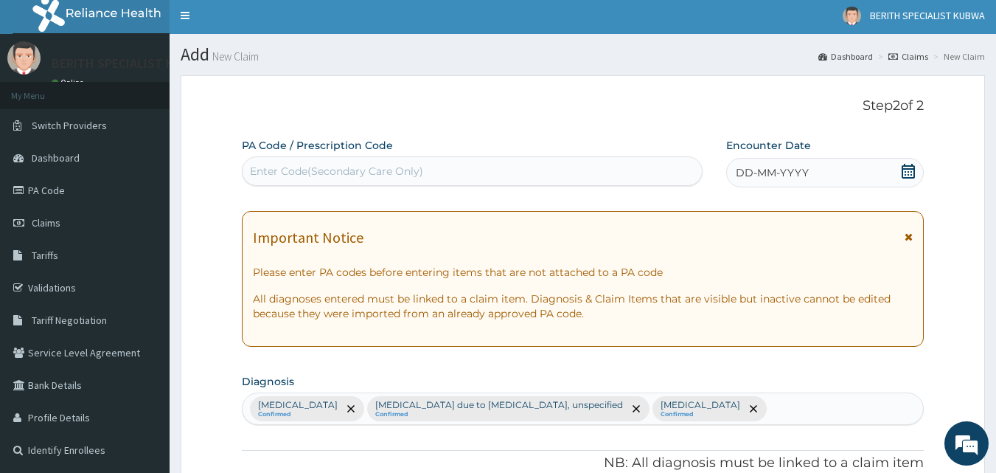
click at [907, 165] on icon at bounding box center [908, 171] width 13 height 15
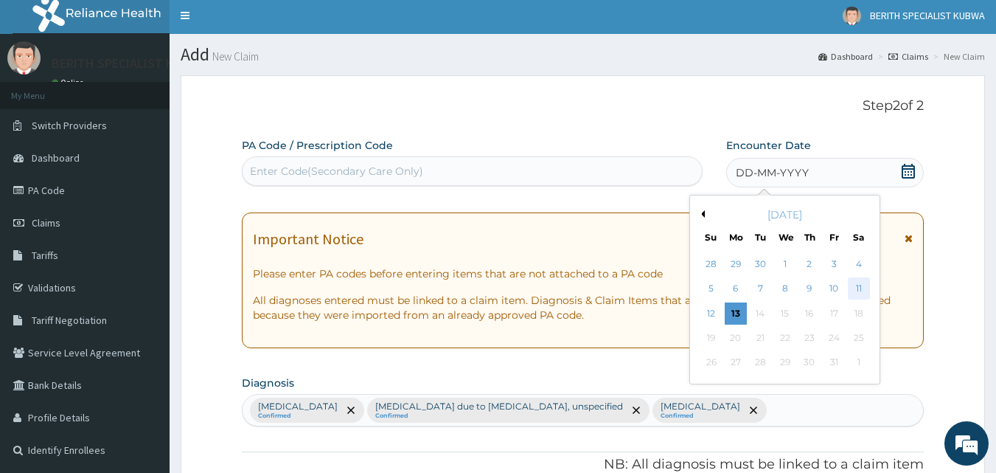
click at [856, 288] on div "11" at bounding box center [859, 289] width 22 height 22
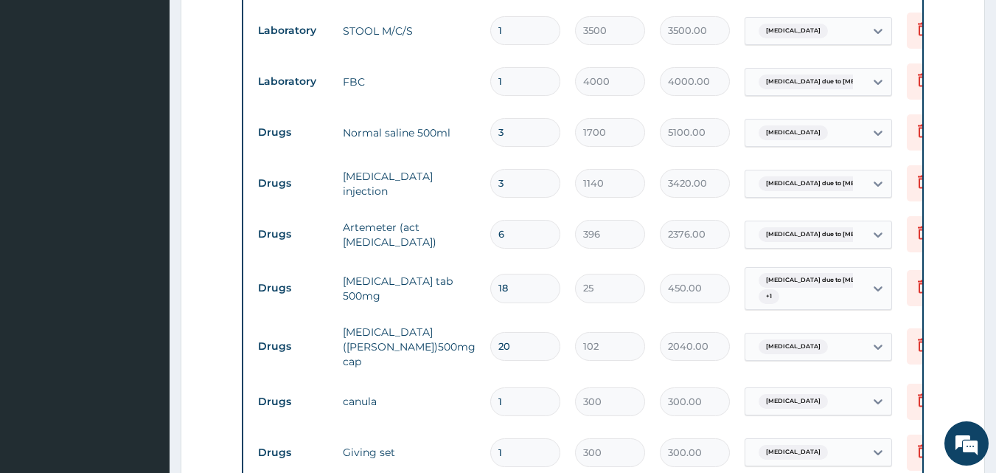
scroll to position [1104, 0]
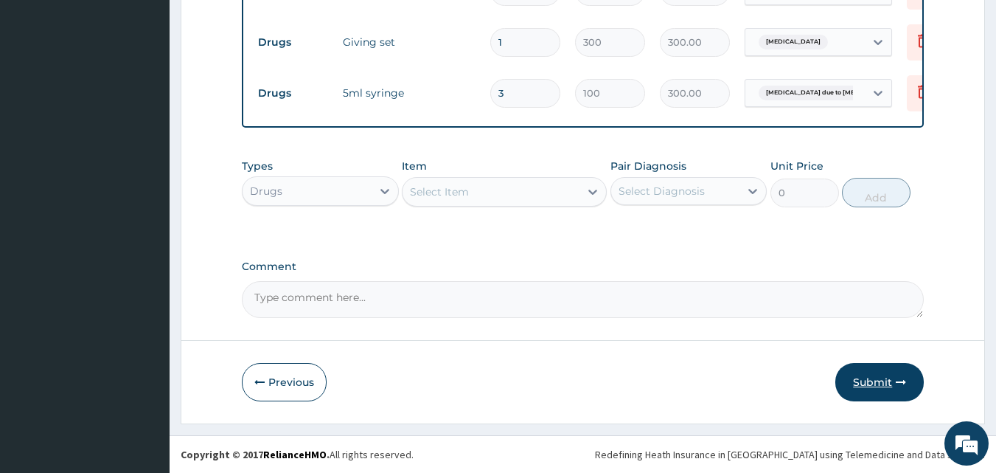
click at [880, 372] on button "Submit" at bounding box center [880, 382] width 89 height 38
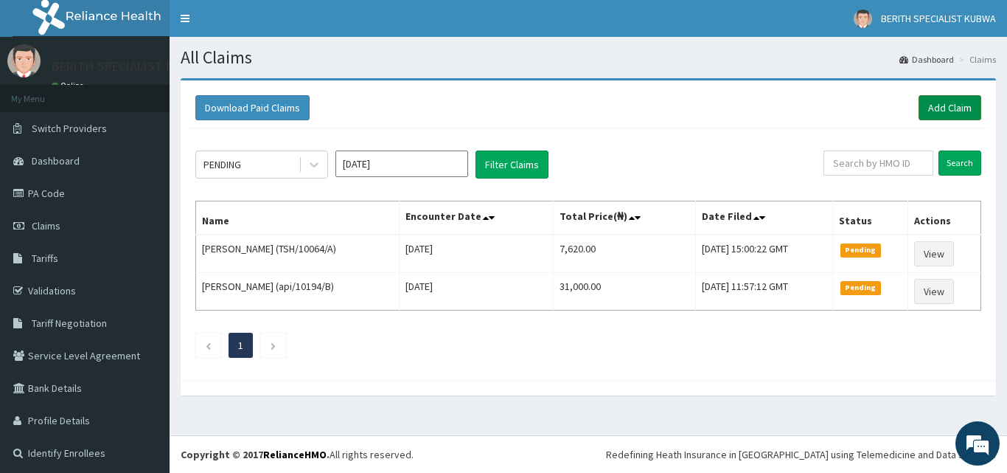
click at [927, 103] on link "Add Claim" at bounding box center [950, 107] width 63 height 25
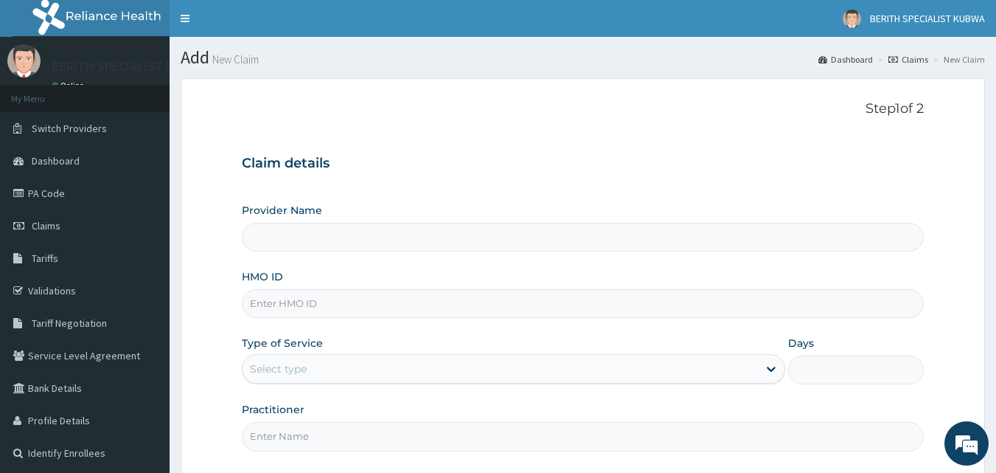
type input "BERITH SPECIALIST HOSPITAL - kubwa"
click at [255, 306] on input "HMO ID" at bounding box center [583, 303] width 683 height 29
click at [268, 302] on input "TAP/1003/F" at bounding box center [583, 303] width 683 height 29
type input "TAB/1003/F"
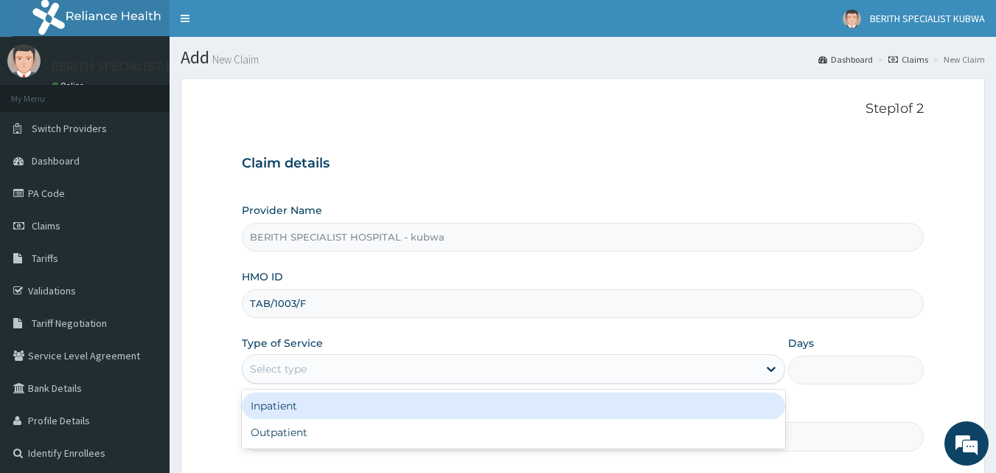
click at [274, 367] on div "Select type" at bounding box center [278, 368] width 57 height 15
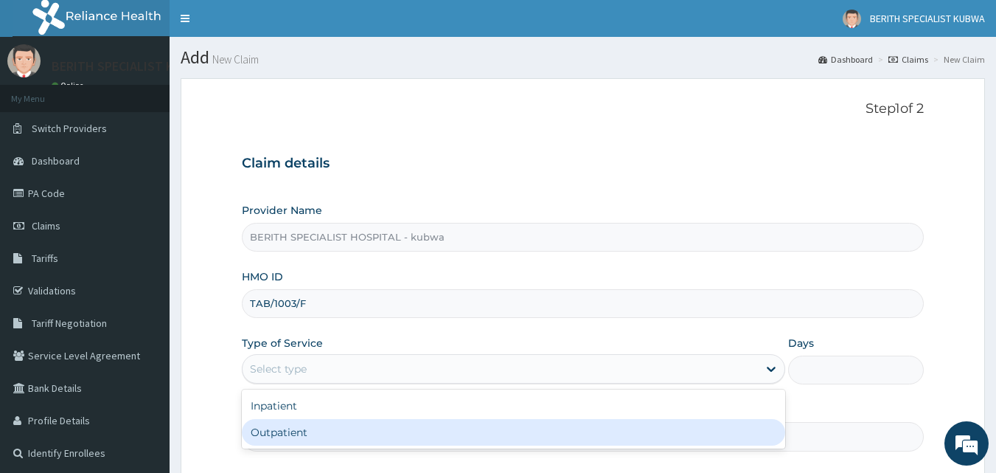
click at [268, 435] on div "Outpatient" at bounding box center [514, 432] width 544 height 27
type input "1"
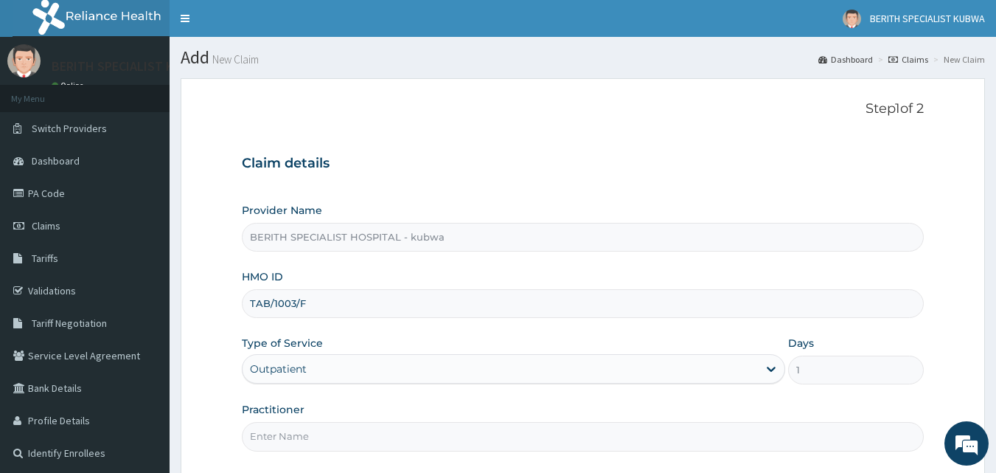
click at [268, 434] on input "Practitioner" at bounding box center [583, 436] width 683 height 29
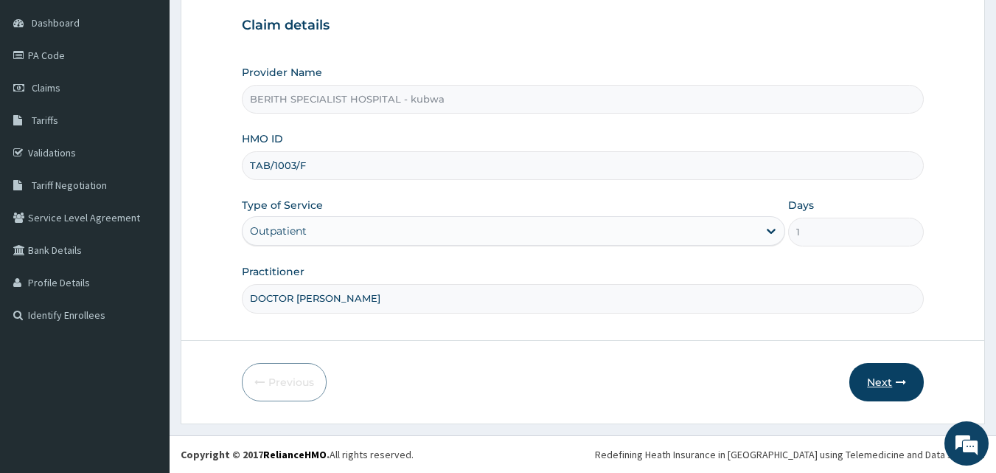
type input "DOCTOR [PERSON_NAME]"
click at [874, 376] on button "Next" at bounding box center [887, 382] width 74 height 38
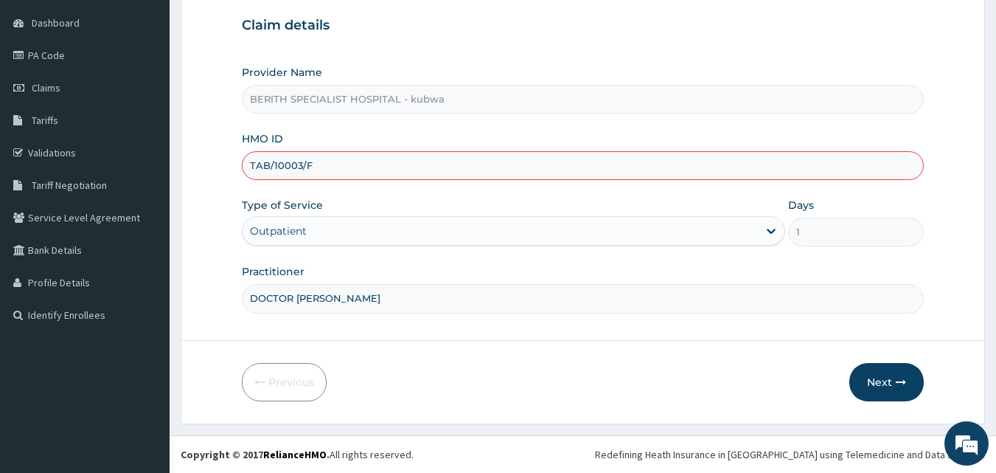
click at [288, 163] on input "TAB/10003/F" at bounding box center [583, 165] width 683 height 29
type input "TAB/10003/F"
click at [872, 375] on button "Next" at bounding box center [887, 382] width 74 height 38
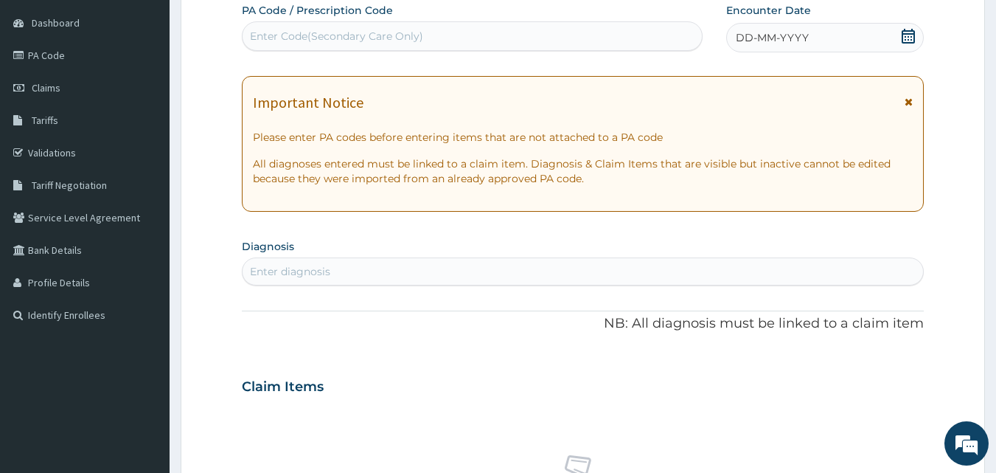
click at [908, 29] on icon at bounding box center [908, 36] width 15 height 15
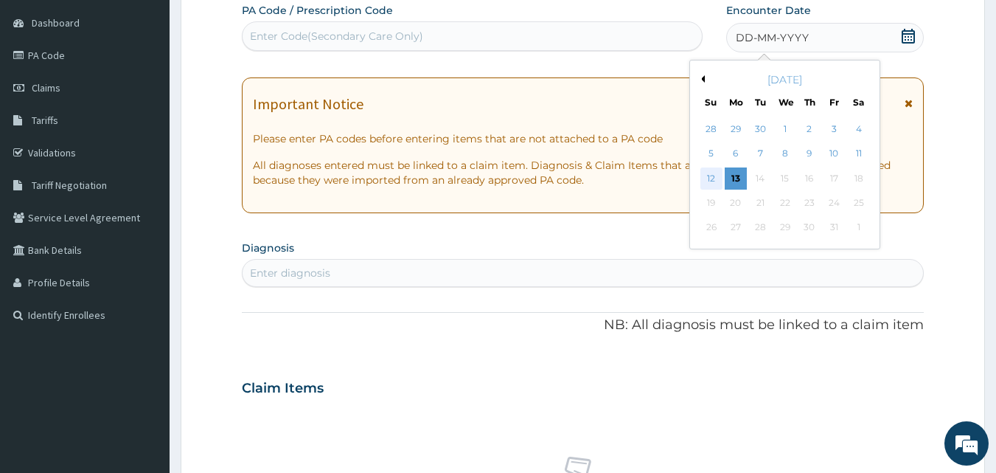
click at [706, 174] on div "12" at bounding box center [712, 178] width 22 height 22
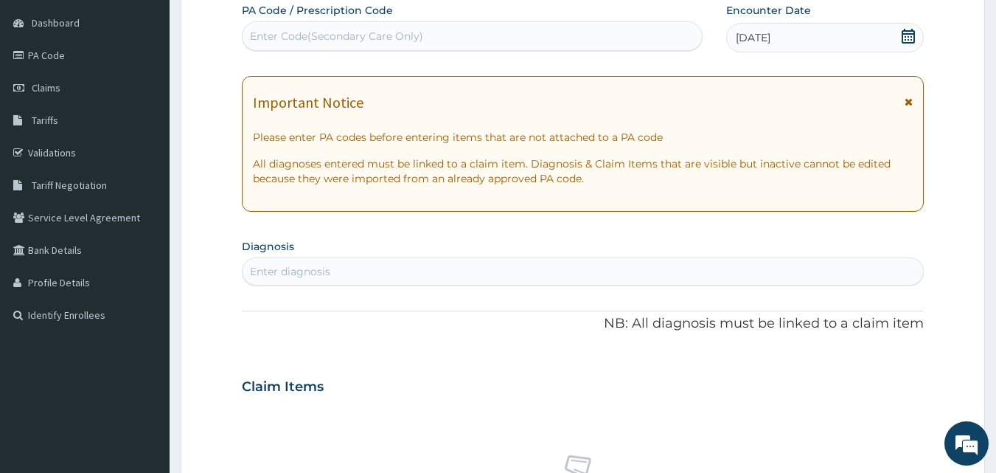
click at [308, 268] on div "Enter diagnosis" at bounding box center [290, 271] width 80 height 15
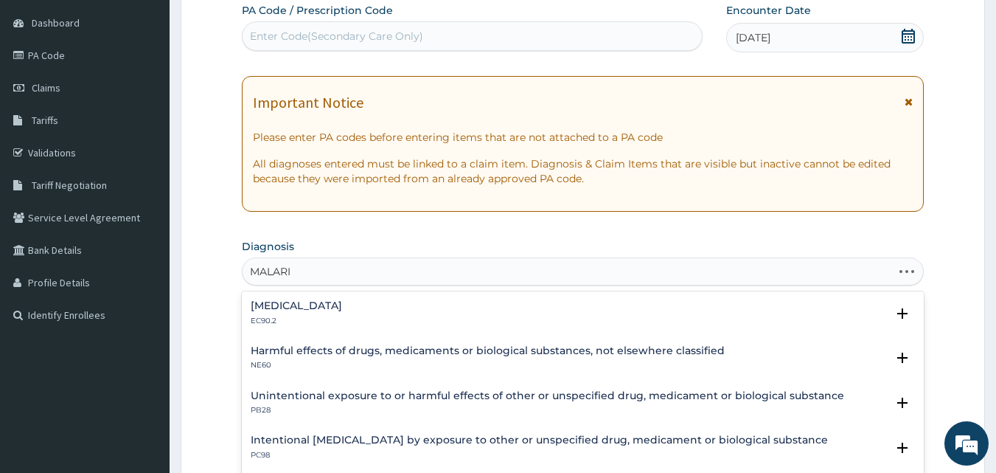
type input "MALARIA"
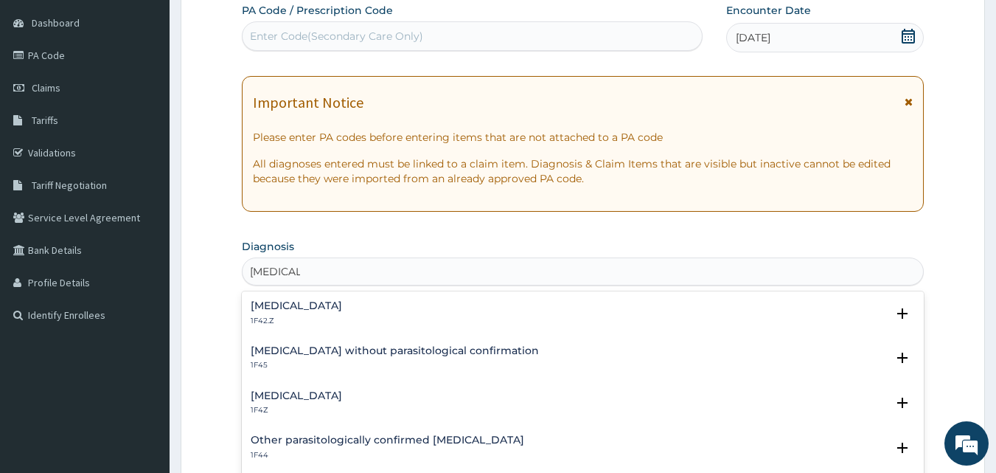
click at [295, 392] on h4 "Malaria, unspecified" at bounding box center [296, 395] width 91 height 11
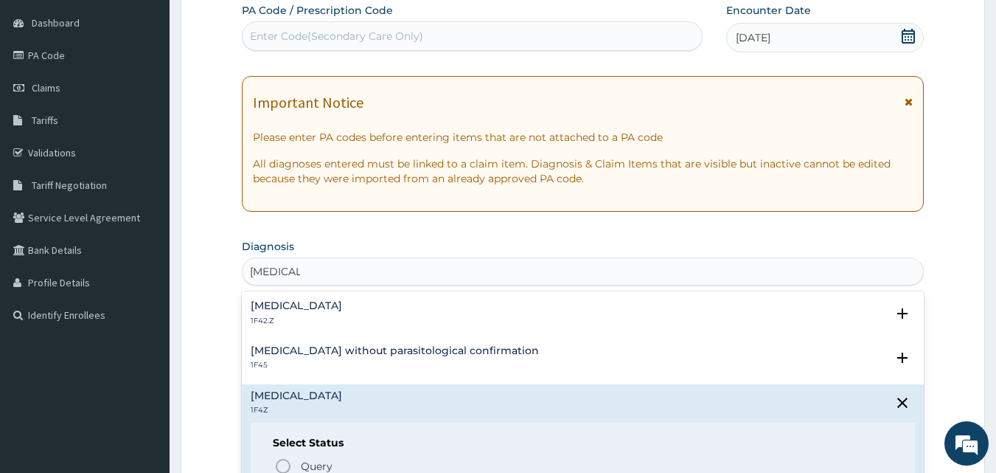
scroll to position [551, 0]
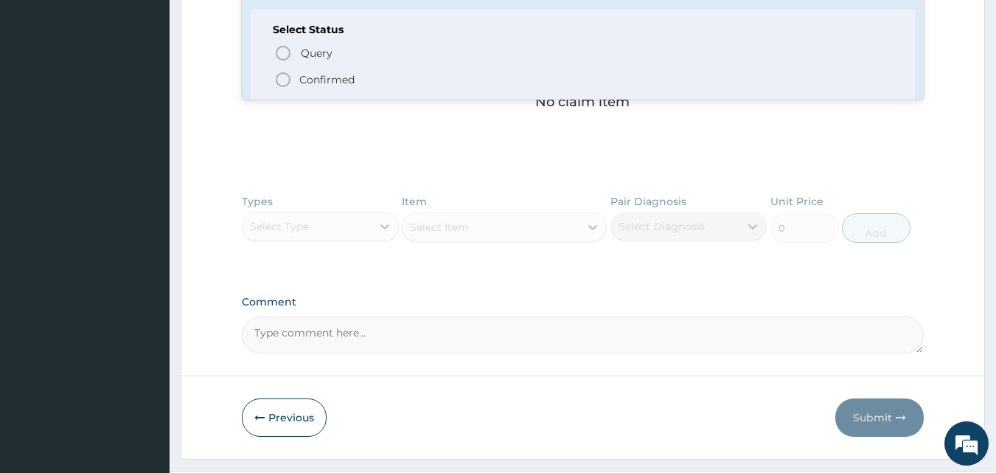
click at [285, 74] on circle "status option filled" at bounding box center [283, 79] width 13 height 13
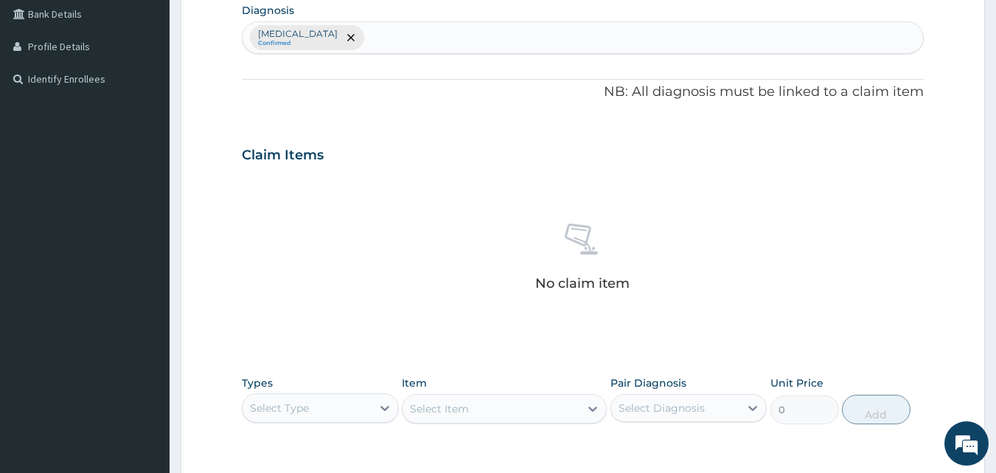
scroll to position [591, 0]
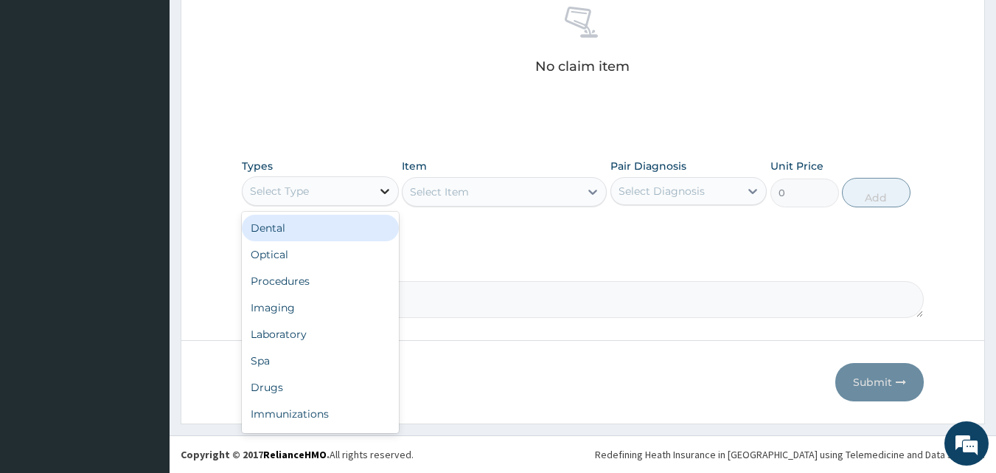
click at [386, 189] on icon at bounding box center [385, 191] width 15 height 15
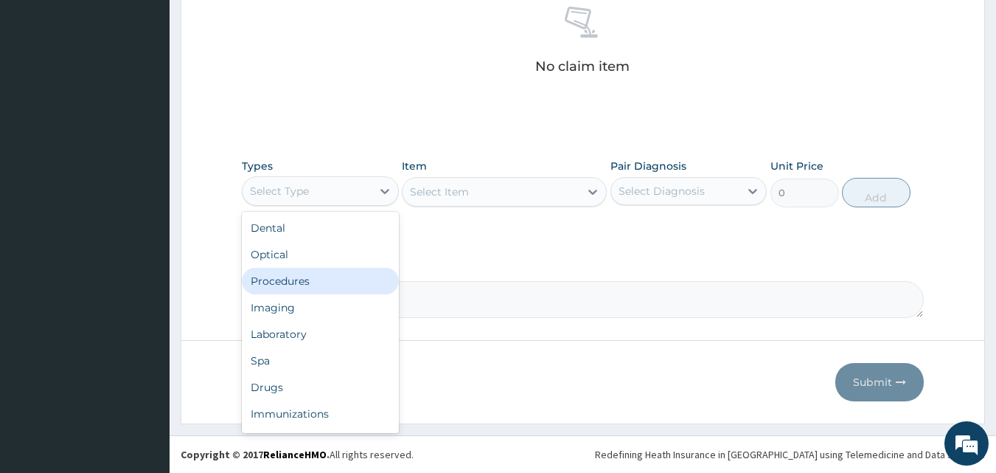
click at [276, 278] on div "Procedures" at bounding box center [320, 281] width 157 height 27
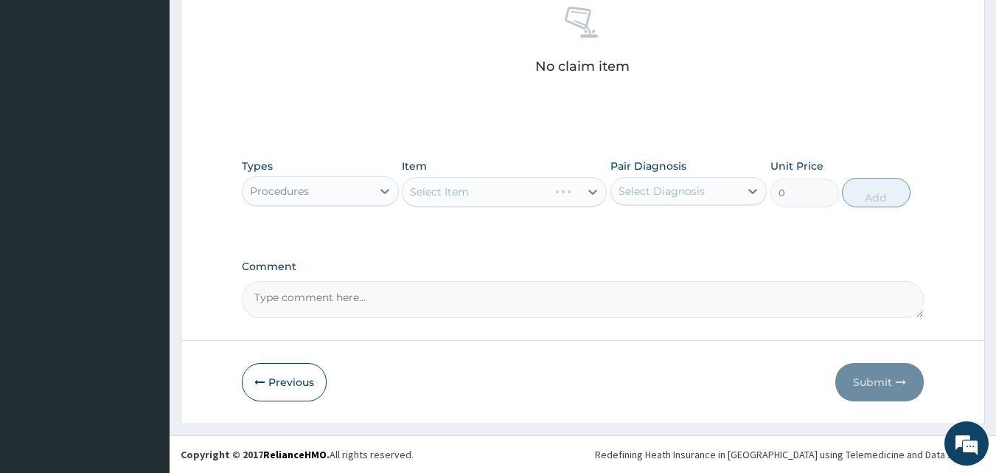
click at [590, 190] on div "Select Item" at bounding box center [504, 192] width 205 height 30
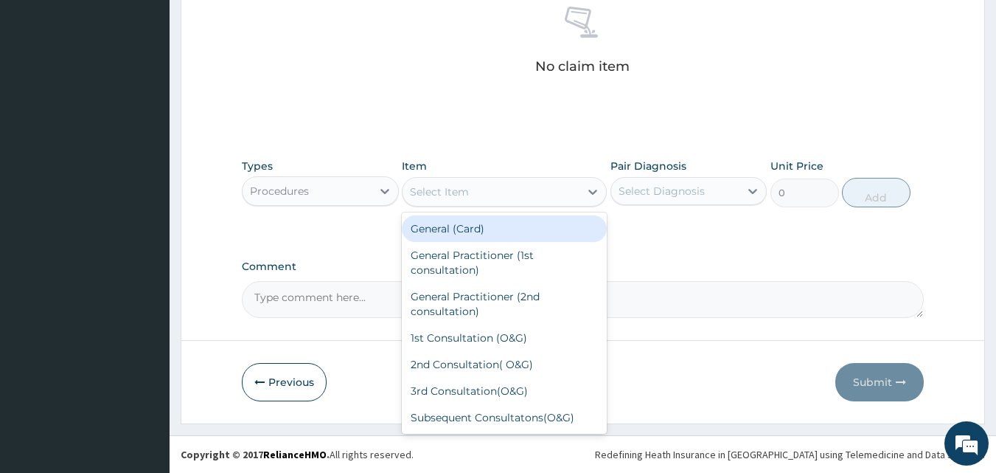
click at [590, 190] on icon at bounding box center [593, 192] width 9 height 5
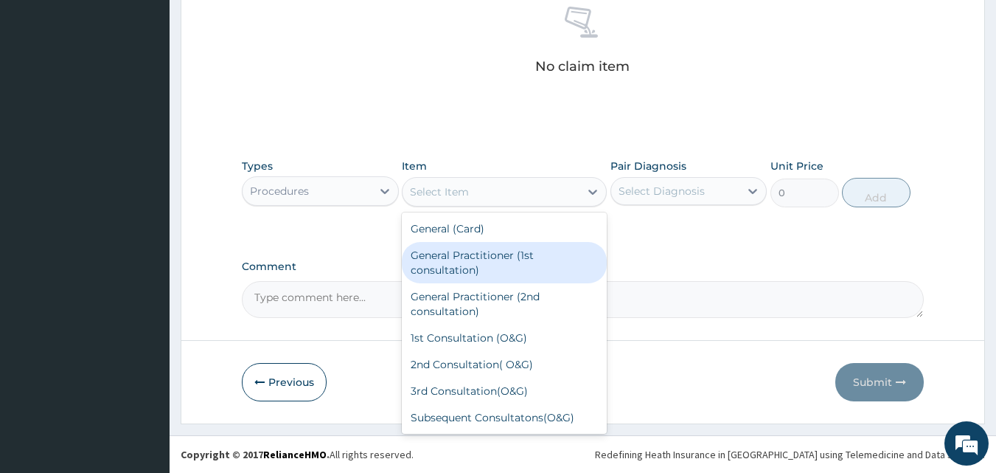
click at [478, 254] on div "General Practitioner (1st consultation)" at bounding box center [504, 262] width 205 height 41
type input "3000"
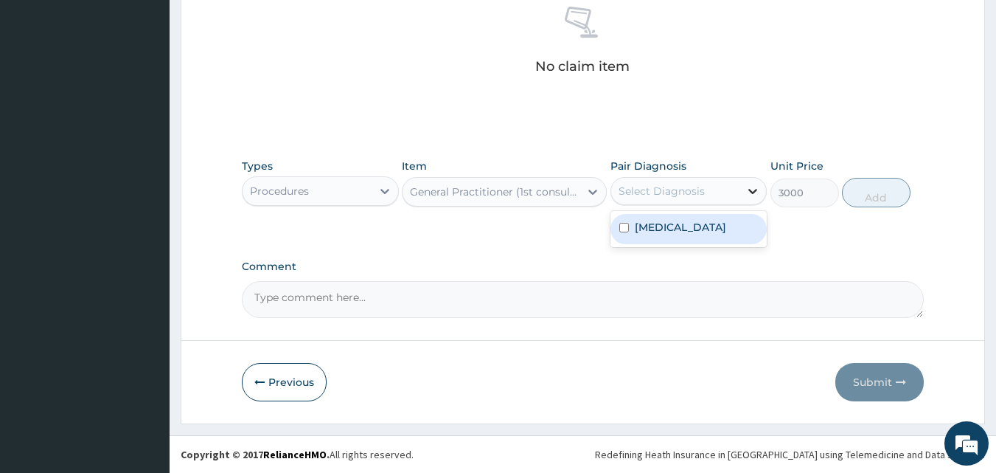
click at [747, 189] on icon at bounding box center [753, 191] width 15 height 15
click at [726, 220] on label "Malaria, unspecified" at bounding box center [680, 227] width 91 height 15
checkbox input "true"
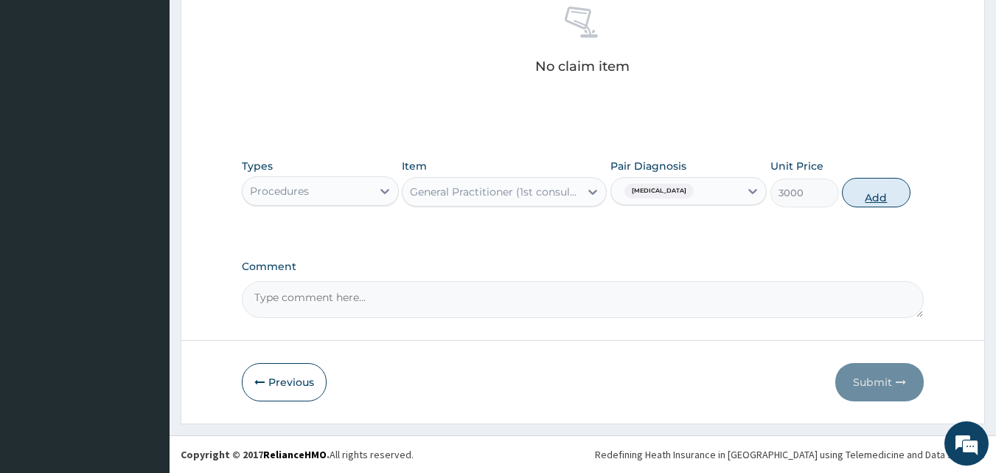
click at [883, 192] on button "Add" at bounding box center [876, 193] width 69 height 30
type input "0"
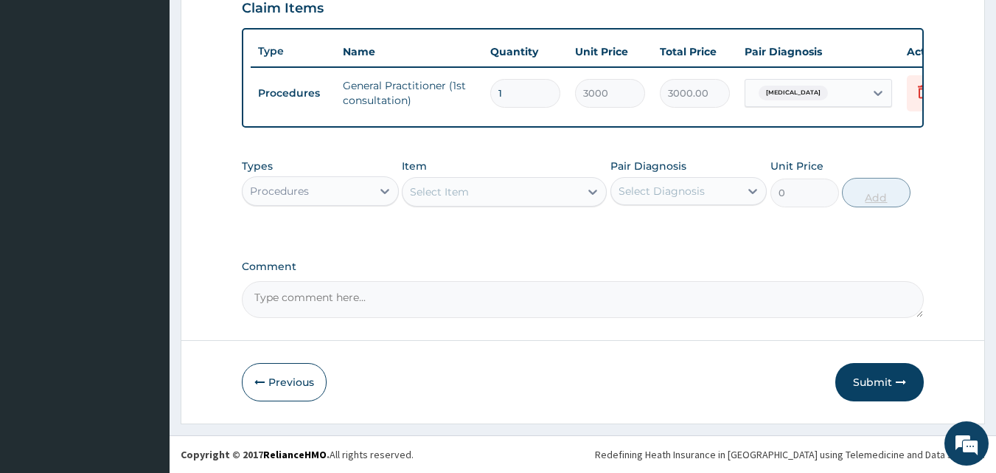
scroll to position [532, 0]
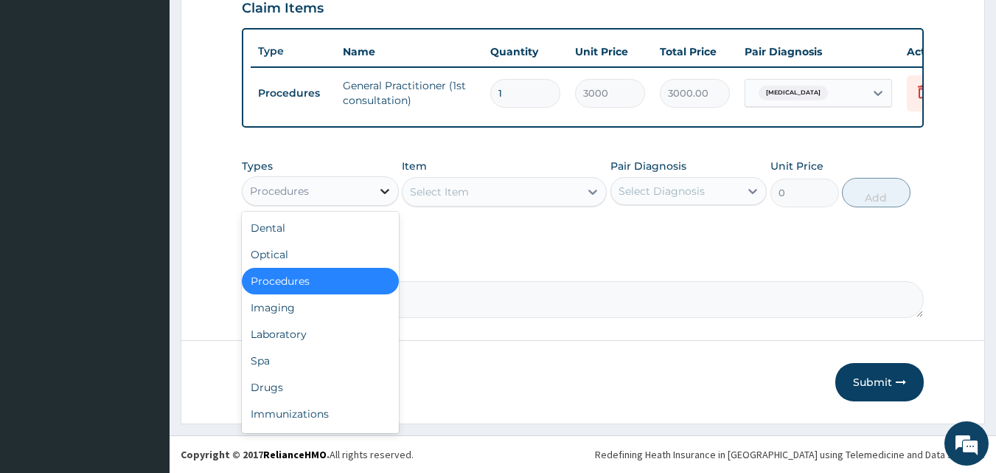
click at [384, 188] on icon at bounding box center [385, 191] width 15 height 15
click at [257, 330] on div "Laboratory" at bounding box center [320, 334] width 157 height 27
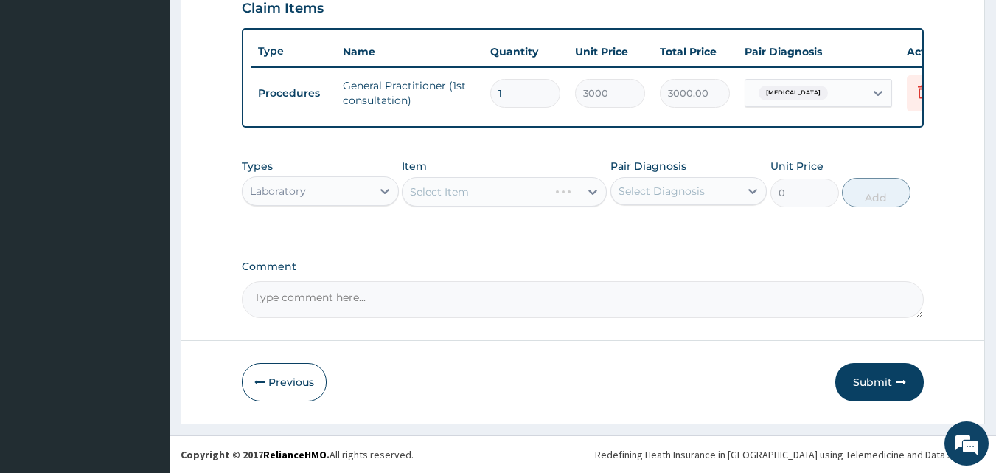
click at [592, 190] on div "Select Item" at bounding box center [504, 192] width 205 height 30
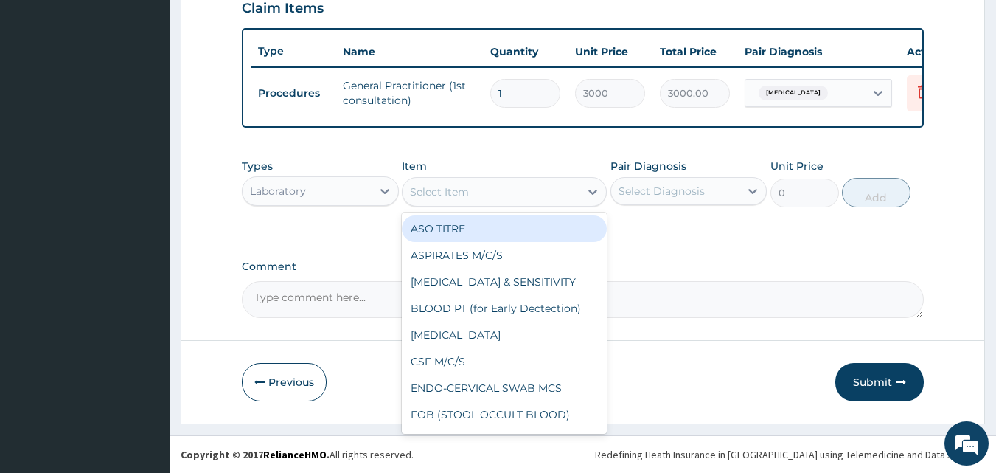
click at [592, 190] on icon at bounding box center [593, 191] width 15 height 15
type input "MP"
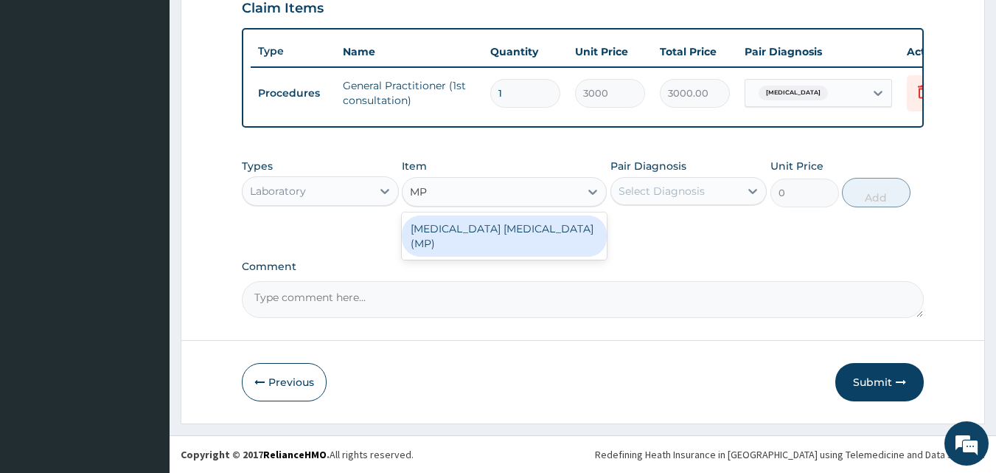
click at [496, 226] on div "MALARIA PARASITE (MP)" at bounding box center [504, 235] width 205 height 41
type input "1400"
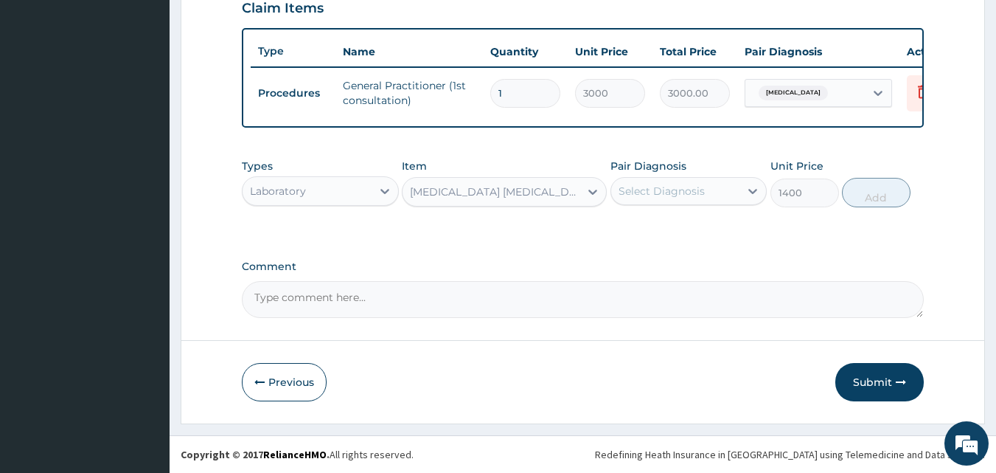
click at [709, 174] on div "Pair Diagnosis Select Diagnosis" at bounding box center [689, 183] width 157 height 49
click at [755, 189] on icon at bounding box center [753, 191] width 15 height 15
click at [702, 234] on label "Malaria, unspecified" at bounding box center [680, 227] width 91 height 15
checkbox input "true"
click at [870, 188] on button "Add" at bounding box center [876, 193] width 69 height 30
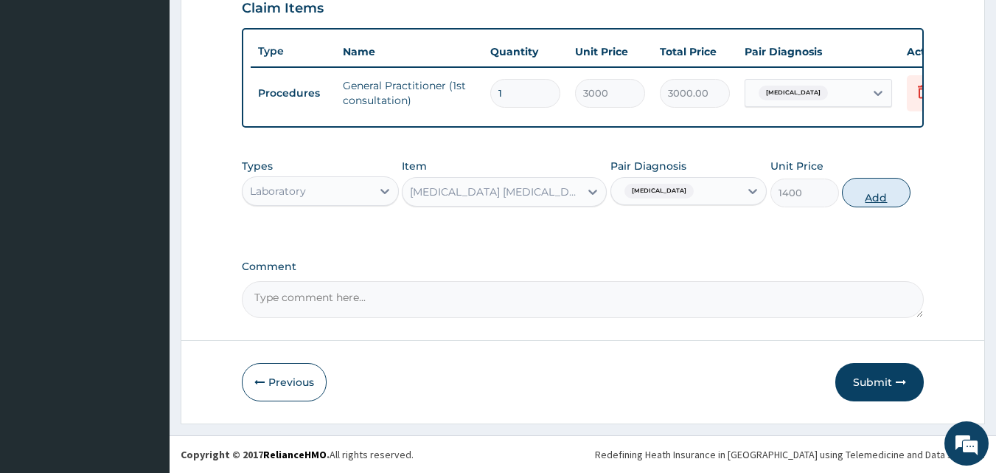
type input "0"
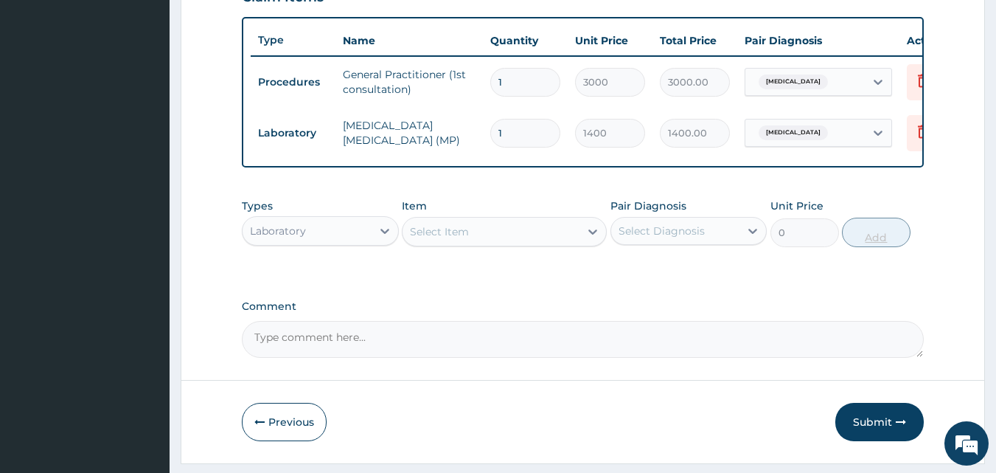
click at [592, 239] on icon at bounding box center [593, 231] width 15 height 15
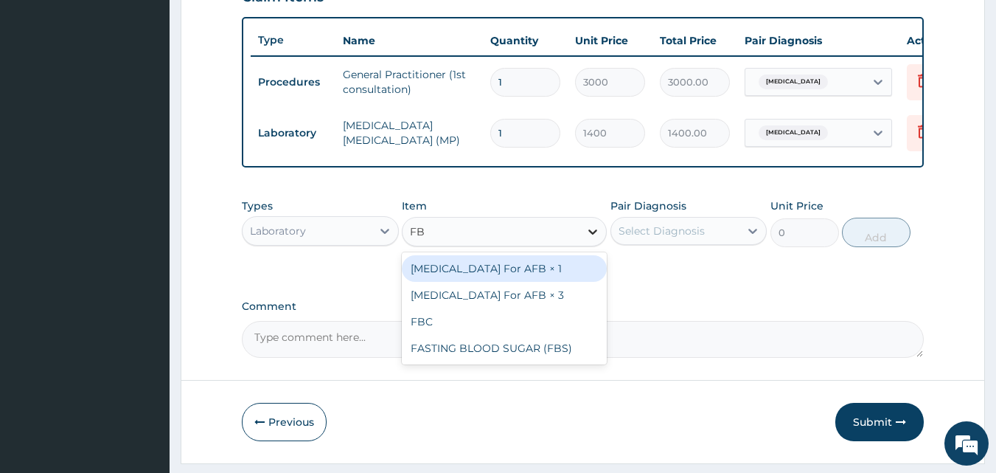
type input "FBC"
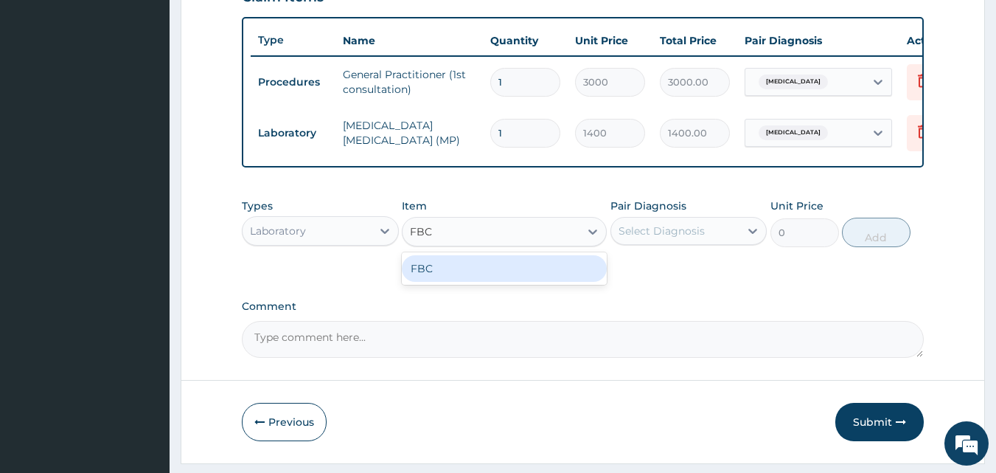
click at [564, 280] on div "FBC" at bounding box center [504, 268] width 205 height 27
type input "4000"
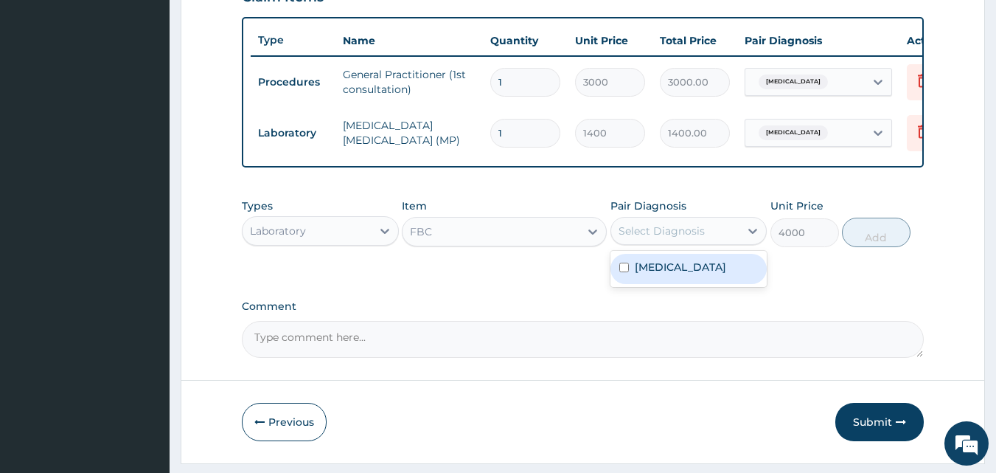
click at [696, 238] on div "Select Diagnosis" at bounding box center [662, 230] width 86 height 15
click at [689, 274] on label "Malaria, unspecified" at bounding box center [680, 267] width 91 height 15
checkbox input "true"
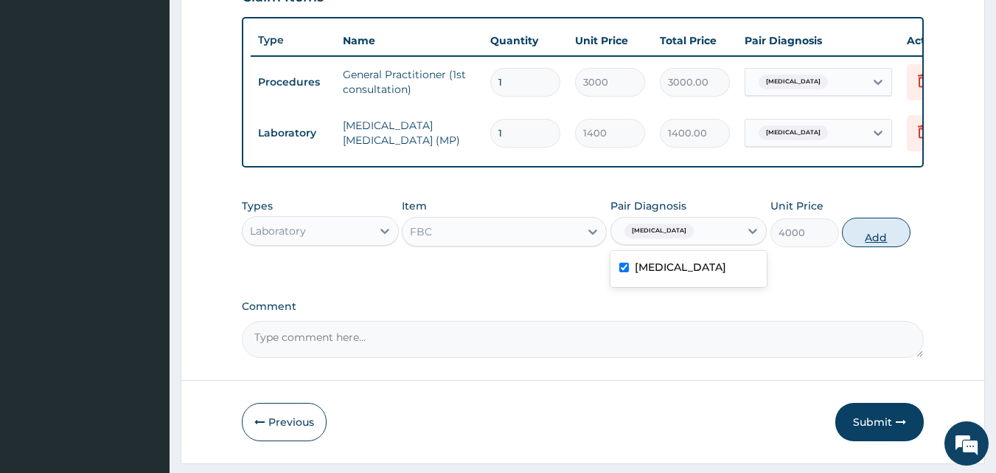
click at [880, 247] on button "Add" at bounding box center [876, 233] width 69 height 30
type input "0"
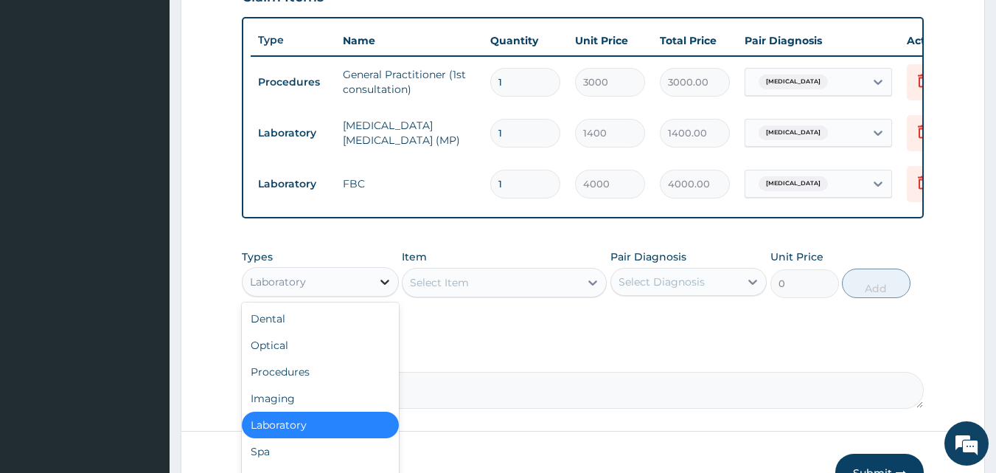
click at [384, 289] on icon at bounding box center [385, 281] width 15 height 15
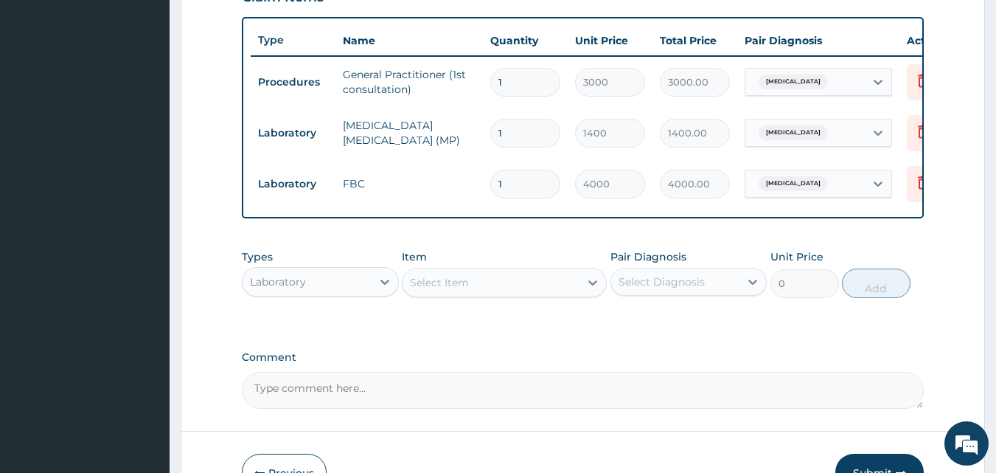
click at [996, 439] on section "Step 2 of 2 PA Code / Prescription Code Enter Code(Secondary Care Only) Encount…" at bounding box center [583, 30] width 827 height 990
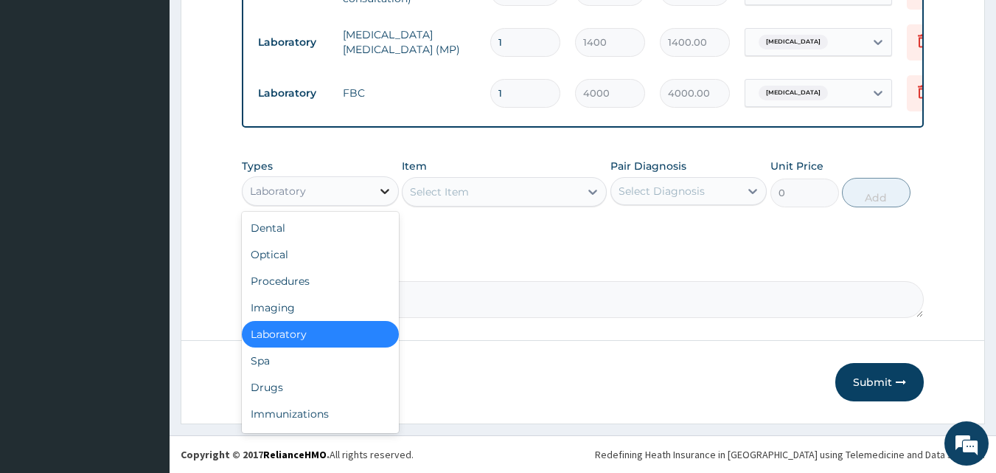
click at [384, 192] on icon at bounding box center [385, 191] width 9 height 5
click at [265, 385] on div "Drugs" at bounding box center [320, 387] width 157 height 27
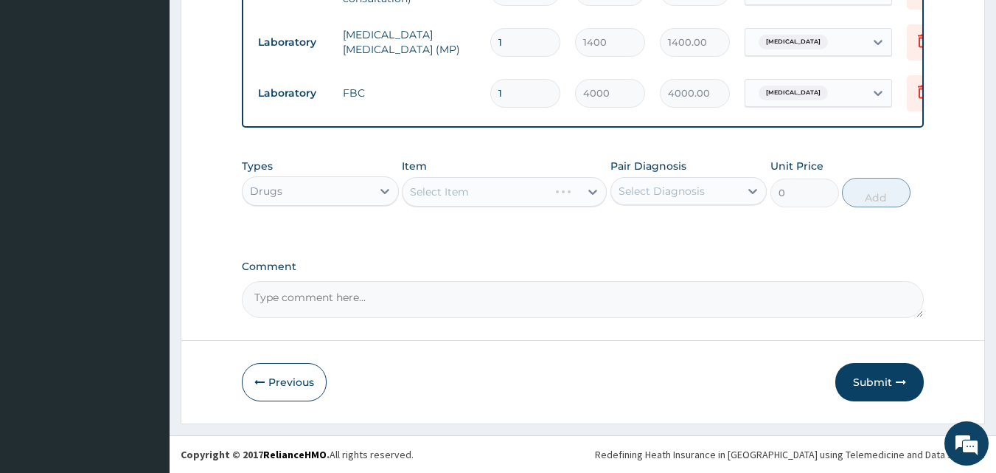
click at [594, 190] on div "Select Item" at bounding box center [504, 192] width 205 height 30
click at [594, 190] on icon at bounding box center [593, 191] width 15 height 15
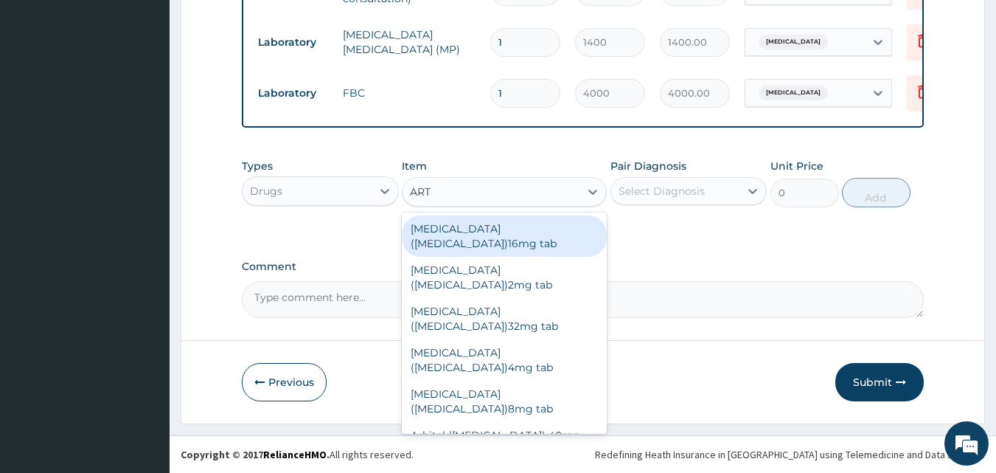
type input "ARTE"
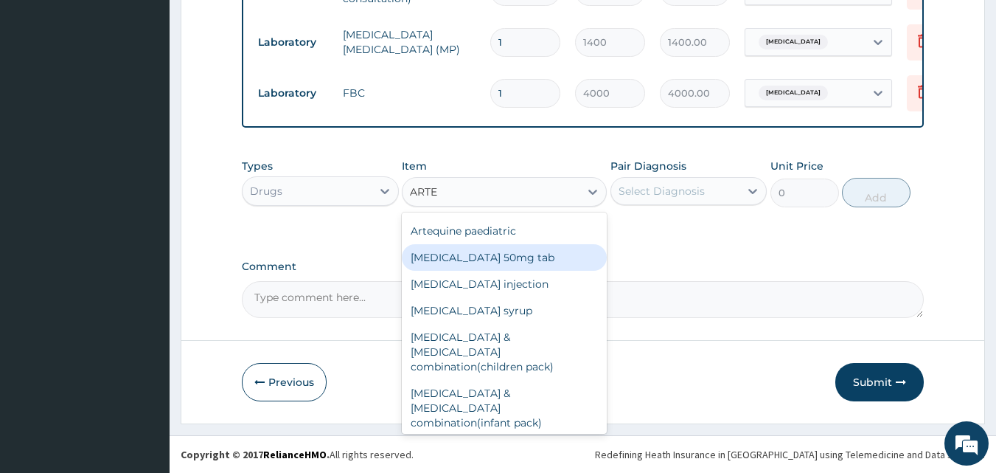
scroll to position [162, 0]
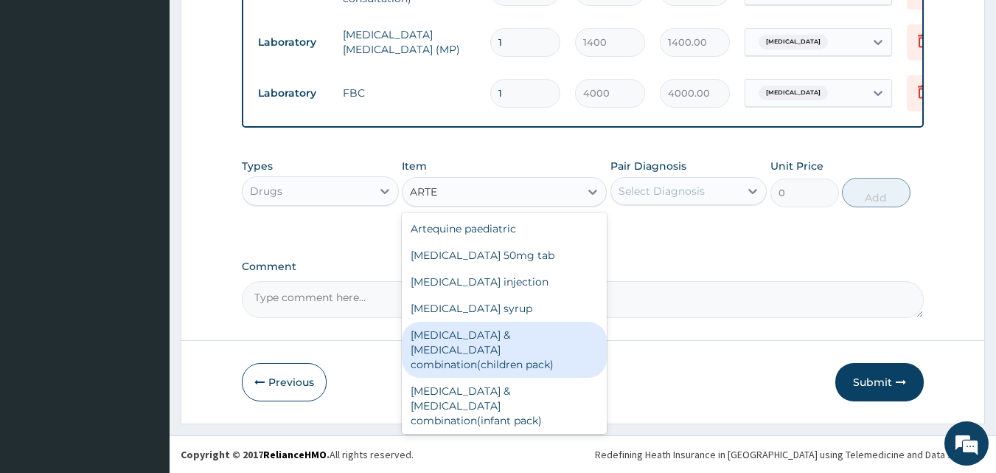
click at [504, 334] on div "Artesunate &Amodiaquine combination(children pack)" at bounding box center [504, 350] width 205 height 56
type input "960"
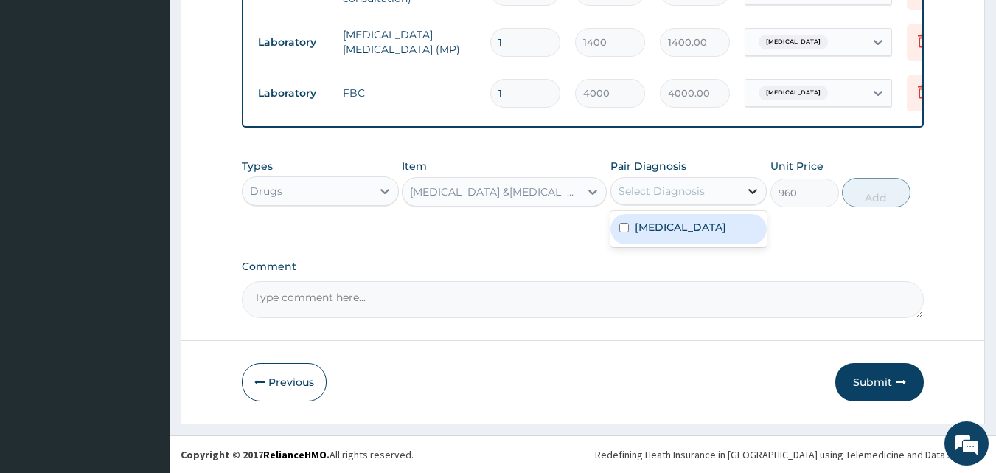
click at [751, 187] on icon at bounding box center [753, 191] width 15 height 15
click at [591, 192] on icon at bounding box center [593, 192] width 9 height 5
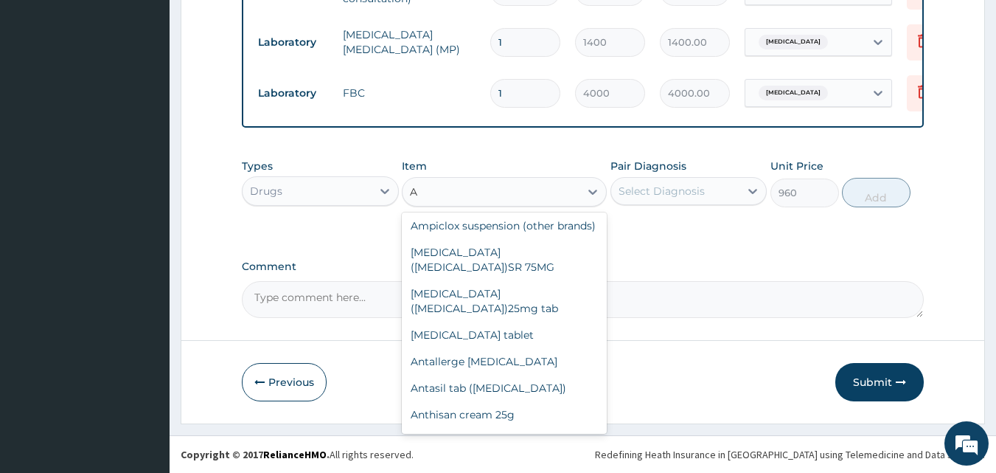
scroll to position [3416, 0]
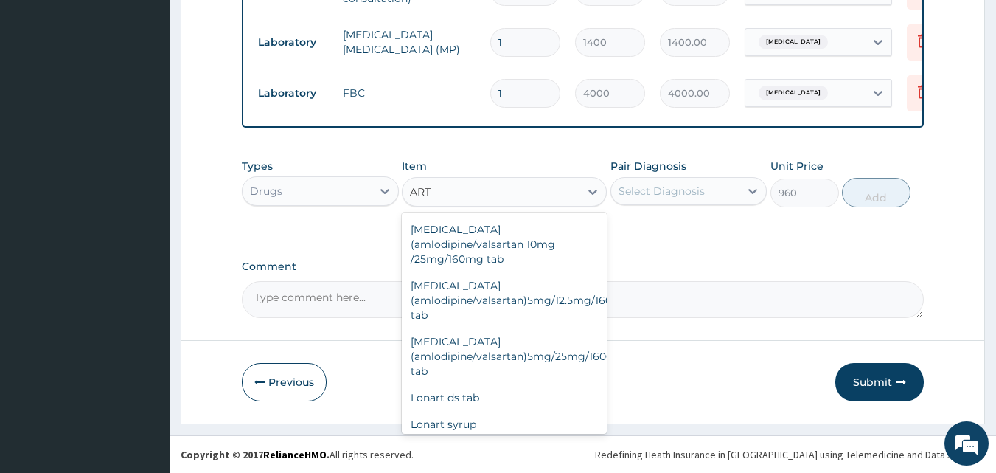
type input "ARTE"
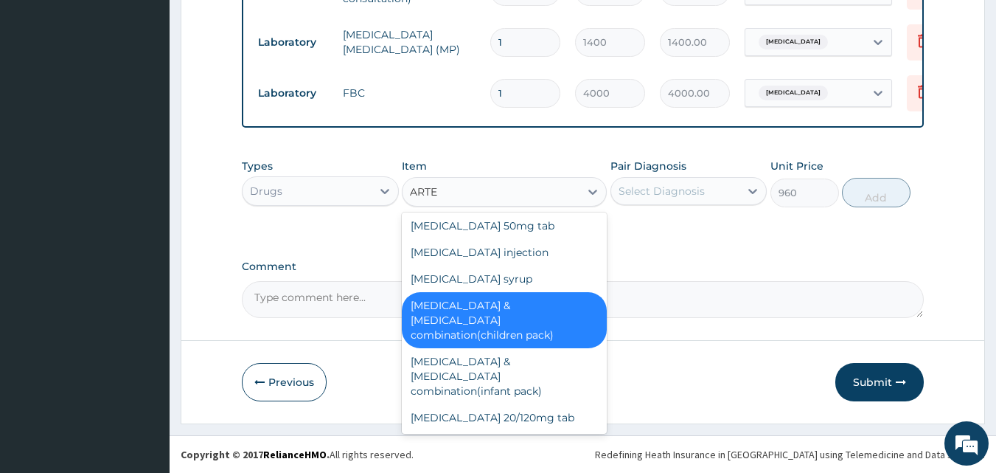
scroll to position [162, 0]
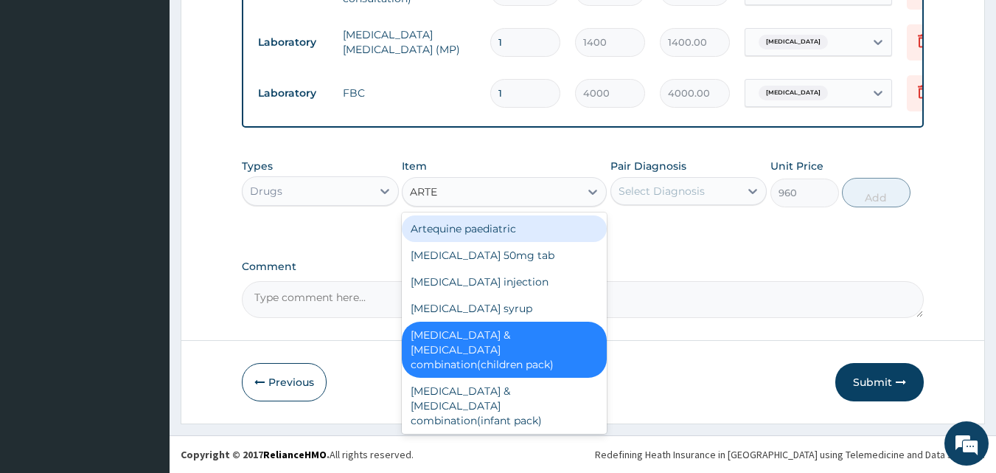
click at [475, 219] on div "Artequine paediatric" at bounding box center [504, 228] width 205 height 27
type input "1440"
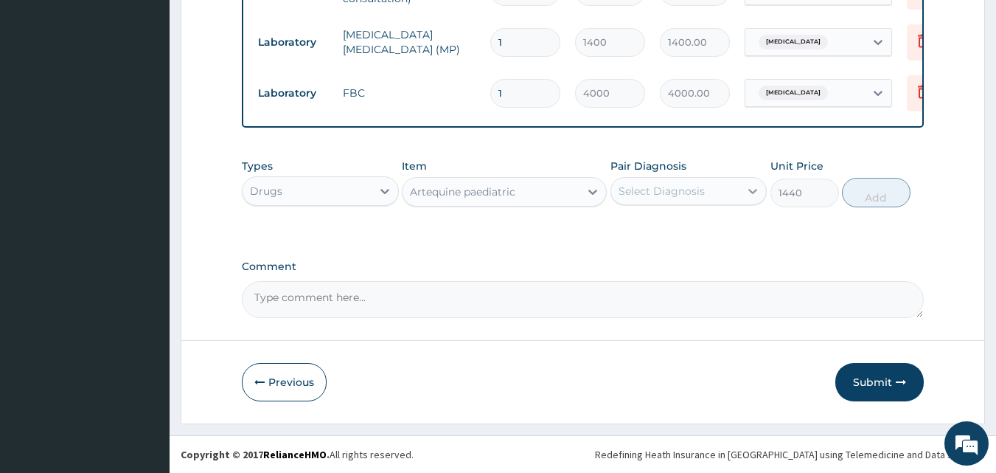
click at [749, 188] on icon at bounding box center [753, 191] width 15 height 15
click at [698, 223] on label "Malaria, unspecified" at bounding box center [680, 227] width 91 height 15
checkbox input "true"
click at [867, 184] on button "Add" at bounding box center [876, 193] width 69 height 30
type input "0"
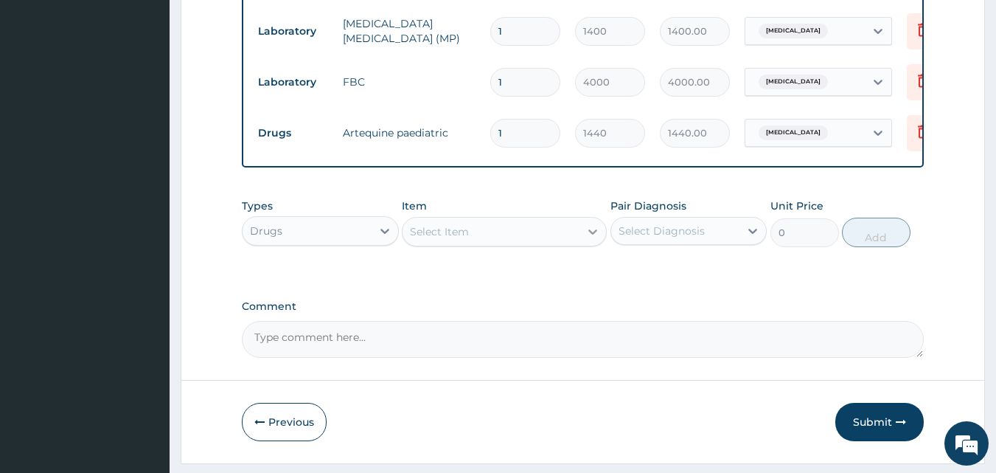
click at [592, 239] on icon at bounding box center [593, 231] width 15 height 15
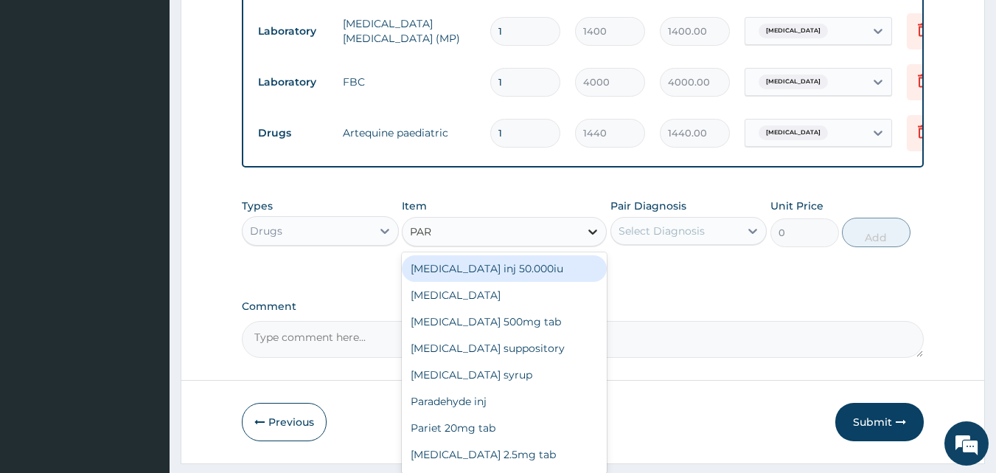
type input "PARA"
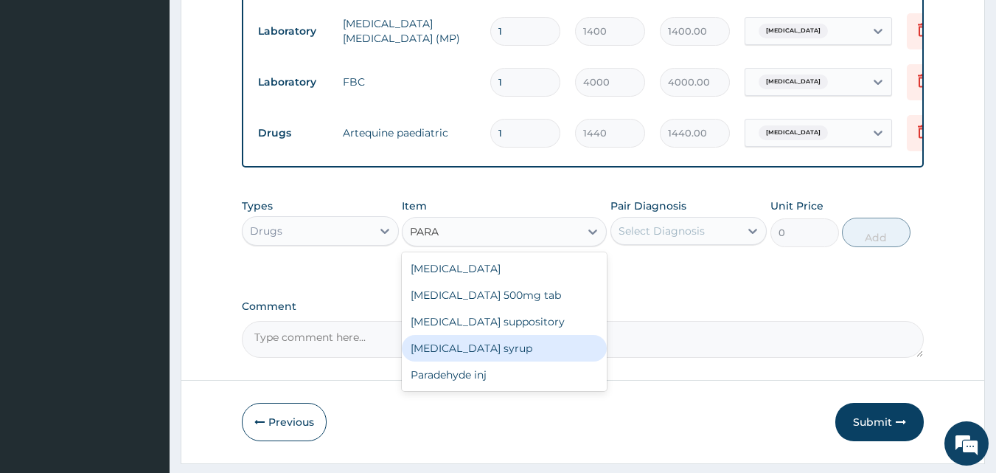
click at [435, 358] on div "Paracetamol syrup" at bounding box center [504, 348] width 205 height 27
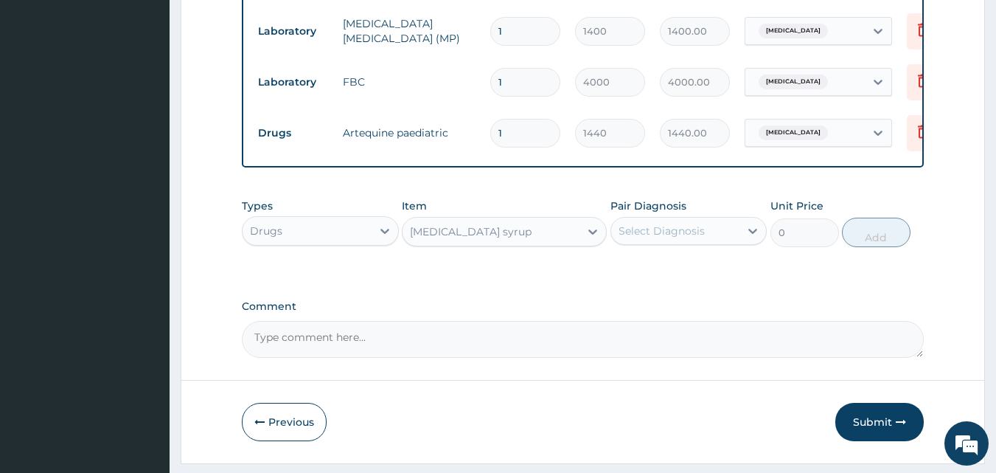
type input "300"
click at [756, 234] on icon at bounding box center [753, 231] width 9 height 5
click at [721, 274] on label "Malaria, unspecified" at bounding box center [680, 267] width 91 height 15
checkbox input "true"
click at [865, 247] on button "Add" at bounding box center [876, 233] width 69 height 30
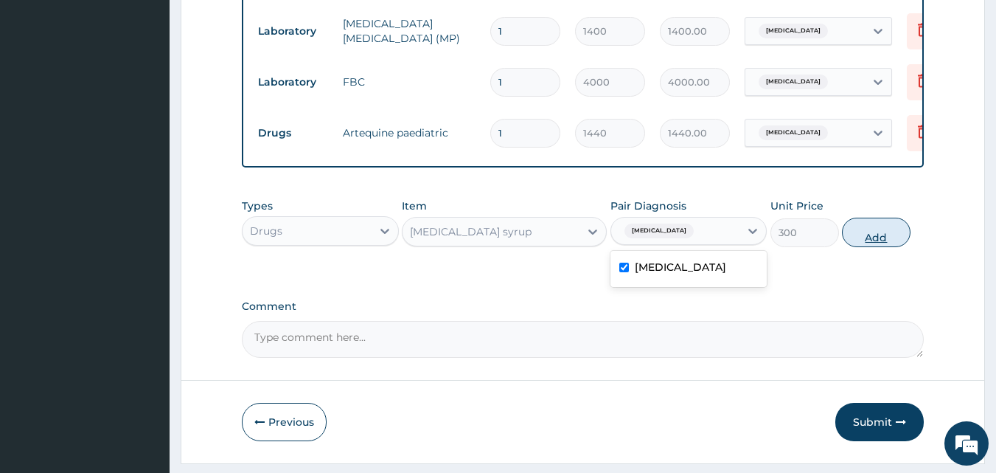
type input "0"
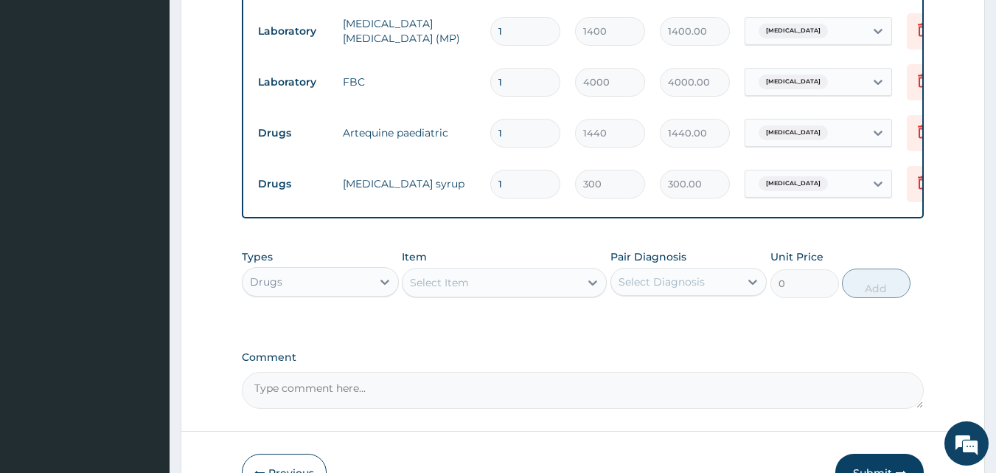
scroll to position [735, 0]
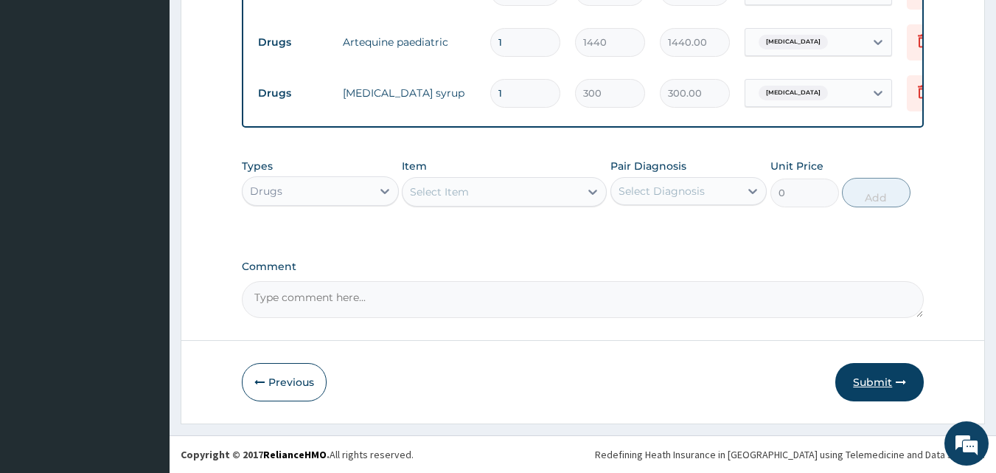
click at [877, 373] on button "Submit" at bounding box center [880, 382] width 89 height 38
click at [284, 371] on button "Previous" at bounding box center [284, 382] width 85 height 38
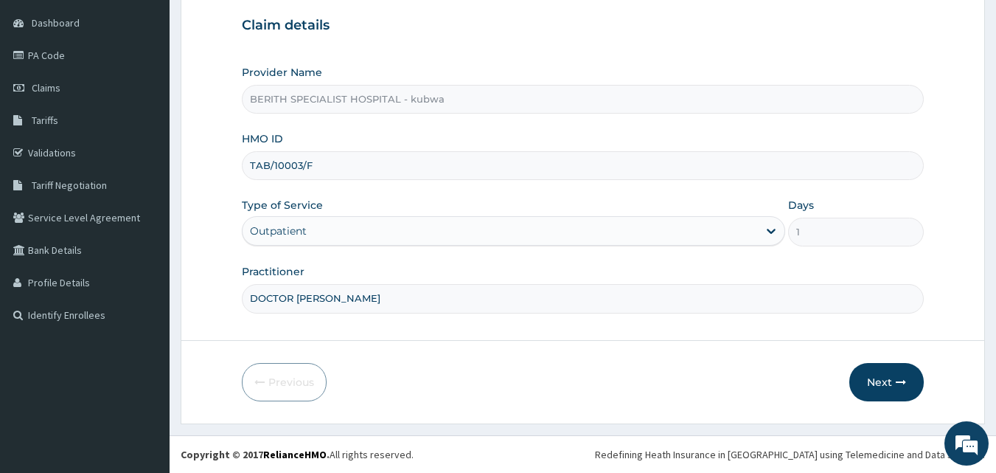
click at [268, 165] on input "TAB/10003/F" at bounding box center [583, 165] width 683 height 29
type input "TAP/10003/F"
click at [877, 378] on button "Next" at bounding box center [887, 382] width 74 height 38
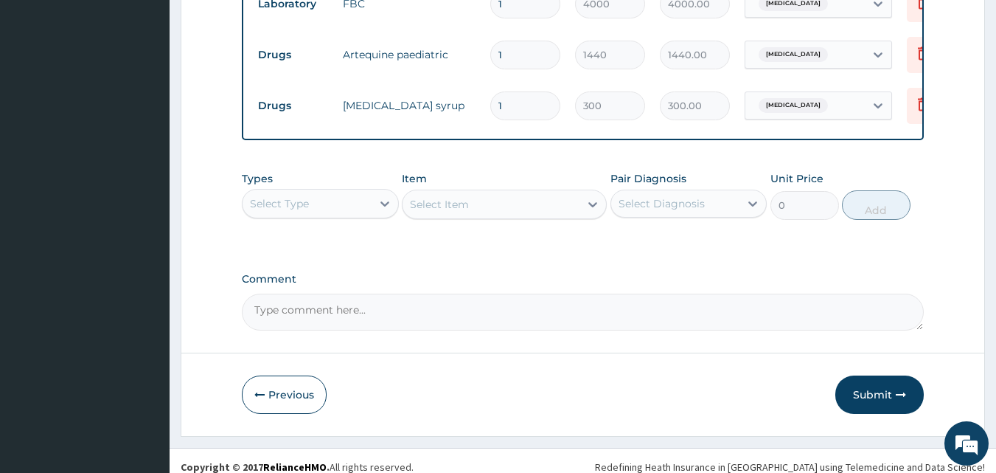
scroll to position [735, 0]
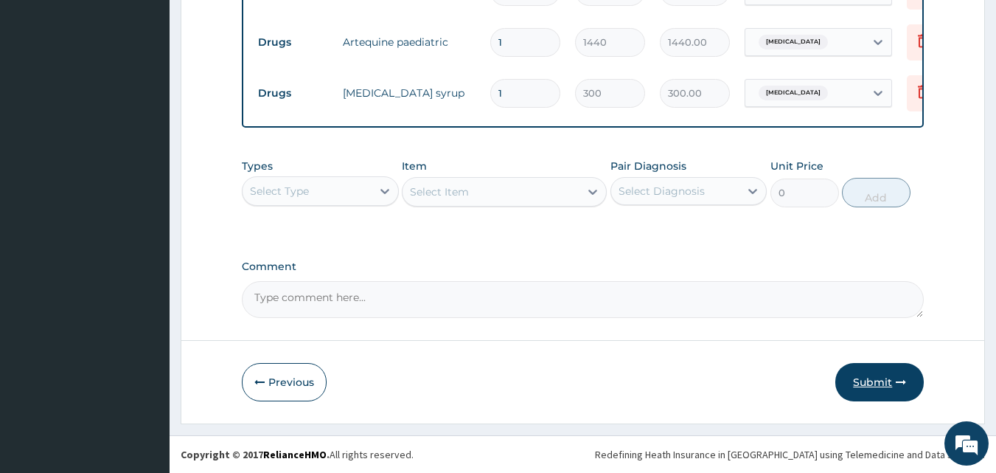
click at [886, 376] on button "Submit" at bounding box center [880, 382] width 89 height 38
click at [288, 386] on button "Previous" at bounding box center [284, 382] width 85 height 38
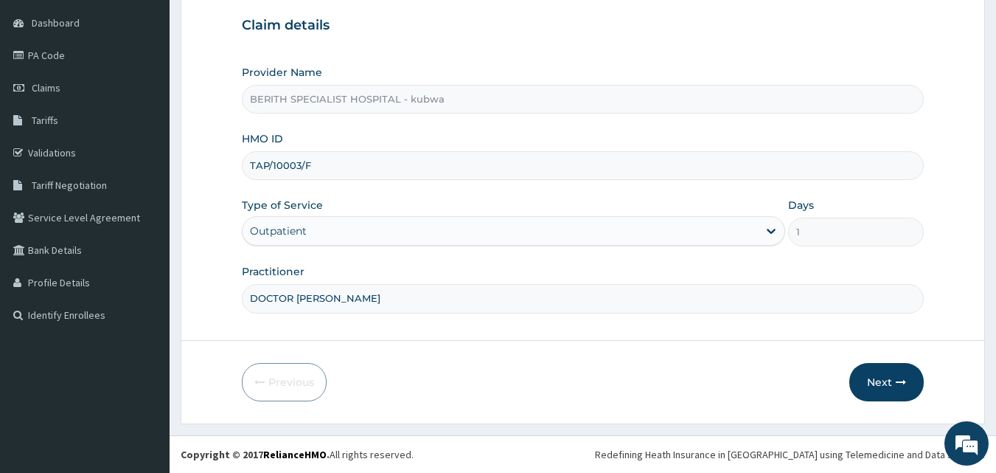
click at [267, 162] on input "TAP/10003/F" at bounding box center [583, 165] width 683 height 29
type input "TAB/10003/F"
click at [881, 378] on button "Next" at bounding box center [887, 382] width 74 height 38
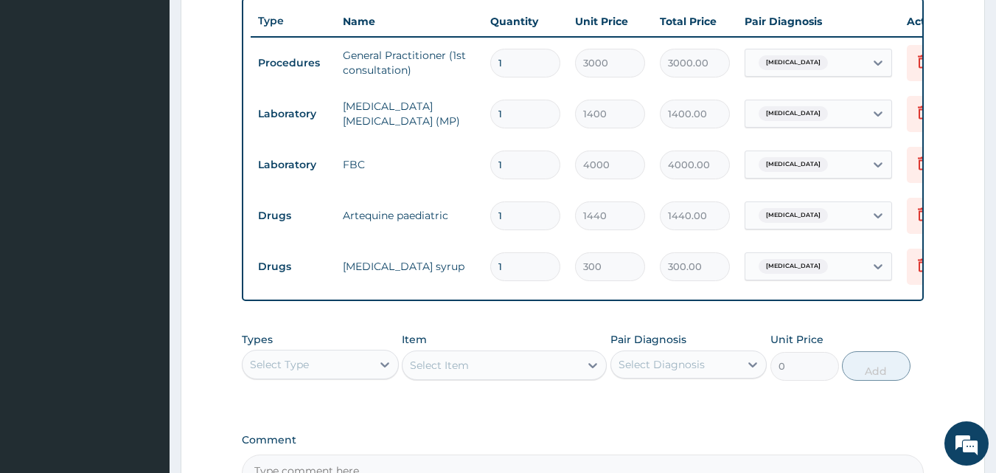
scroll to position [689, 0]
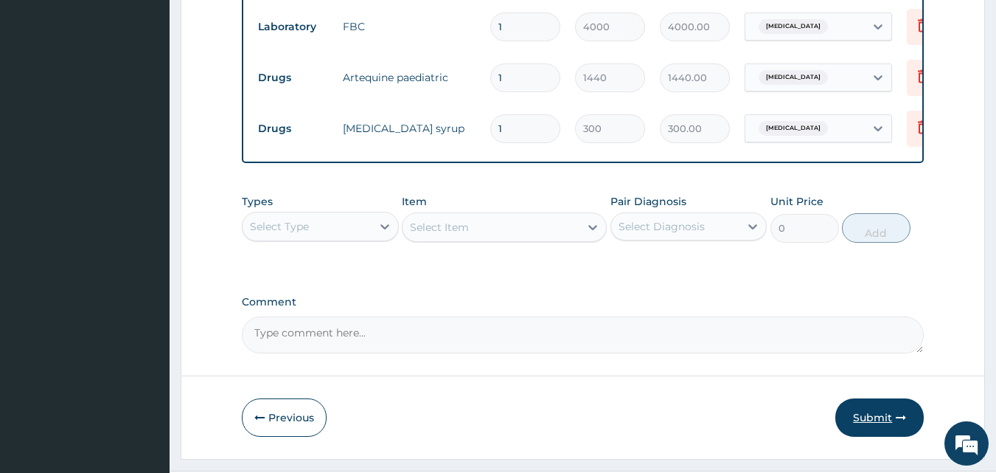
click at [869, 428] on button "Submit" at bounding box center [880, 417] width 89 height 38
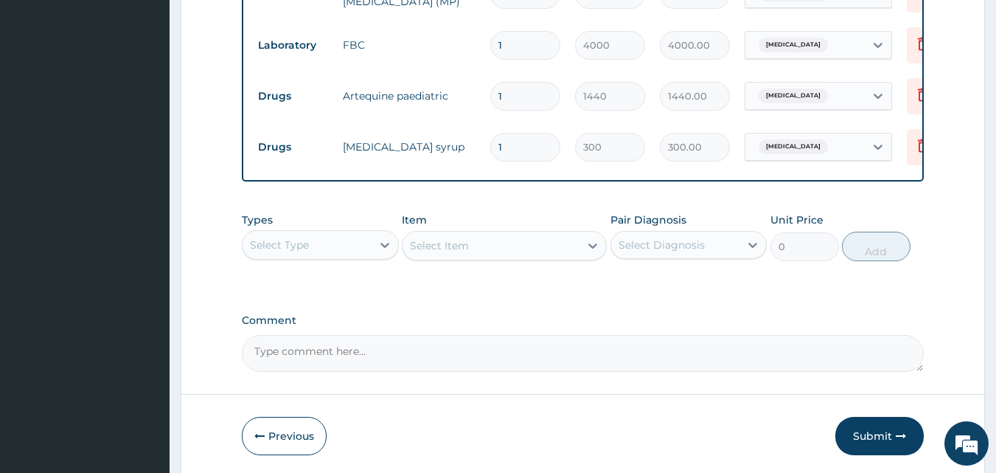
scroll to position [735, 0]
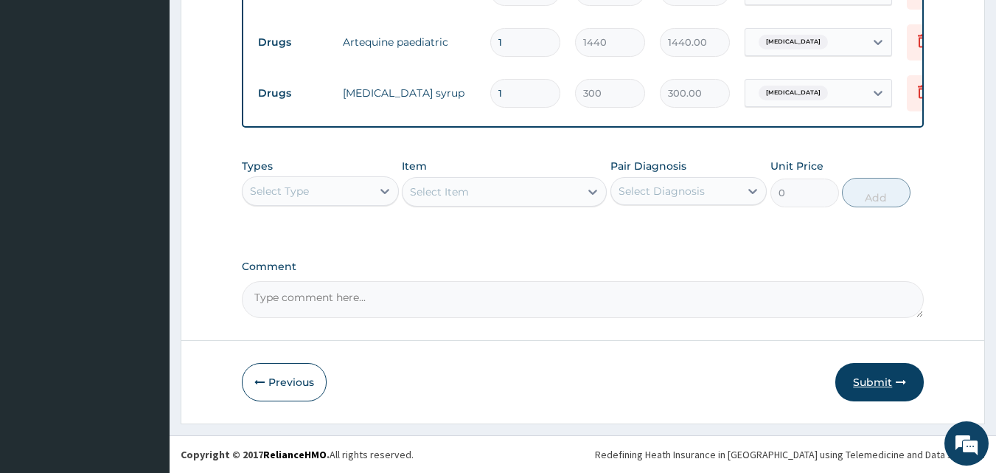
click at [880, 380] on button "Submit" at bounding box center [880, 382] width 89 height 38
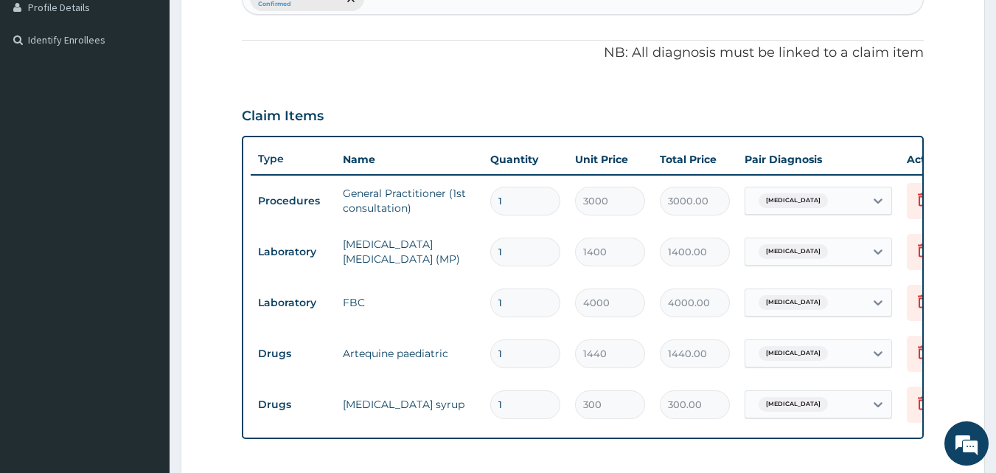
scroll to position [690, 0]
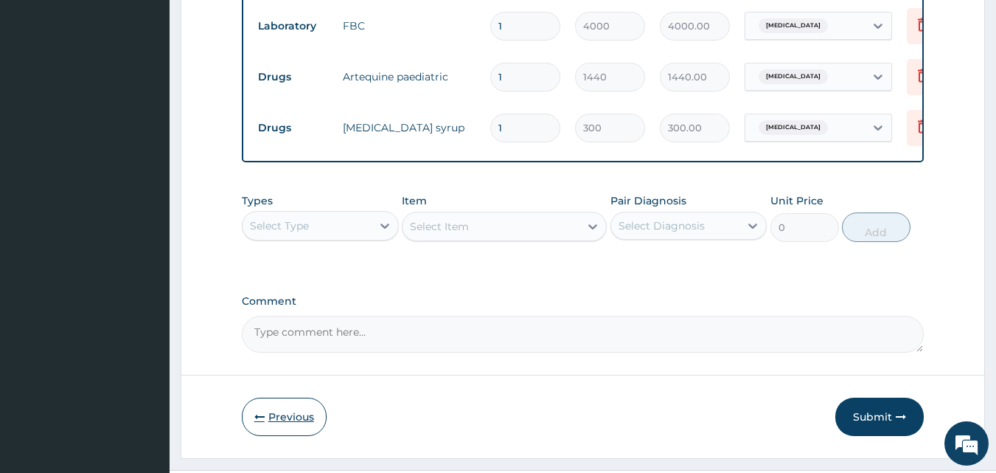
click at [296, 428] on button "Previous" at bounding box center [284, 417] width 85 height 38
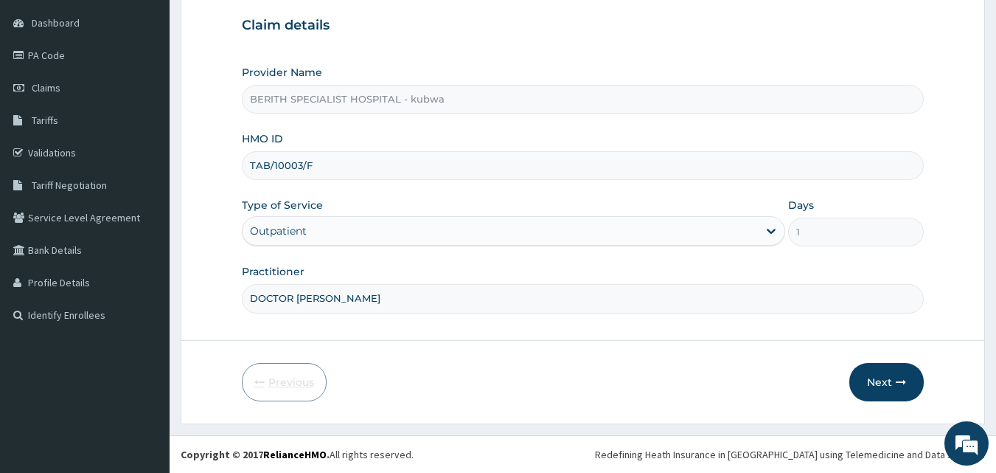
scroll to position [138, 0]
click at [313, 163] on input "TAB/10003/F" at bounding box center [583, 165] width 683 height 29
type input "TAB/10003/B"
click at [876, 372] on button "Next" at bounding box center [887, 382] width 74 height 38
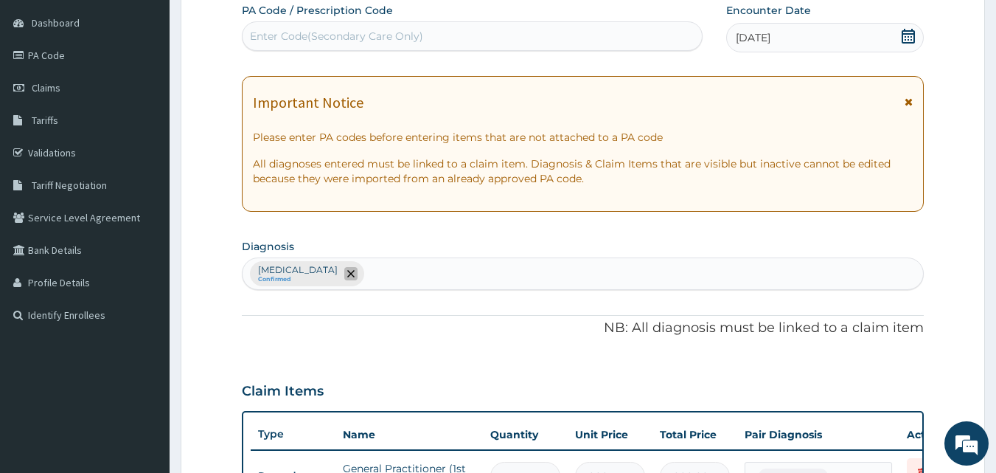
click at [355, 273] on icon "remove selection option" at bounding box center [350, 273] width 7 height 7
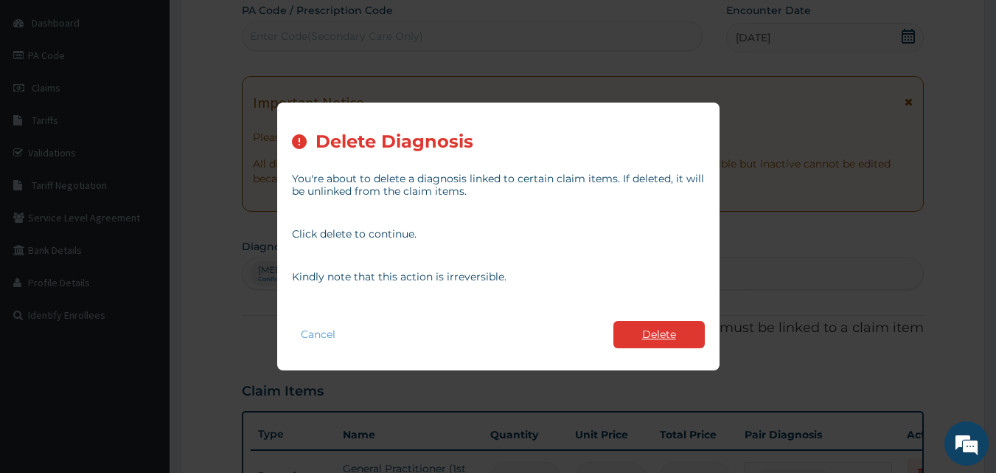
click at [650, 333] on button "Delete" at bounding box center [659, 334] width 91 height 27
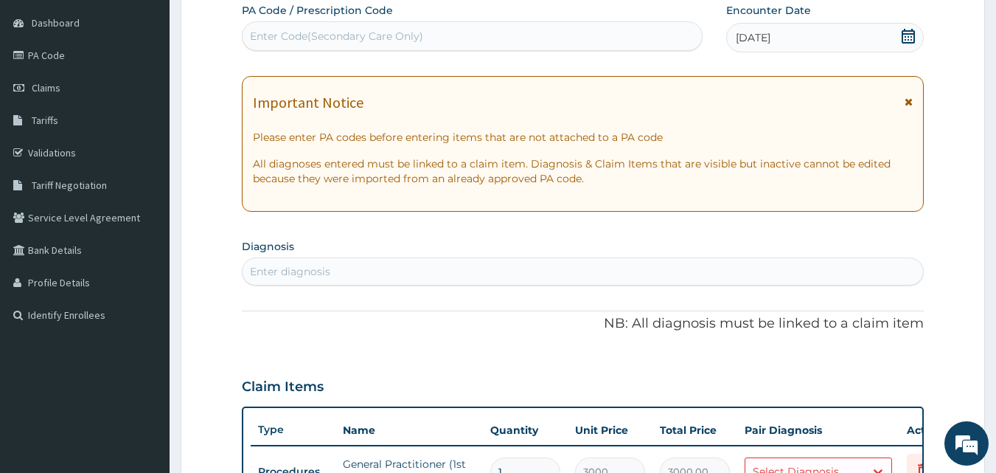
click at [327, 265] on div "Enter diagnosis" at bounding box center [290, 271] width 80 height 15
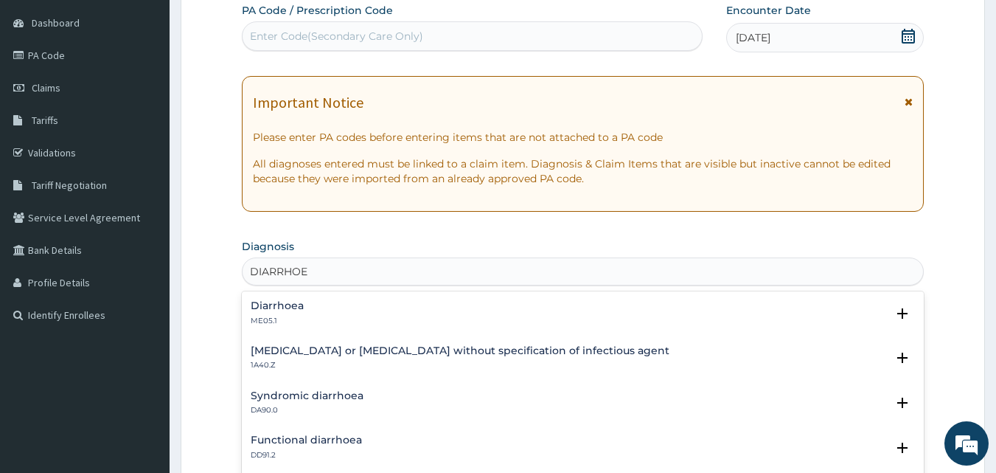
type input "DIARRHOEA"
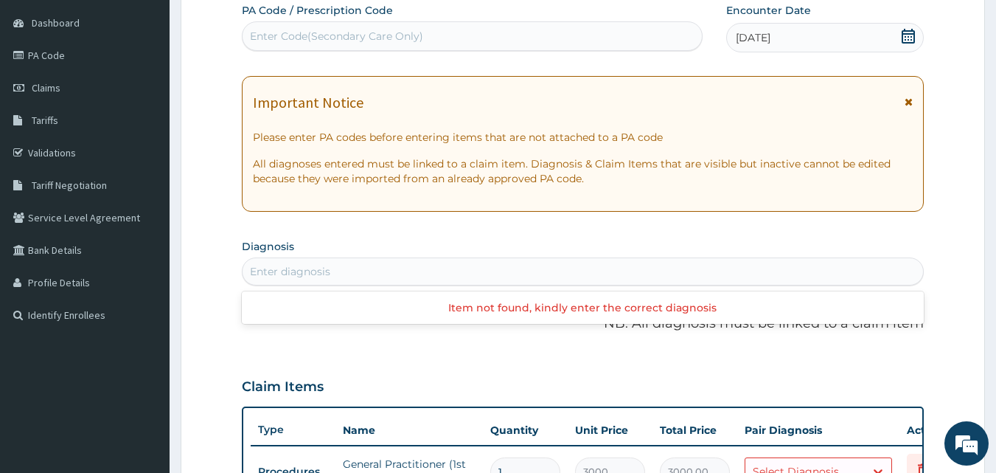
drag, startPoint x: 327, startPoint y: 265, endPoint x: 302, endPoint y: 284, distance: 31.0
click at [302, 284] on div "Enter diagnosis" at bounding box center [583, 271] width 683 height 28
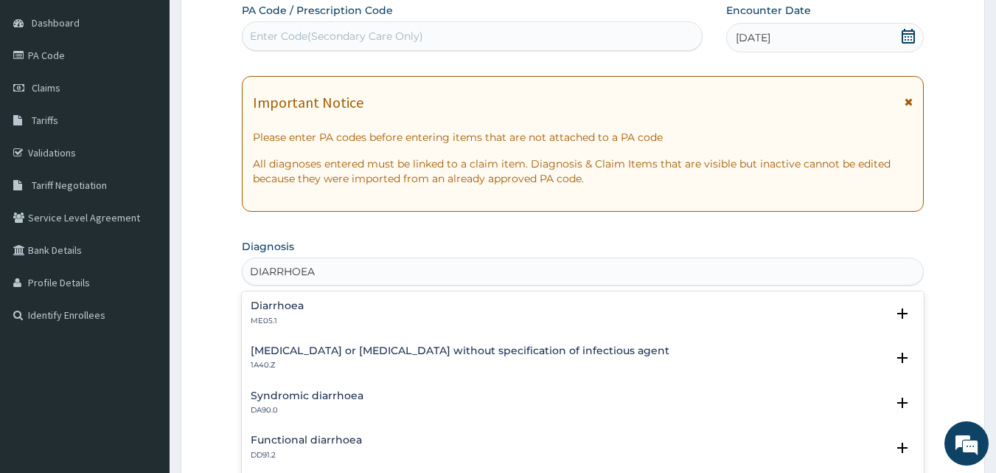
click at [291, 307] on h4 "Diarrhoea" at bounding box center [277, 305] width 53 height 11
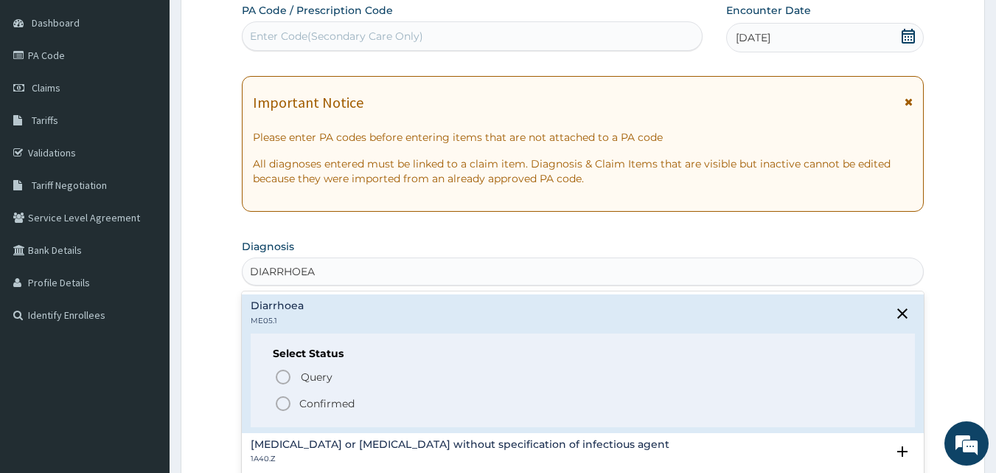
type input "DIARRHOEA"
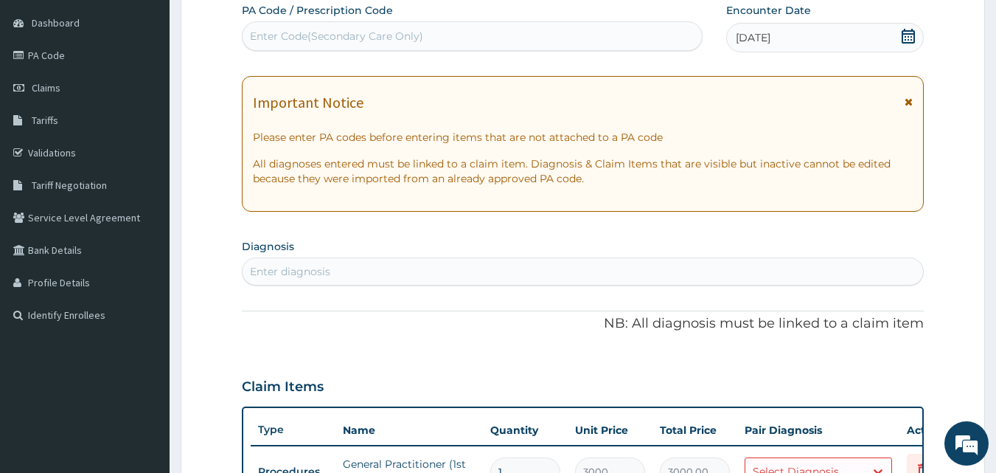
drag, startPoint x: 236, startPoint y: 420, endPoint x: 304, endPoint y: 401, distance: 70.3
click at [304, 401] on form "Step 2 of 2 PA Code / Prescription Code Enter Code(Secondary Care Only) Encount…" at bounding box center [583, 473] width 805 height 1066
click at [279, 266] on div "Enter diagnosis" at bounding box center [290, 271] width 80 height 15
type input "DIARRHOEA"
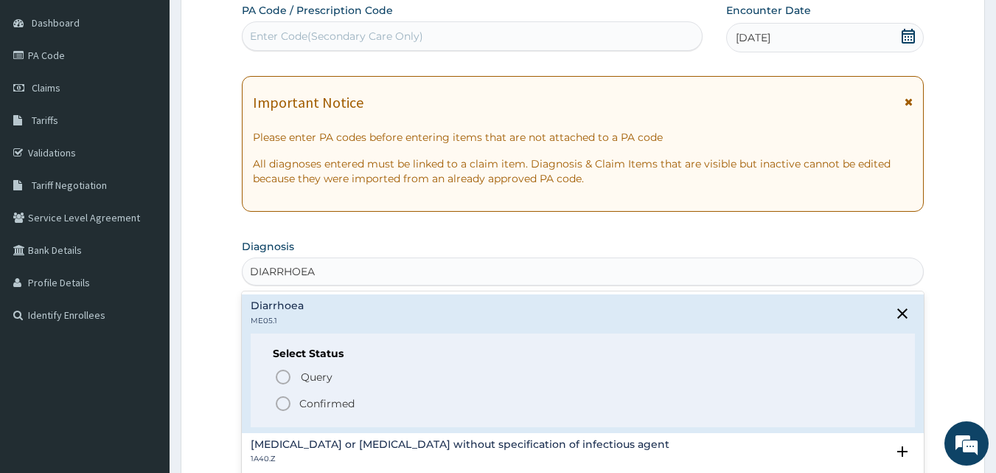
click at [282, 401] on icon "status option filled" at bounding box center [283, 404] width 18 height 18
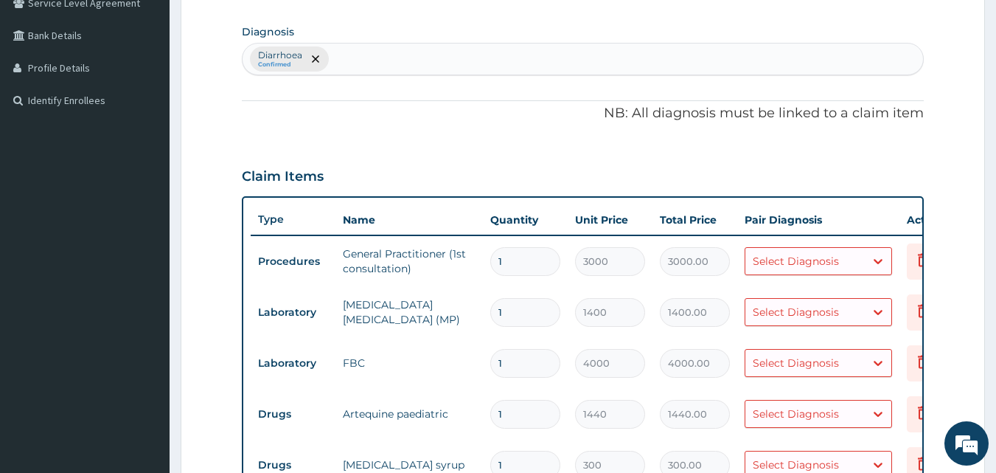
scroll to position [344, 0]
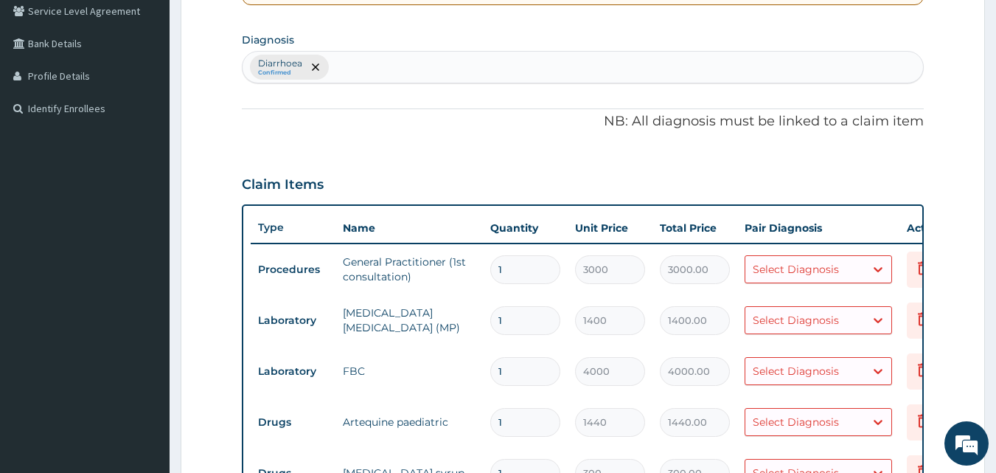
click at [369, 64] on div "Diarrhoea Confirmed" at bounding box center [583, 67] width 681 height 31
type input "V"
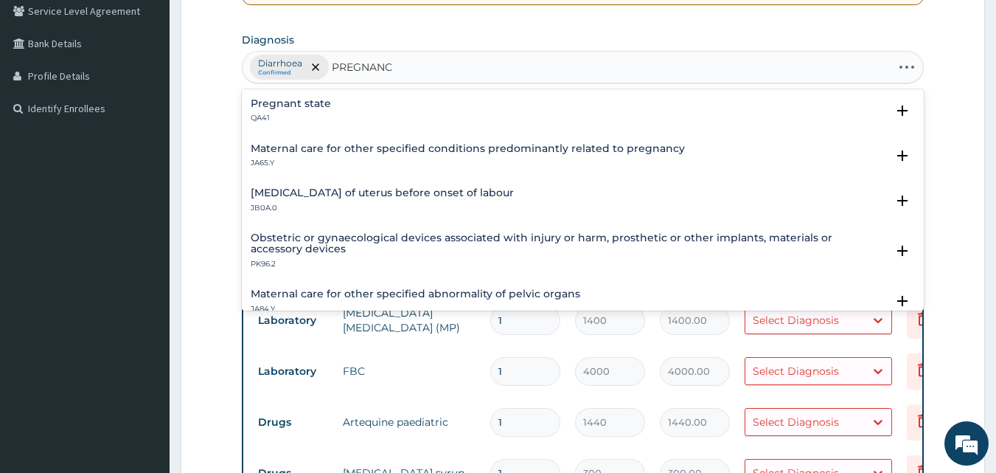
type input "PREGNANCY"
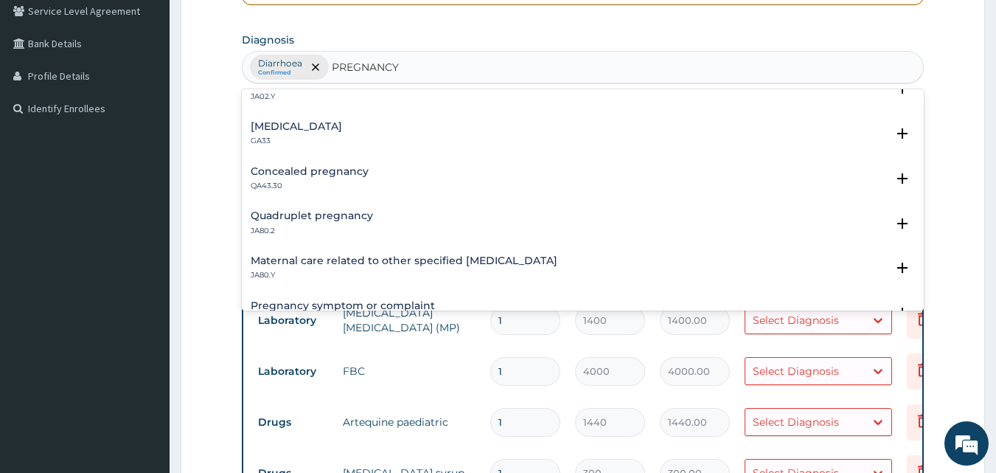
scroll to position [723, 0]
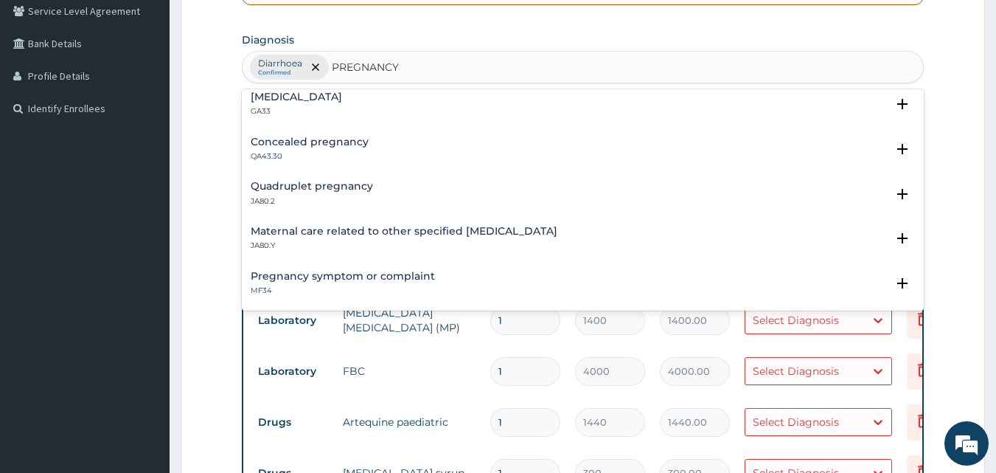
click at [397, 271] on h4 "Pregnancy symptom or complaint" at bounding box center [343, 276] width 184 height 11
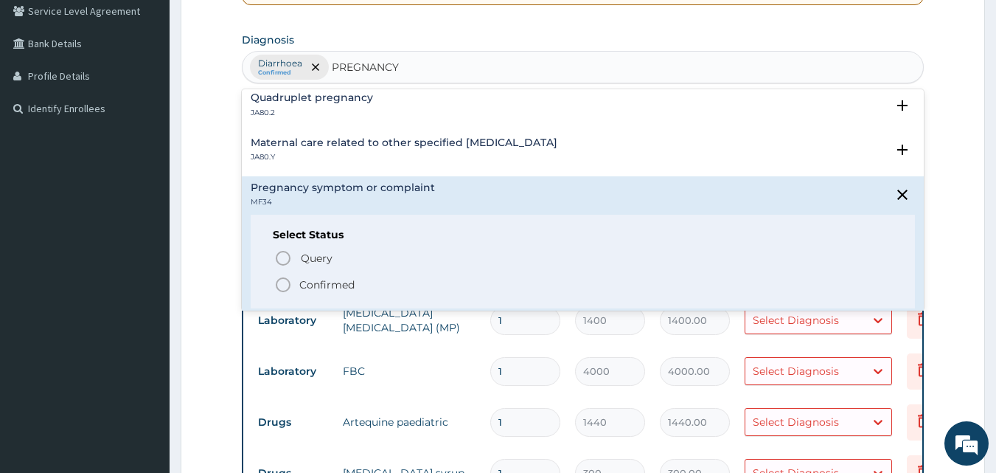
scroll to position [841, 0]
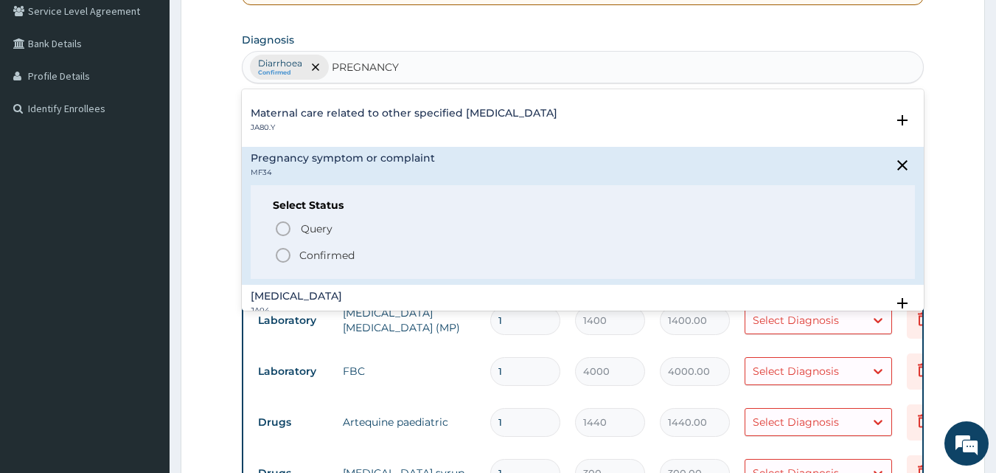
click at [283, 249] on circle "status option filled" at bounding box center [283, 255] width 13 height 13
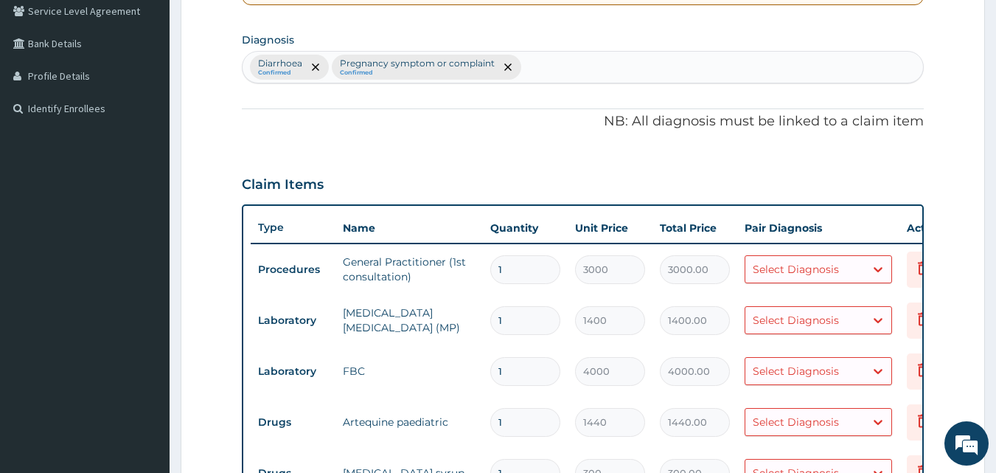
click at [560, 57] on div "Diarrhoea Confirmed Pregnancy symptom or complaint Confirmed" at bounding box center [583, 67] width 681 height 31
type input "MALARIA"
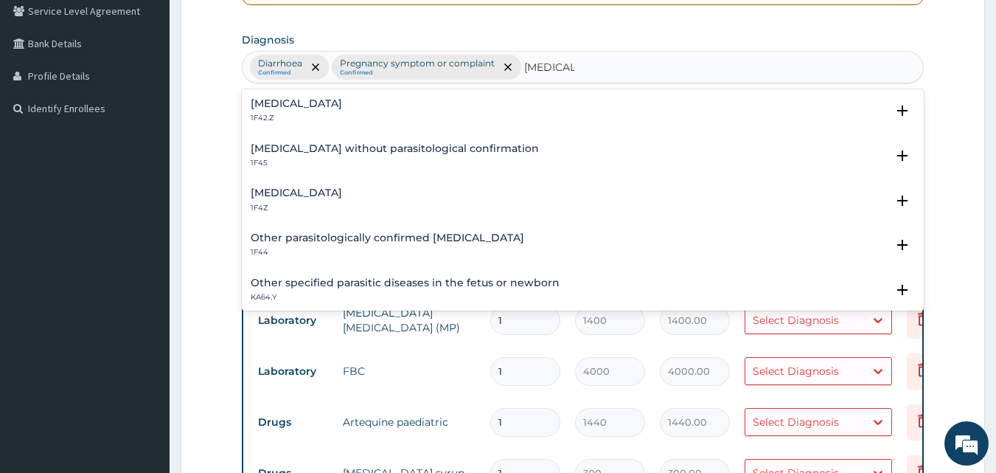
click at [287, 187] on h4 "Malaria, unspecified" at bounding box center [296, 192] width 91 height 11
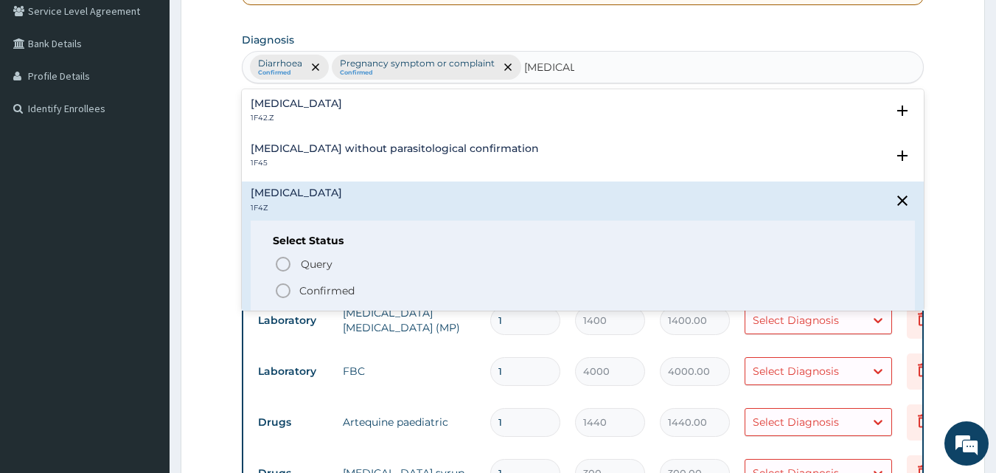
click at [282, 287] on icon "status option filled" at bounding box center [283, 291] width 18 height 18
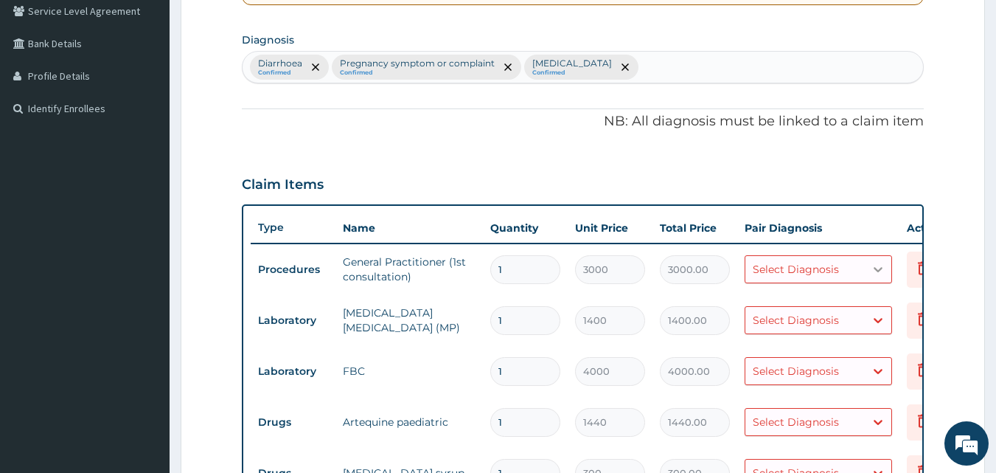
click at [878, 267] on icon at bounding box center [878, 269] width 15 height 15
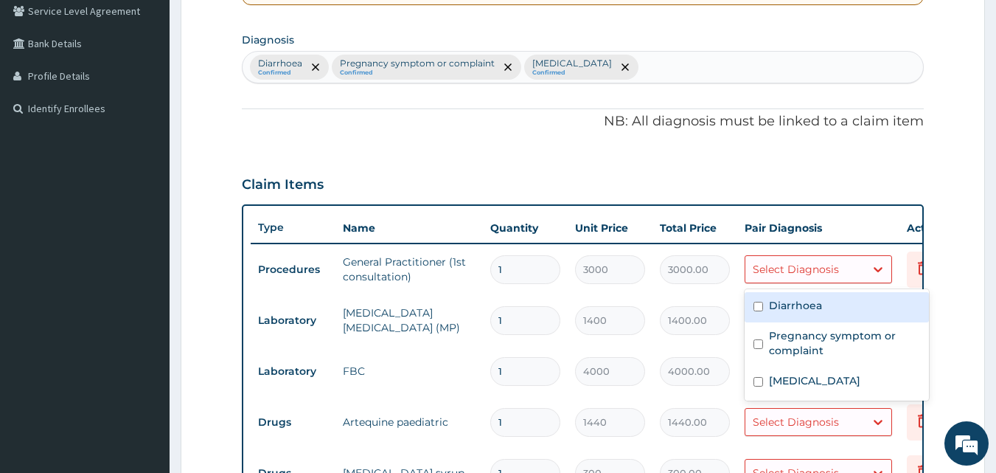
click at [841, 304] on div "Diarrhoea" at bounding box center [837, 307] width 184 height 30
checkbox input "true"
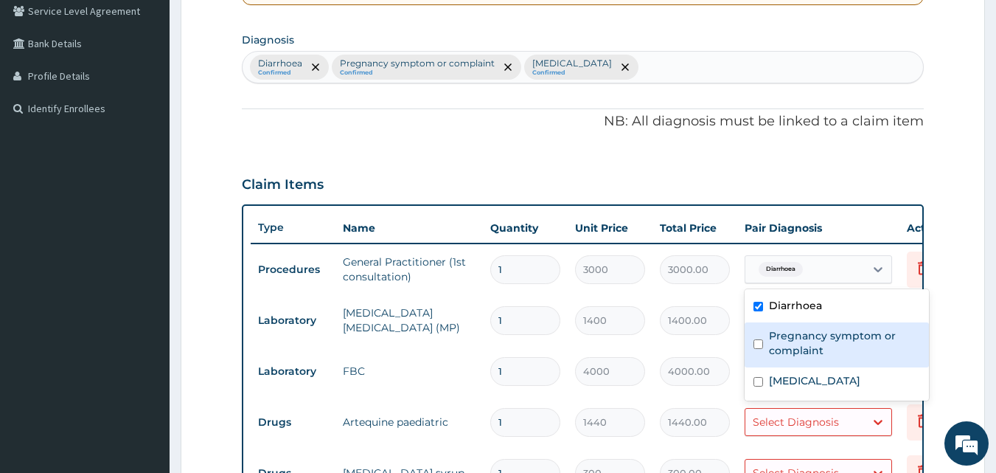
click at [833, 333] on label "Pregnancy symptom or complaint" at bounding box center [844, 343] width 151 height 30
checkbox input "true"
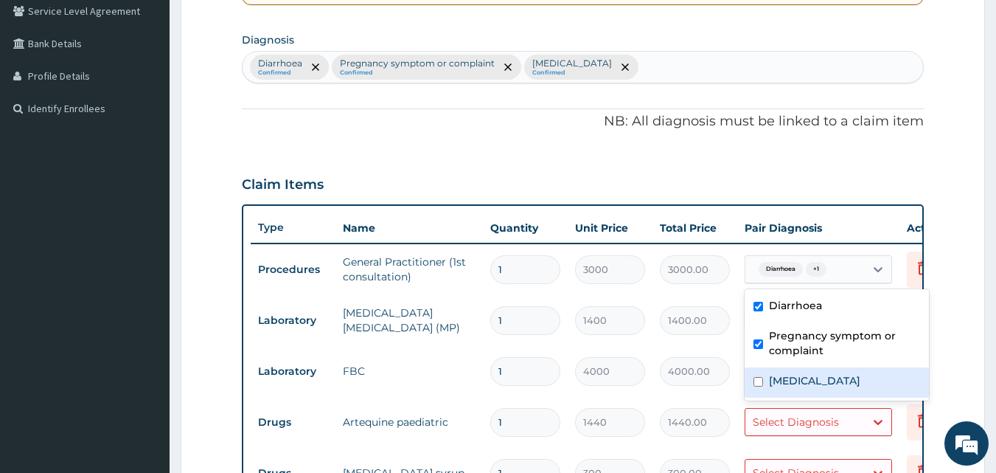
click at [819, 378] on label "Malaria, unspecified" at bounding box center [814, 380] width 91 height 15
checkbox input "true"
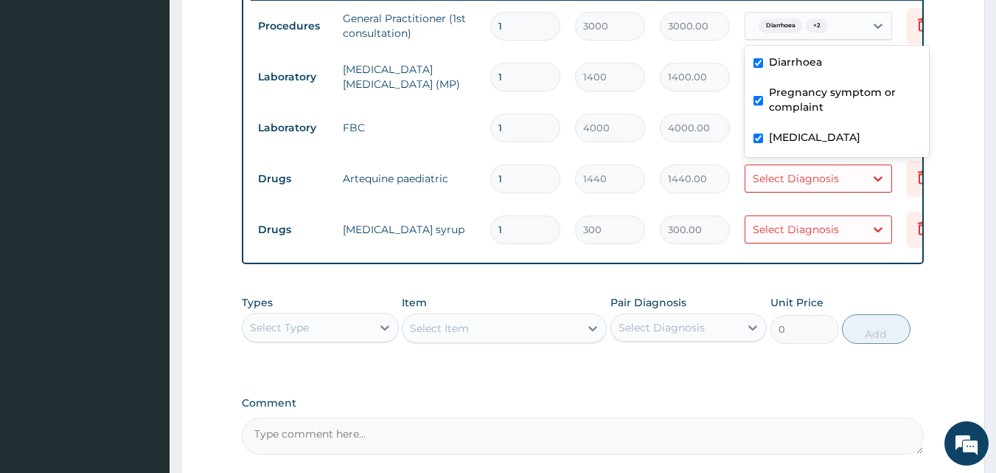
scroll to position [558, 0]
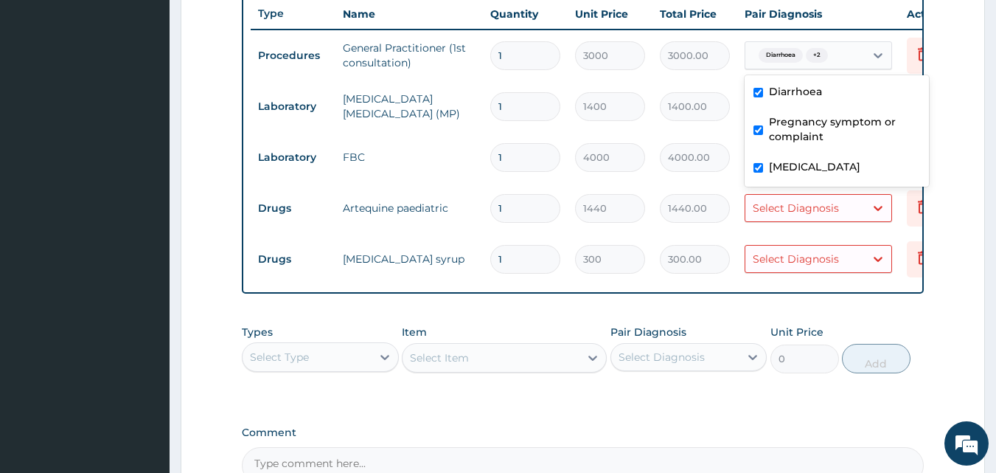
click at [965, 176] on form "Step 2 of 2 PA Code / Prescription Code Enter Code(Secondary Care Only) Encount…" at bounding box center [583, 54] width 805 height 1069
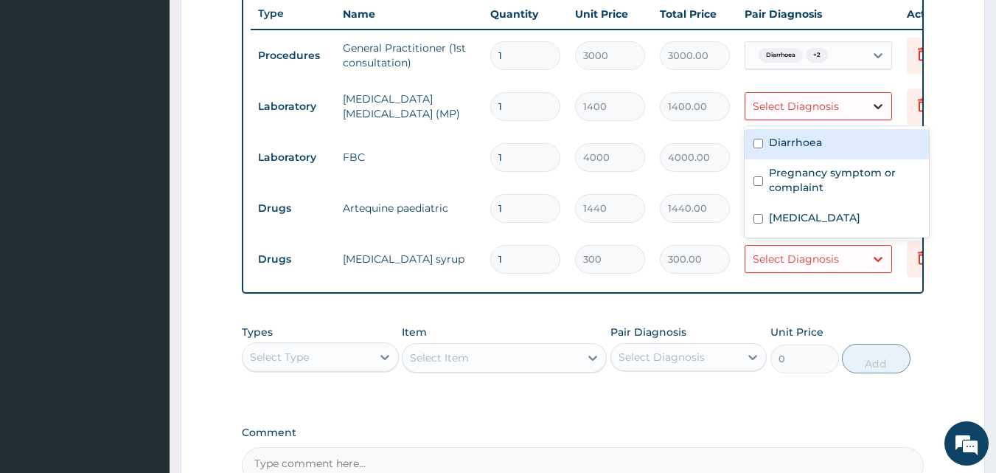
click at [878, 104] on icon at bounding box center [878, 106] width 15 height 15
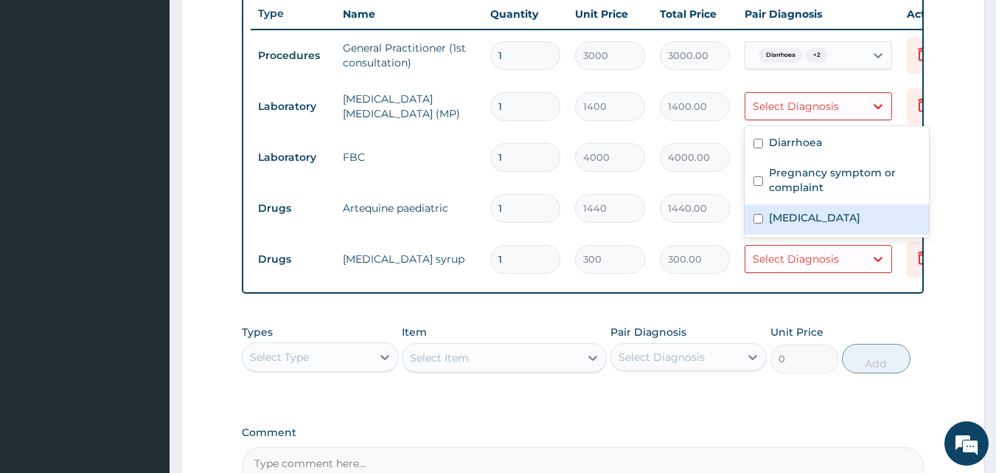
click at [839, 214] on label "Malaria, unspecified" at bounding box center [814, 217] width 91 height 15
checkbox input "true"
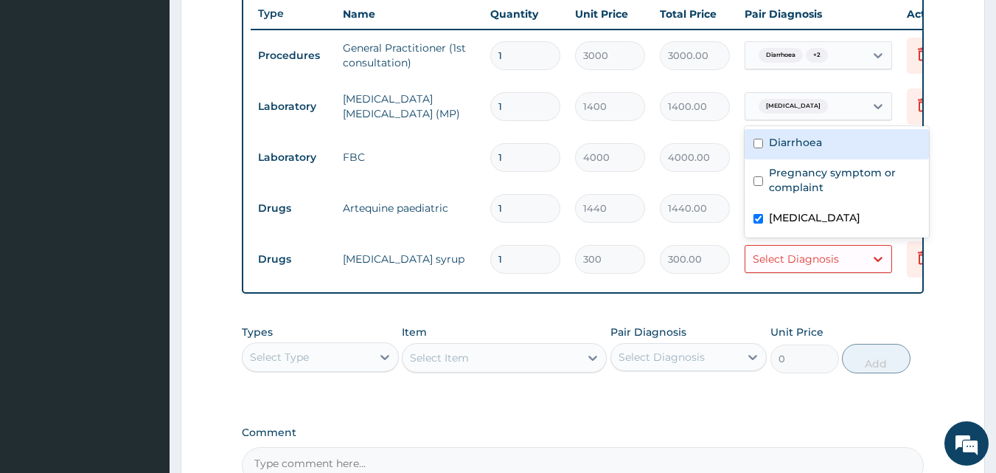
click at [755, 145] on input "checkbox" at bounding box center [759, 144] width 10 height 10
checkbox input "true"
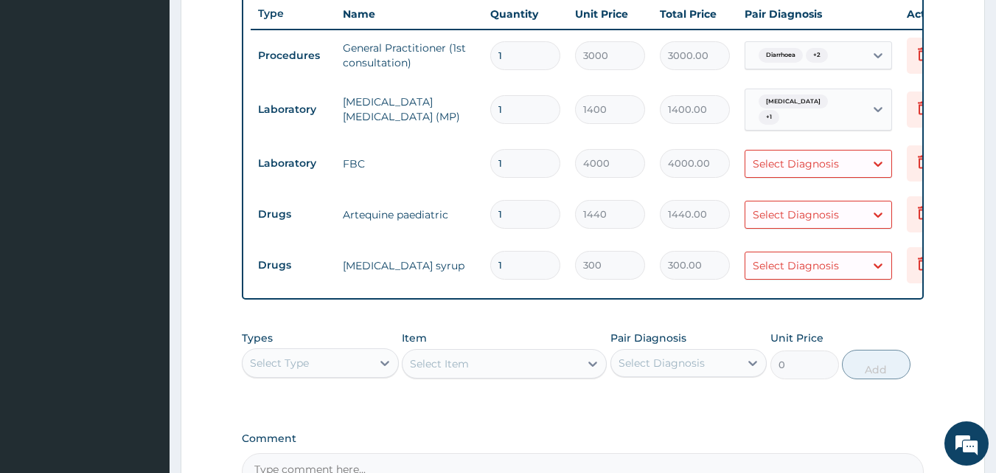
click at [949, 155] on form "Step 2 of 2 PA Code / Prescription Code Enter Code(Secondary Care Only) Encount…" at bounding box center [583, 58] width 805 height 1076
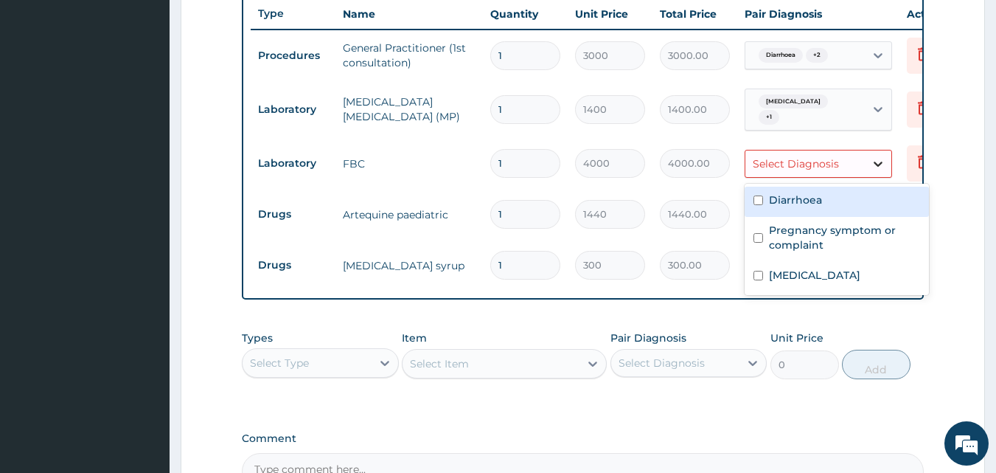
click at [878, 164] on icon at bounding box center [878, 164] width 9 height 5
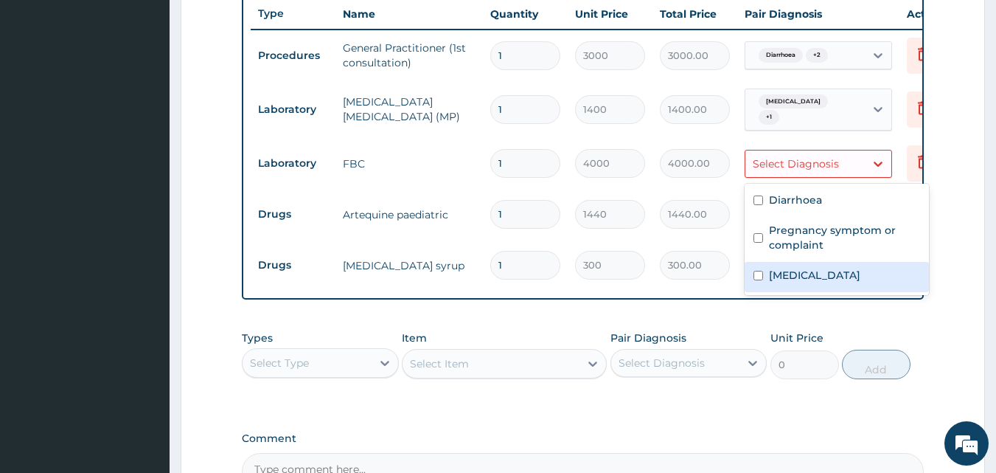
click at [757, 274] on input "checkbox" at bounding box center [759, 276] width 10 height 10
checkbox input "true"
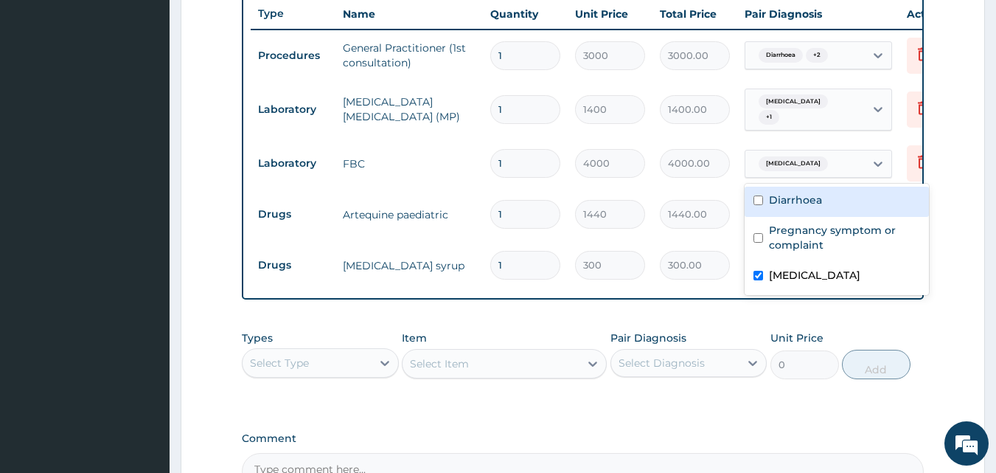
click at [755, 199] on input "checkbox" at bounding box center [759, 200] width 10 height 10
checkbox input "true"
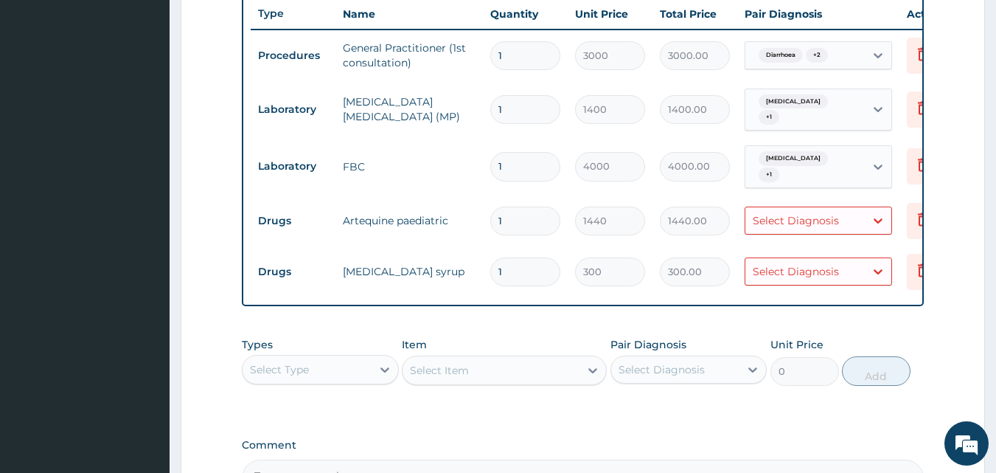
click at [549, 415] on div "Types Select Type Item Select Item Pair Diagnosis Select Diagnosis Unit Price 0…" at bounding box center [583, 373] width 683 height 86
click at [920, 218] on icon at bounding box center [923, 218] width 10 height 13
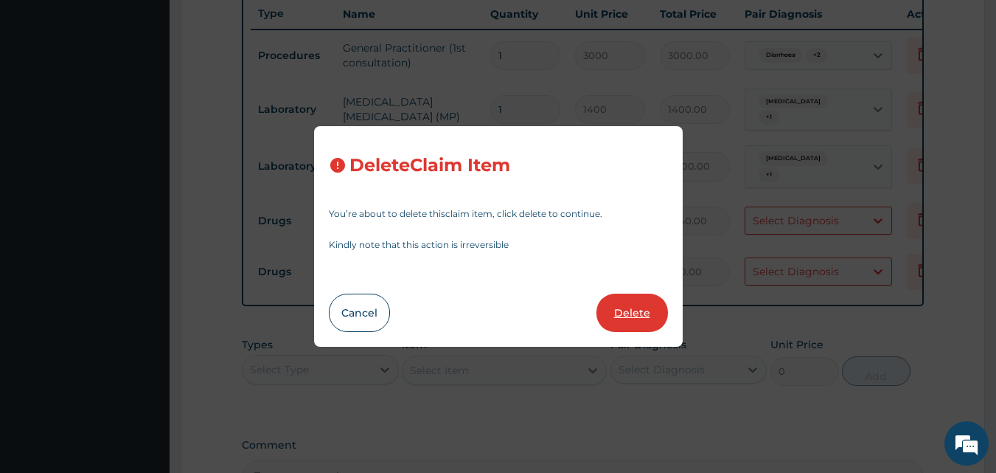
click at [648, 307] on button "Delete" at bounding box center [633, 313] width 72 height 38
type input "300"
type input "300.00"
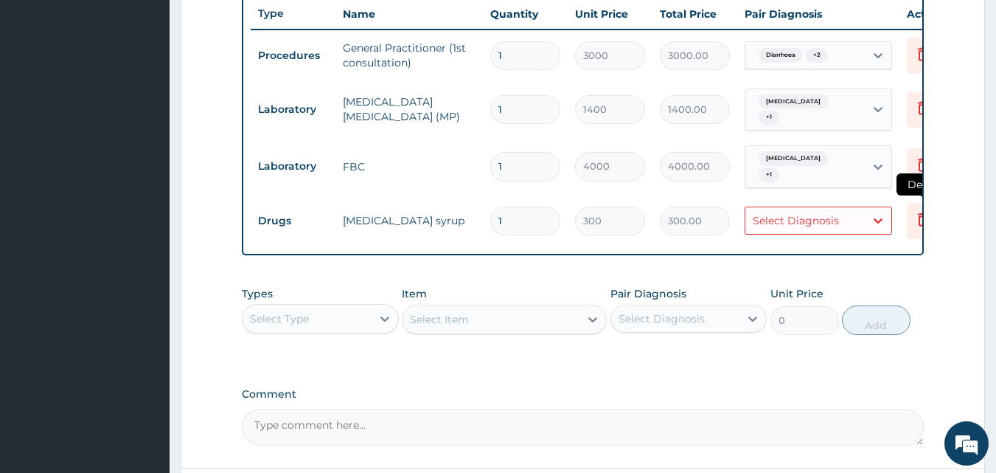
click at [920, 215] on icon at bounding box center [924, 219] width 18 height 18
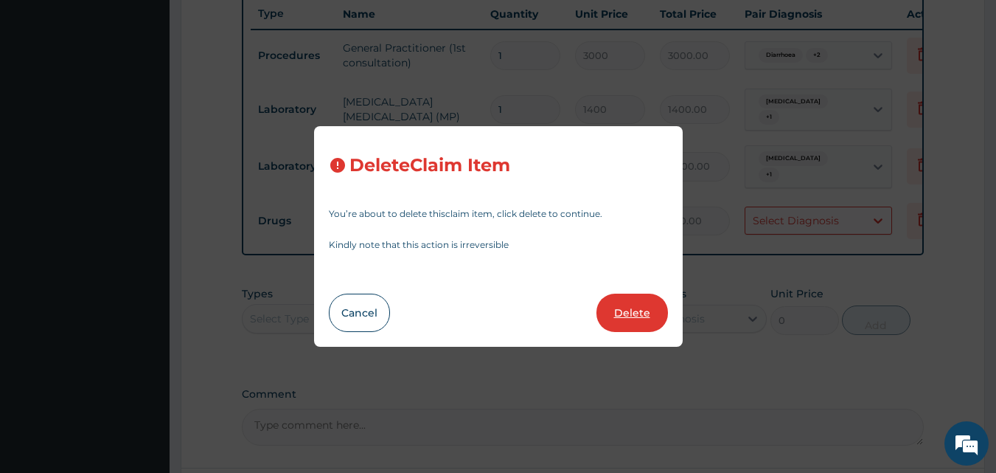
click at [629, 313] on button "Delete" at bounding box center [633, 313] width 72 height 38
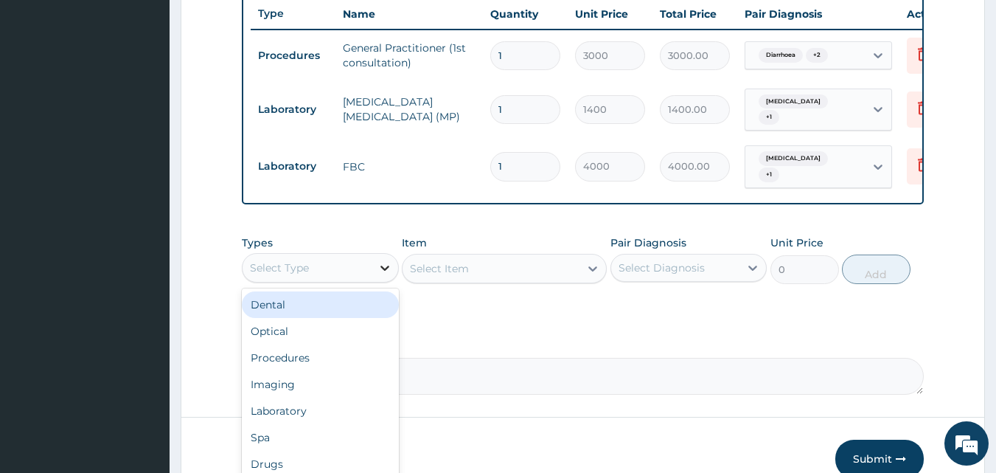
click at [386, 275] on icon at bounding box center [385, 267] width 15 height 15
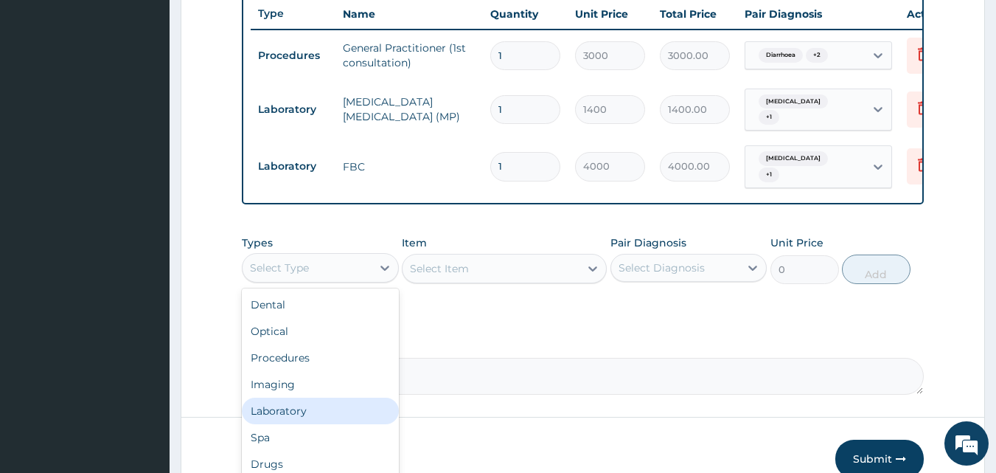
click at [318, 414] on div "Laboratory" at bounding box center [320, 411] width 157 height 27
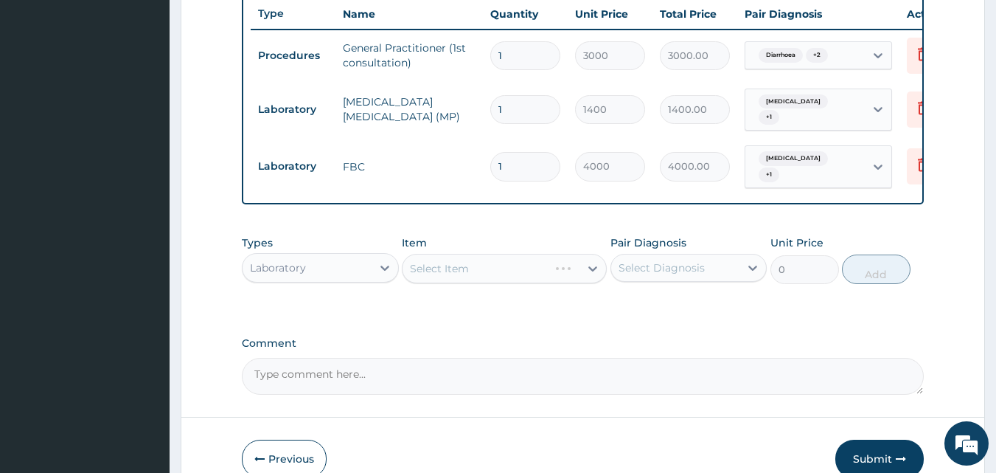
click at [594, 280] on div "Select Item" at bounding box center [504, 269] width 205 height 30
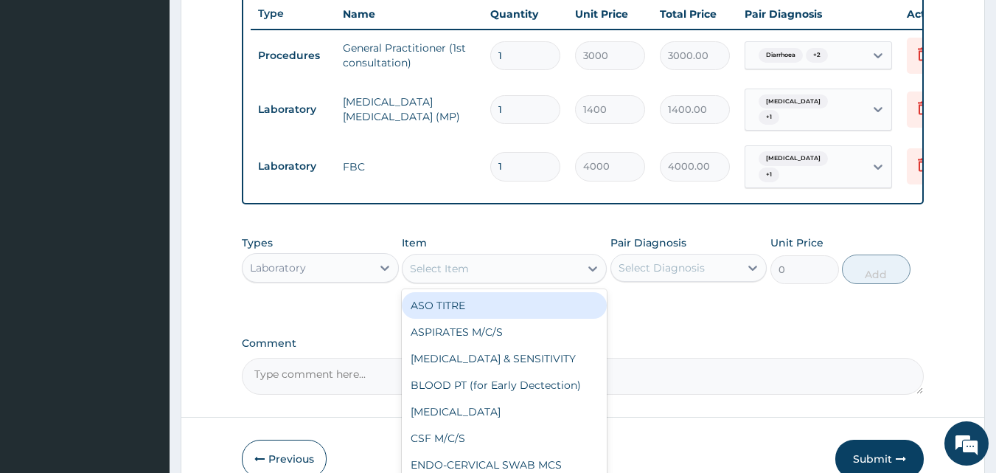
click at [594, 271] on icon at bounding box center [593, 268] width 9 height 5
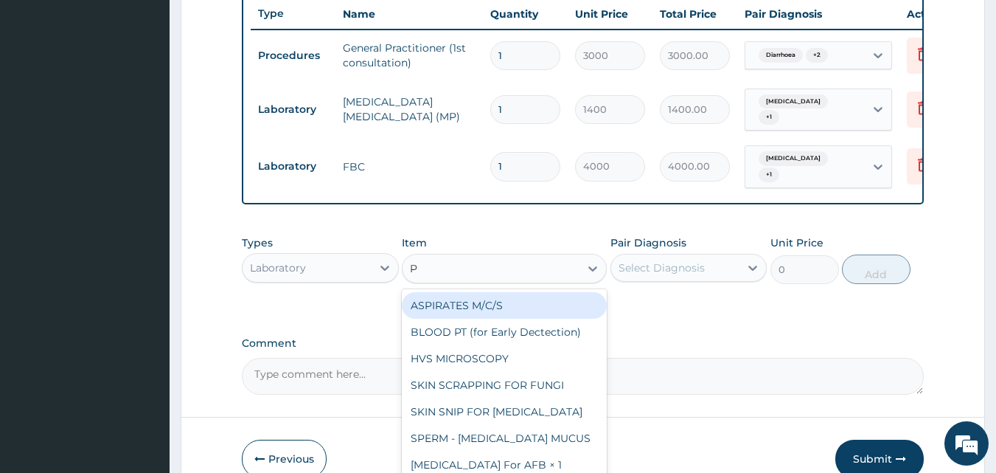
type input "PT"
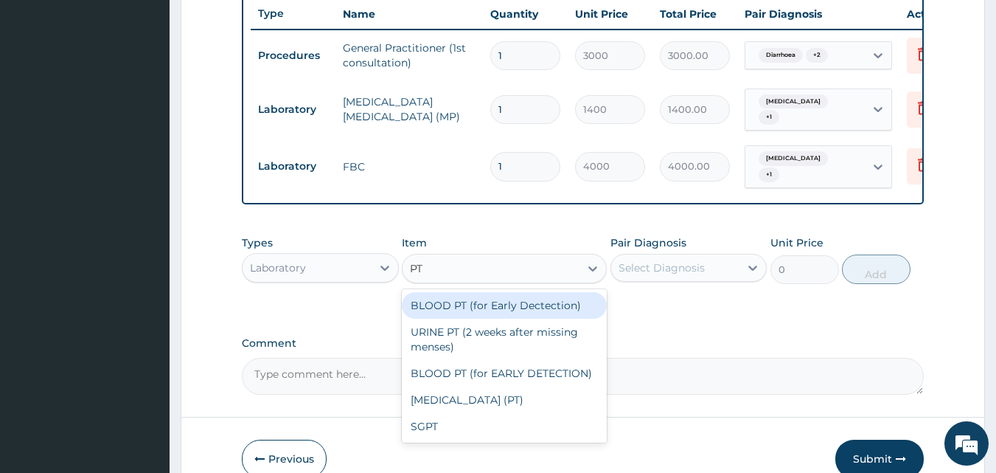
click at [496, 316] on div "BLOOD PT (for Early Dectection)" at bounding box center [504, 305] width 205 height 27
type input "2000"
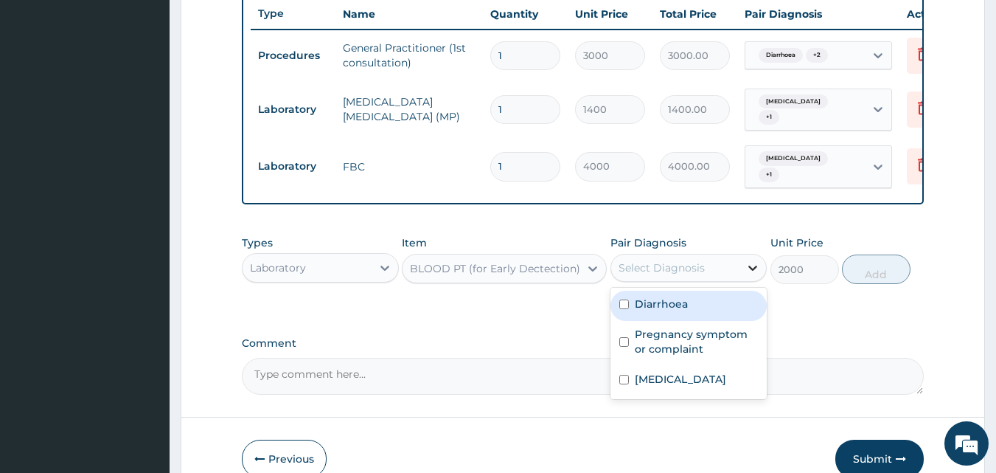
click at [751, 275] on icon at bounding box center [753, 267] width 15 height 15
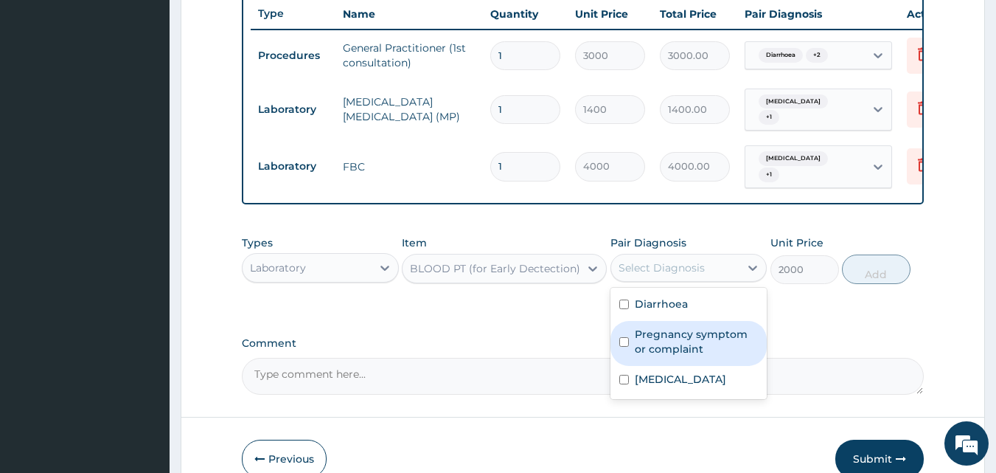
click at [679, 342] on label "Pregnancy symptom or complaint" at bounding box center [697, 342] width 124 height 30
checkbox input "true"
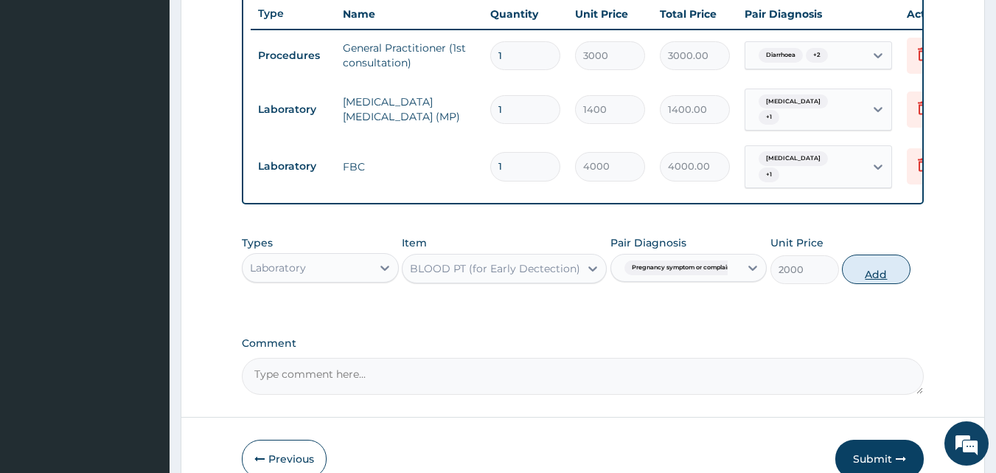
click at [870, 279] on button "Add" at bounding box center [876, 269] width 69 height 30
type input "0"
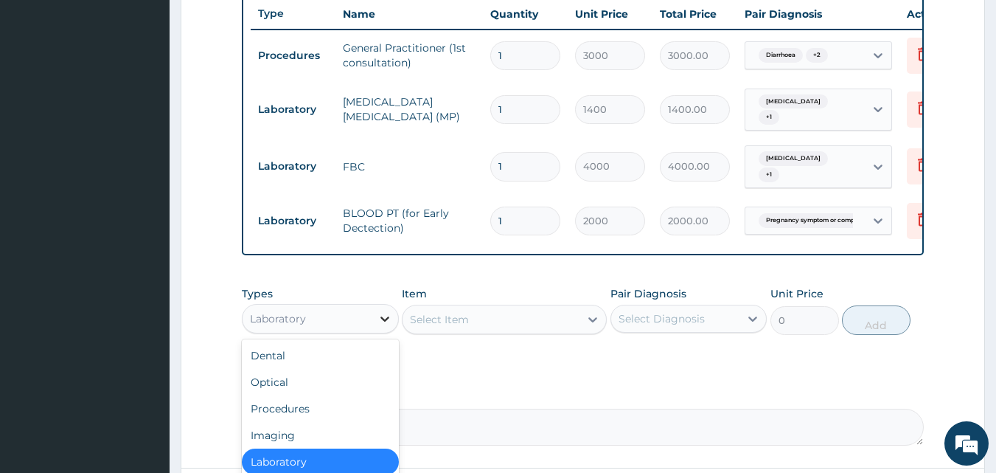
click at [381, 322] on icon at bounding box center [385, 318] width 9 height 5
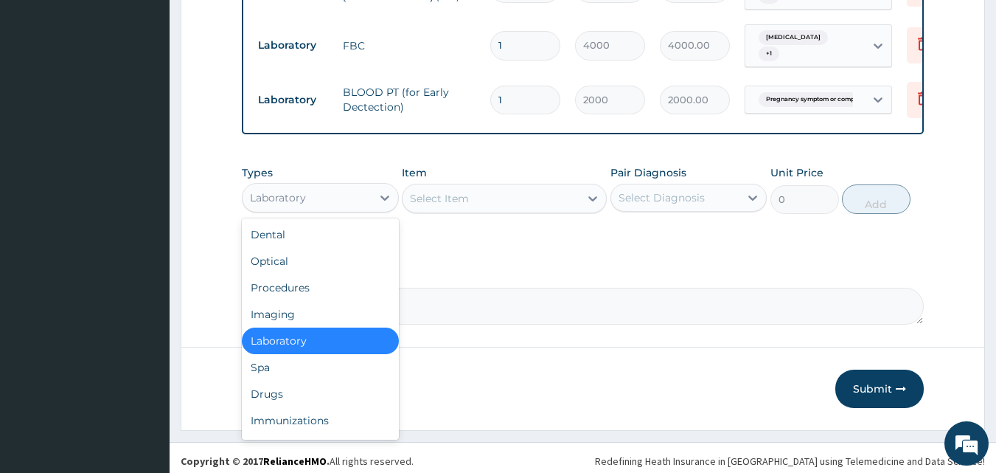
scroll to position [697, 0]
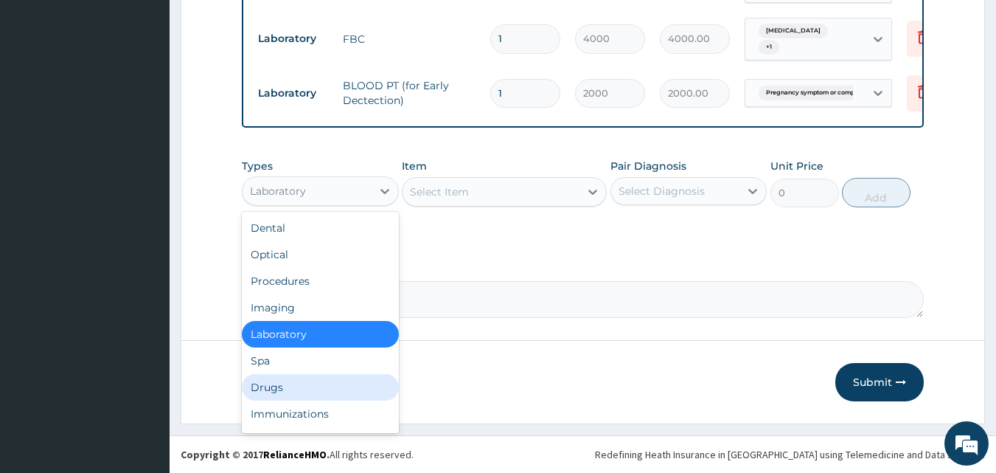
click at [305, 382] on div "Drugs" at bounding box center [320, 387] width 157 height 27
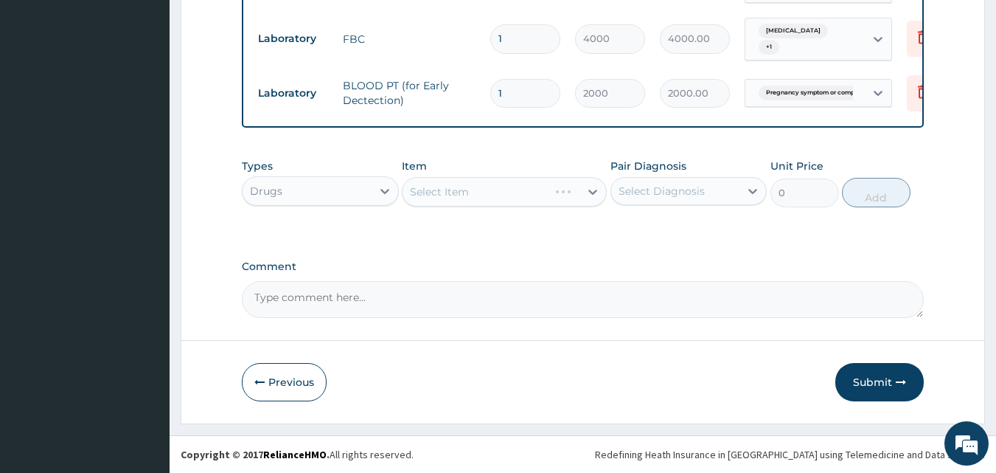
click at [588, 191] on div "Select Item" at bounding box center [504, 192] width 205 height 30
click at [591, 191] on icon at bounding box center [593, 192] width 9 height 5
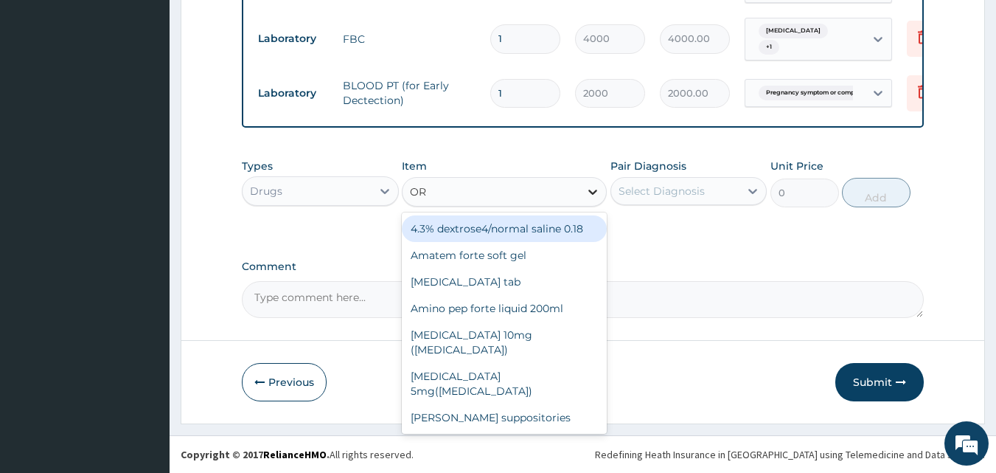
type input "ORS"
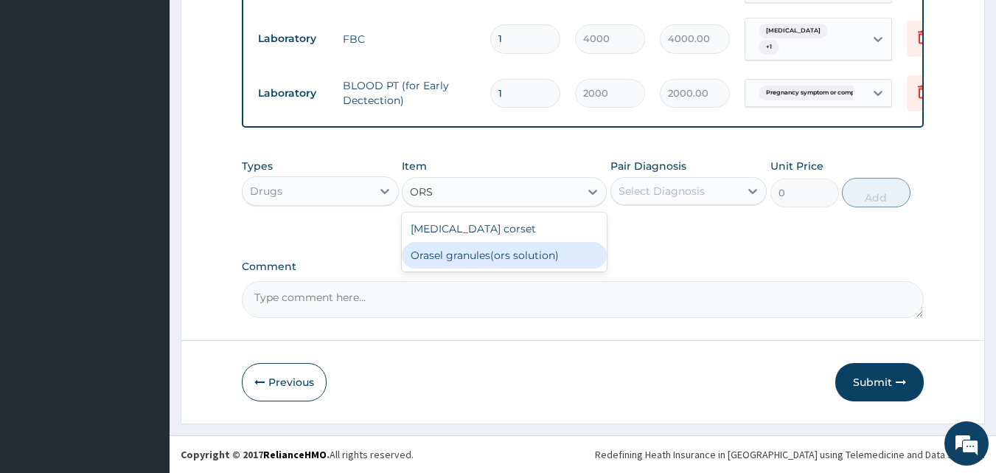
click at [550, 250] on div "Orasel granules(ors solution)" at bounding box center [504, 255] width 205 height 27
type input "240"
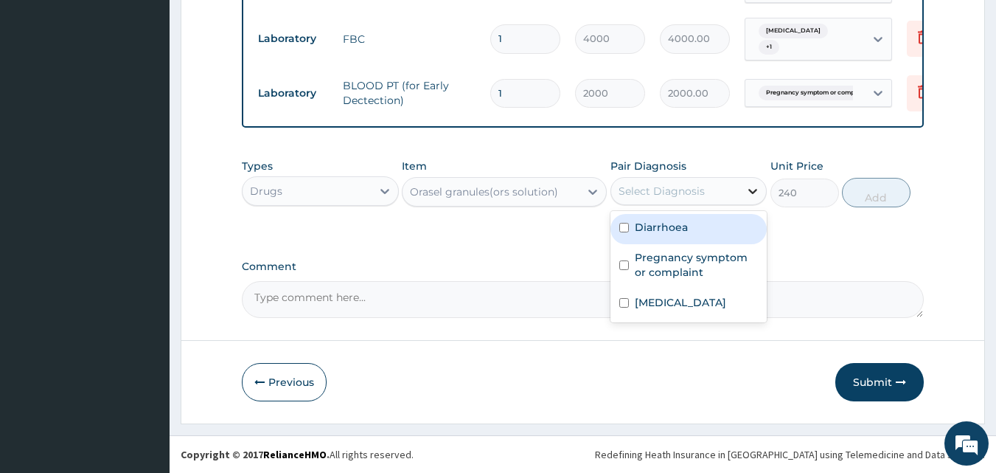
click at [749, 191] on icon at bounding box center [753, 191] width 15 height 15
click at [732, 220] on div "Diarrhoea" at bounding box center [689, 229] width 157 height 30
checkbox input "true"
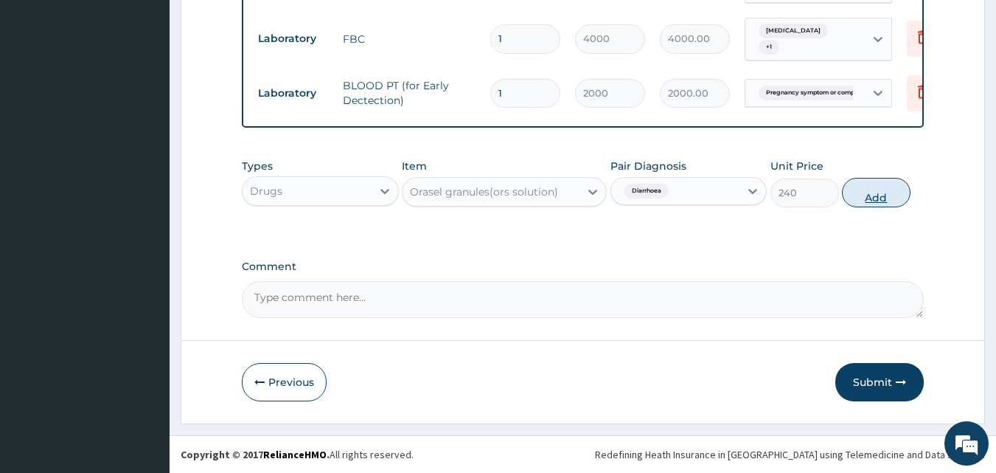
click at [887, 192] on button "Add" at bounding box center [876, 193] width 69 height 30
type input "0"
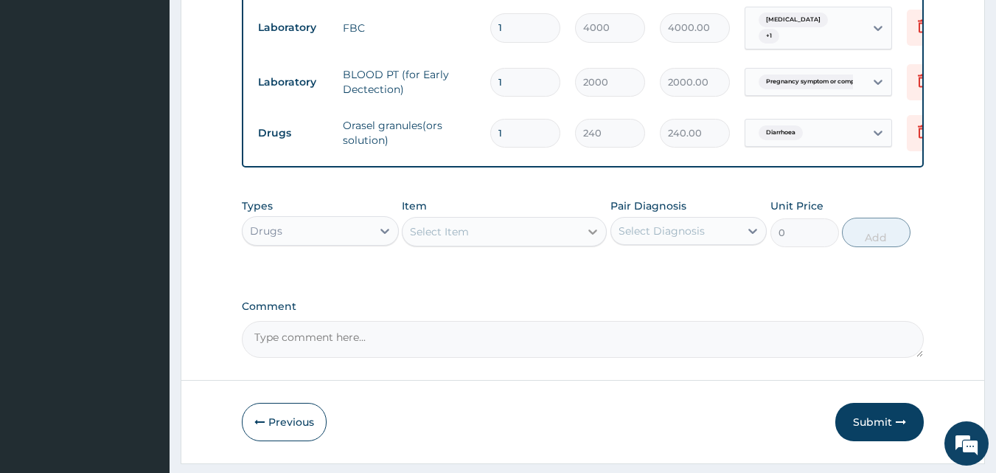
click at [590, 235] on icon at bounding box center [593, 231] width 9 height 5
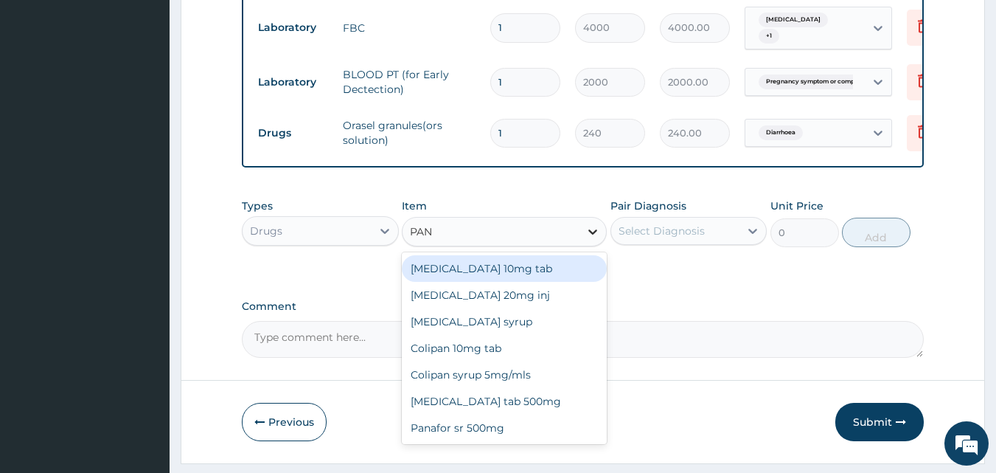
type input "PANA"
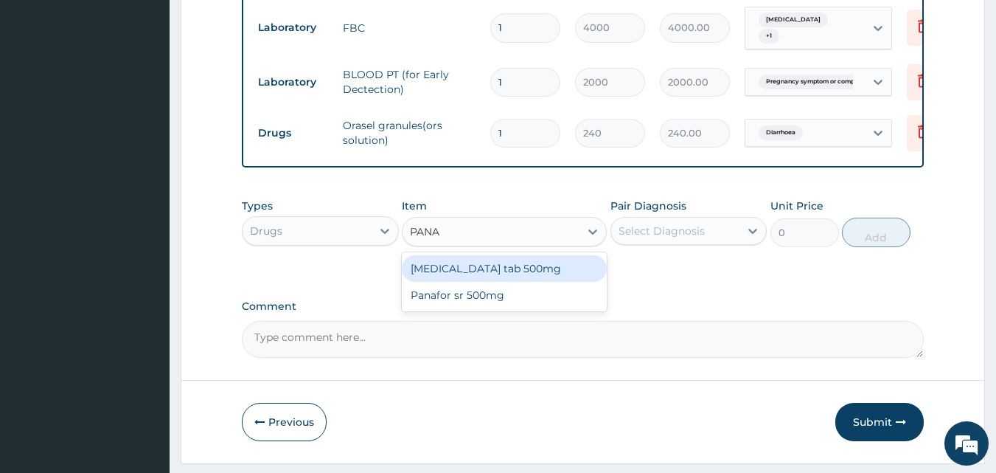
click at [535, 271] on div "Panadol tab 500mg" at bounding box center [504, 268] width 205 height 27
type input "25"
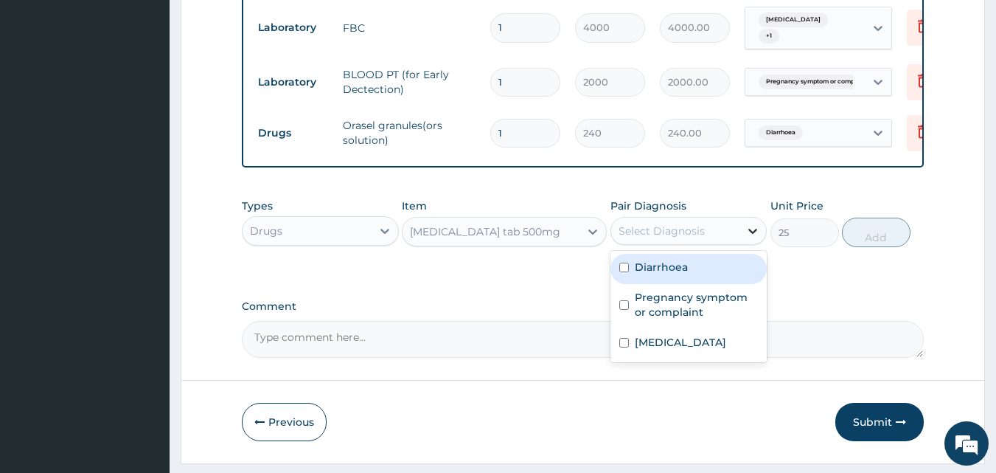
click at [750, 237] on icon at bounding box center [753, 230] width 15 height 15
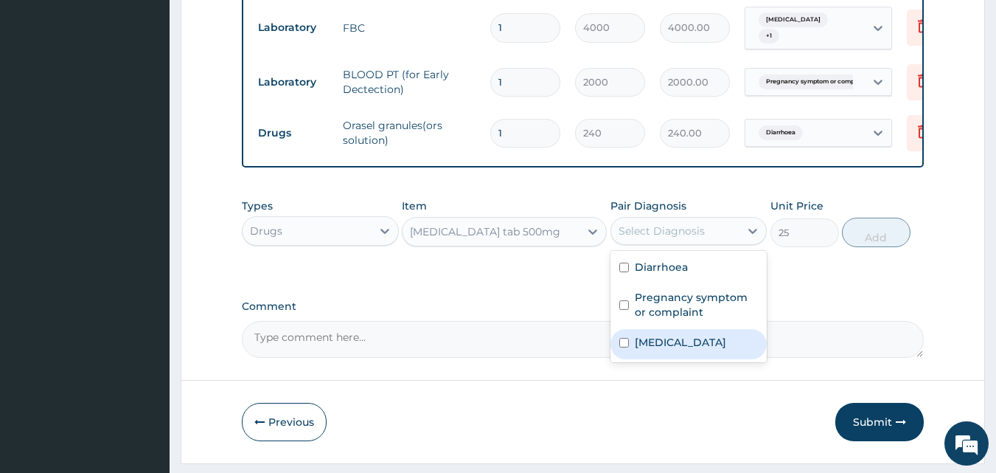
click at [670, 350] on label "Malaria, unspecified" at bounding box center [680, 342] width 91 height 15
checkbox input "true"
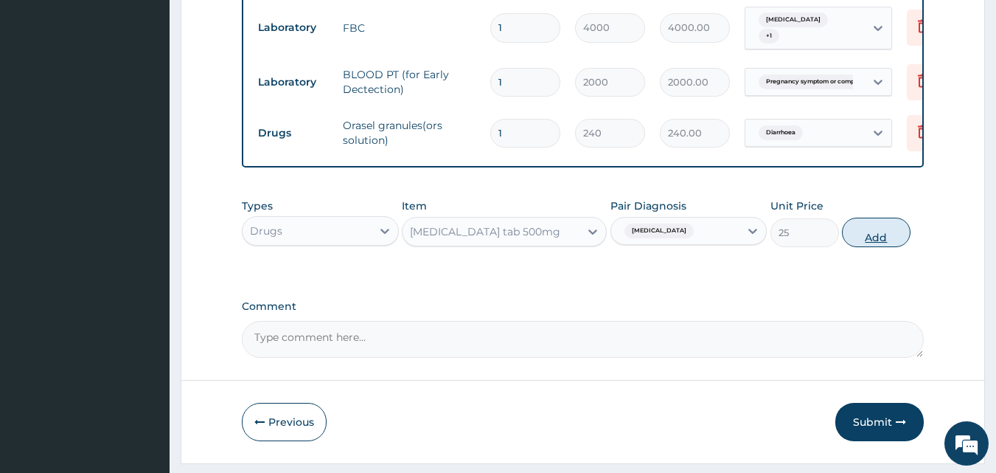
click at [859, 242] on button "Add" at bounding box center [876, 233] width 69 height 30
type input "0"
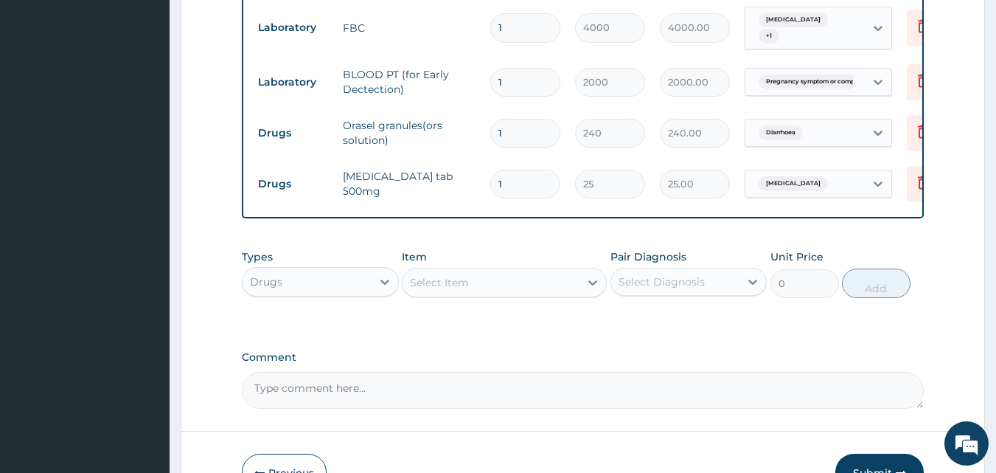
click at [510, 132] on input "1" at bounding box center [525, 133] width 70 height 29
type input "0.00"
type input "2"
type input "480.00"
type input "2"
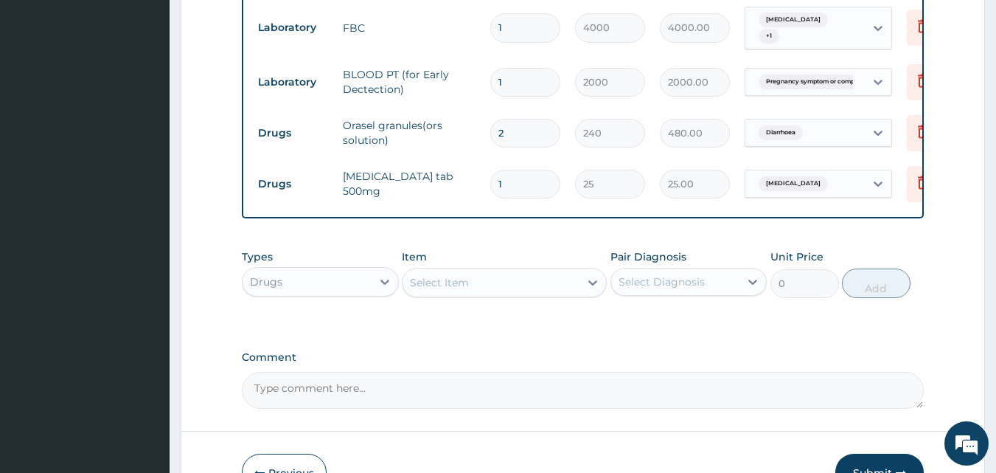
click at [504, 181] on input "1" at bounding box center [525, 184] width 70 height 29
type input "18"
type input "450.00"
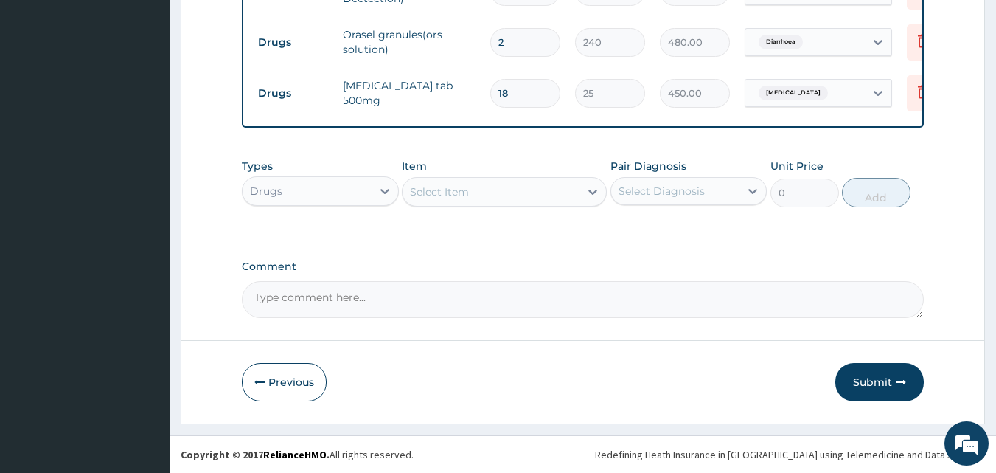
type input "18"
click at [870, 376] on button "Submit" at bounding box center [880, 382] width 89 height 38
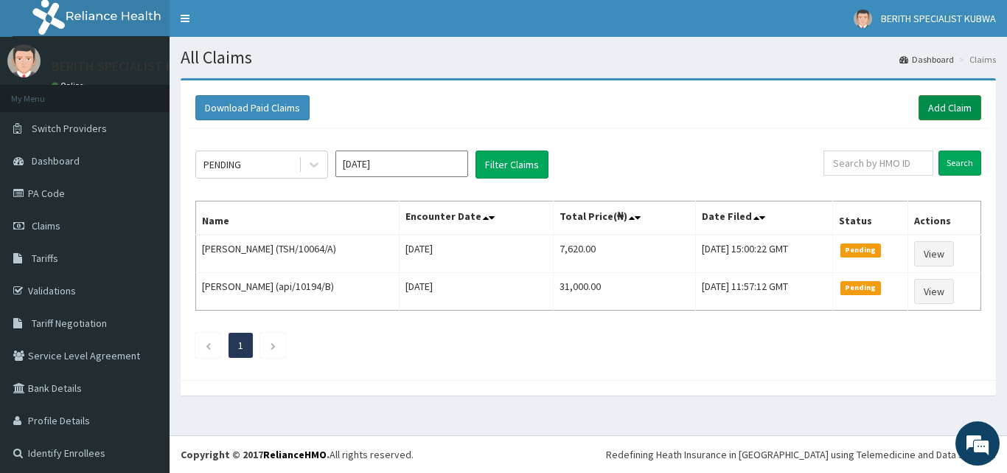
click at [939, 103] on link "Add Claim" at bounding box center [950, 107] width 63 height 25
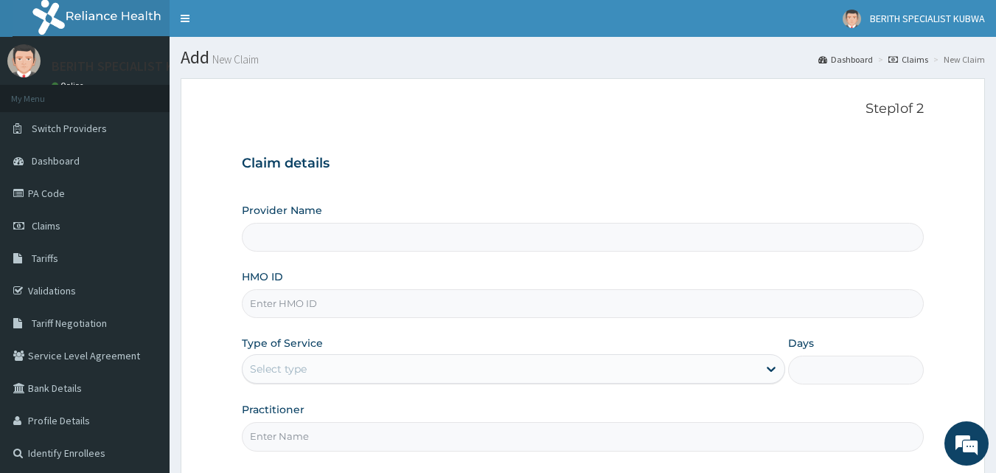
type input "BERITH SPECIALIST HOSPITAL - kubwa"
click at [268, 302] on input "HMO ID" at bounding box center [583, 303] width 683 height 29
type input "TAB/10003/F"
click at [291, 358] on div "Select type" at bounding box center [501, 369] width 516 height 24
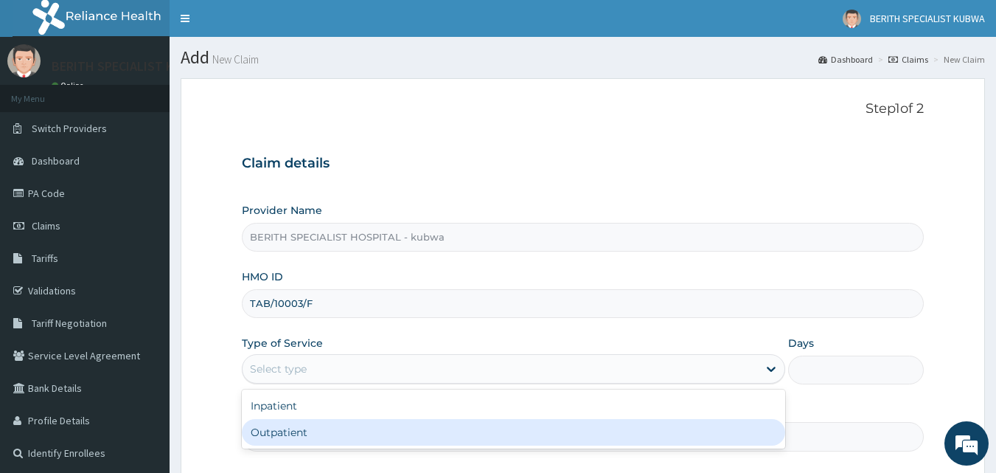
click at [262, 429] on div "Outpatient" at bounding box center [514, 432] width 544 height 27
type input "1"
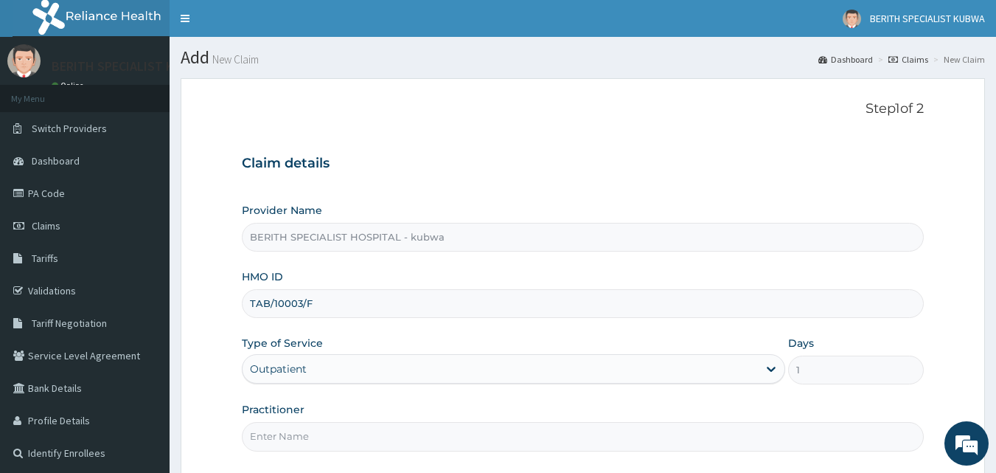
click at [262, 432] on input "Practitioner" at bounding box center [583, 436] width 683 height 29
type input "DOCTOR [PERSON_NAME]"
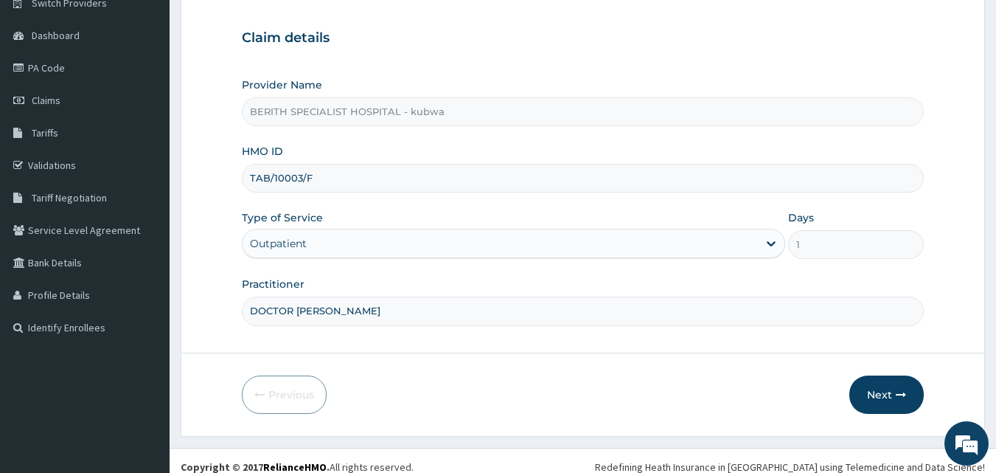
scroll to position [138, 0]
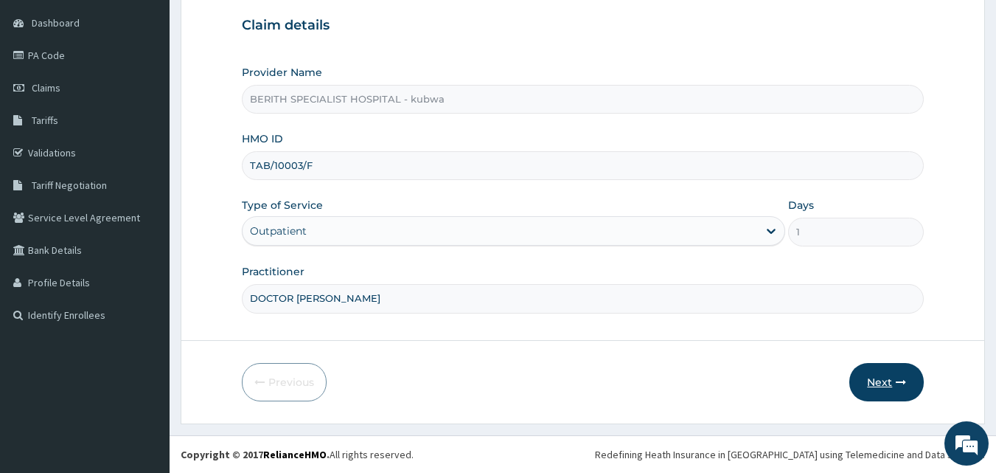
click at [892, 372] on button "Next" at bounding box center [887, 382] width 74 height 38
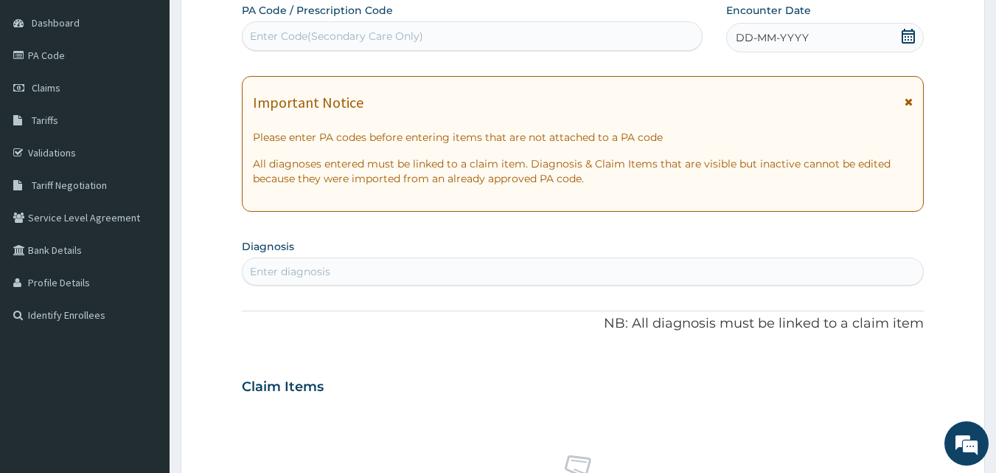
click at [906, 41] on icon at bounding box center [908, 36] width 15 height 15
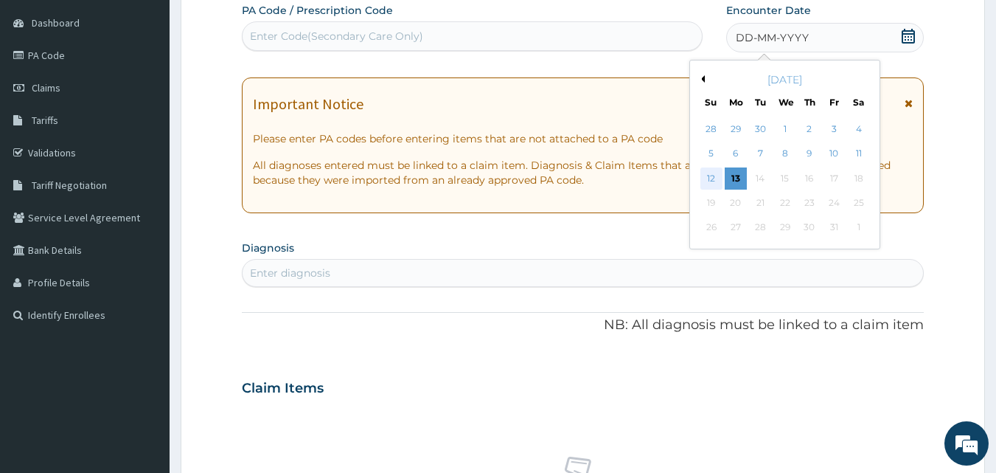
click at [709, 176] on div "12" at bounding box center [712, 178] width 22 height 22
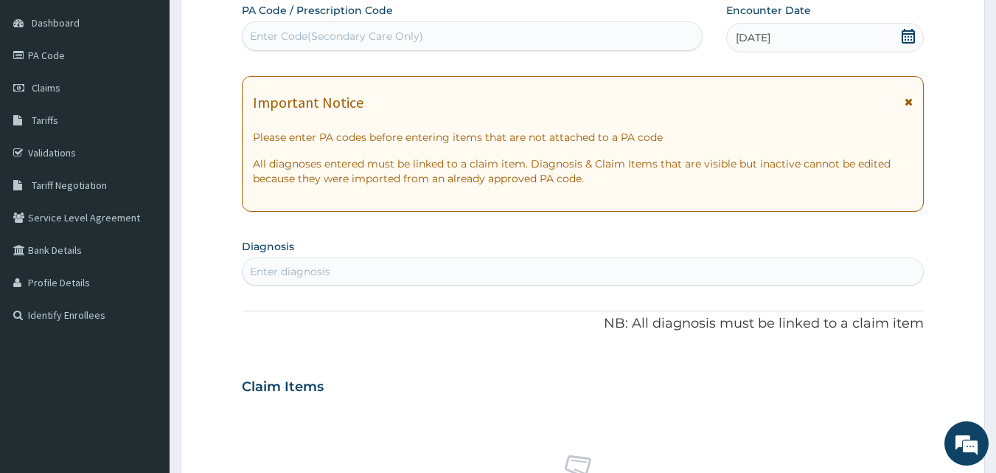
click at [316, 268] on div "Enter diagnosis" at bounding box center [290, 271] width 80 height 15
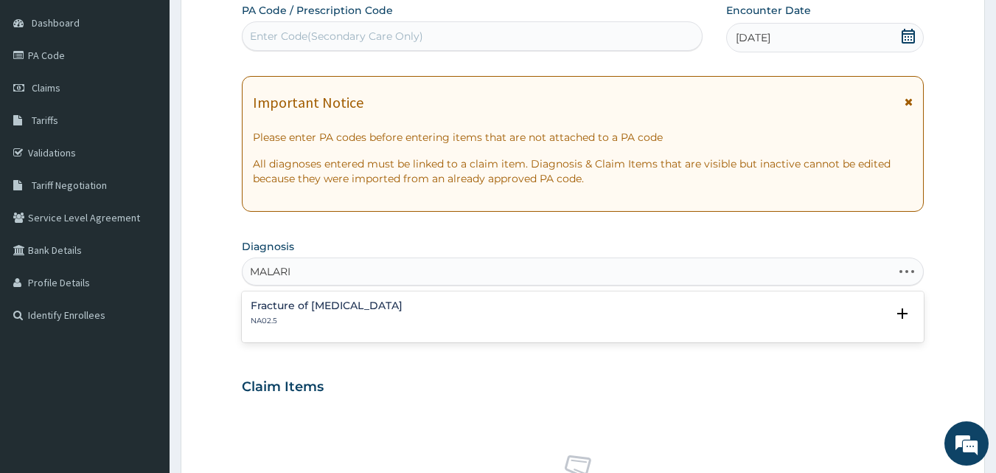
type input "[MEDICAL_DATA]"
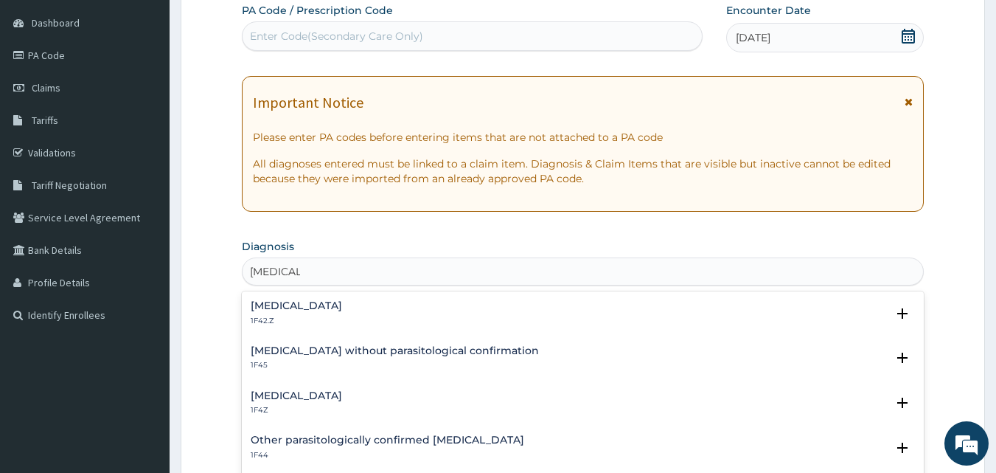
click at [284, 390] on h4 "[MEDICAL_DATA]" at bounding box center [296, 395] width 91 height 11
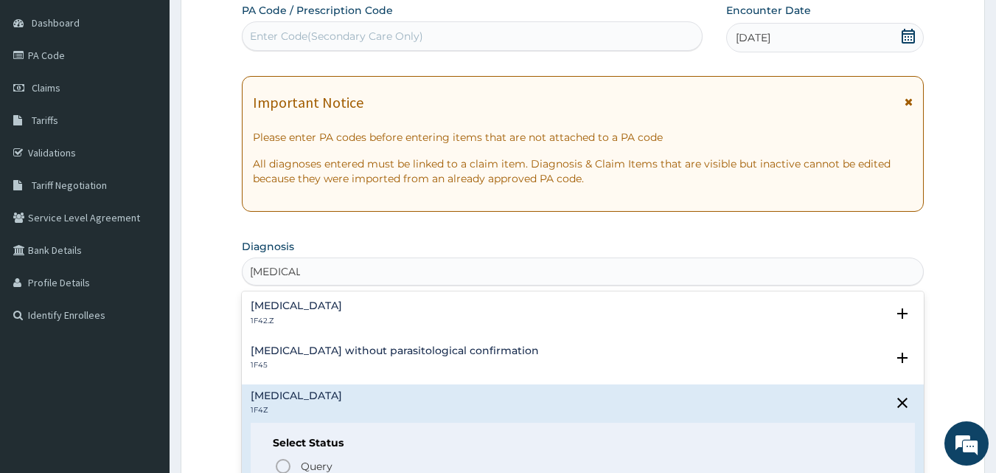
scroll to position [551, 0]
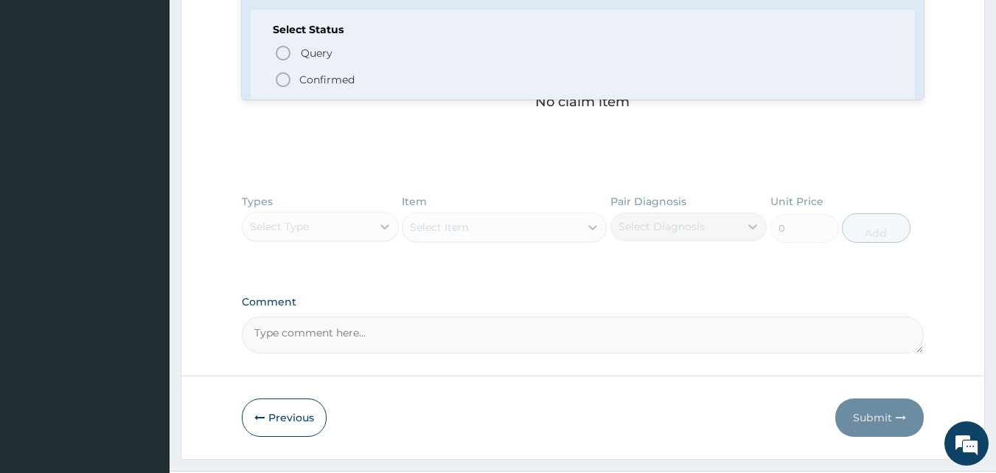
click at [285, 79] on icon "status option filled" at bounding box center [283, 80] width 18 height 18
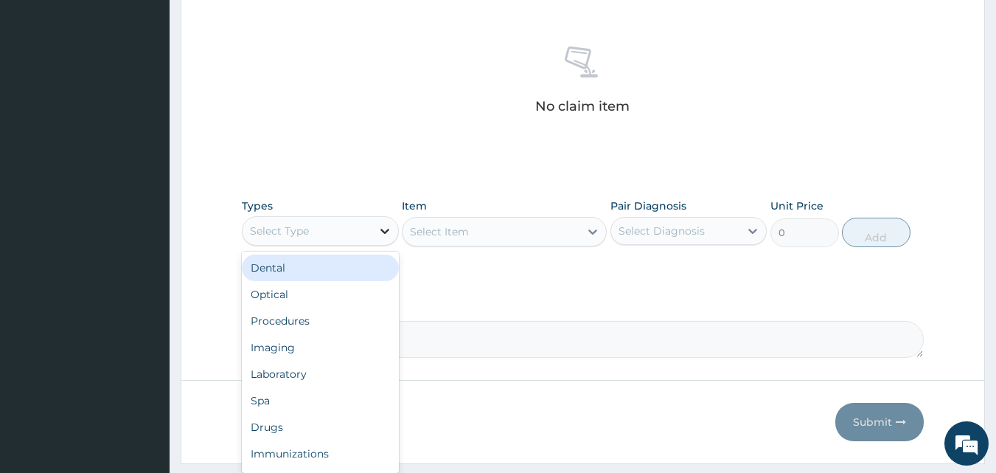
click at [382, 232] on icon at bounding box center [385, 230] width 15 height 15
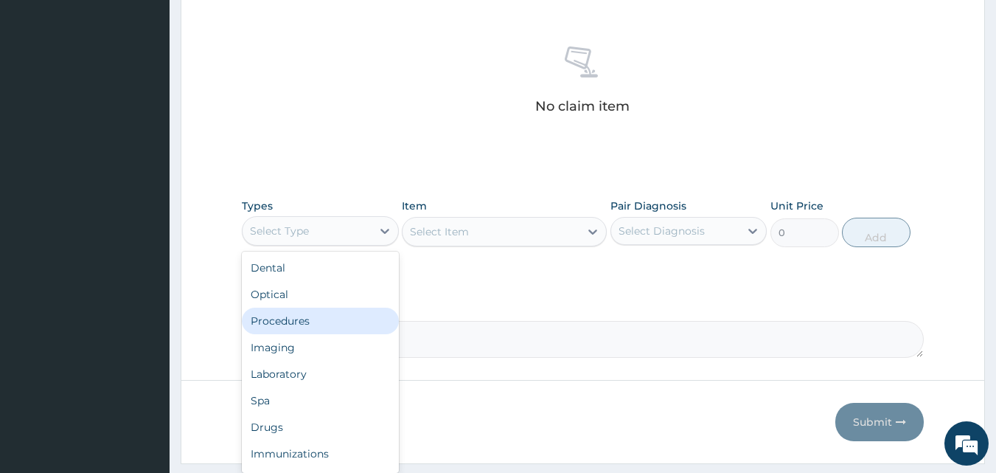
click at [327, 314] on div "Procedures" at bounding box center [320, 321] width 157 height 27
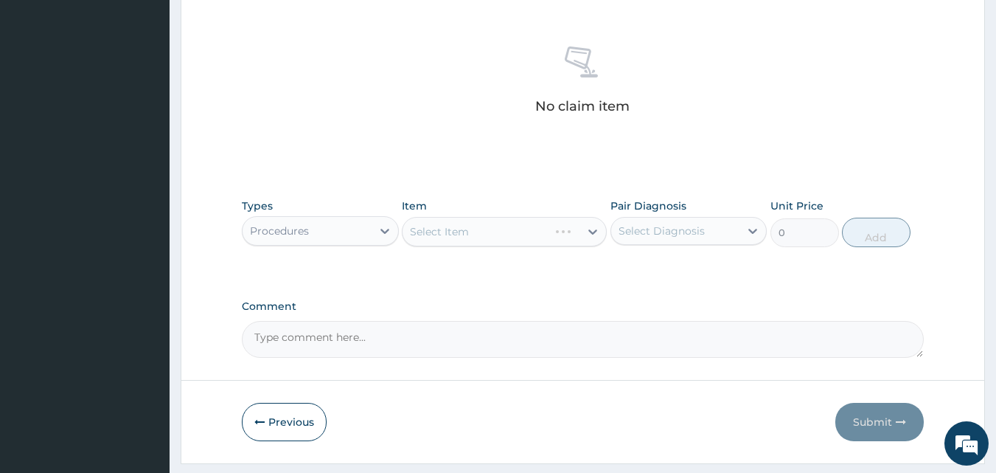
click at [591, 226] on div "Select Item" at bounding box center [504, 232] width 205 height 30
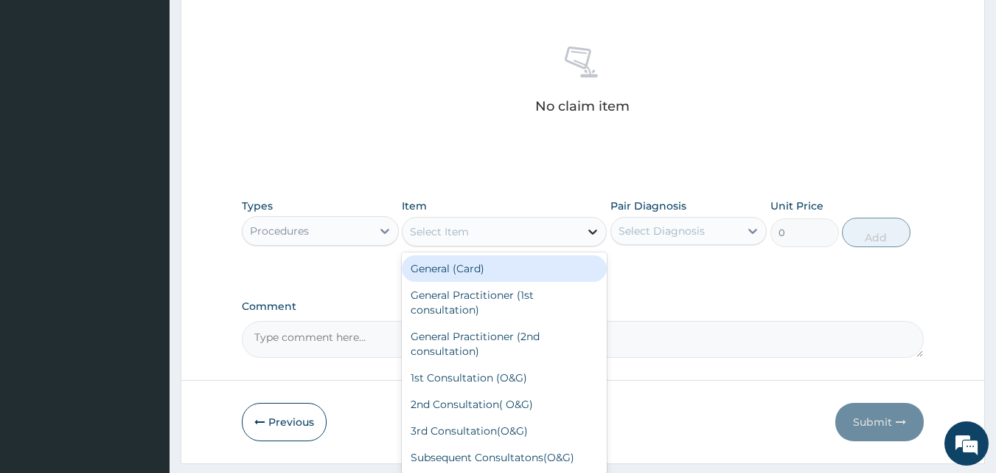
click at [591, 230] on icon at bounding box center [593, 231] width 15 height 15
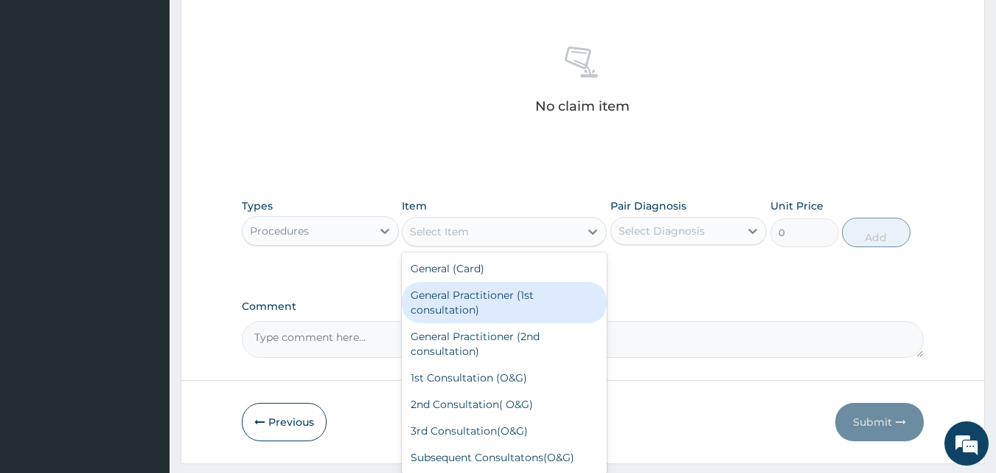
click at [512, 291] on div "General Practitioner (1st consultation)" at bounding box center [504, 302] width 205 height 41
type input "3000"
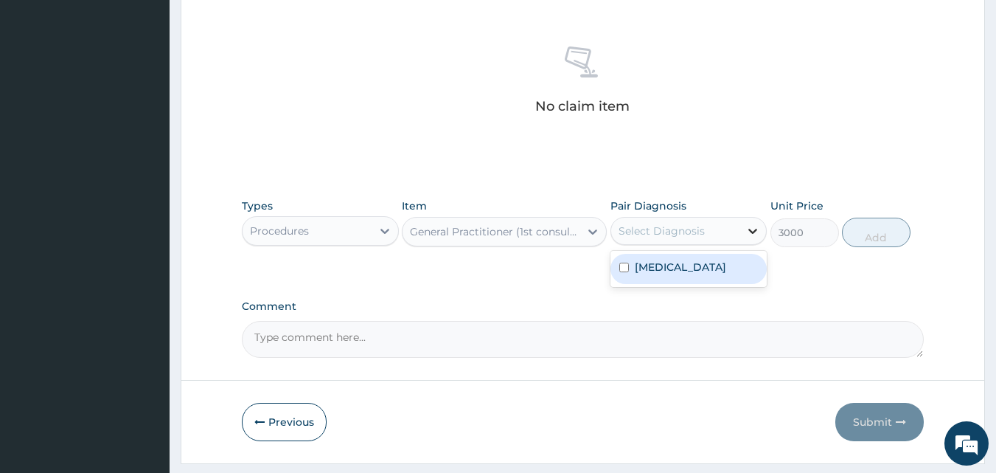
click at [752, 226] on icon at bounding box center [753, 230] width 15 height 15
click at [723, 263] on label "[MEDICAL_DATA]" at bounding box center [680, 267] width 91 height 15
checkbox input "true"
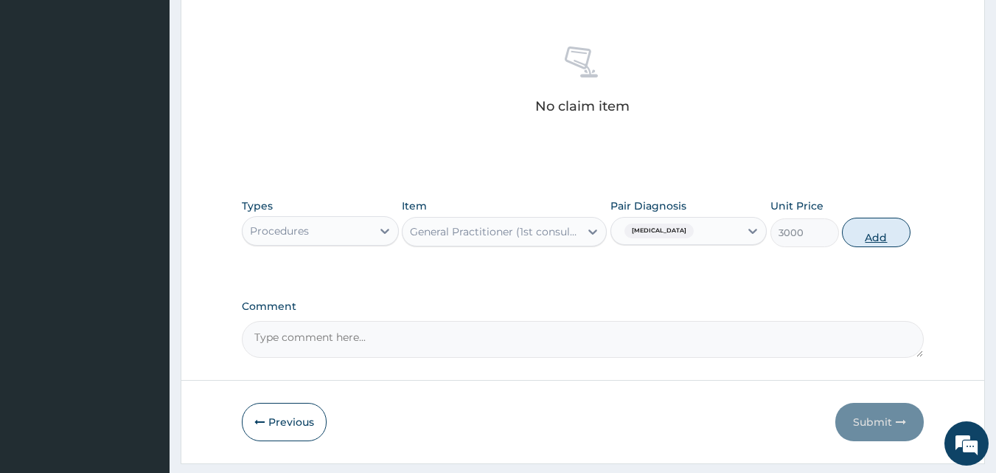
click at [859, 235] on button "Add" at bounding box center [876, 233] width 69 height 30
type input "0"
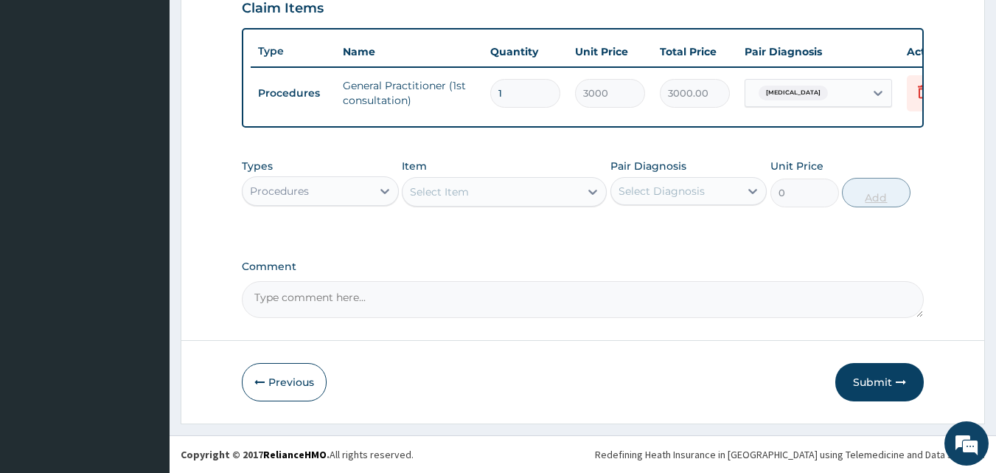
scroll to position [532, 0]
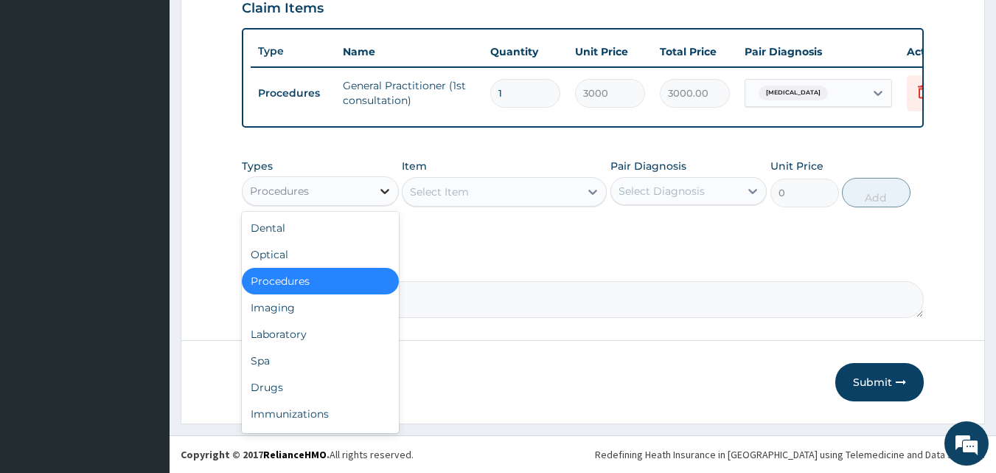
click at [384, 182] on div at bounding box center [385, 191] width 27 height 27
click at [296, 324] on div "Laboratory" at bounding box center [320, 334] width 157 height 27
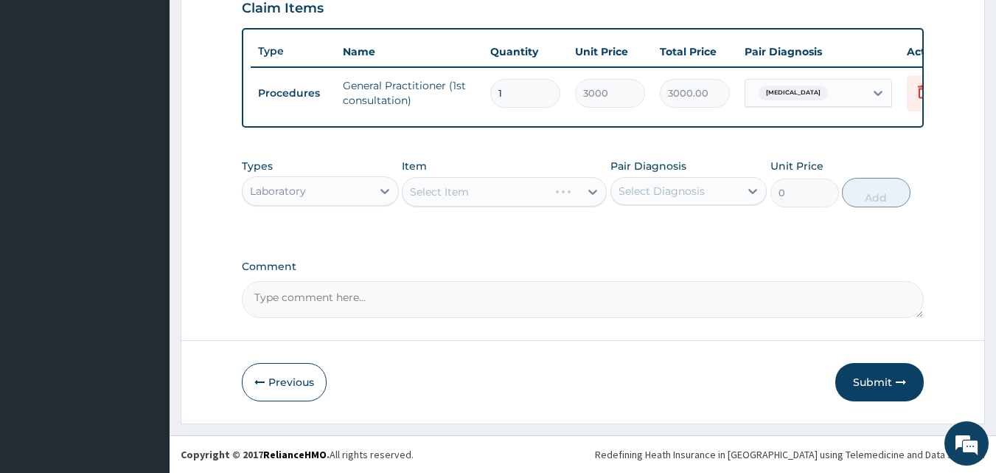
click at [594, 190] on div "Select Item" at bounding box center [504, 192] width 205 height 30
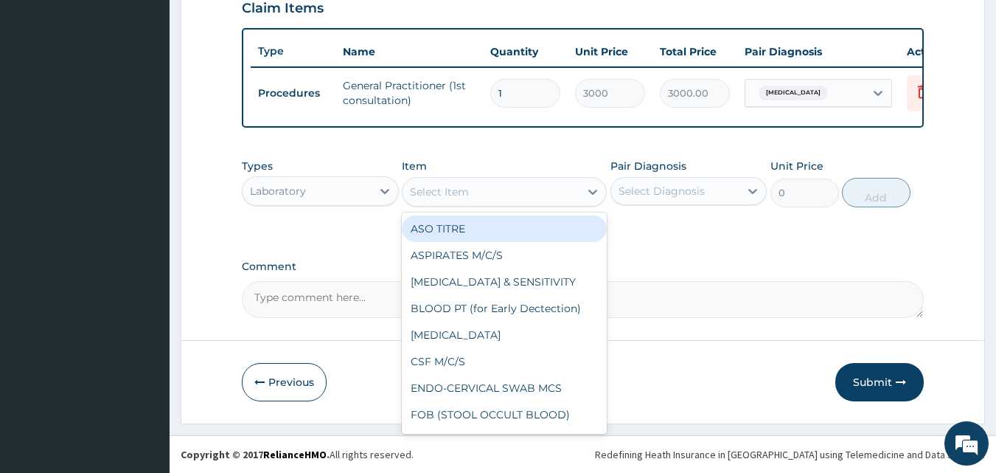
click at [594, 190] on icon at bounding box center [593, 191] width 15 height 15
type input "MP"
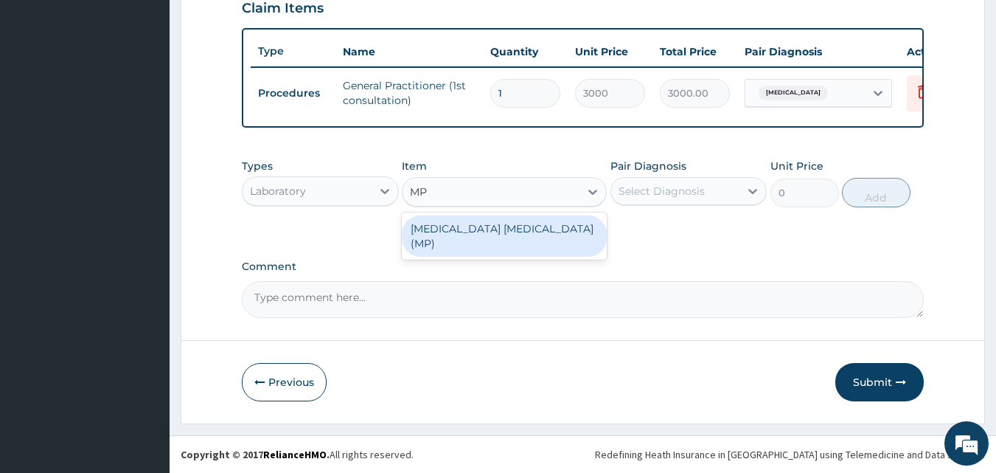
click at [540, 221] on div "[MEDICAL_DATA] [MEDICAL_DATA] (MP)" at bounding box center [504, 235] width 205 height 41
type input "1400"
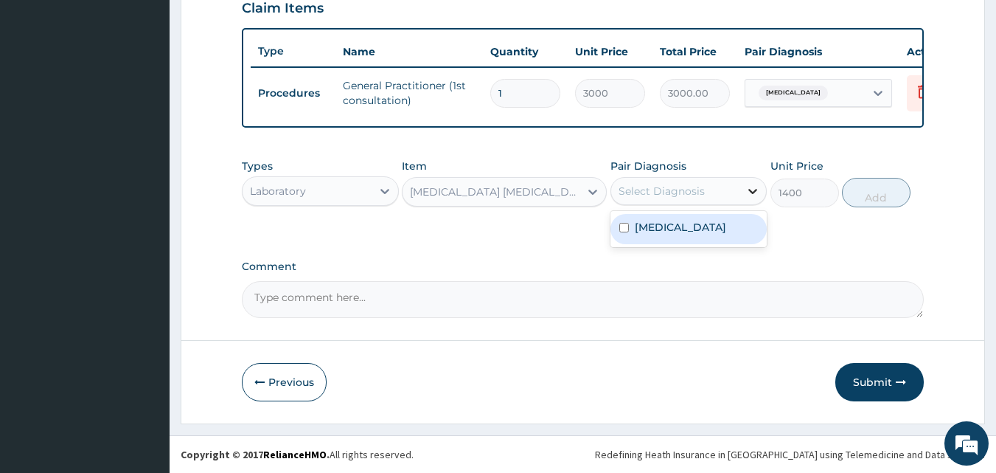
click at [751, 194] on icon at bounding box center [753, 191] width 15 height 15
click at [702, 218] on div "[MEDICAL_DATA]" at bounding box center [689, 229] width 157 height 30
checkbox input "true"
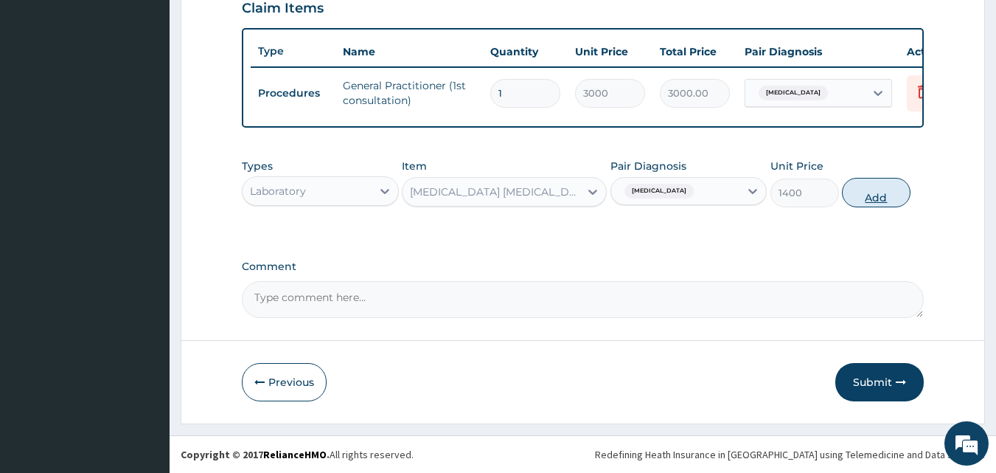
click at [864, 184] on button "Add" at bounding box center [876, 193] width 69 height 30
type input "0"
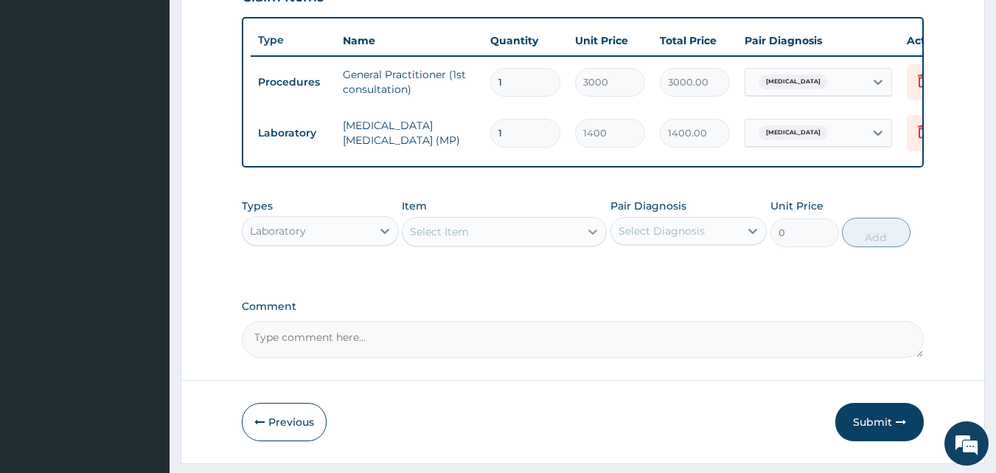
click at [591, 235] on icon at bounding box center [593, 231] width 9 height 5
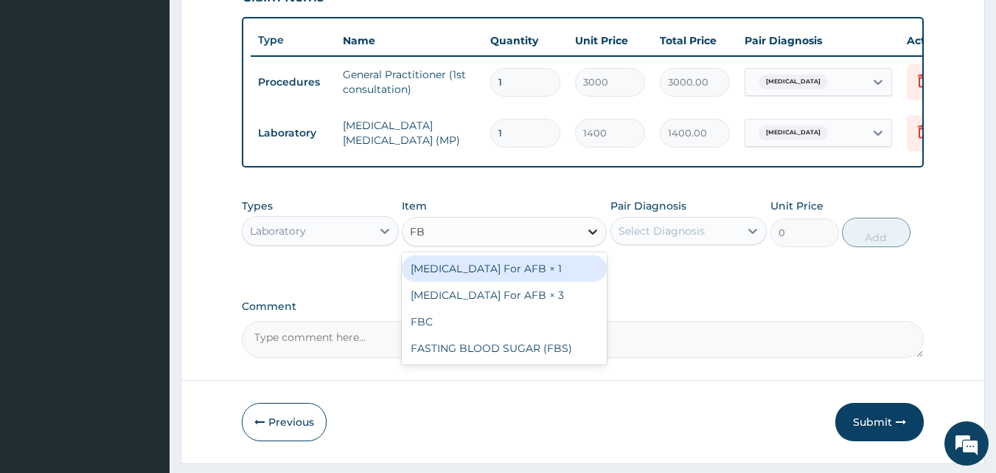
type input "FBC"
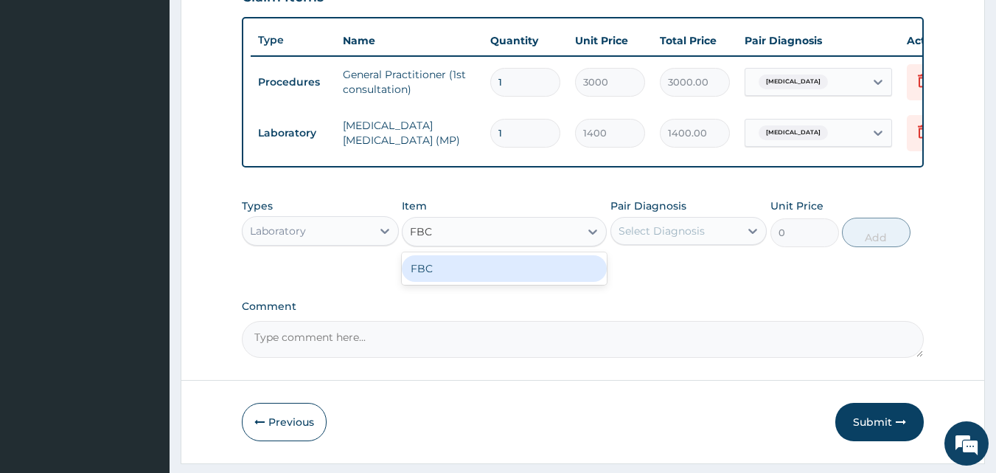
click at [563, 280] on div "FBC" at bounding box center [504, 268] width 205 height 27
type input "4000"
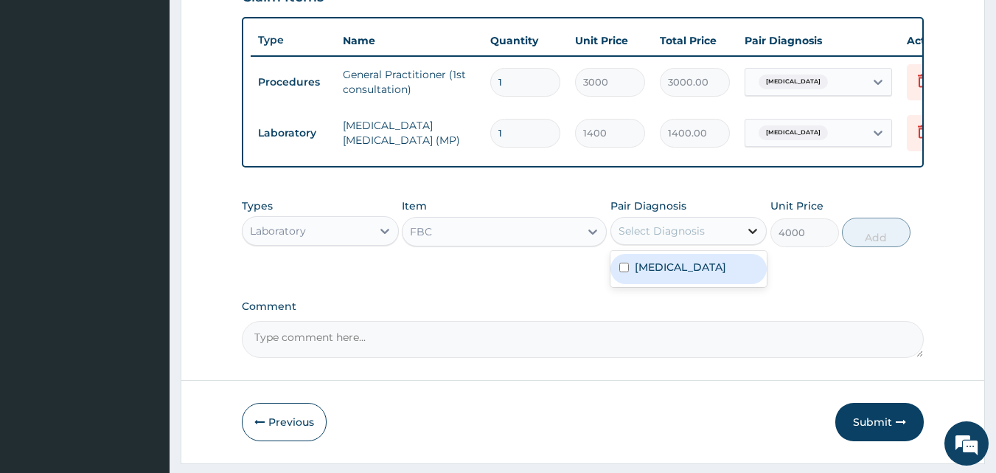
click at [754, 238] on icon at bounding box center [753, 230] width 15 height 15
click at [718, 274] on label "Malaria, unspecified" at bounding box center [680, 267] width 91 height 15
checkbox input "true"
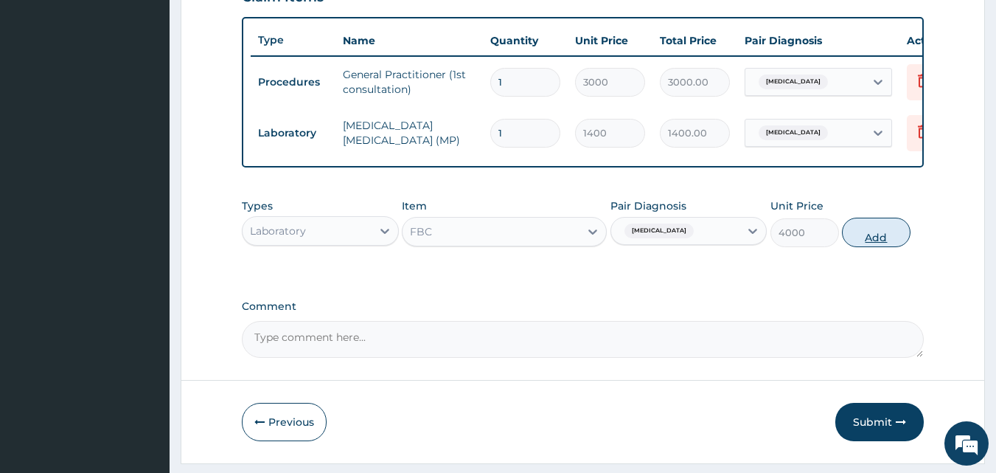
click at [866, 246] on button "Add" at bounding box center [876, 233] width 69 height 30
type input "0"
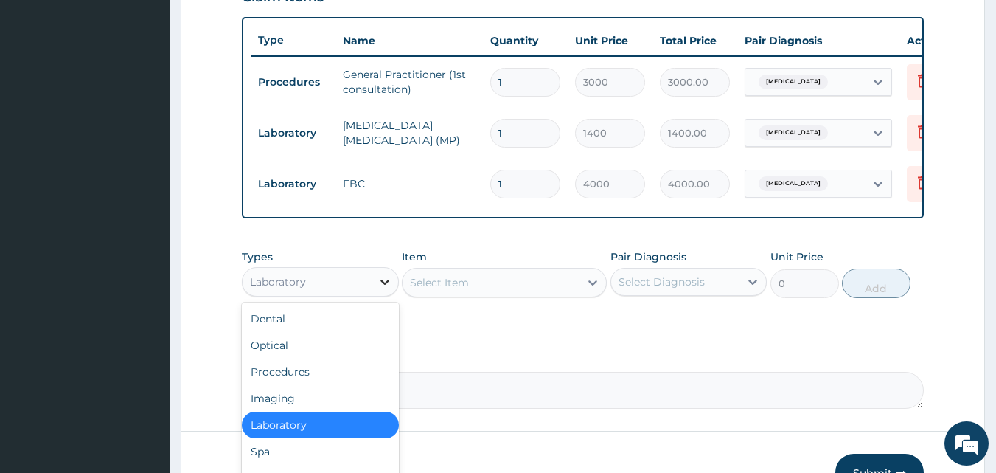
click at [382, 289] on icon at bounding box center [385, 281] width 15 height 15
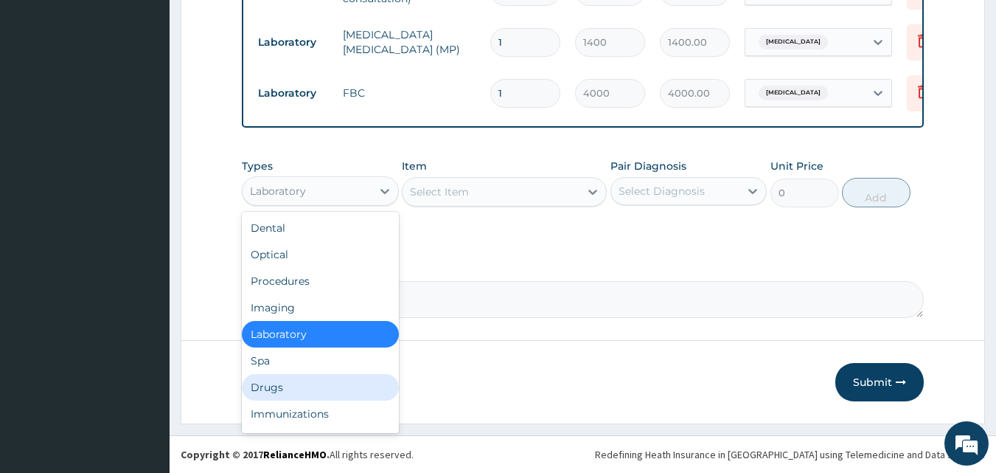
click at [333, 386] on div "Drugs" at bounding box center [320, 387] width 157 height 27
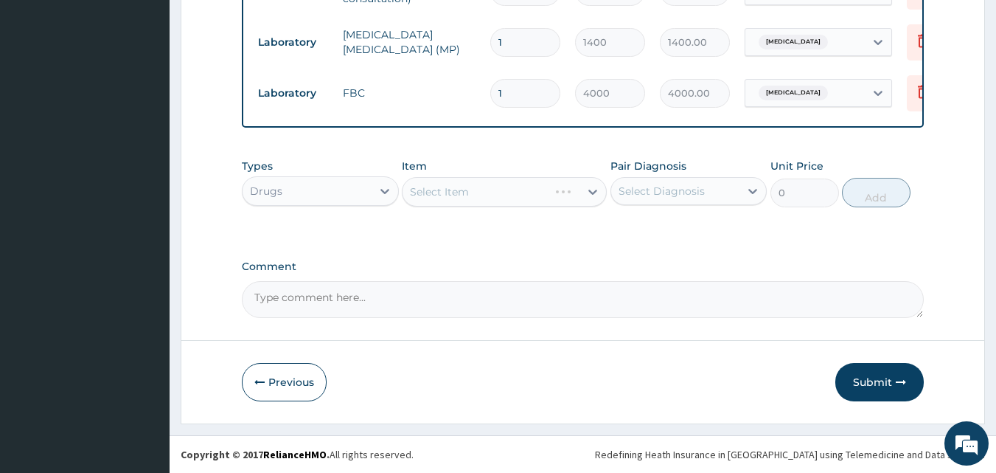
click at [594, 189] on div "Select Item" at bounding box center [504, 192] width 205 height 30
click at [594, 189] on icon at bounding box center [593, 191] width 15 height 15
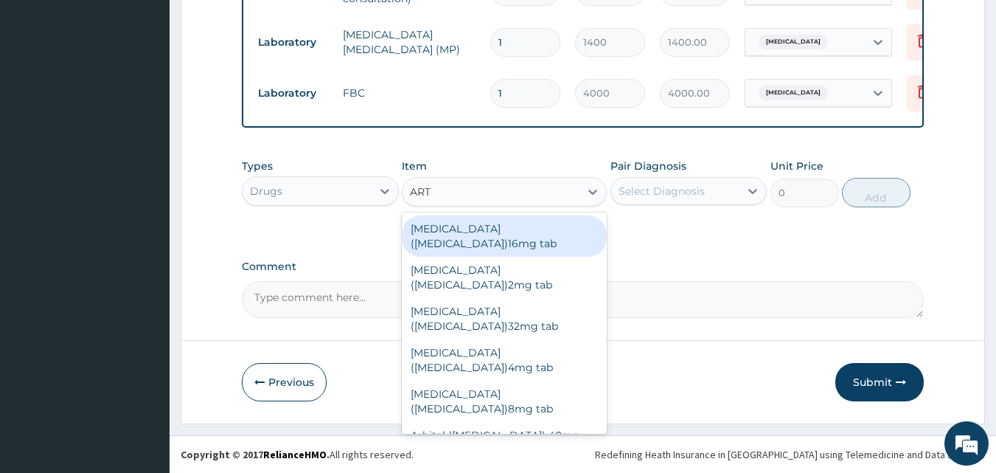
type input "ARTE"
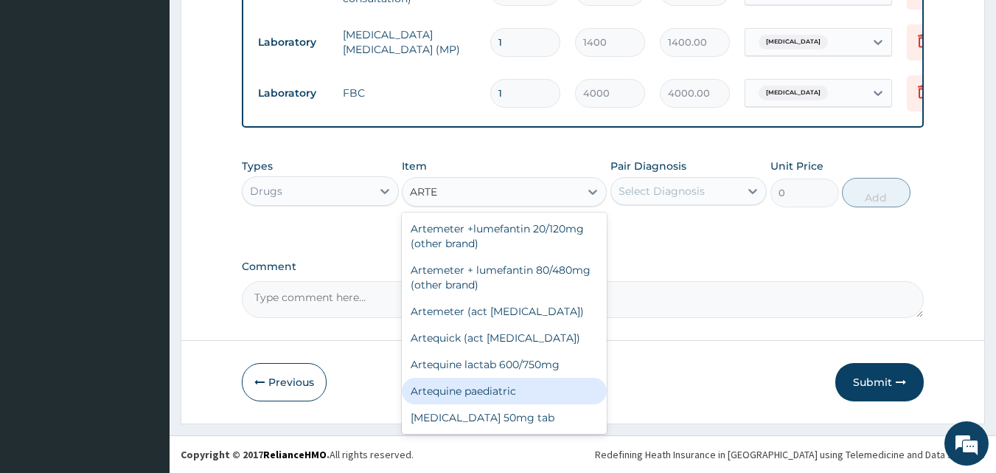
click at [447, 389] on div "Artequine paediatric" at bounding box center [504, 391] width 205 height 27
type input "1440"
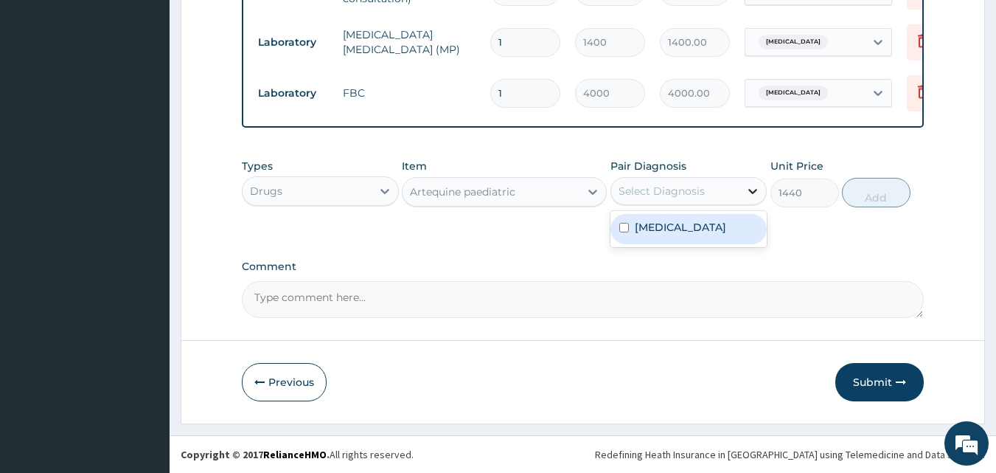
click at [752, 191] on icon at bounding box center [753, 191] width 9 height 5
click at [692, 229] on label "Malaria, unspecified" at bounding box center [680, 227] width 91 height 15
checkbox input "true"
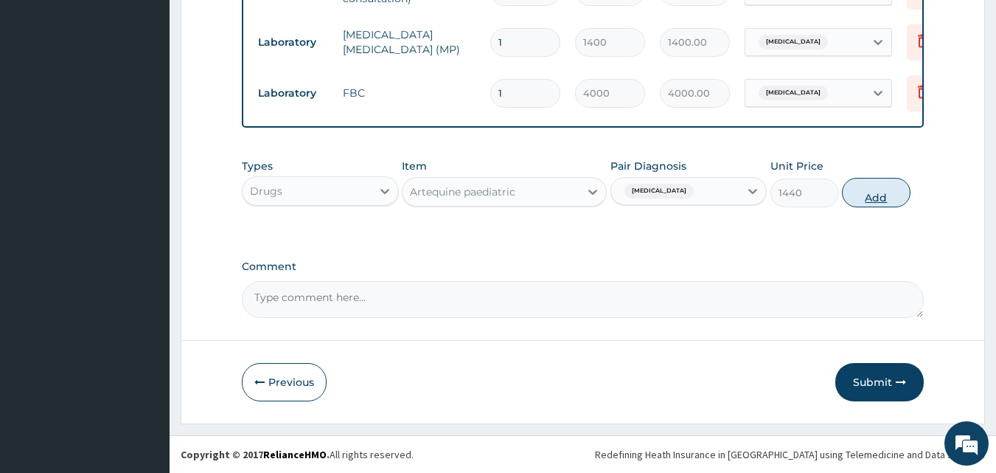
click at [861, 196] on button "Add" at bounding box center [876, 193] width 69 height 30
type input "0"
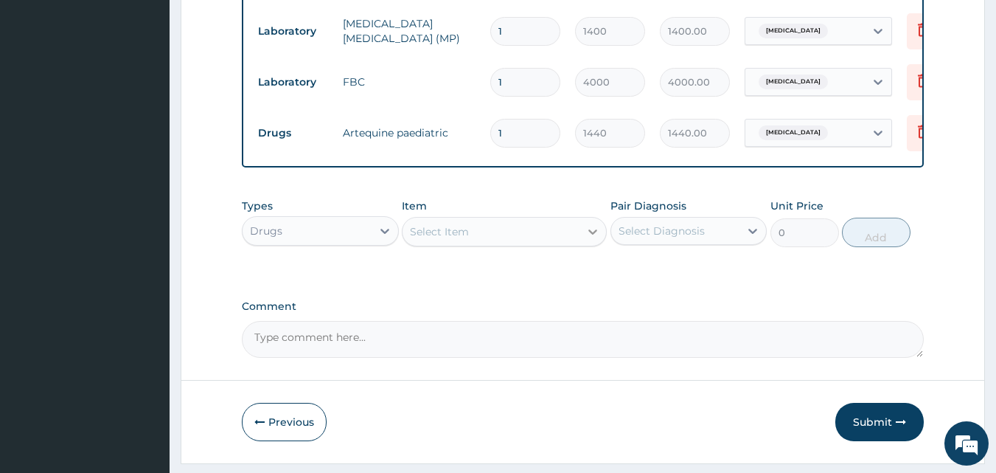
click at [594, 239] on icon at bounding box center [593, 231] width 15 height 15
type input "IB"
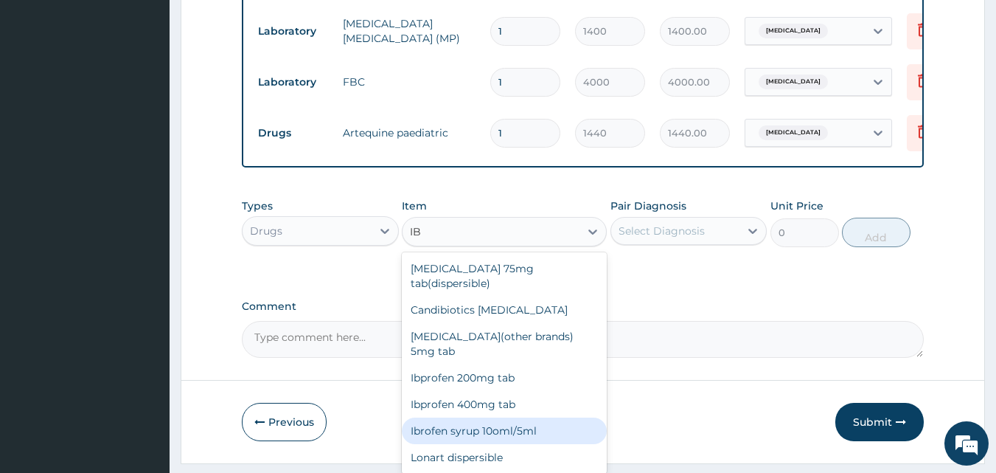
click at [512, 422] on div "Ibrofen syrup 10oml/5ml" at bounding box center [504, 430] width 205 height 27
type input "450"
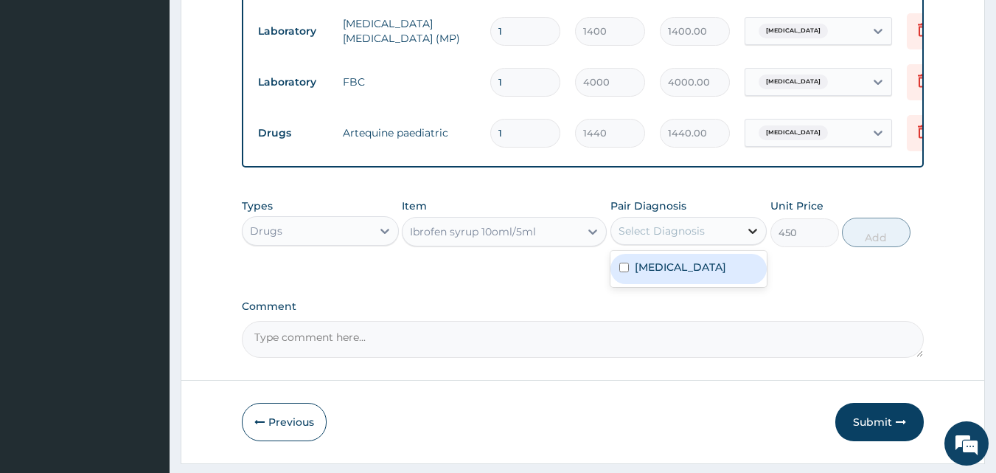
click at [753, 238] on icon at bounding box center [753, 230] width 15 height 15
click at [702, 274] on label "Malaria, unspecified" at bounding box center [680, 267] width 91 height 15
checkbox input "true"
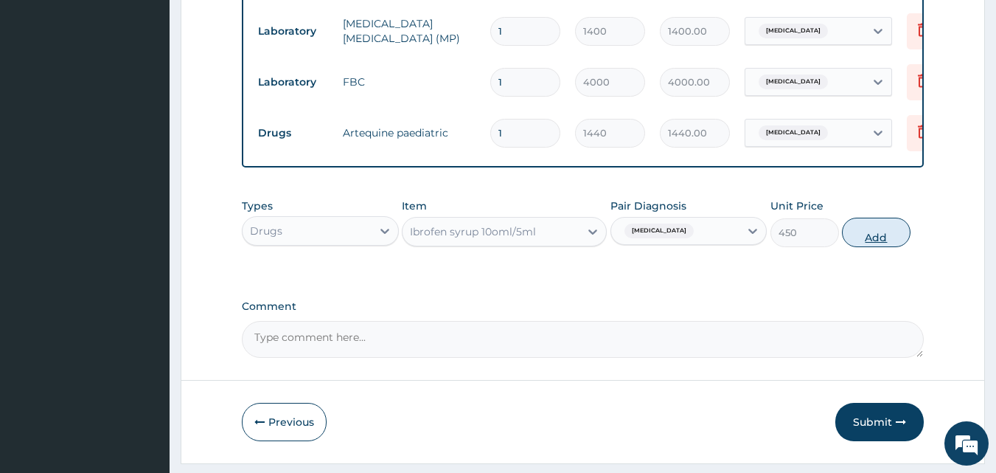
click at [867, 242] on button "Add" at bounding box center [876, 233] width 69 height 30
type input "0"
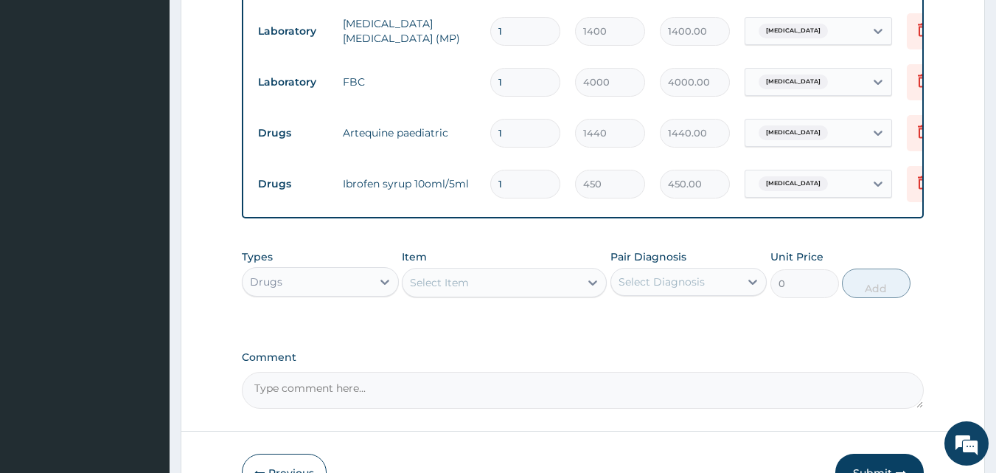
click at [890, 465] on button "Submit" at bounding box center [880, 473] width 89 height 38
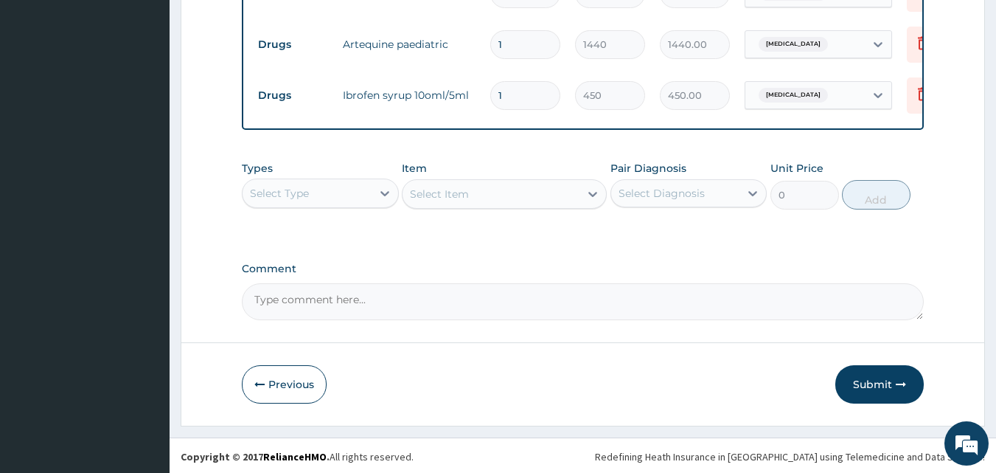
scroll to position [735, 0]
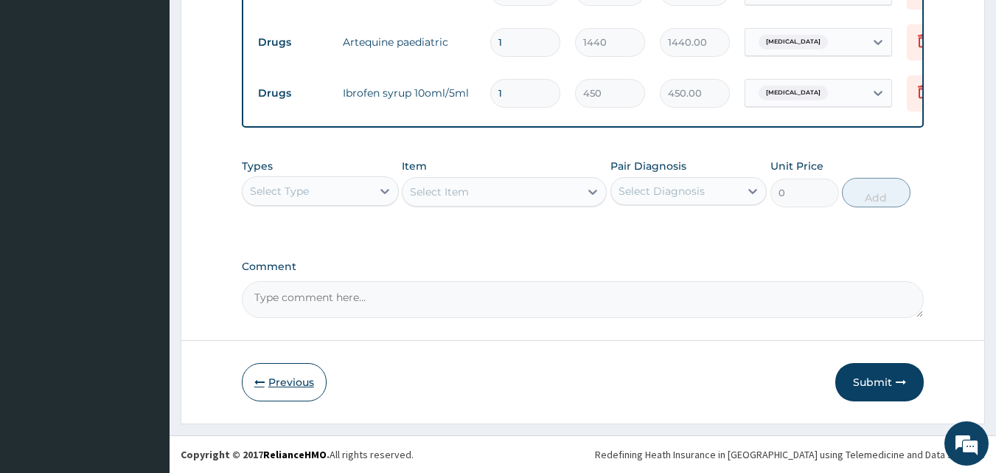
click at [280, 377] on button "Previous" at bounding box center [284, 382] width 85 height 38
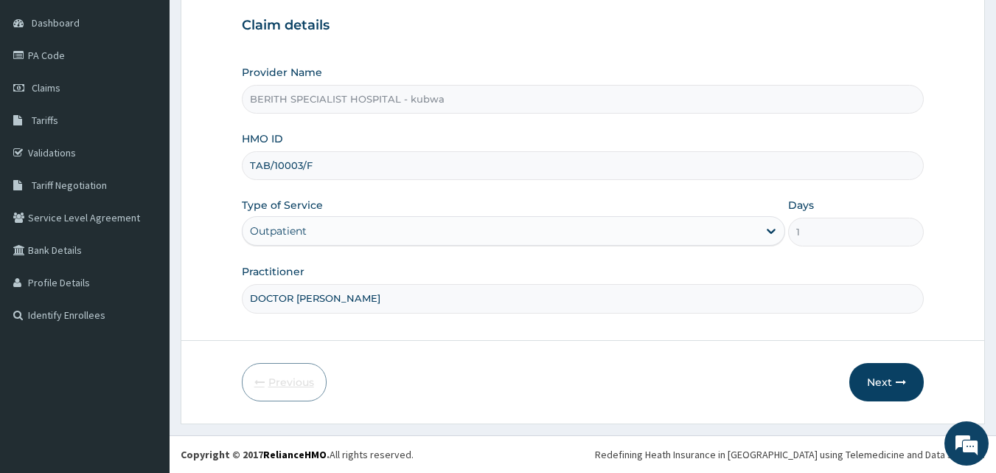
scroll to position [138, 0]
click at [324, 162] on input "TAB/10003/F" at bounding box center [583, 165] width 683 height 29
type input "TAB/10003/E"
click at [874, 378] on button "Next" at bounding box center [887, 382] width 74 height 38
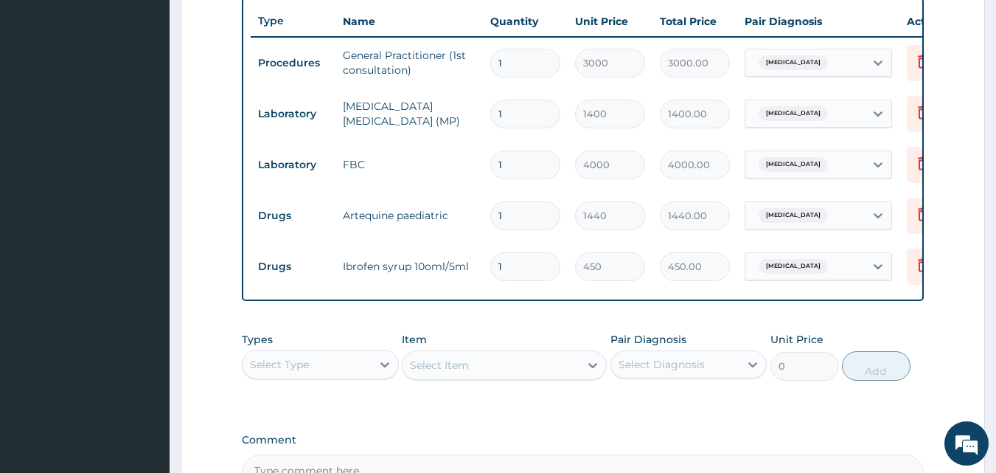
scroll to position [689, 0]
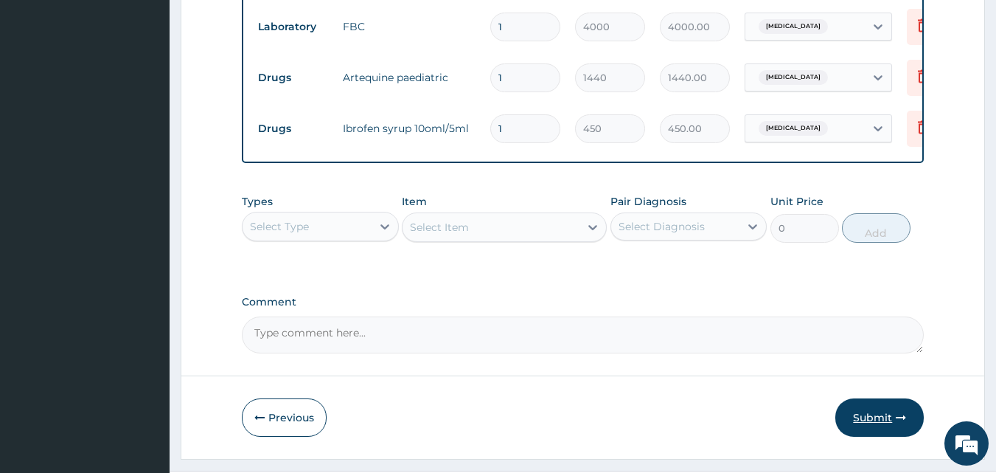
click at [872, 421] on button "Submit" at bounding box center [880, 417] width 89 height 38
